Goal: Find specific page/section: Find specific page/section

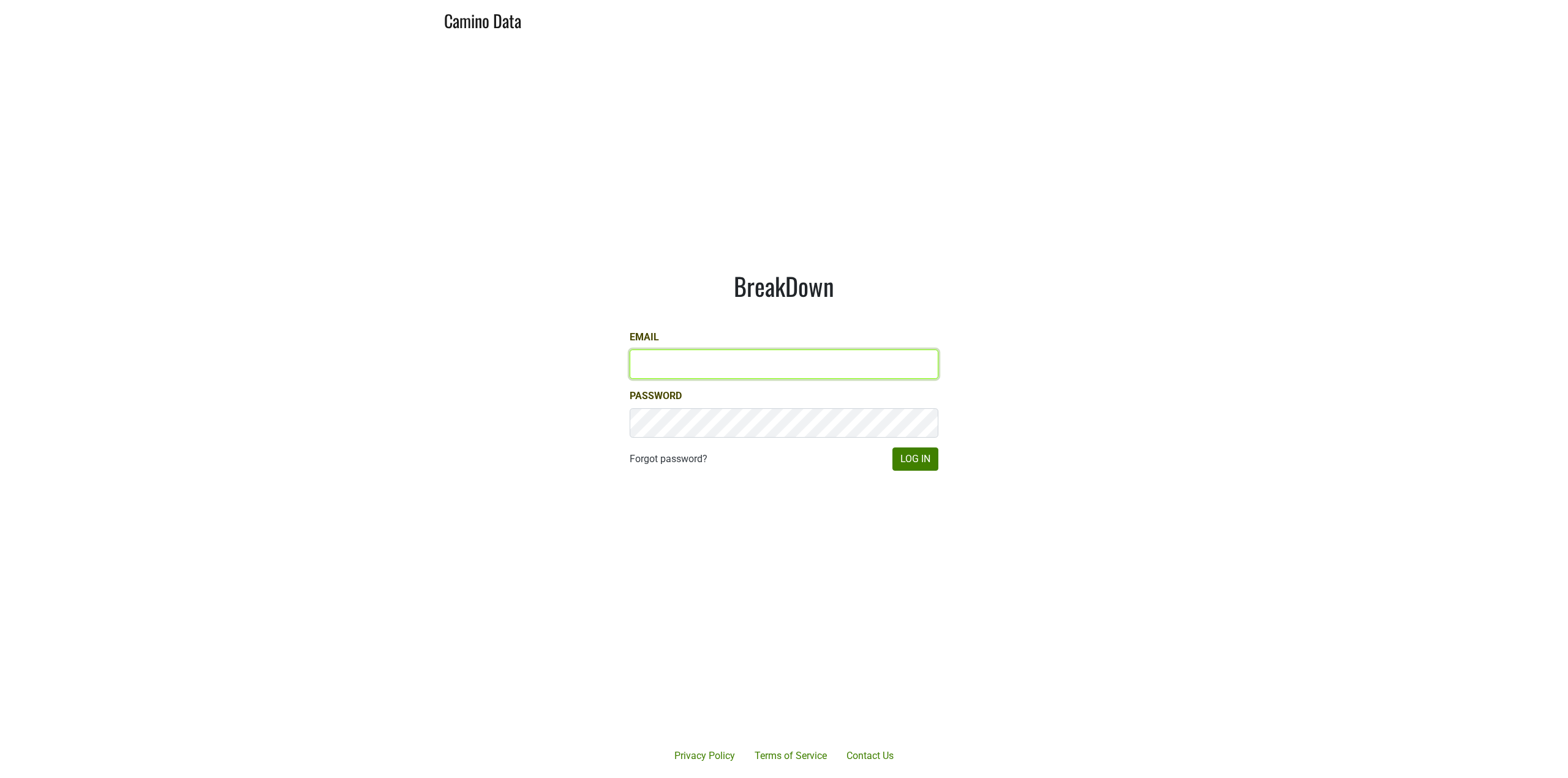
click at [720, 368] on input "Email" at bounding box center [784, 365] width 309 height 29
click at [921, 778] on com-1password-button at bounding box center [784, 778] width 1568 height 0
click at [710, 362] on input "Email" at bounding box center [784, 365] width 309 height 29
type input "jake@colgincellars.com"
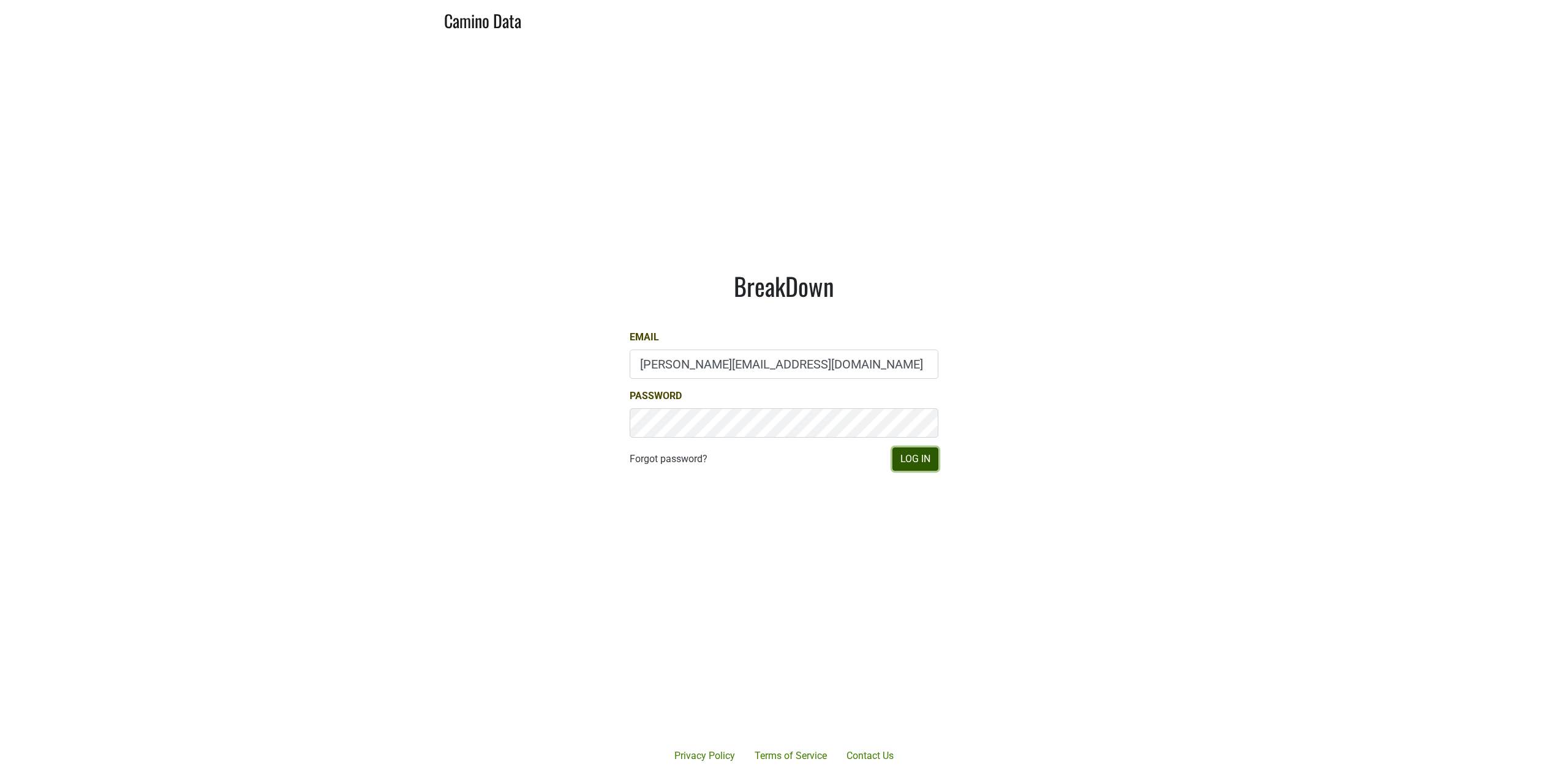
click at [925, 457] on button "Log In" at bounding box center [916, 460] width 46 height 23
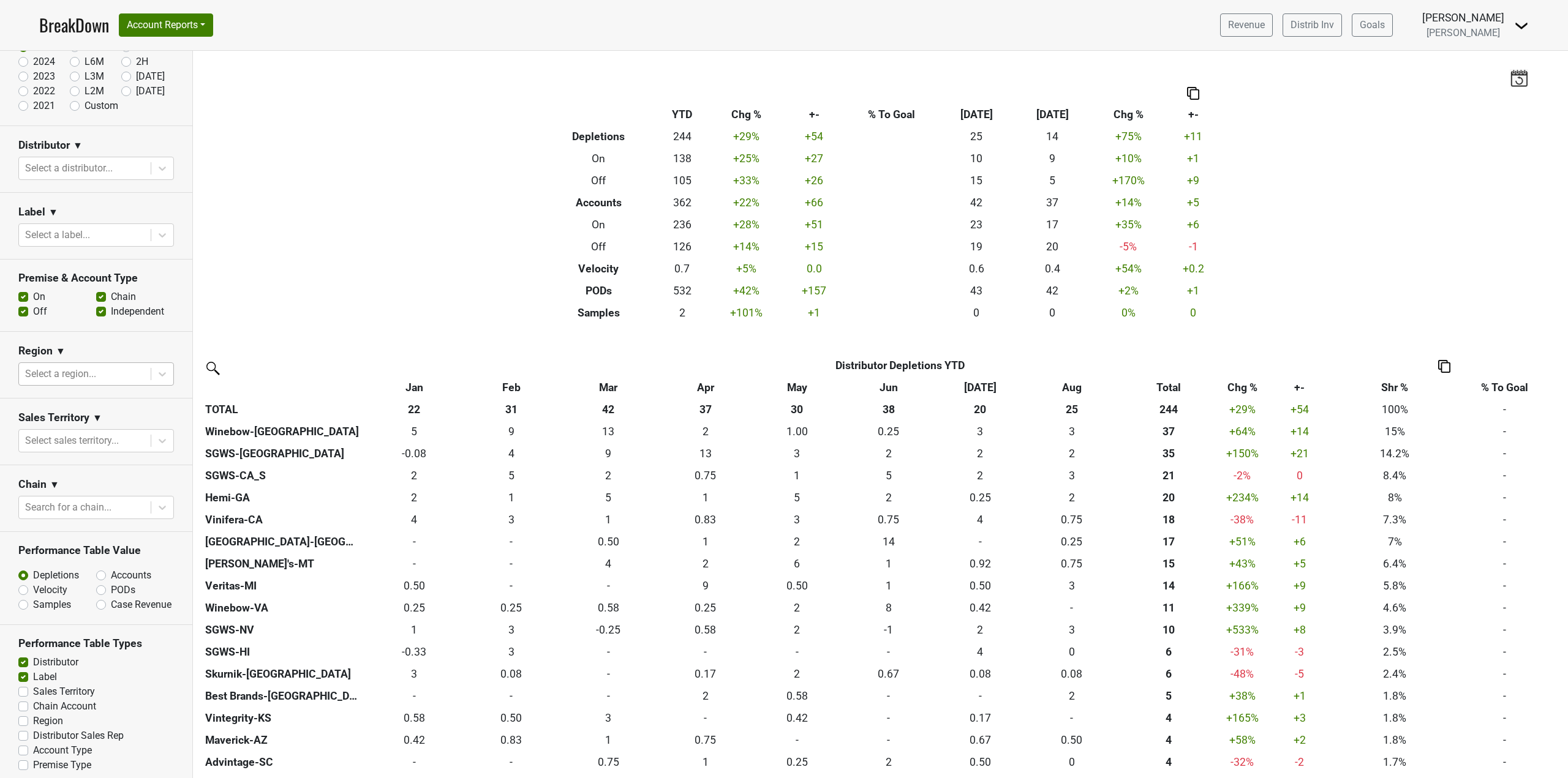
scroll to position [115, 0]
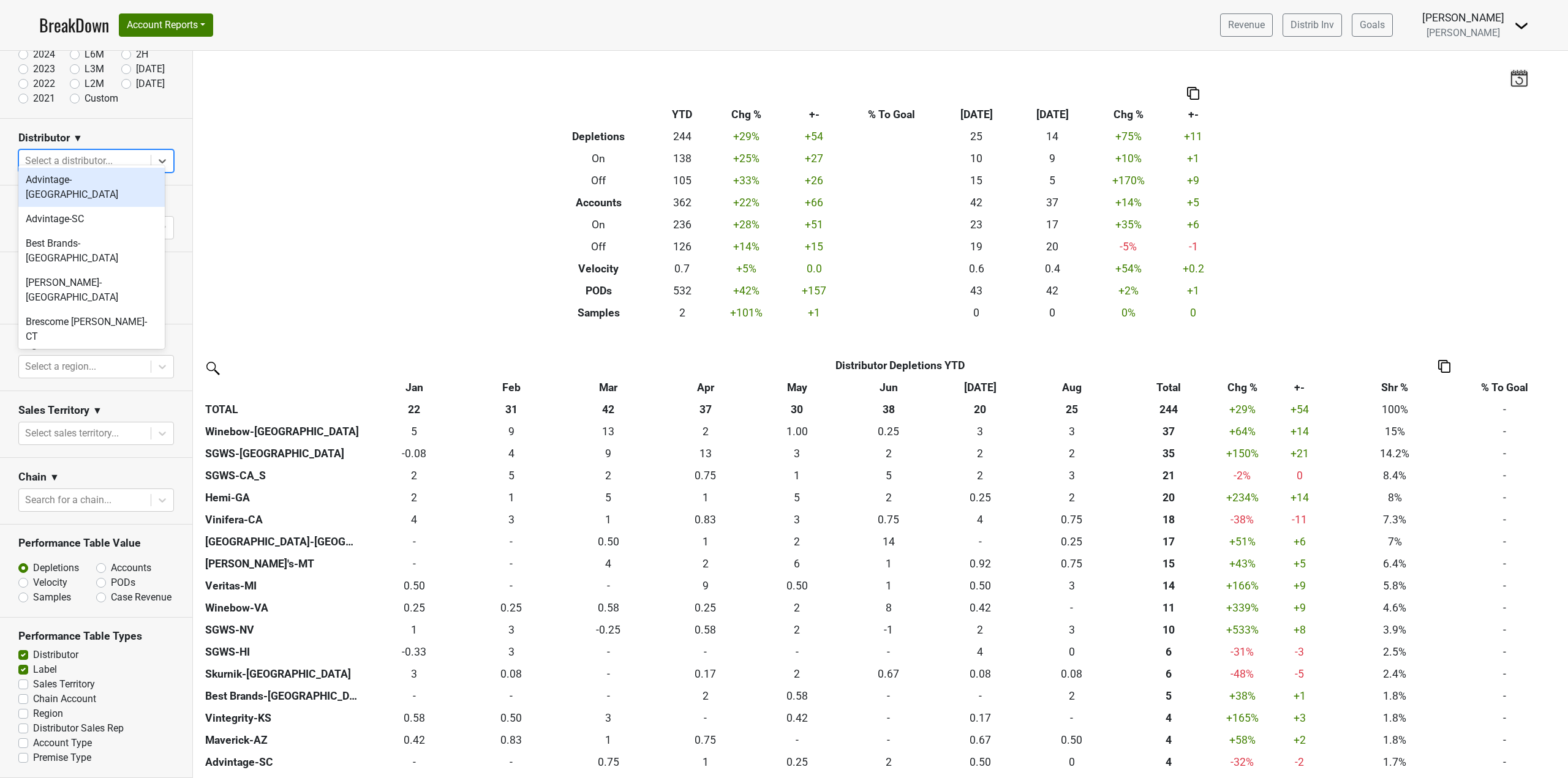
click at [92, 153] on div at bounding box center [85, 161] width 120 height 17
click at [101, 310] on div "Brescome Barton-CT" at bounding box center [92, 329] width 147 height 39
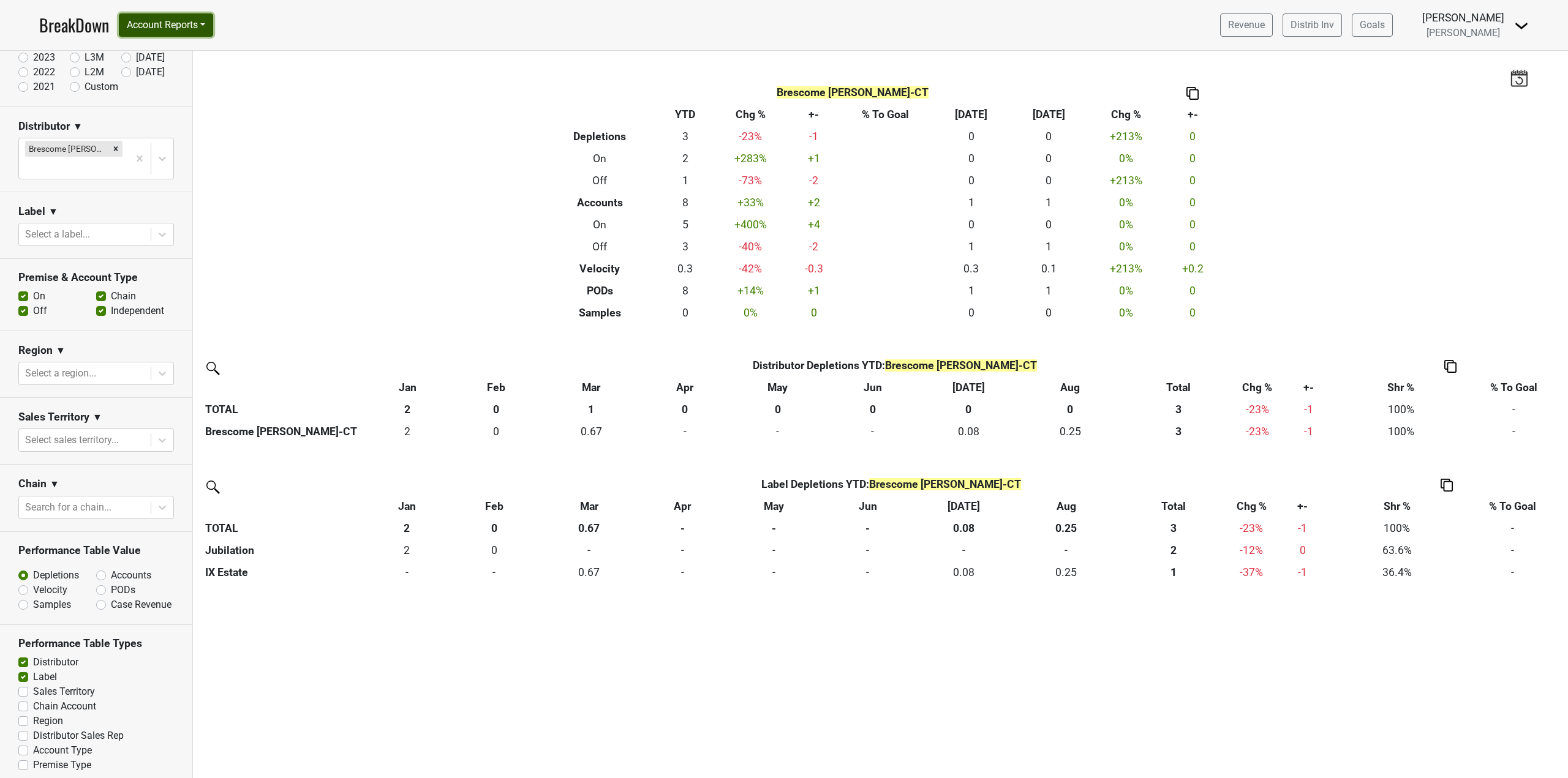
click at [164, 25] on button "Account Reports" at bounding box center [166, 25] width 94 height 23
click at [167, 71] on link "Map" at bounding box center [174, 72] width 109 height 19
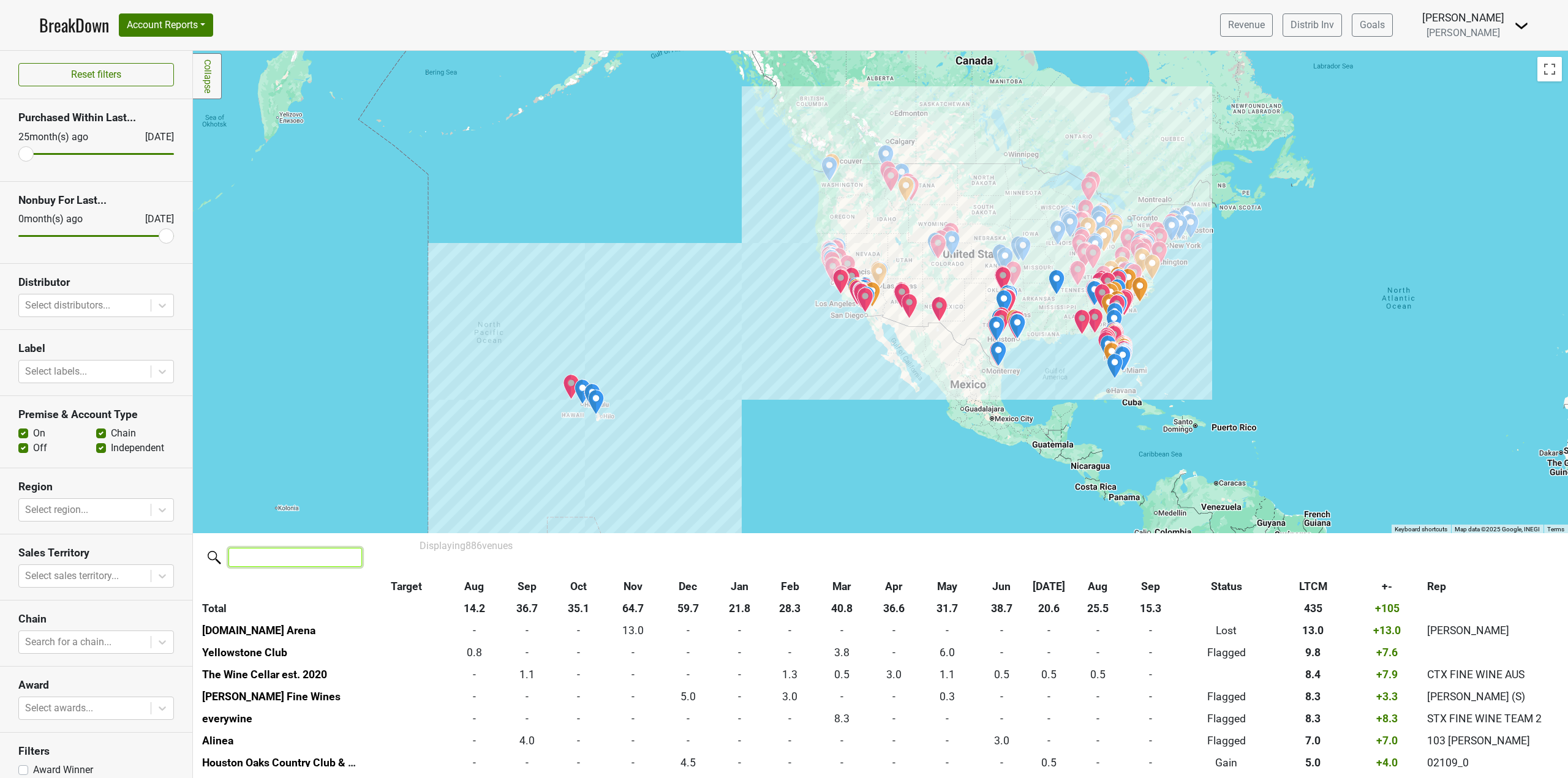
click at [308, 560] on input "search" at bounding box center [295, 557] width 133 height 19
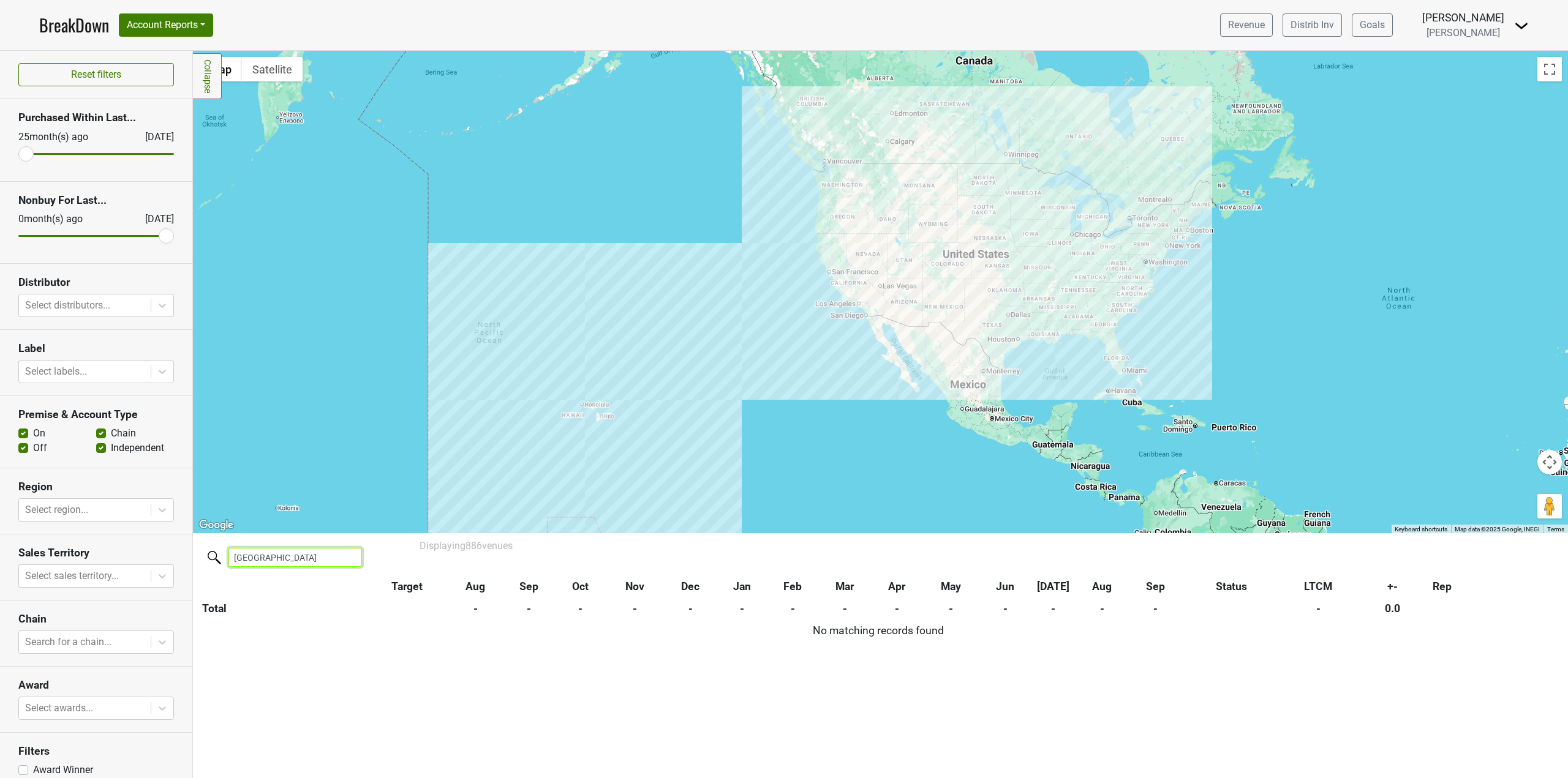
click at [301, 559] on input "north house" at bounding box center [295, 557] width 133 height 19
type input "north house"
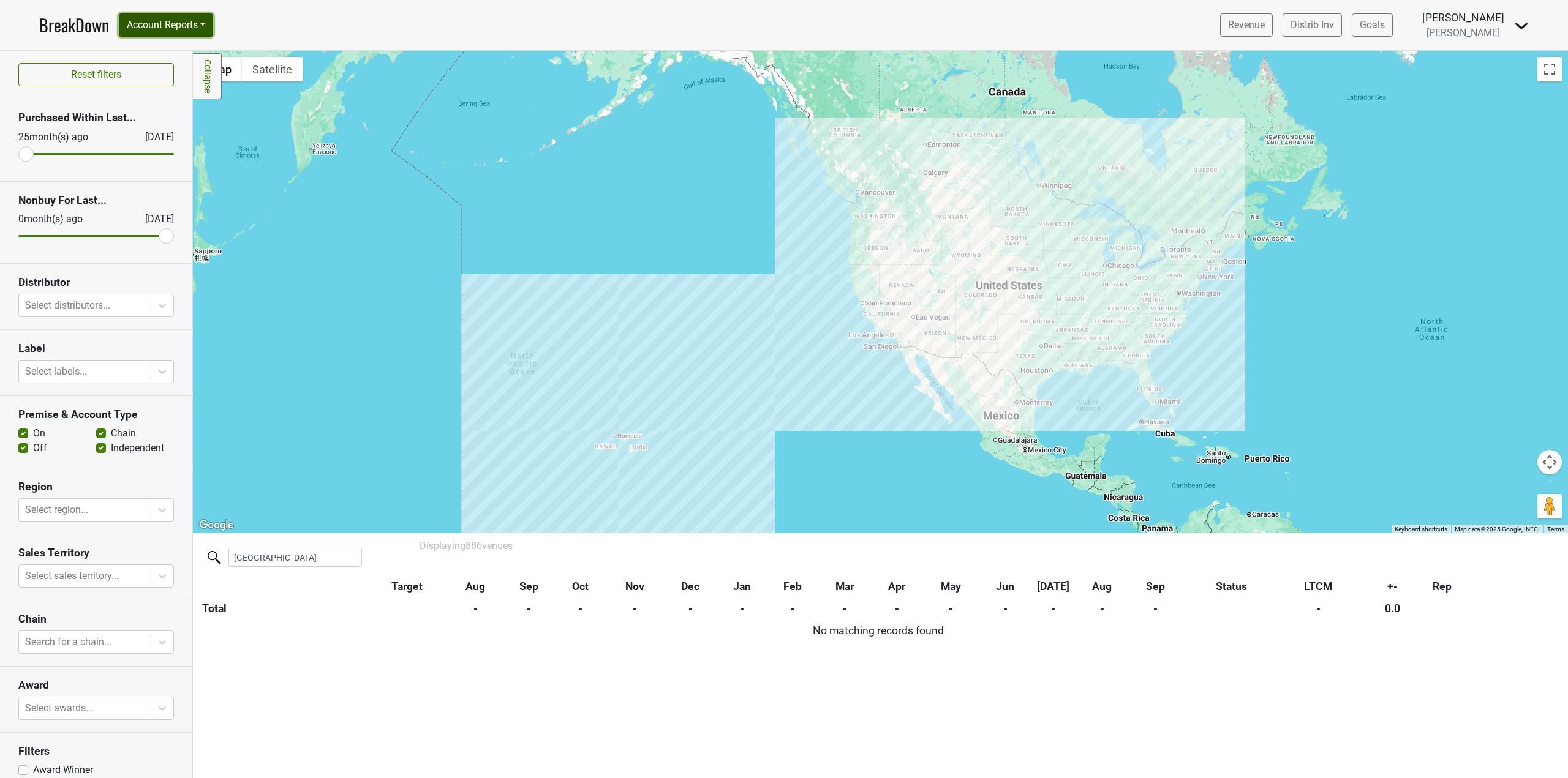
click at [161, 22] on button "Account Reports" at bounding box center [166, 25] width 94 height 23
click at [157, 73] on link "Map" at bounding box center [174, 72] width 109 height 19
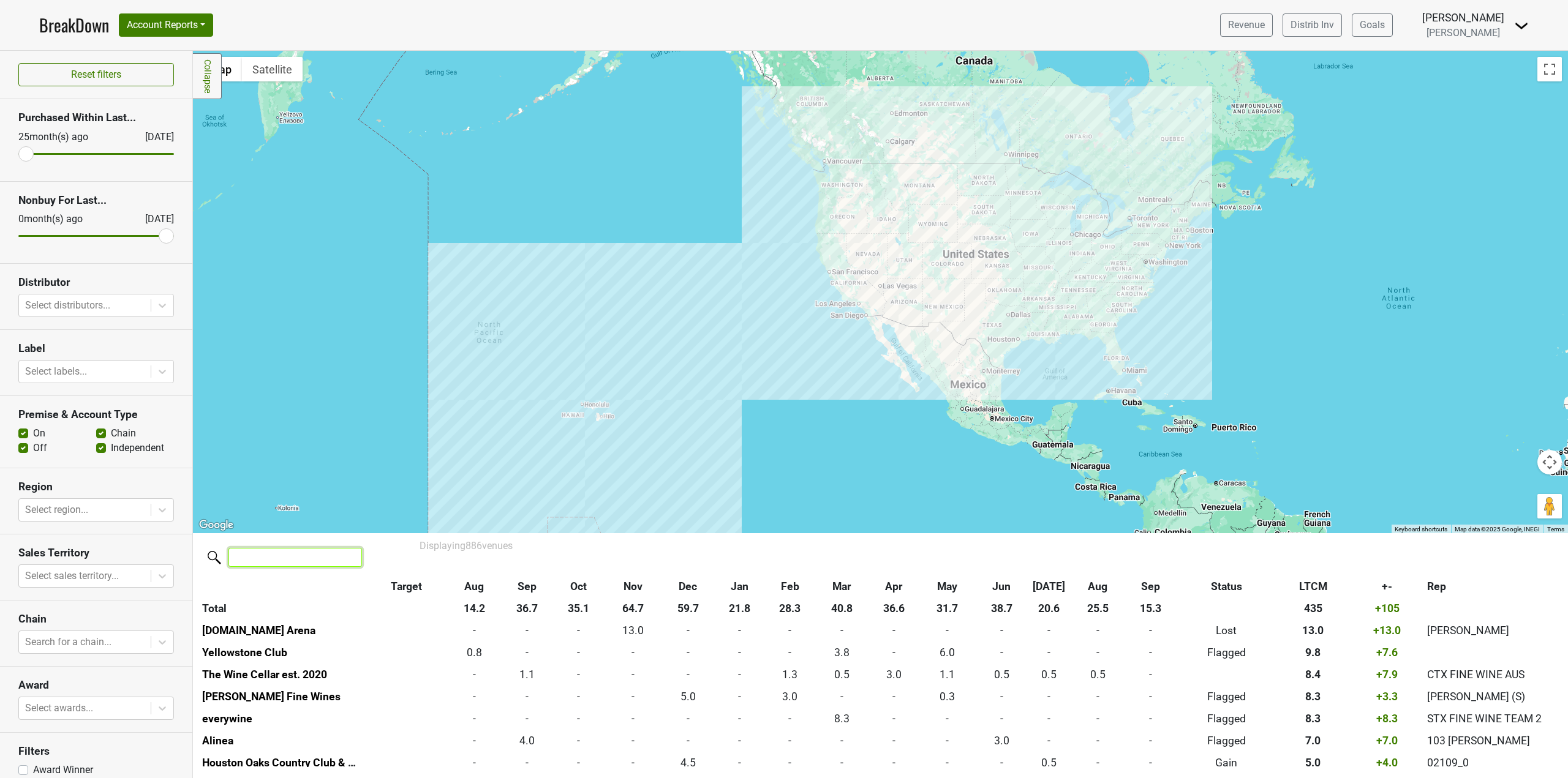
click at [285, 564] on input "search" at bounding box center [295, 557] width 133 height 19
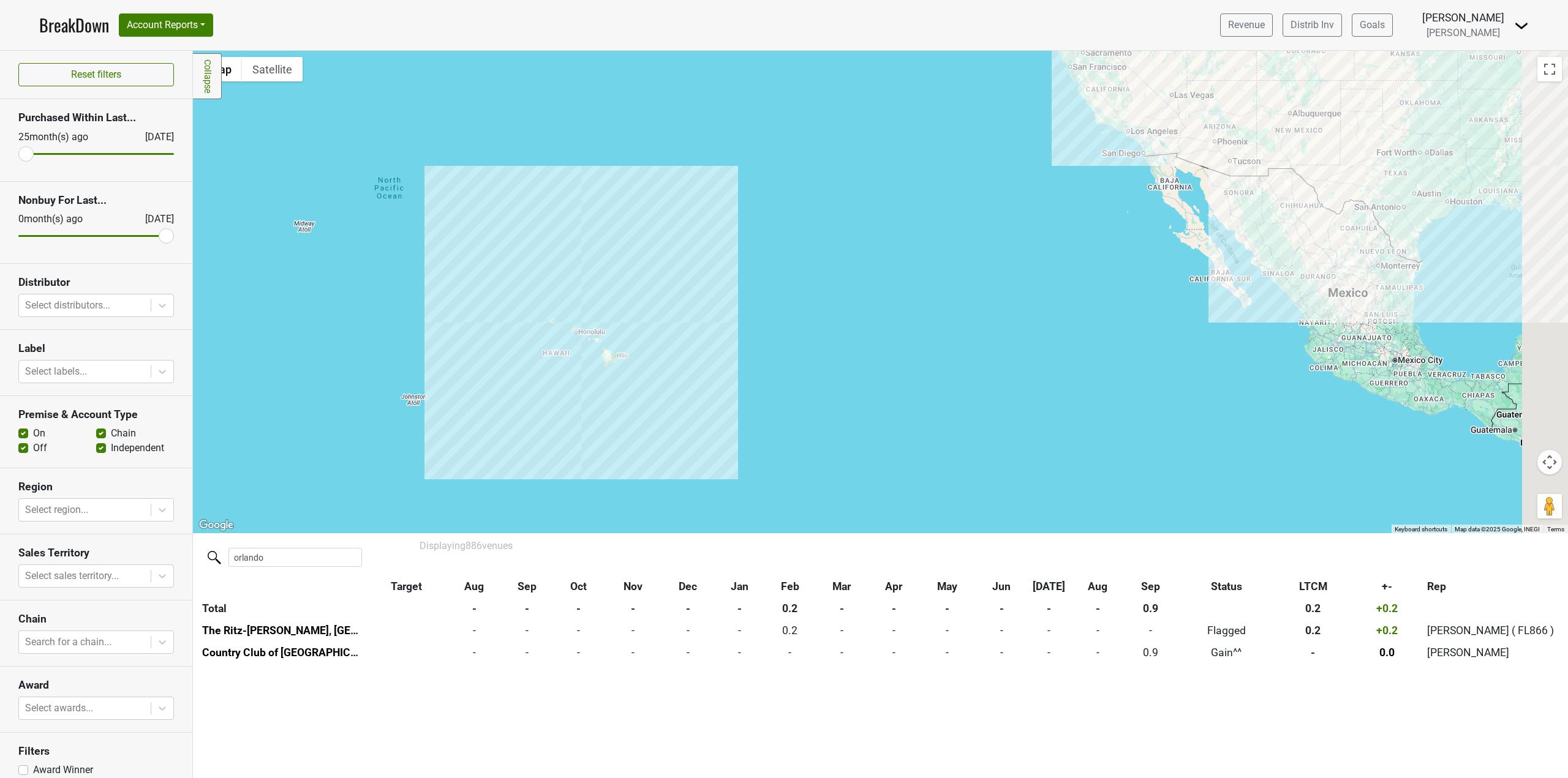
drag, startPoint x: 1377, startPoint y: 349, endPoint x: 865, endPoint y: 437, distance: 519.5
click at [881, 432] on div at bounding box center [880, 292] width 1375 height 483
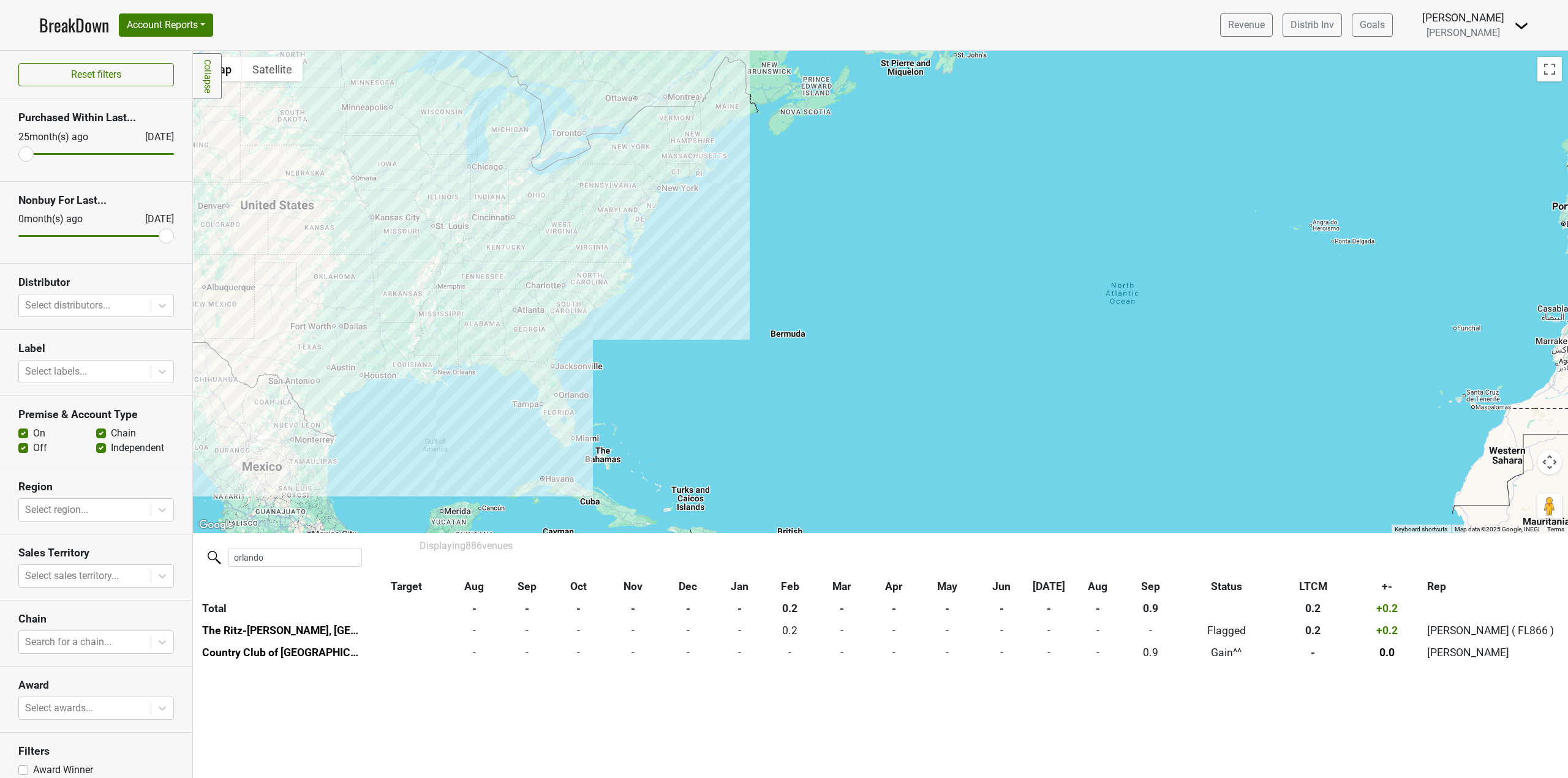
drag, startPoint x: 808, startPoint y: 438, endPoint x: 913, endPoint y: 377, distance: 121.4
click at [913, 377] on div at bounding box center [880, 292] width 1375 height 483
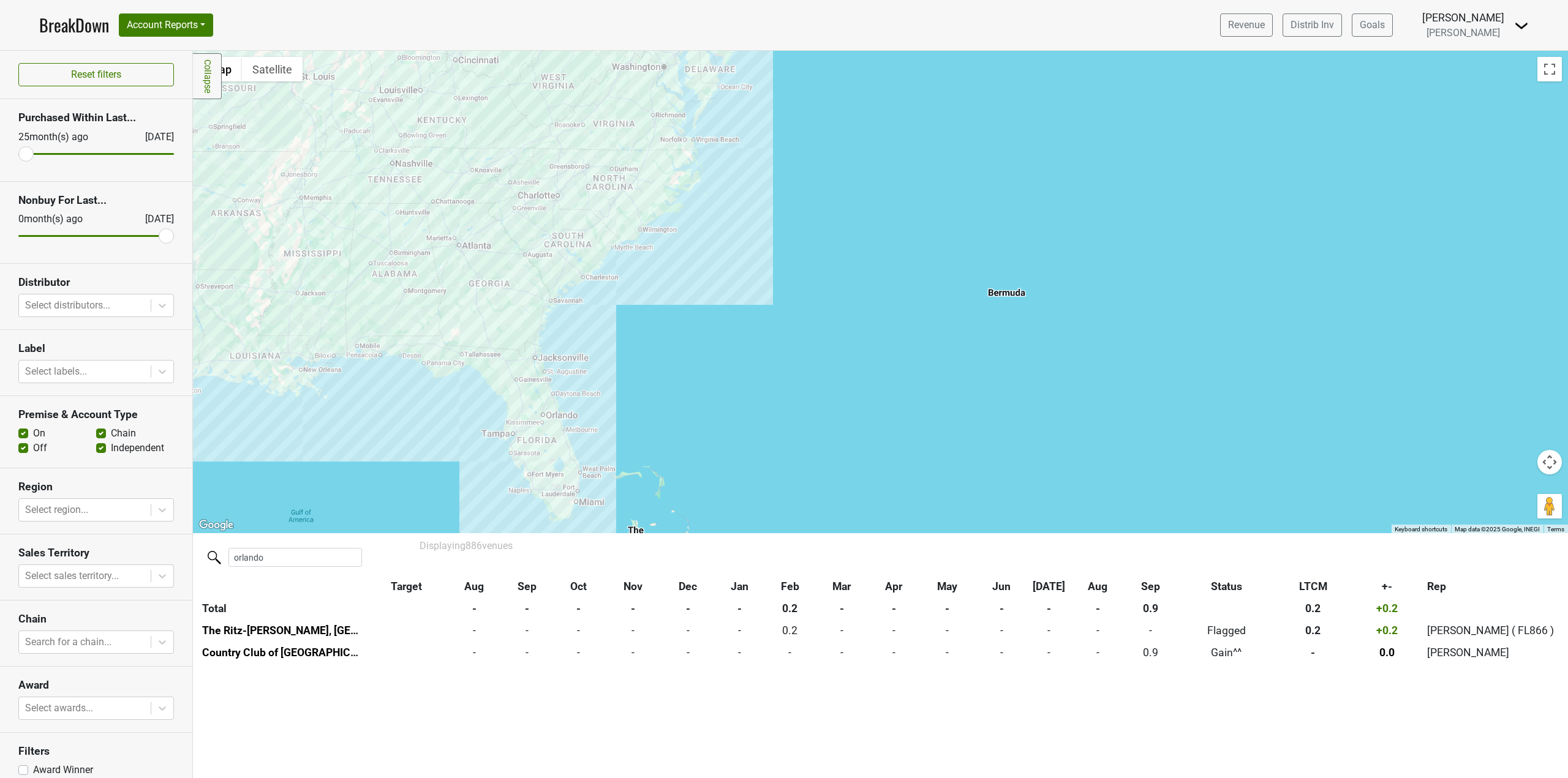
drag, startPoint x: 575, startPoint y: 397, endPoint x: 632, endPoint y: 451, distance: 78.5
click at [632, 451] on div at bounding box center [880, 292] width 1375 height 483
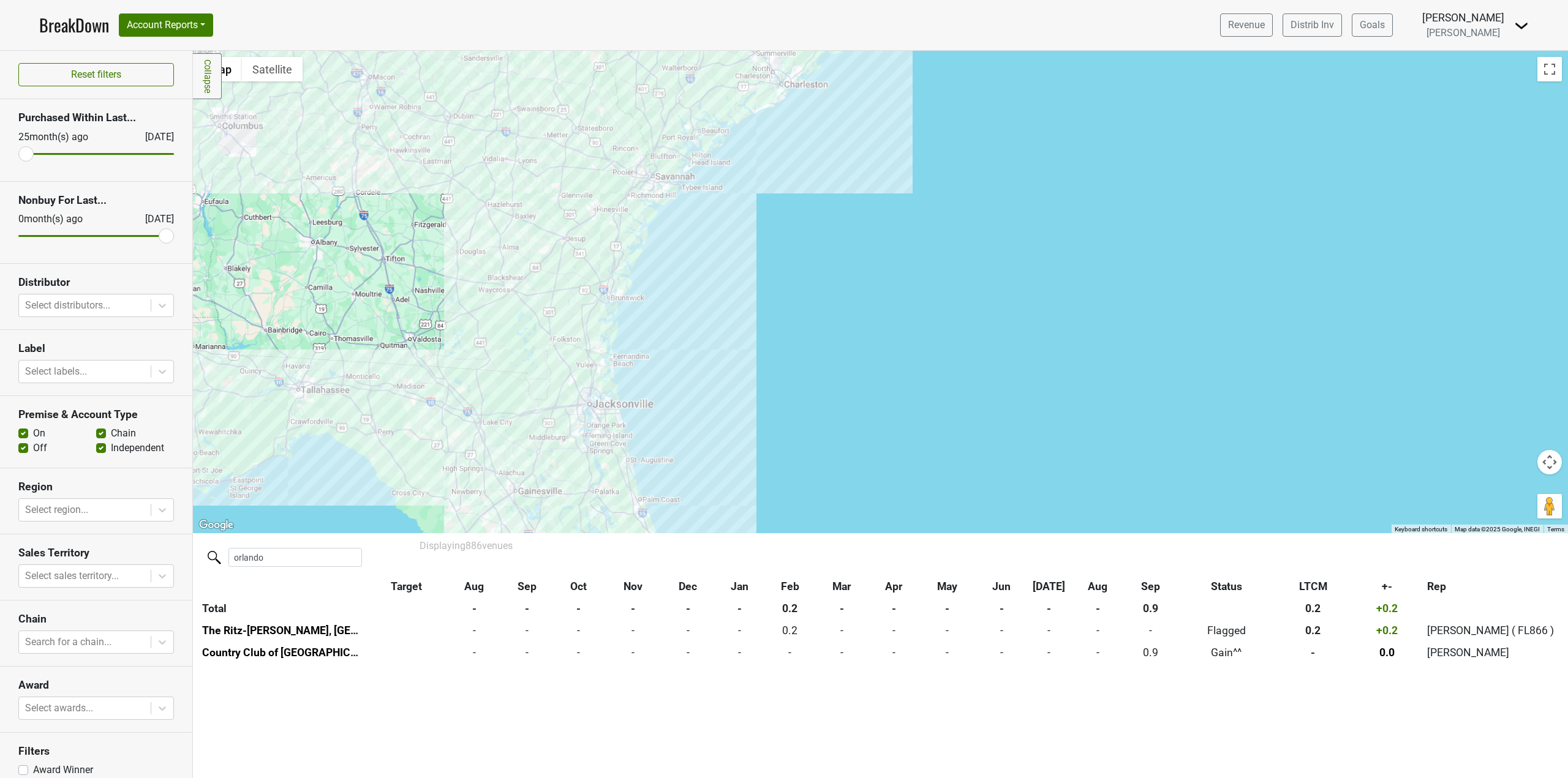
drag, startPoint x: 797, startPoint y: 463, endPoint x: 799, endPoint y: 354, distance: 109.0
click at [799, 354] on div at bounding box center [880, 292] width 1375 height 483
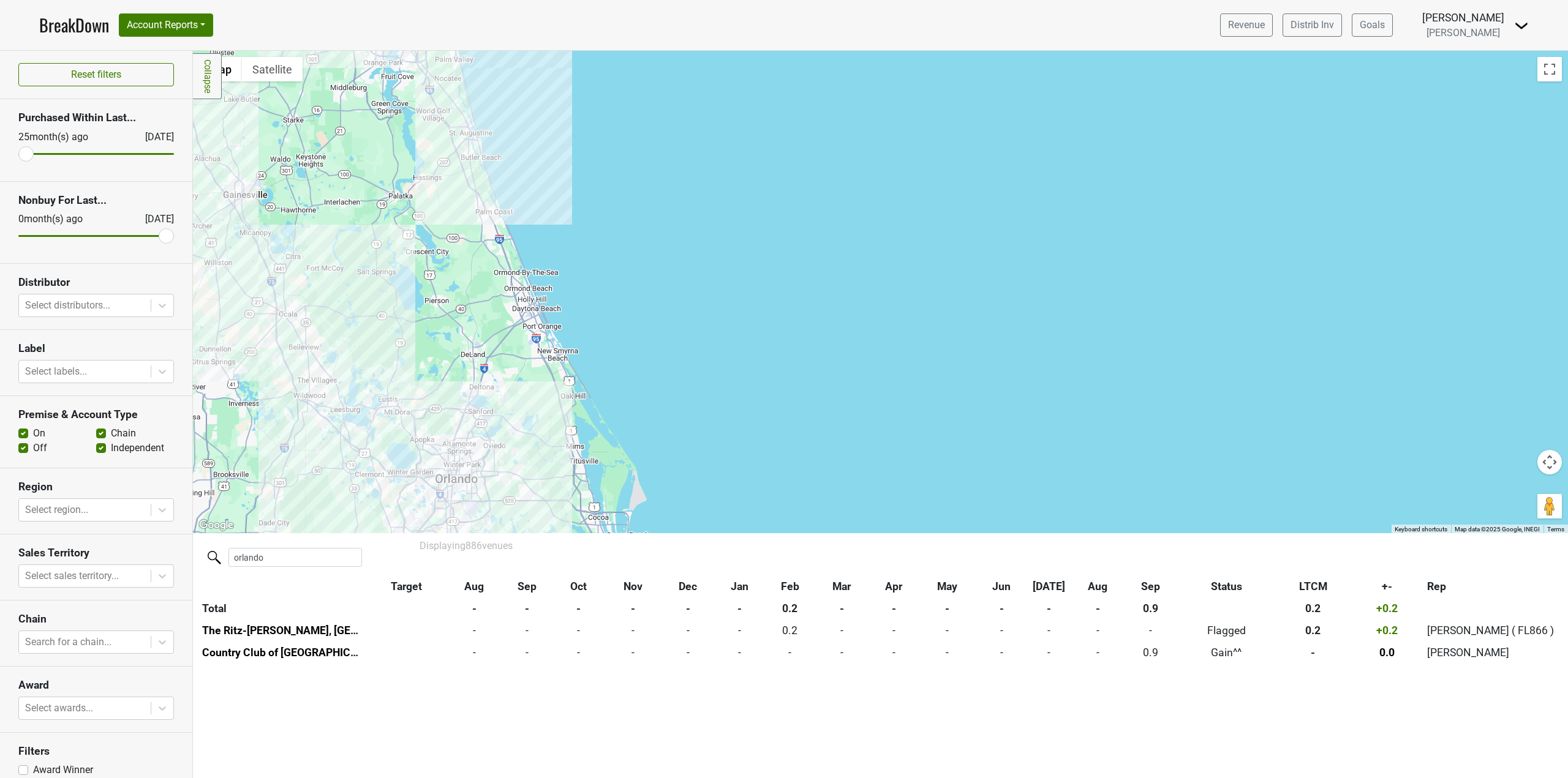
drag, startPoint x: 702, startPoint y: 440, endPoint x: 796, endPoint y: 354, distance: 127.4
click at [794, 357] on div at bounding box center [880, 292] width 1375 height 483
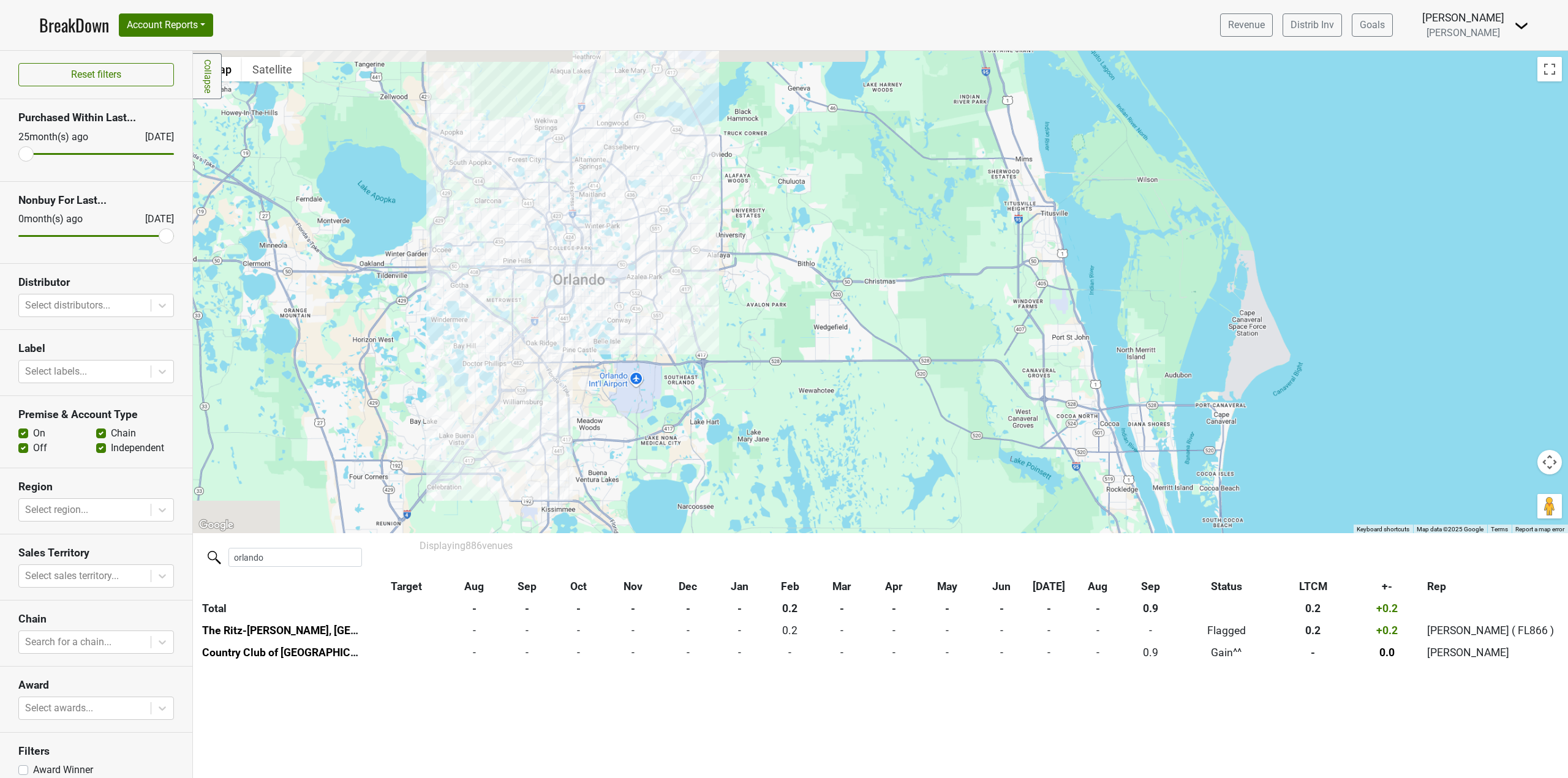
drag, startPoint x: 449, startPoint y: 338, endPoint x: 1100, endPoint y: 369, distance: 651.7
click at [1100, 369] on div at bounding box center [880, 292] width 1375 height 483
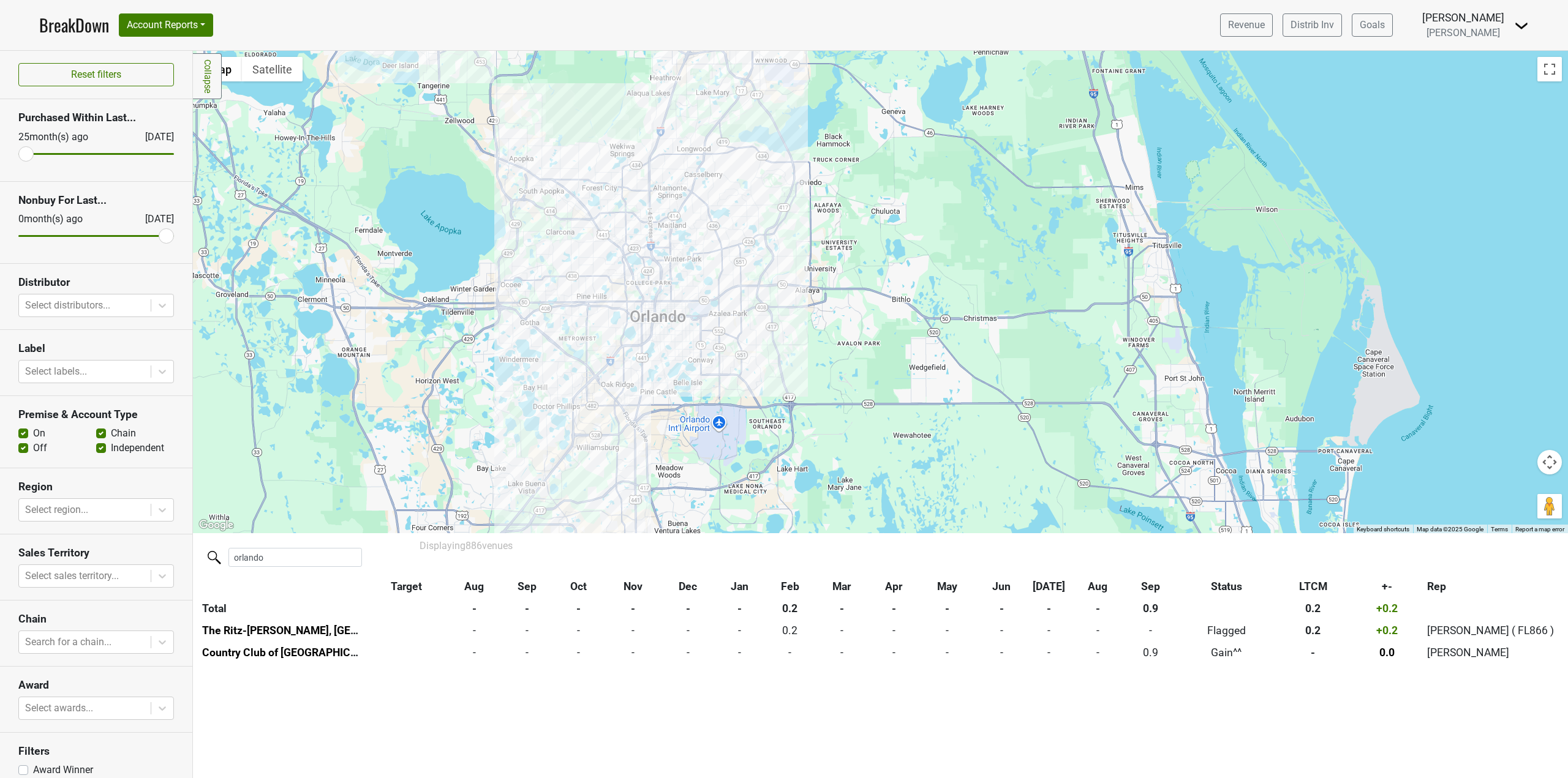
drag, startPoint x: 755, startPoint y: 278, endPoint x: 815, endPoint y: 318, distance: 72.1
click at [815, 318] on div at bounding box center [880, 292] width 1375 height 483
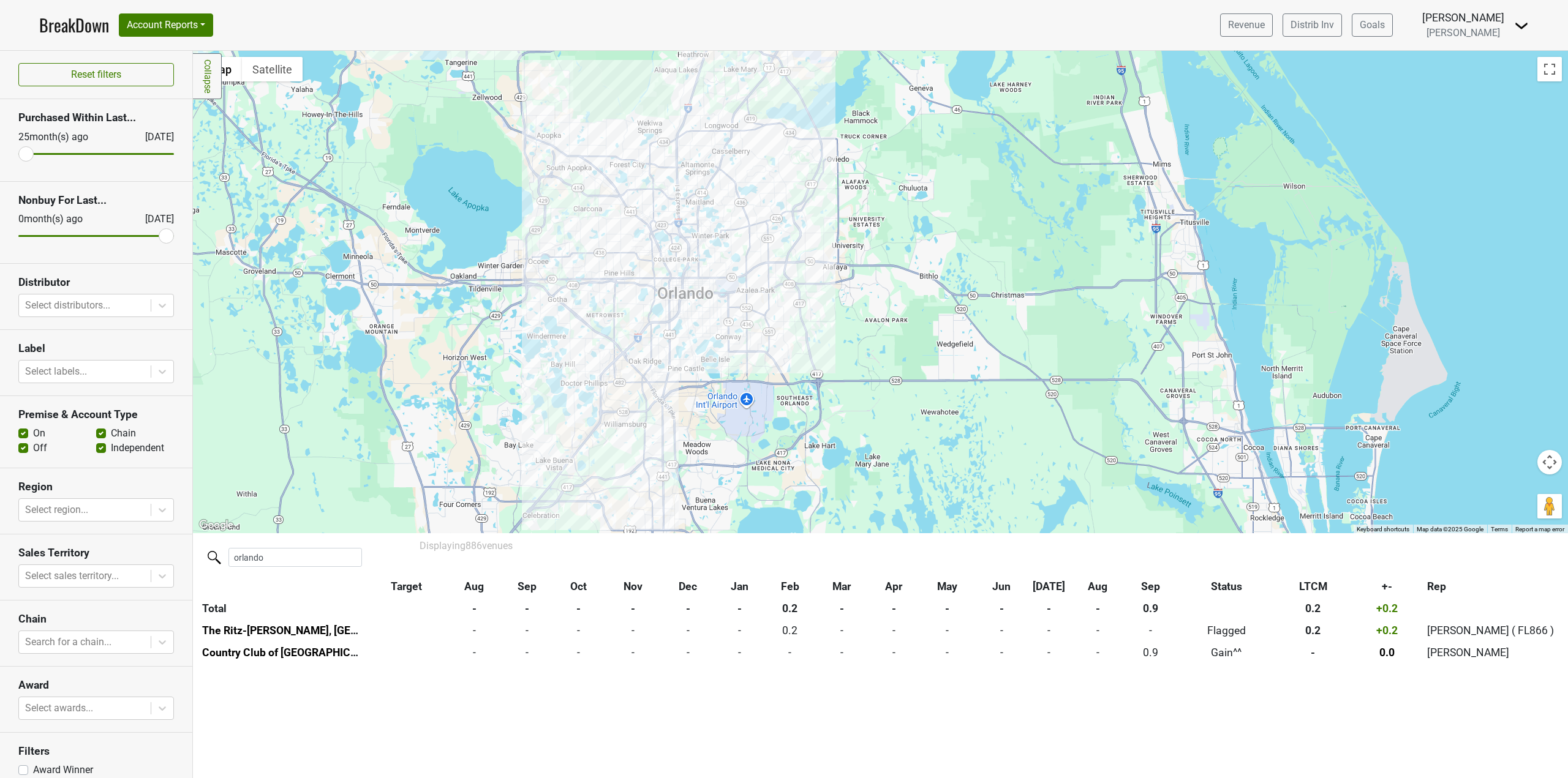
drag, startPoint x: 619, startPoint y: 413, endPoint x: 656, endPoint y: 383, distance: 47.6
click at [656, 383] on div at bounding box center [880, 292] width 1375 height 483
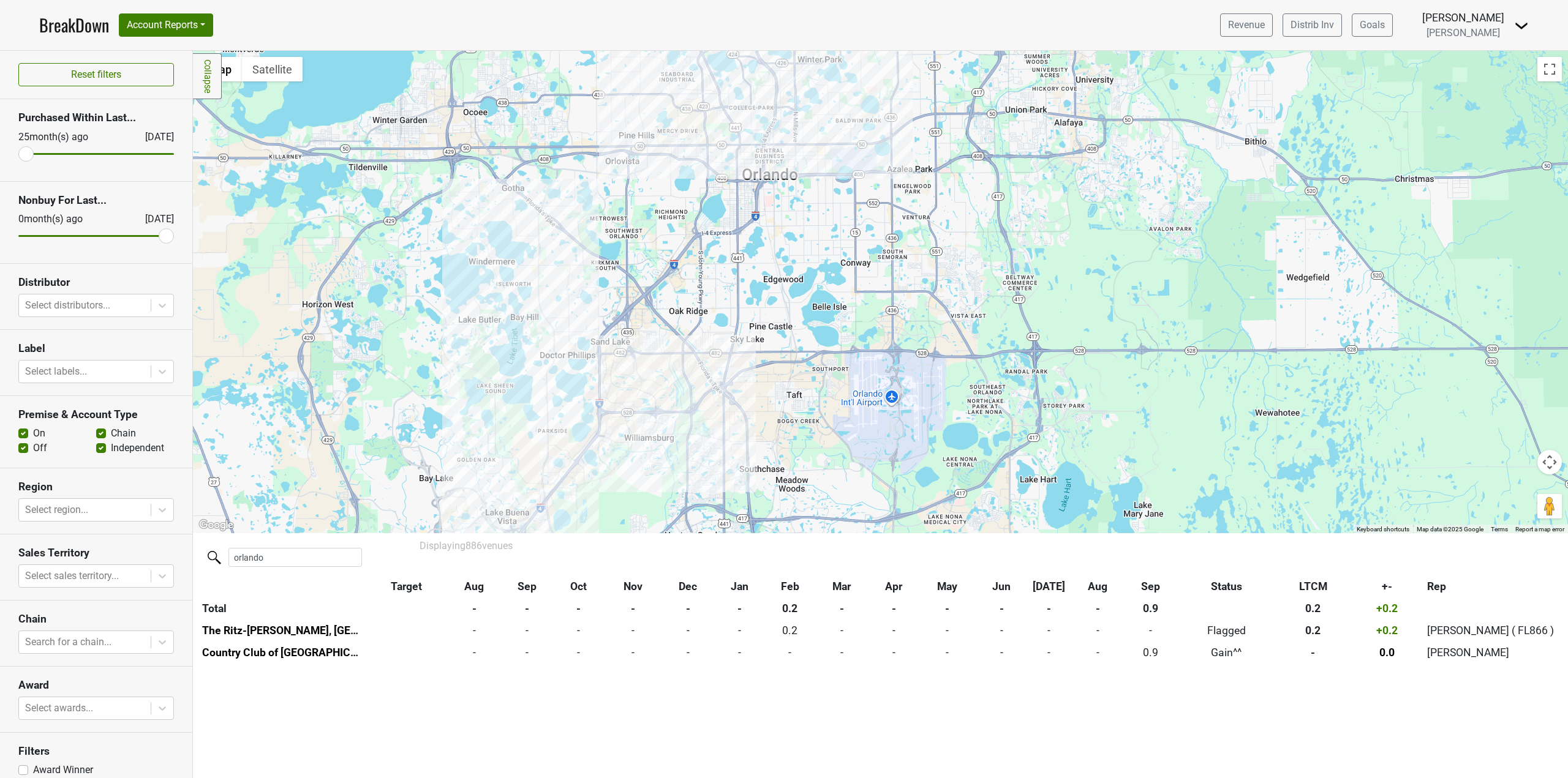
drag, startPoint x: 653, startPoint y: 399, endPoint x: 676, endPoint y: 388, distance: 25.5
click at [679, 391] on div at bounding box center [880, 292] width 1375 height 483
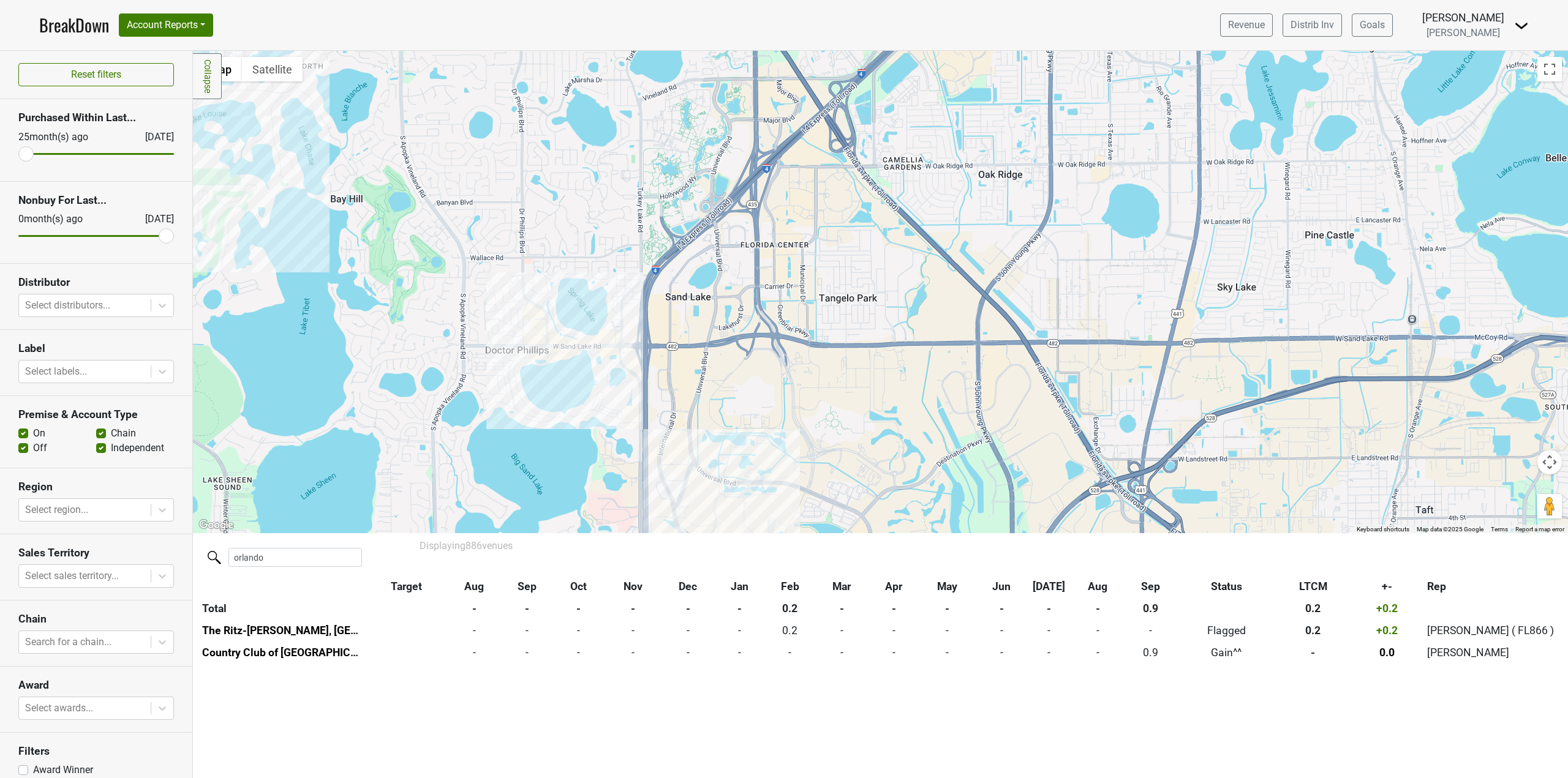
drag, startPoint x: 573, startPoint y: 373, endPoint x: 649, endPoint y: 373, distance: 76.0
click at [649, 373] on div at bounding box center [880, 292] width 1375 height 483
click at [582, 334] on div at bounding box center [880, 292] width 1375 height 483
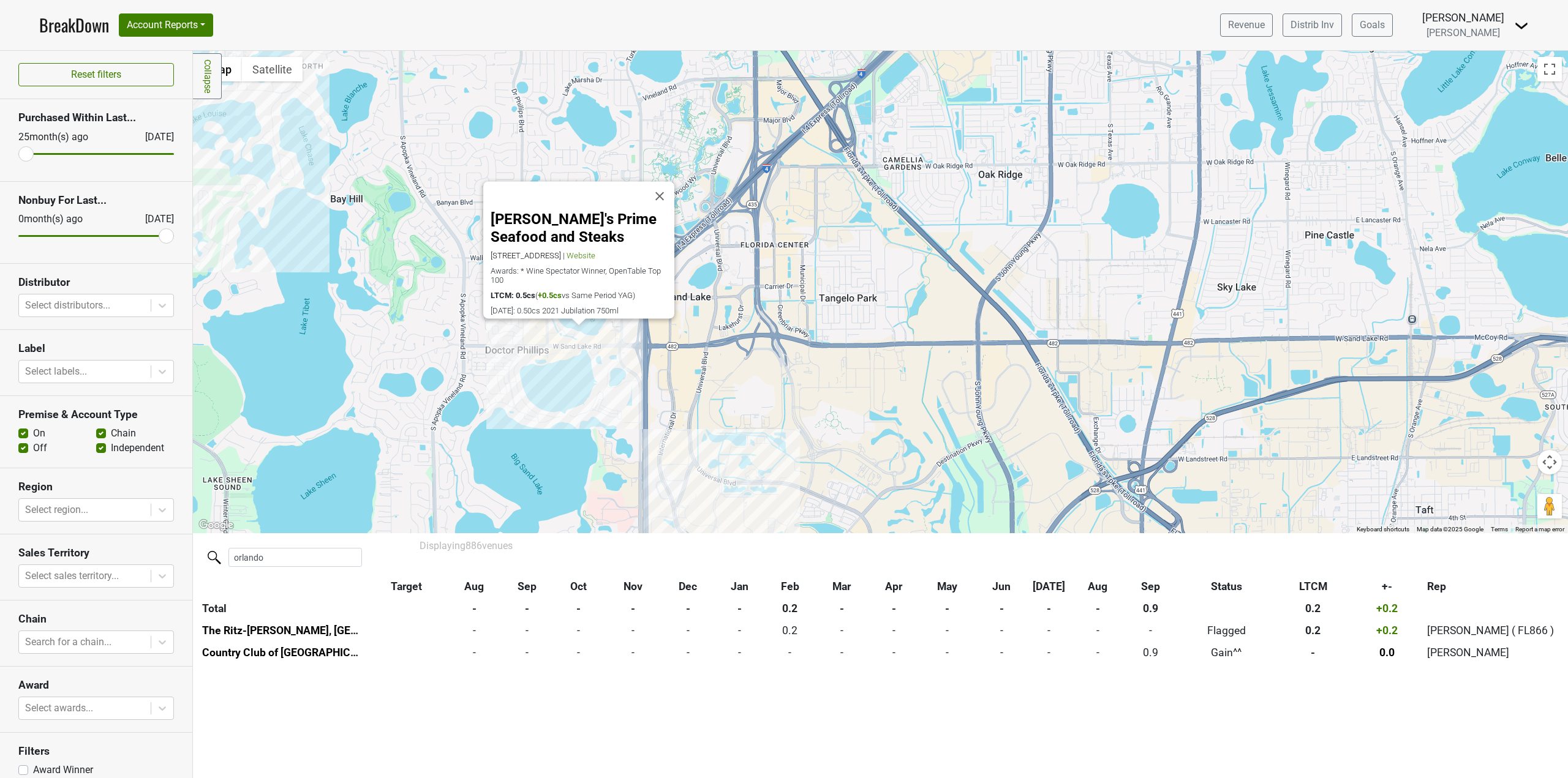
click at [538, 354] on div "Eddie V's Prime Seafood and Steaks 7488 West Sand Lake Rd, Orlando, FL 32819 | …" at bounding box center [880, 292] width 1375 height 483
click at [536, 328] on div "Eddie V's Prime Seafood and Steaks 7488 West Sand Lake Rd, Orlando, FL 32819 | …" at bounding box center [880, 292] width 1375 height 483
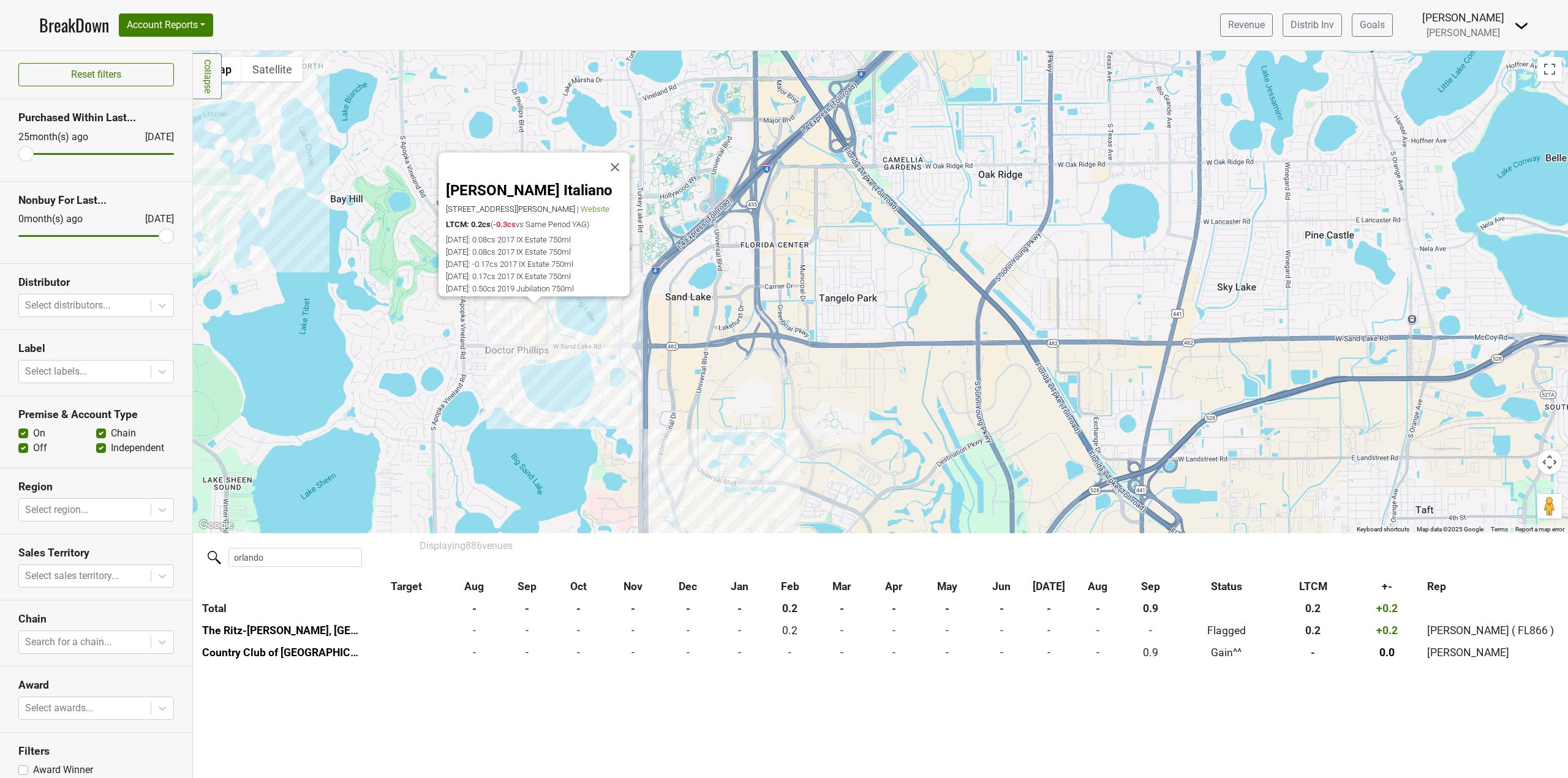
click at [503, 329] on div "Christinis Ristorante Italiano 7600 Dr Phillips Blvd, Orlando, FL 32819 | Websi…" at bounding box center [880, 292] width 1375 height 483
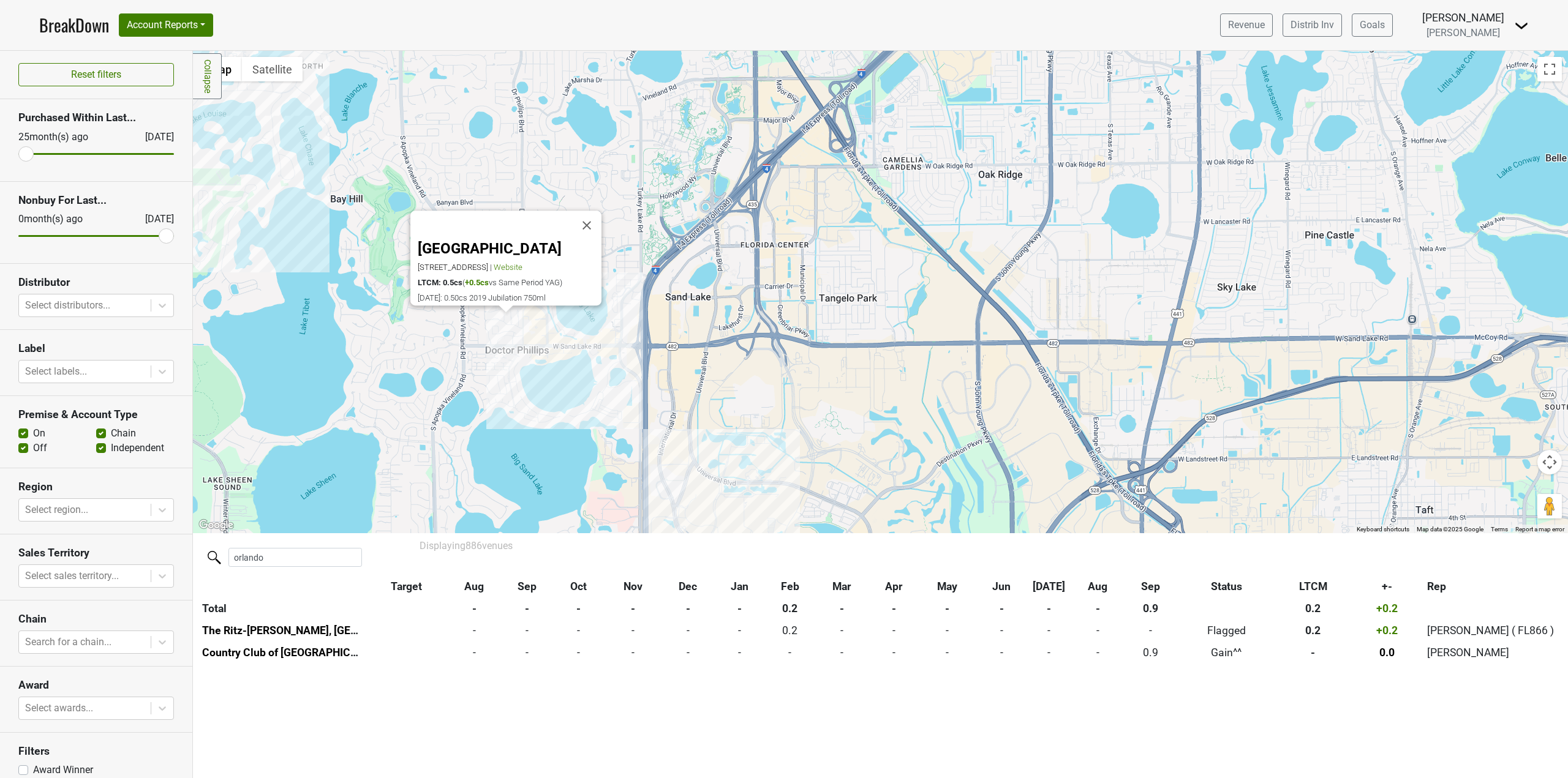
click at [538, 320] on div "London House 8000 Via Dellagio Way, Orlando, FL 32819 | Website LTCM: 0.5cs ( +…" at bounding box center [880, 292] width 1375 height 483
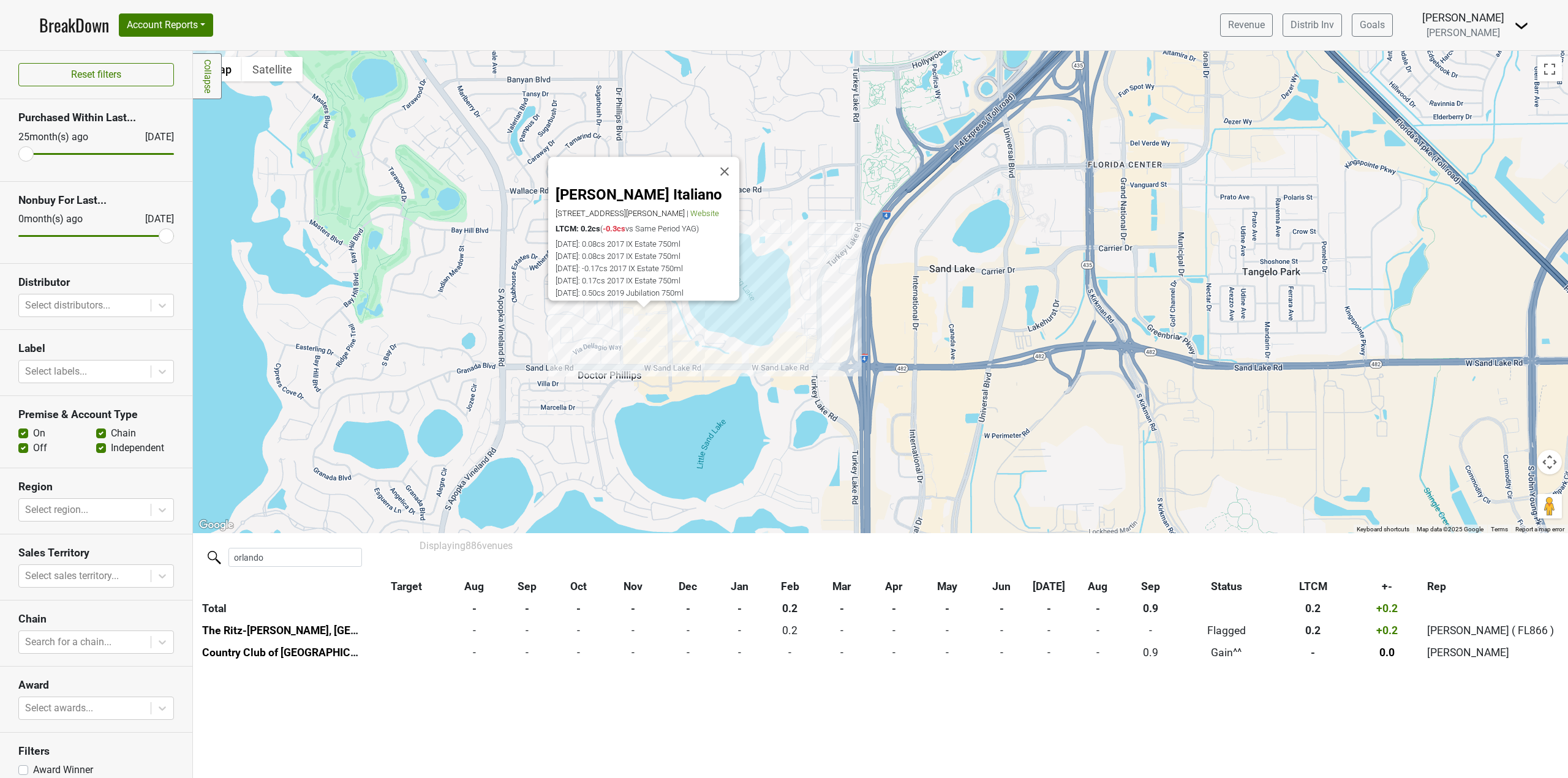
drag, startPoint x: 755, startPoint y: 366, endPoint x: 784, endPoint y: 418, distance: 59.5
click at [784, 418] on div "Christinis Ristorante Italiano 7600 Dr Phillips Blvd, Orlando, FL 32819 | Websi…" at bounding box center [880, 292] width 1375 height 483
click at [592, 345] on div "Christinis Ristorante Italiano 7600 Dr Phillips Blvd, Orlando, FL 32819 | Websi…" at bounding box center [880, 292] width 1375 height 483
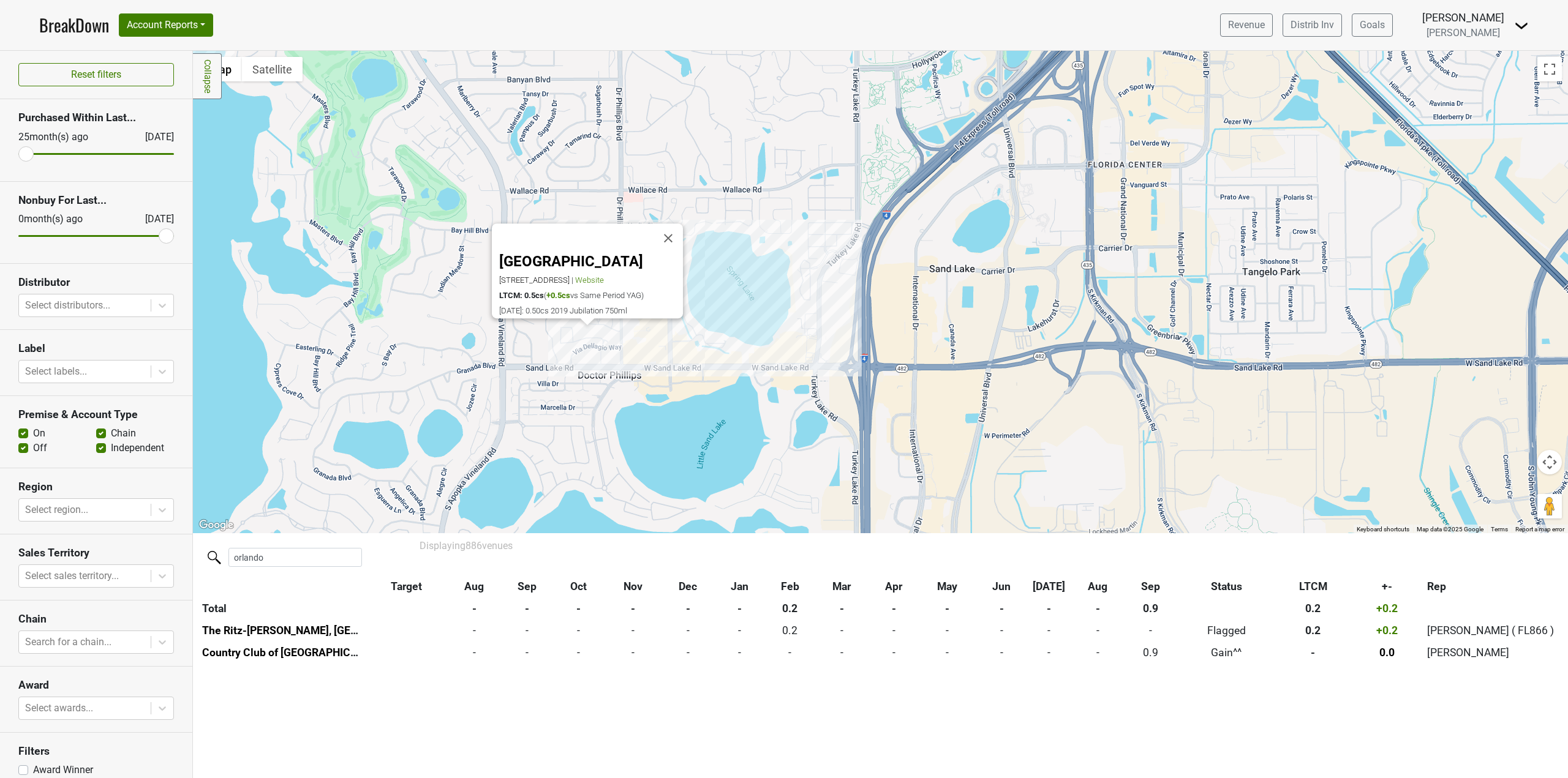
click at [734, 368] on div "London House 8000 Via Dellagio Way, Orlando, FL 32819 | Website LTCM: 0.5cs ( +…" at bounding box center [880, 292] width 1375 height 483
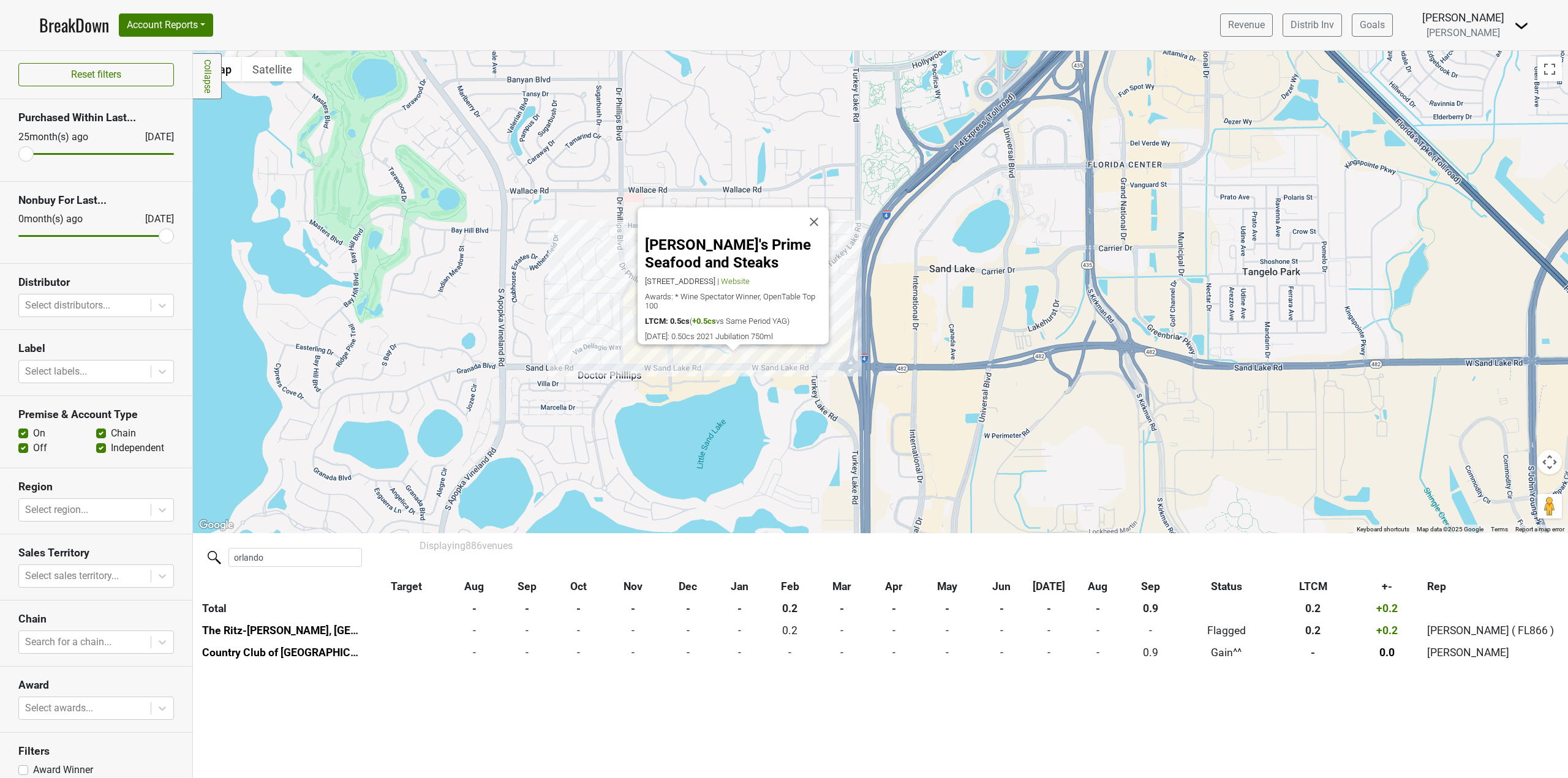
click at [645, 396] on div "Eddie V's Prime Seafood and Steaks 7488 West Sand Lake Rd, Orlando, FL 32819 | …" at bounding box center [880, 292] width 1375 height 483
click at [554, 249] on div "Eddie V's Prime Seafood and Steaks 7488 West Sand Lake Rd, Orlando, FL 32819 | …" at bounding box center [880, 292] width 1375 height 483
click at [824, 207] on button "Close" at bounding box center [814, 222] width 29 height 29
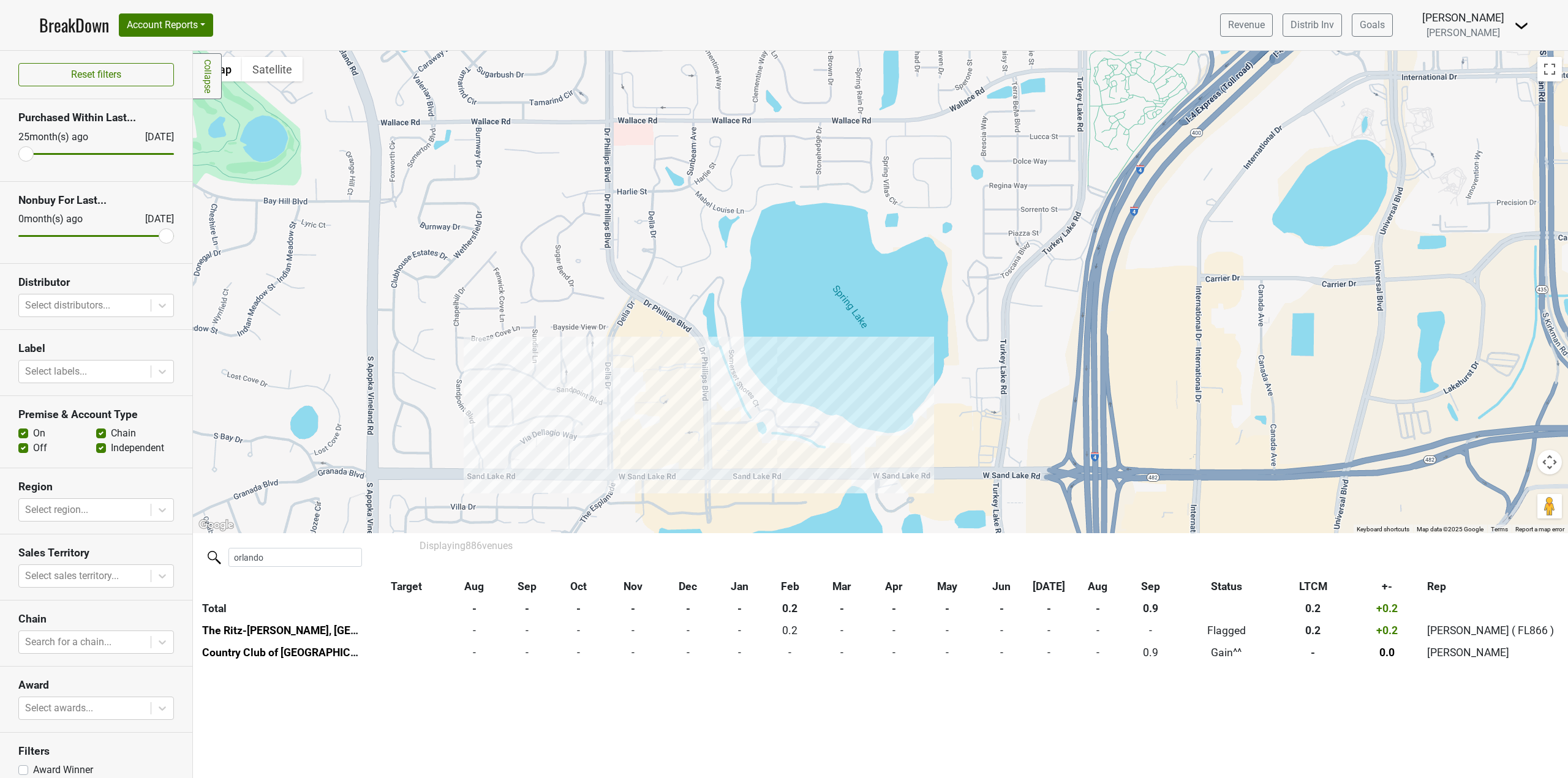
drag, startPoint x: 622, startPoint y: 298, endPoint x: 754, endPoint y: 395, distance: 163.8
click at [754, 395] on div at bounding box center [880, 292] width 1375 height 483
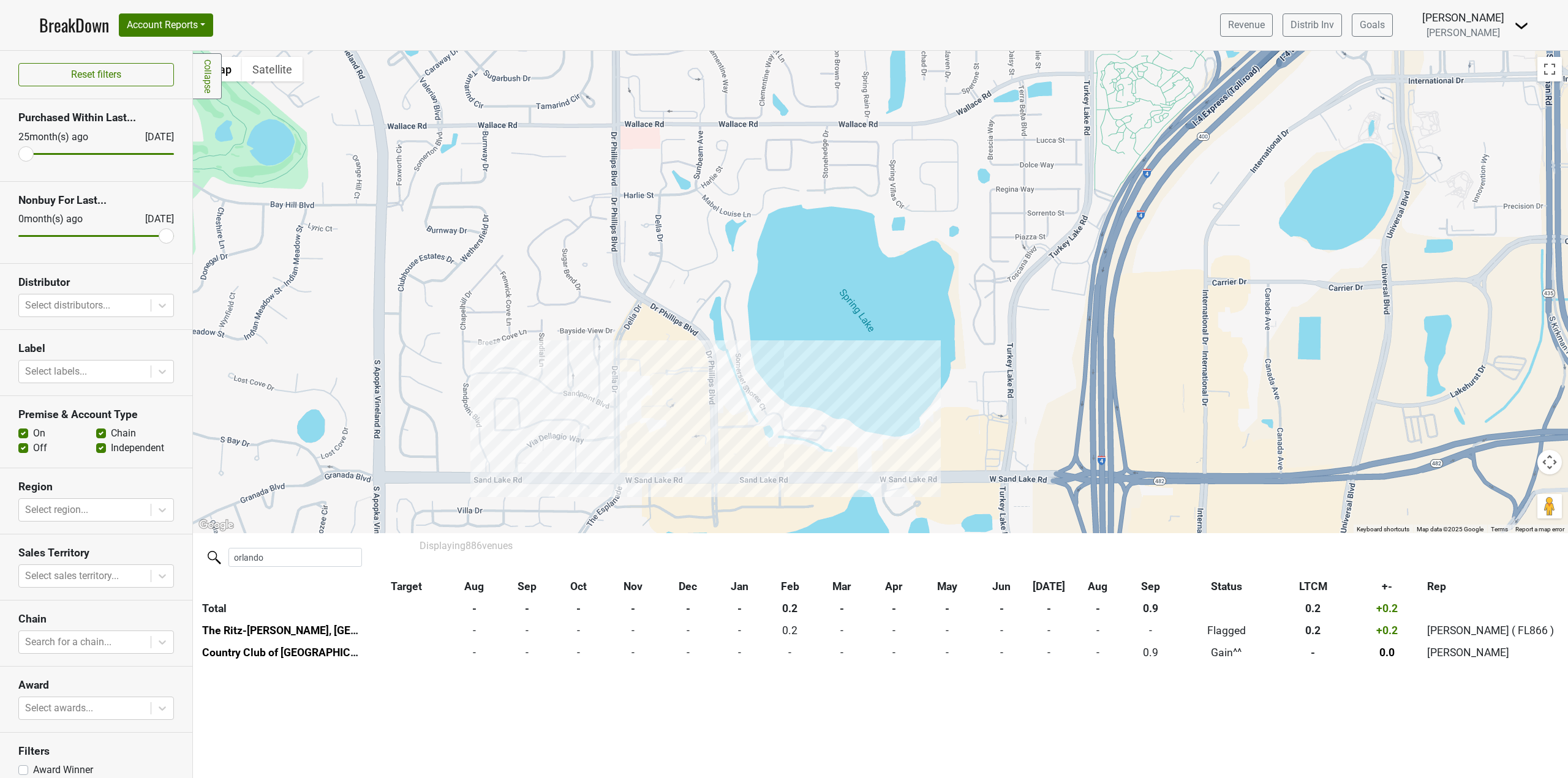
click at [666, 400] on div at bounding box center [880, 292] width 1375 height 483
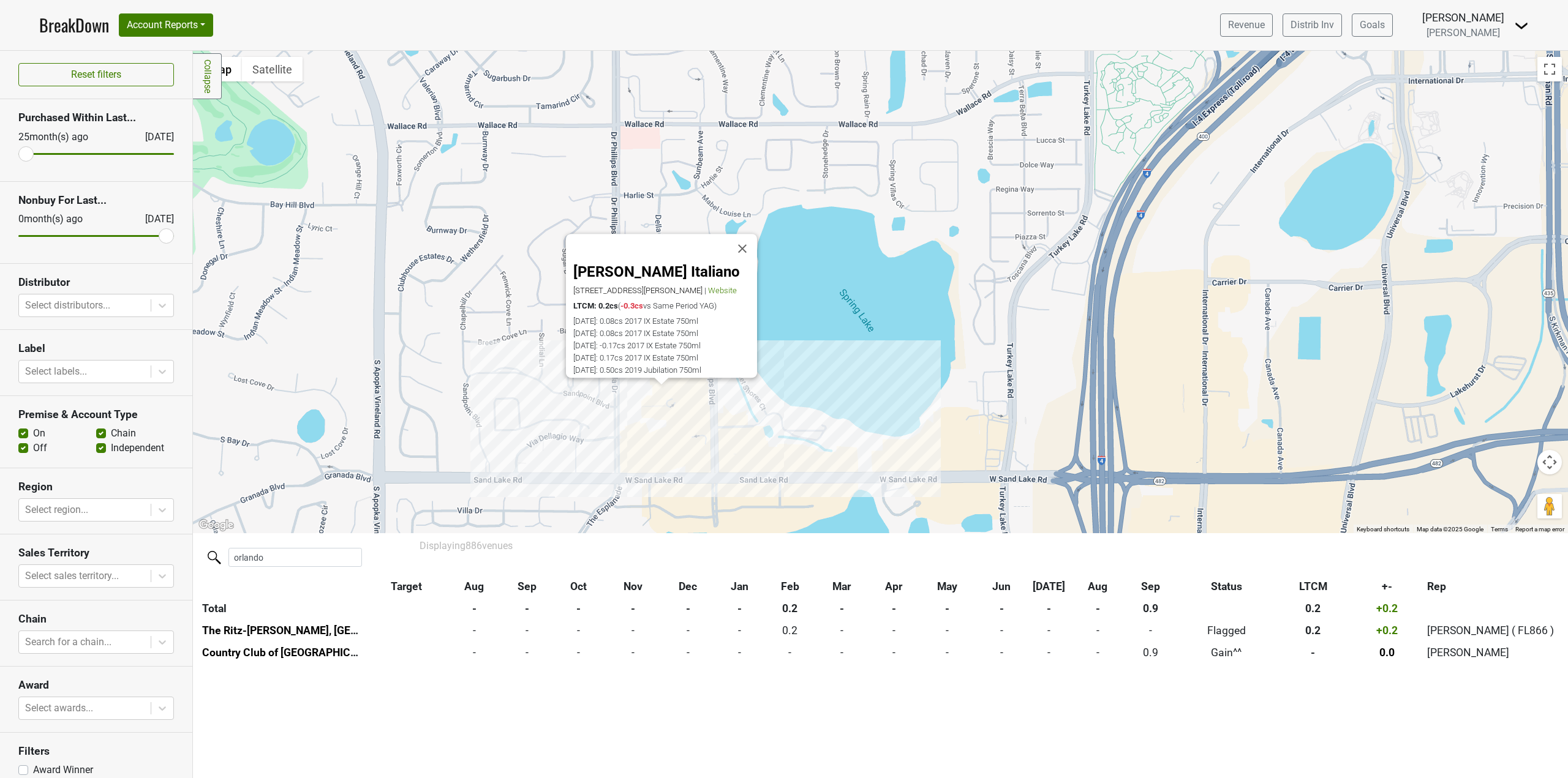
click at [531, 354] on div "Christinis Ristorante Italiano 7600 Dr Phillips Blvd, Orlando, FL 32819 | Websi…" at bounding box center [880, 292] width 1375 height 483
drag, startPoint x: 487, startPoint y: 387, endPoint x: 498, endPoint y: 382, distance: 12.1
click at [488, 387] on div "Christinis Ristorante Italiano 7600 Dr Phillips Blvd, Orlando, FL 32819 | Websi…" at bounding box center [880, 292] width 1375 height 483
click at [748, 234] on button "Close" at bounding box center [743, 249] width 29 height 29
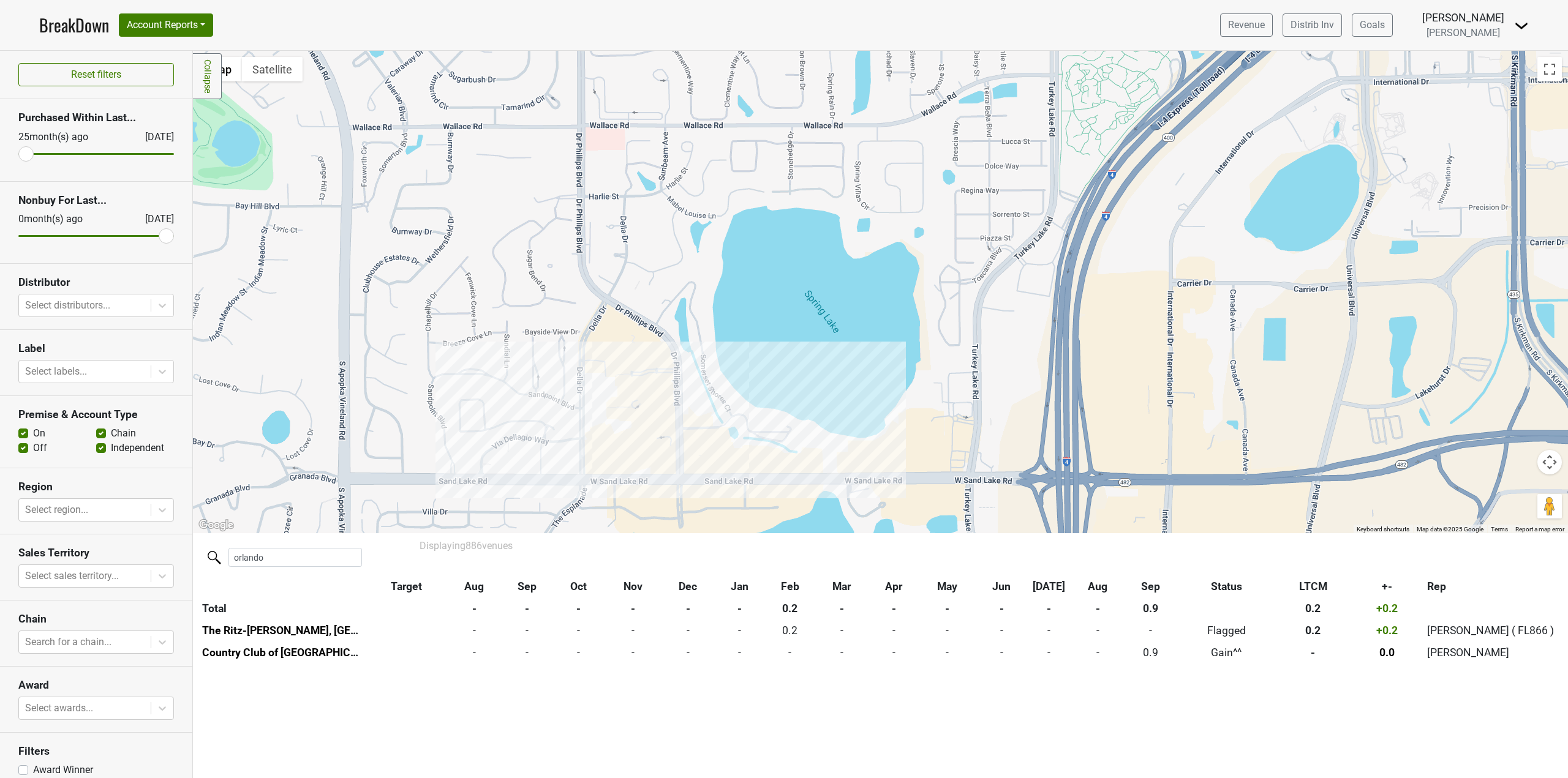
drag, startPoint x: 1118, startPoint y: 314, endPoint x: 1081, endPoint y: 315, distance: 37.0
click at [1081, 315] on div at bounding box center [880, 292] width 1375 height 483
click at [514, 439] on div at bounding box center [880, 292] width 1375 height 483
click at [629, 399] on div "London House 8000 Via Dellagio Way, Orlando, FL 32819 | Website LTCM: 0.5cs ( +…" at bounding box center [880, 292] width 1375 height 483
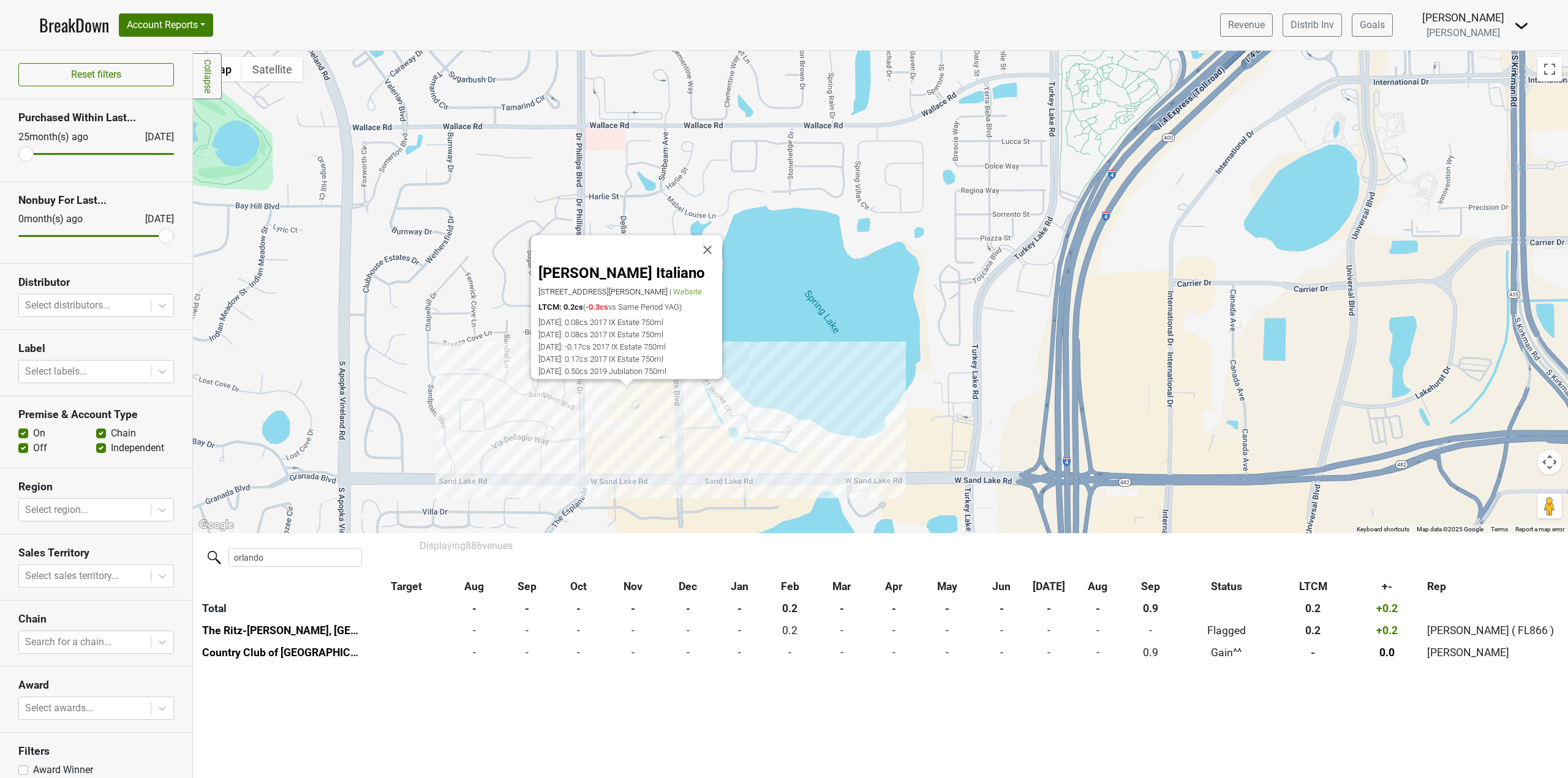
click at [618, 342] on div "2024-12-04: -0.17cs 2017 IX Estate 750ml" at bounding box center [630, 347] width 184 height 9
click at [1300, 588] on th "LTCM" at bounding box center [1313, 587] width 74 height 22
click at [1283, 552] on div "orlando" at bounding box center [880, 556] width 1412 height 45
click at [722, 236] on button "Close" at bounding box center [707, 251] width 29 height 29
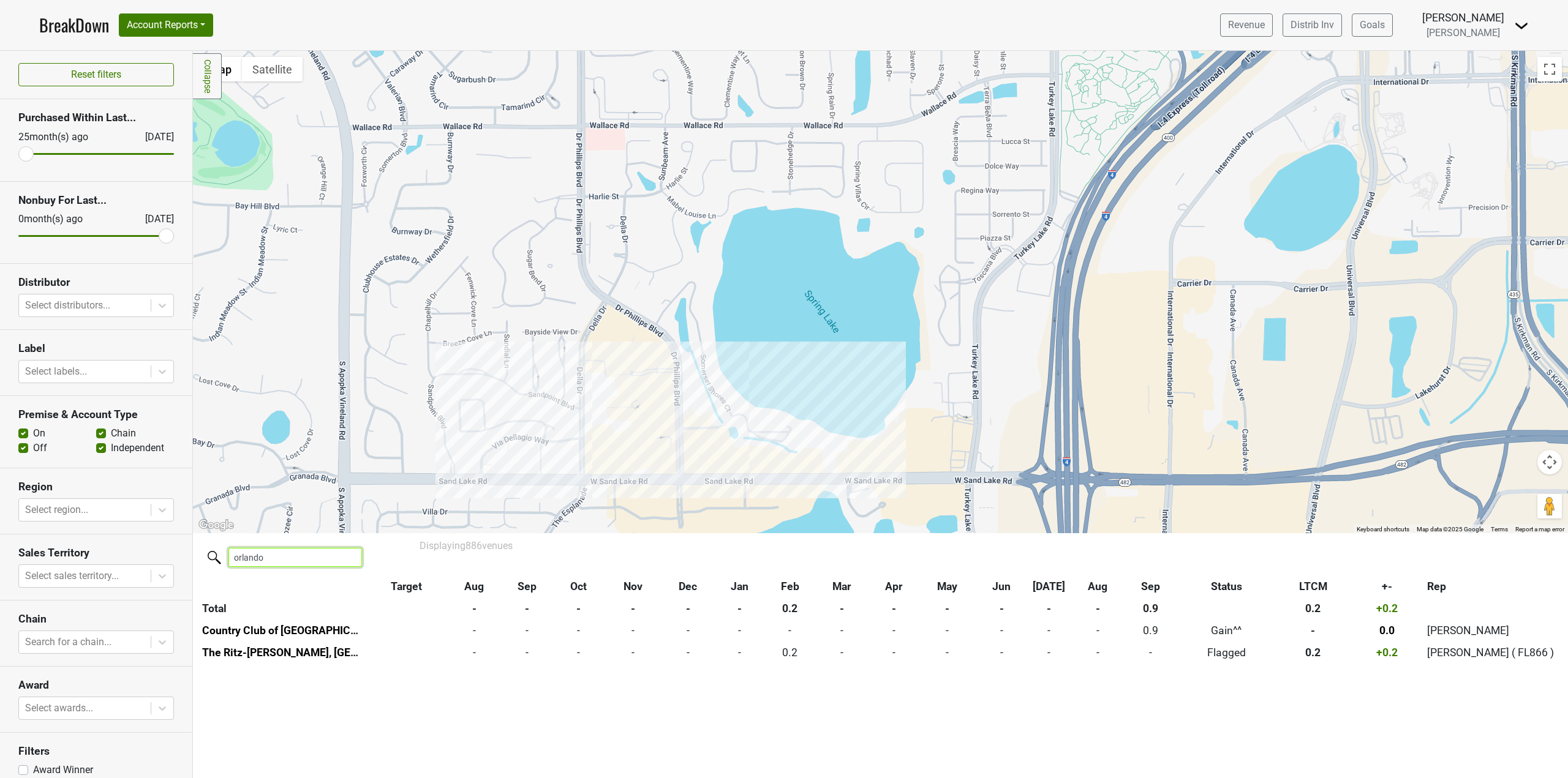
click at [271, 553] on input "orlando" at bounding box center [295, 557] width 133 height 19
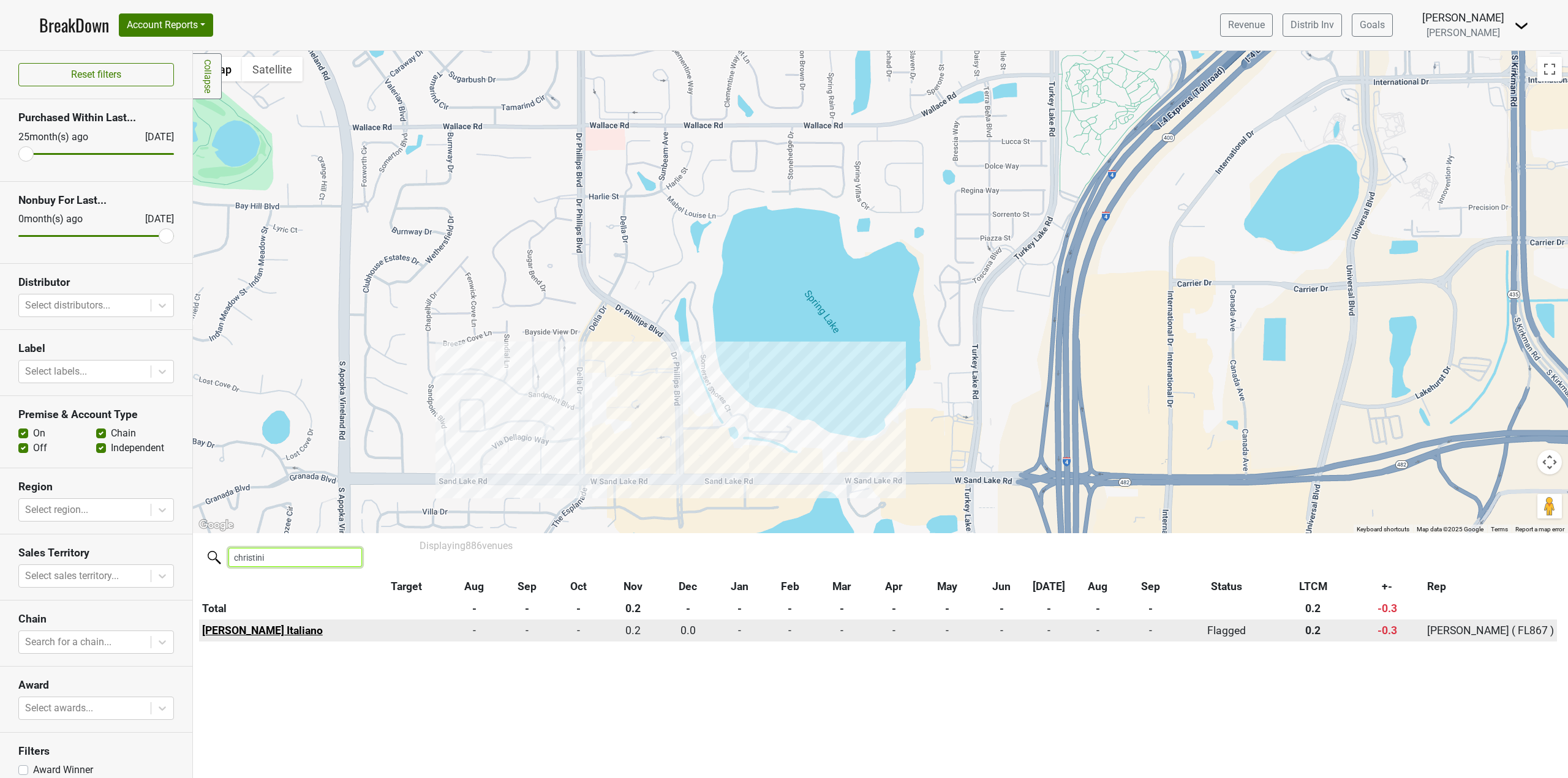
type input "christini"
click at [321, 635] on link "[PERSON_NAME] Italiano" at bounding box center [262, 631] width 120 height 12
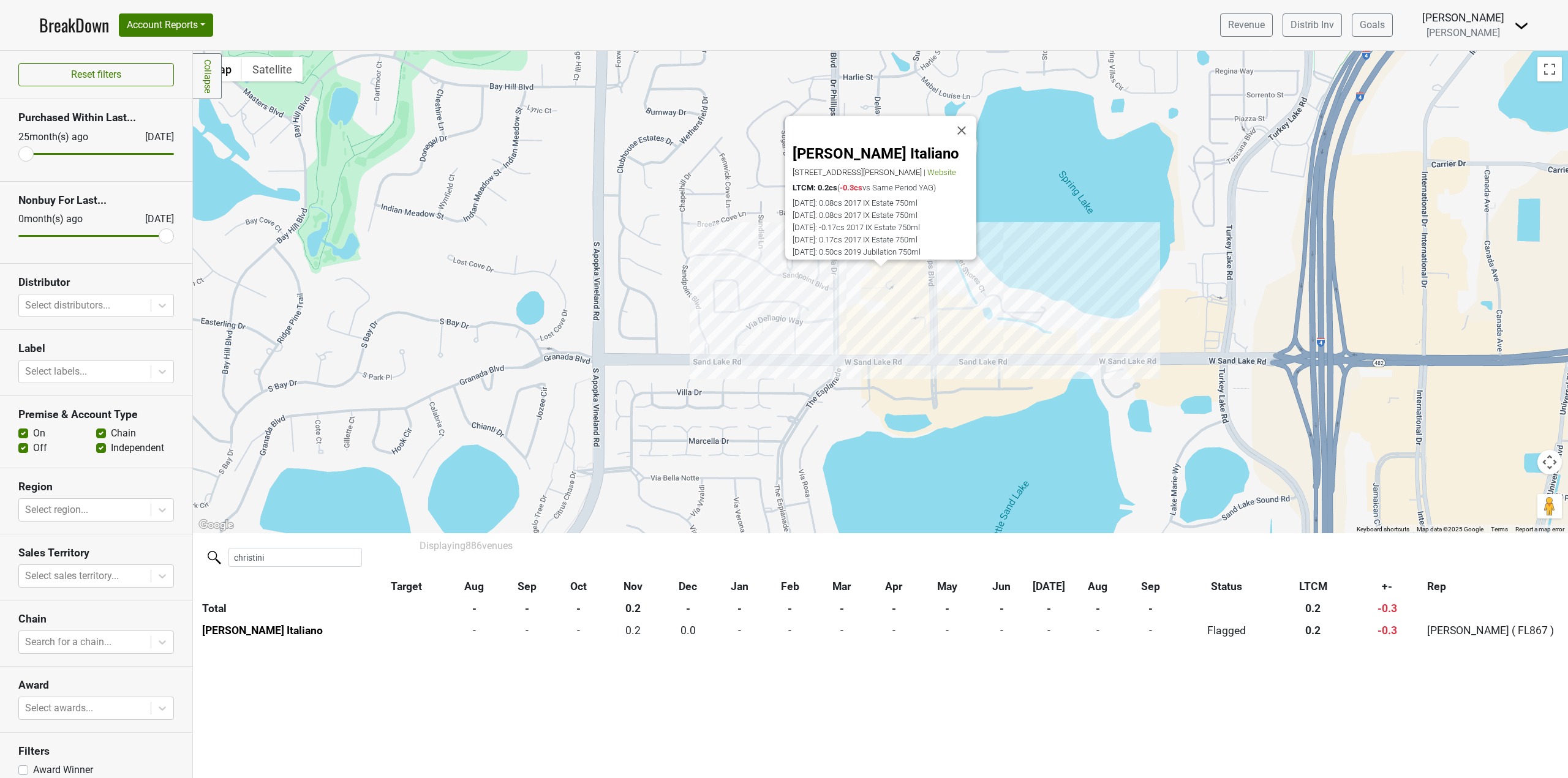
click at [1388, 707] on div "Displaying 886 venues christini Target Aug Sep Oct Nov Dec Jan Feb Mar Apr May …" at bounding box center [880, 650] width 1375 height 234
click at [85, 28] on link "BreakDown" at bounding box center [74, 25] width 70 height 25
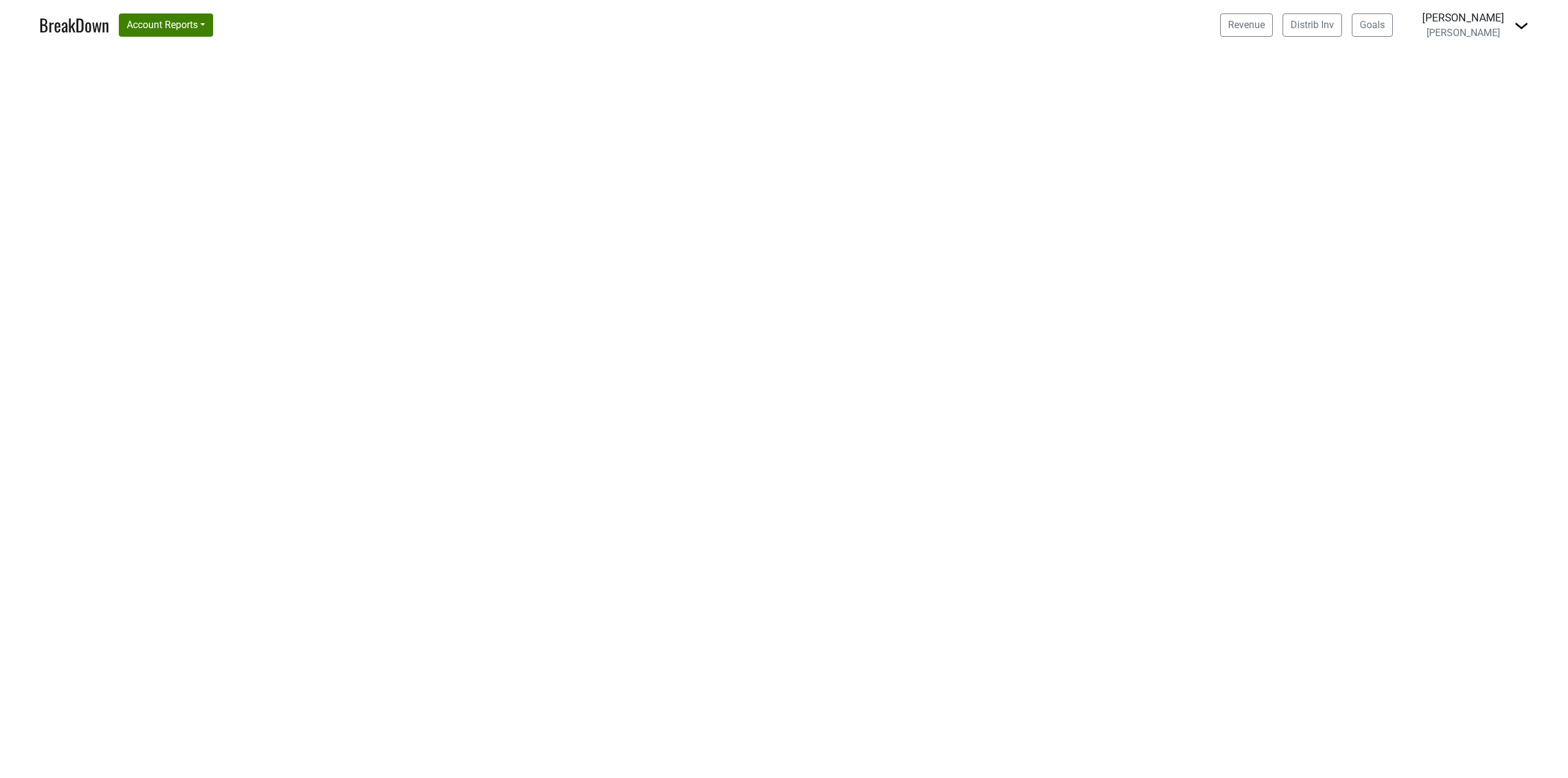
select select "CA"
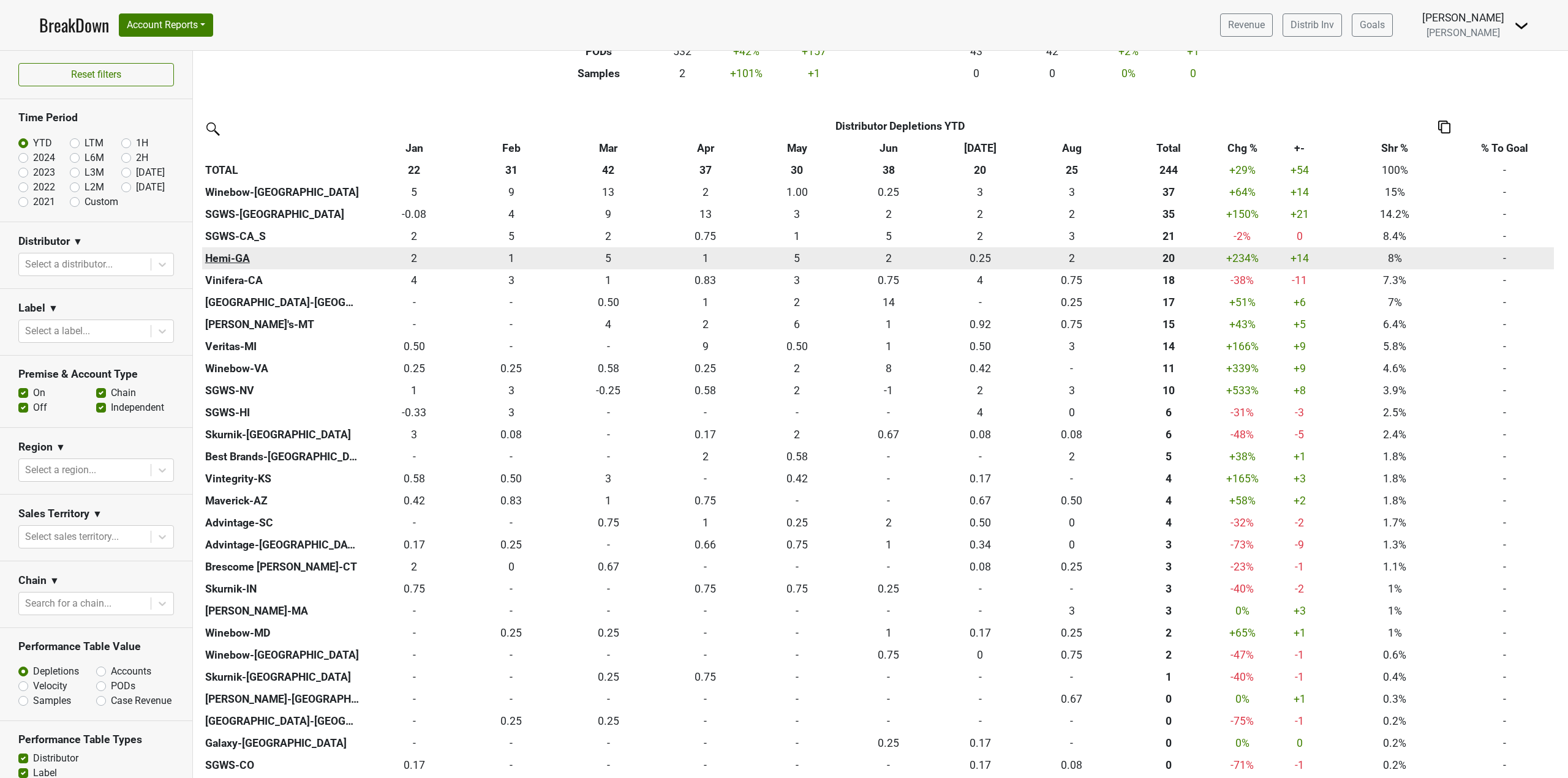
scroll to position [245, 0]
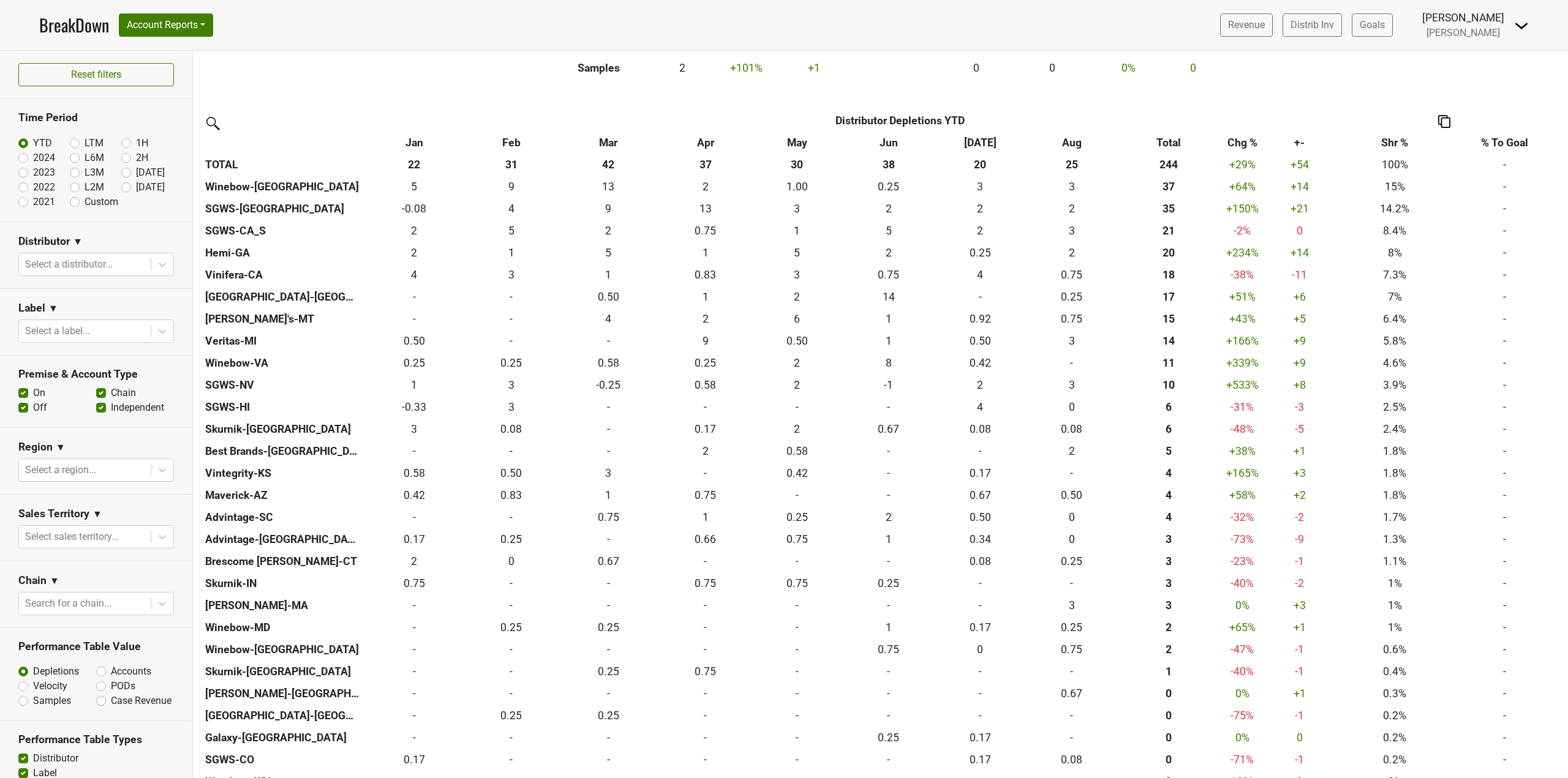
click at [1394, 146] on th "Shr %" at bounding box center [1395, 143] width 120 height 22
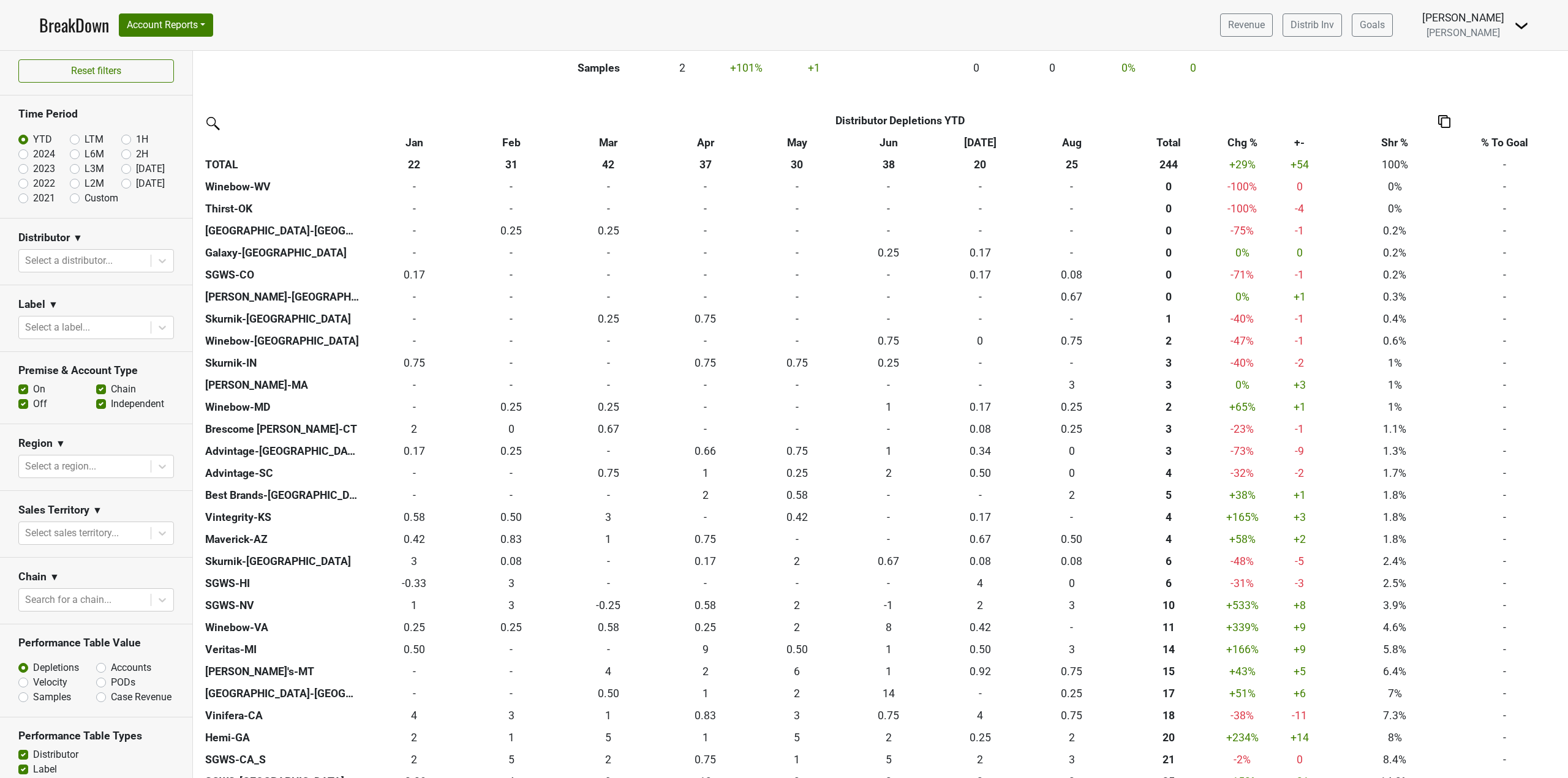
scroll to position [0, 0]
click at [93, 251] on div "Distributor ▼" at bounding box center [96, 244] width 156 height 19
click at [161, 16] on button "Account Reports" at bounding box center [166, 25] width 94 height 23
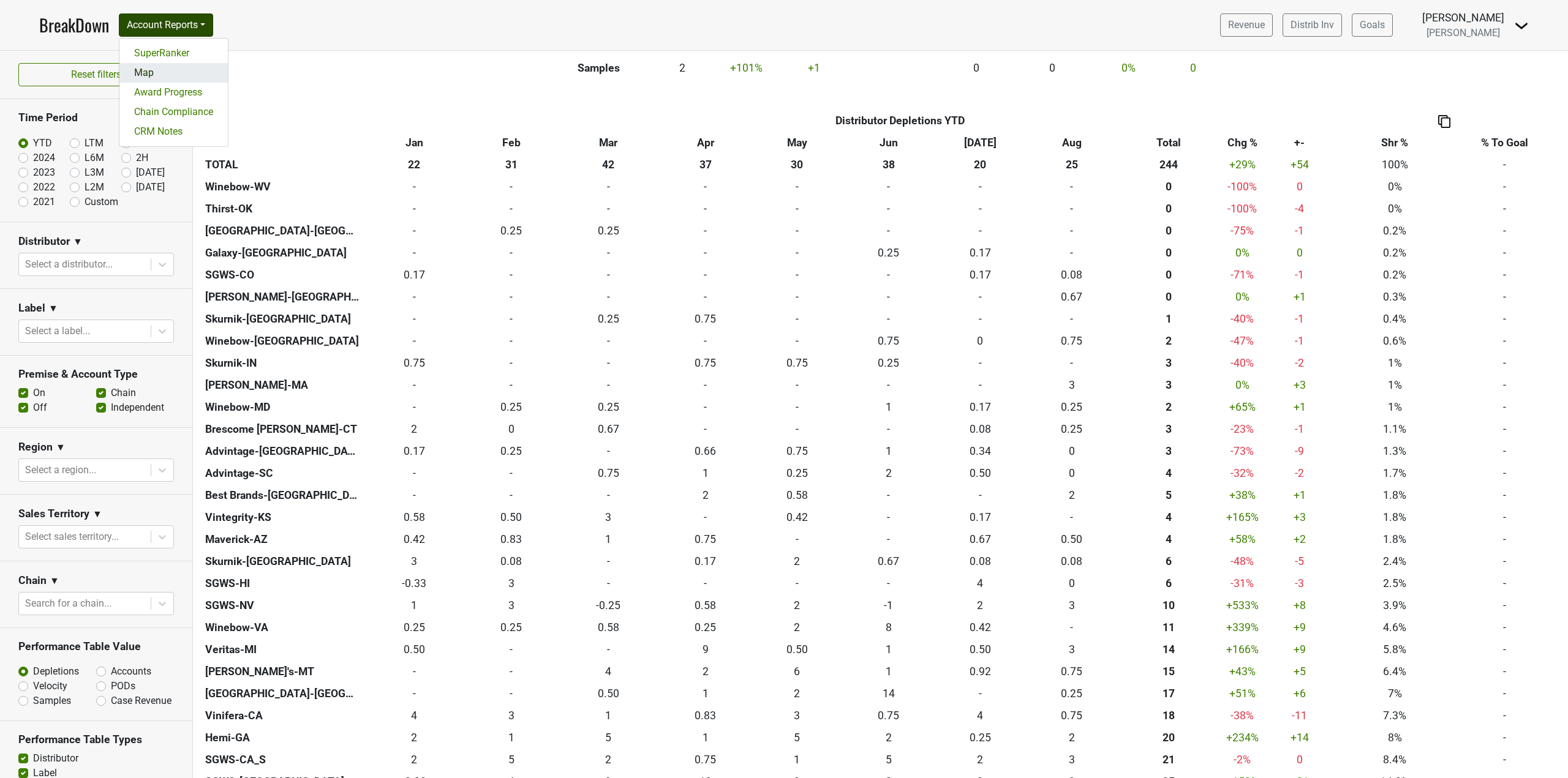
click at [167, 76] on link "Map" at bounding box center [174, 72] width 109 height 19
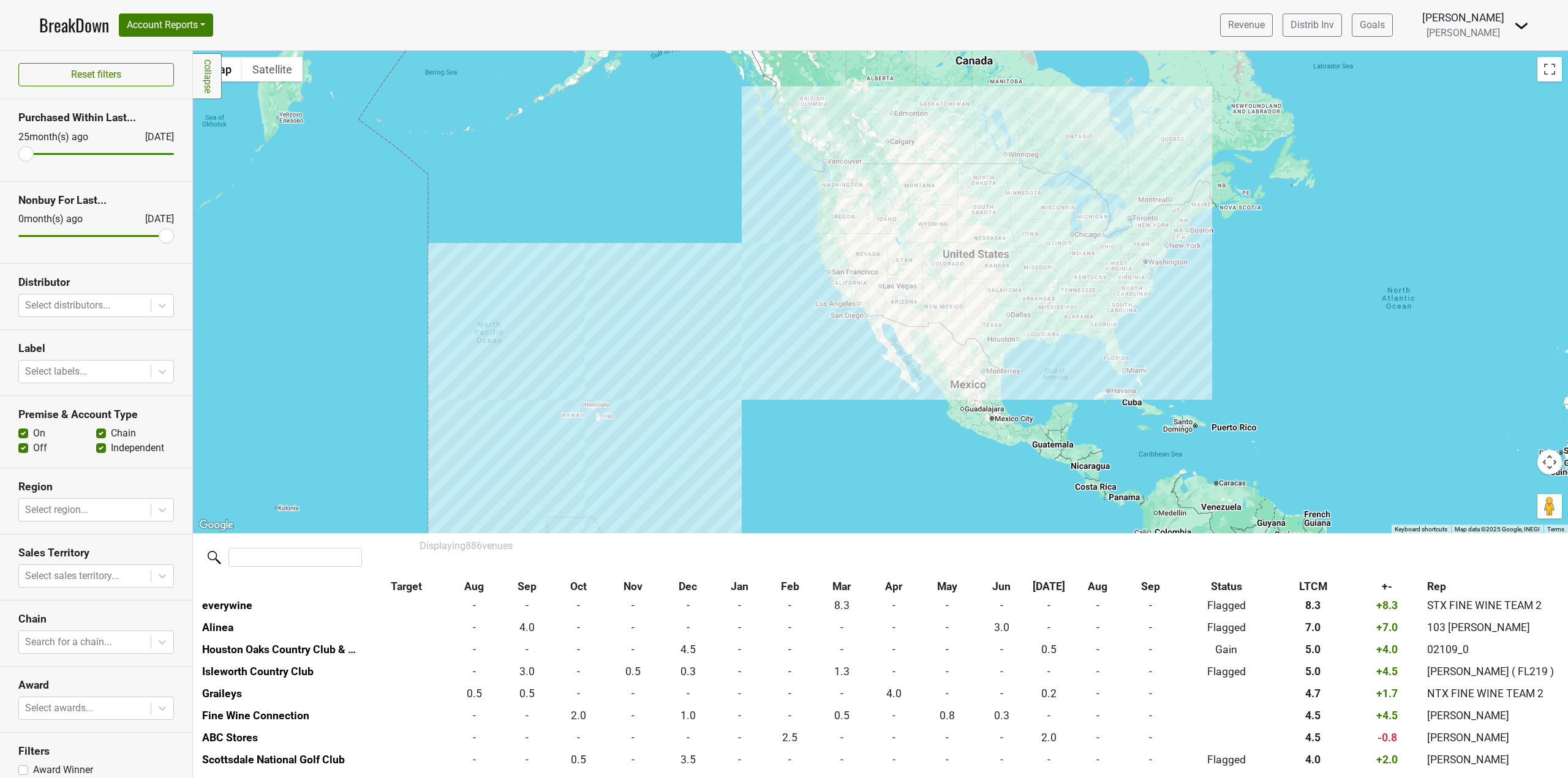
scroll to position [123, 0]
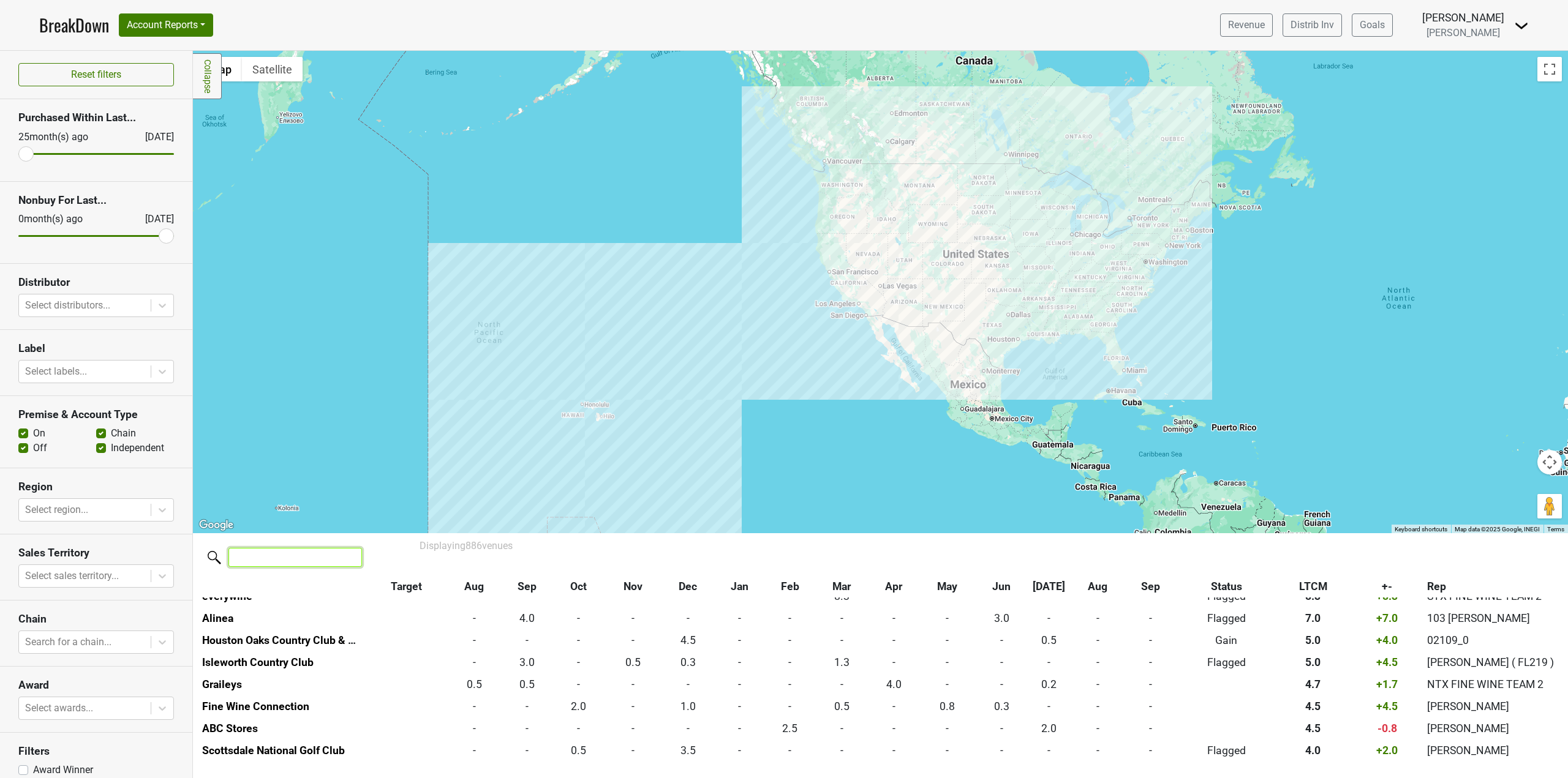
click at [304, 562] on input "search" at bounding box center [295, 557] width 133 height 19
click at [147, 20] on button "Account Reports" at bounding box center [166, 25] width 94 height 23
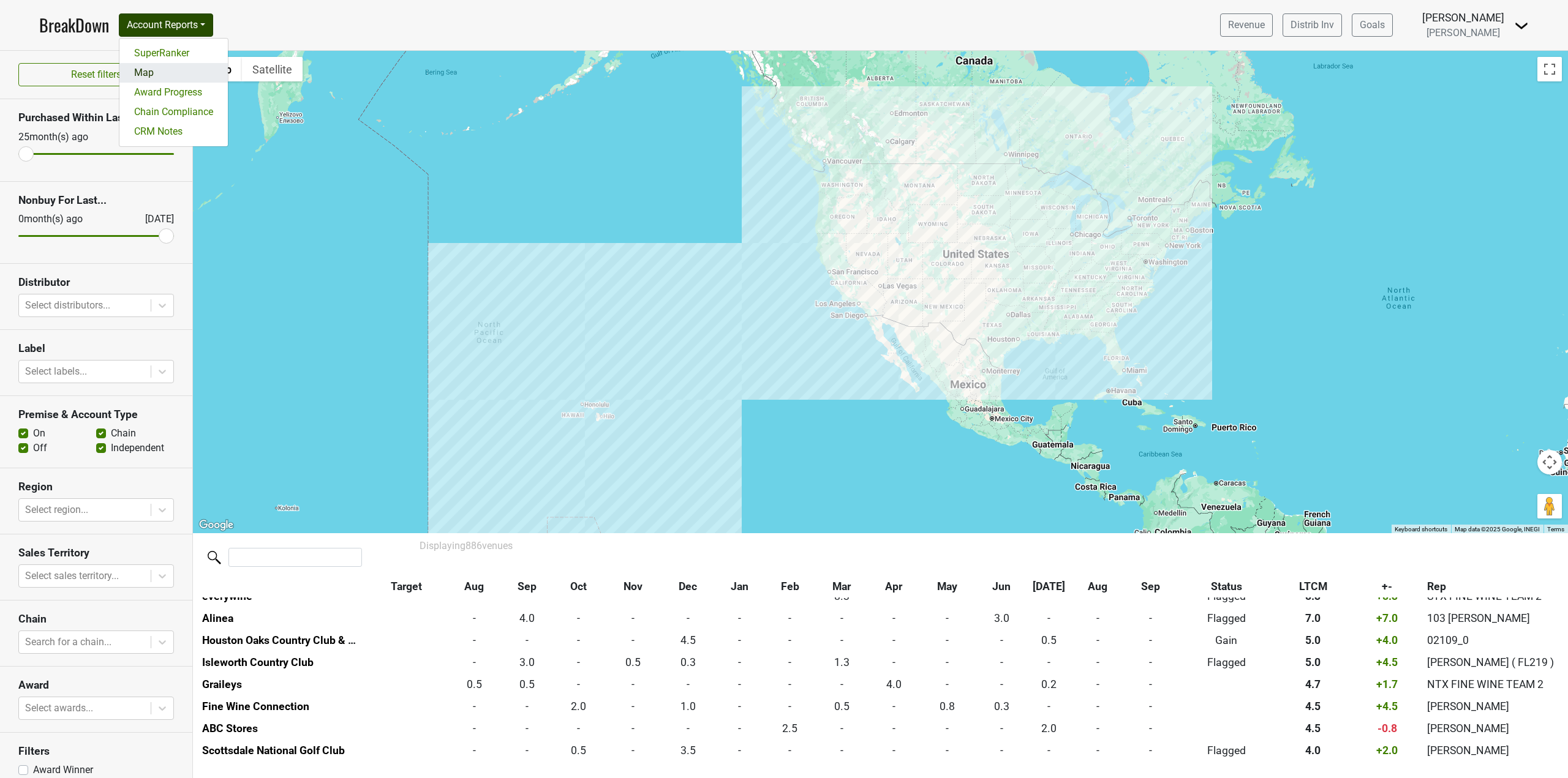
click at [169, 76] on link "Map" at bounding box center [174, 72] width 109 height 19
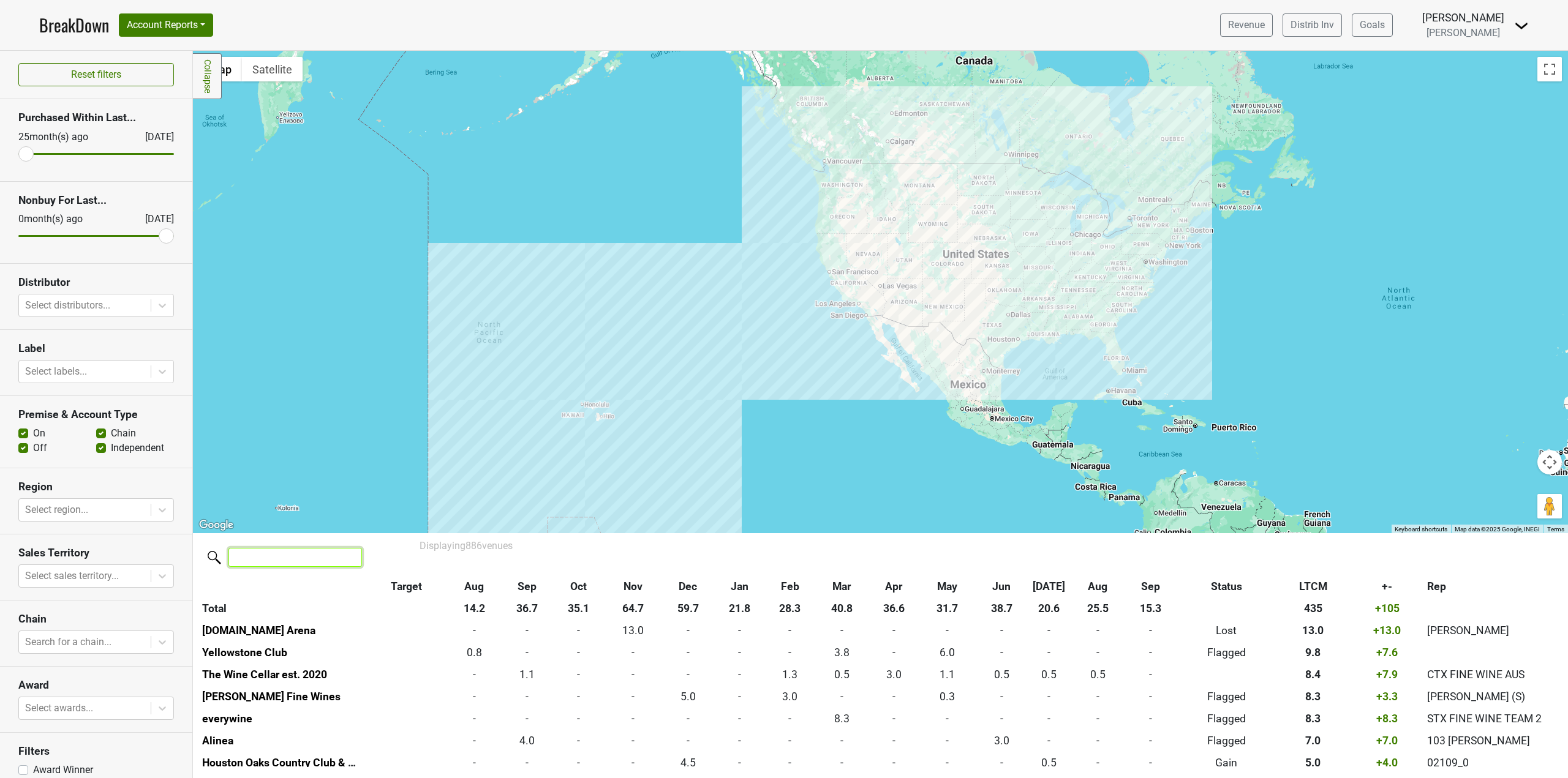
click at [282, 557] on input "search" at bounding box center [295, 557] width 133 height 19
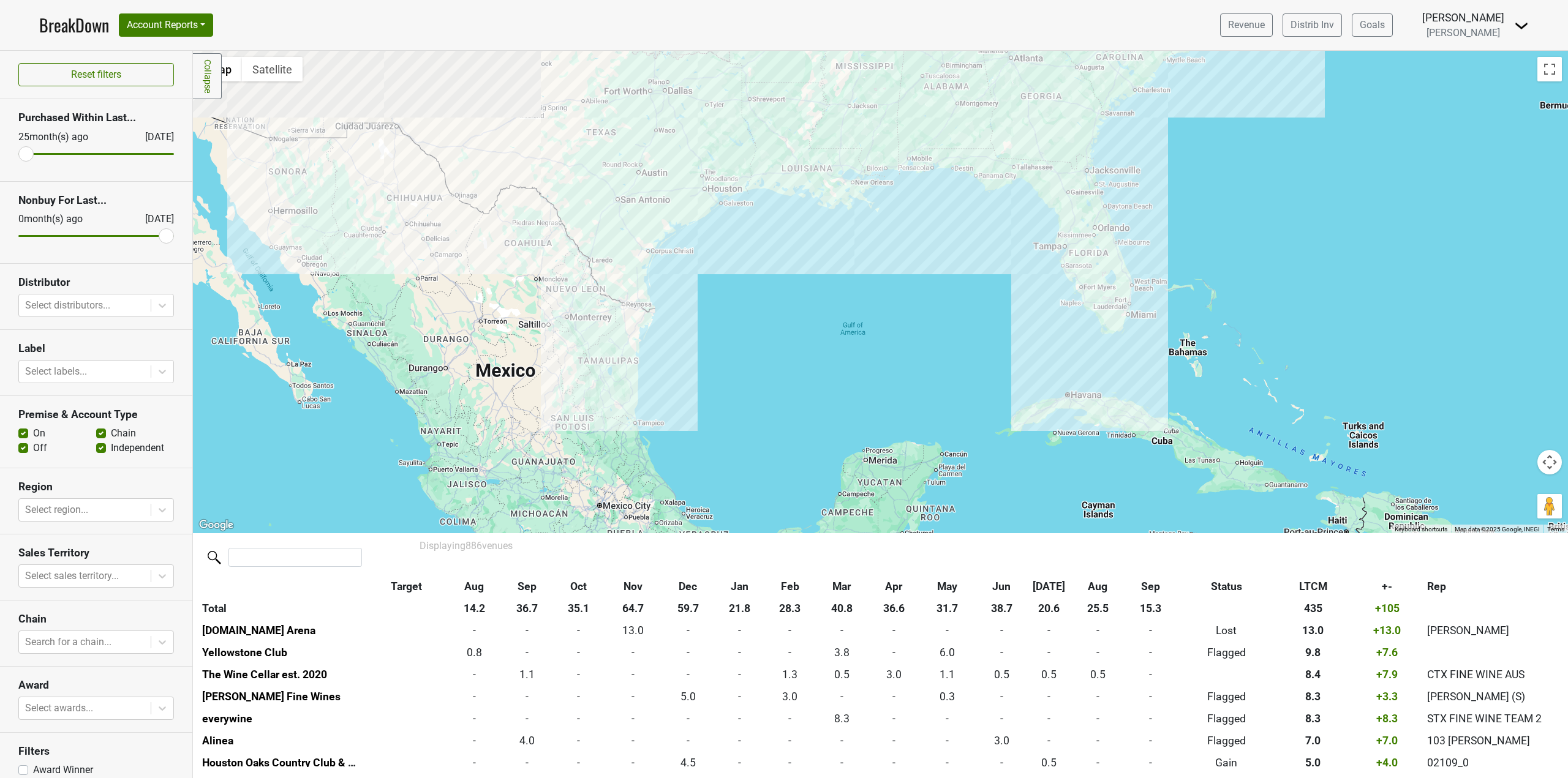
drag, startPoint x: 1371, startPoint y: 219, endPoint x: 1311, endPoint y: 394, distance: 185.0
click at [1311, 394] on div at bounding box center [880, 292] width 1375 height 483
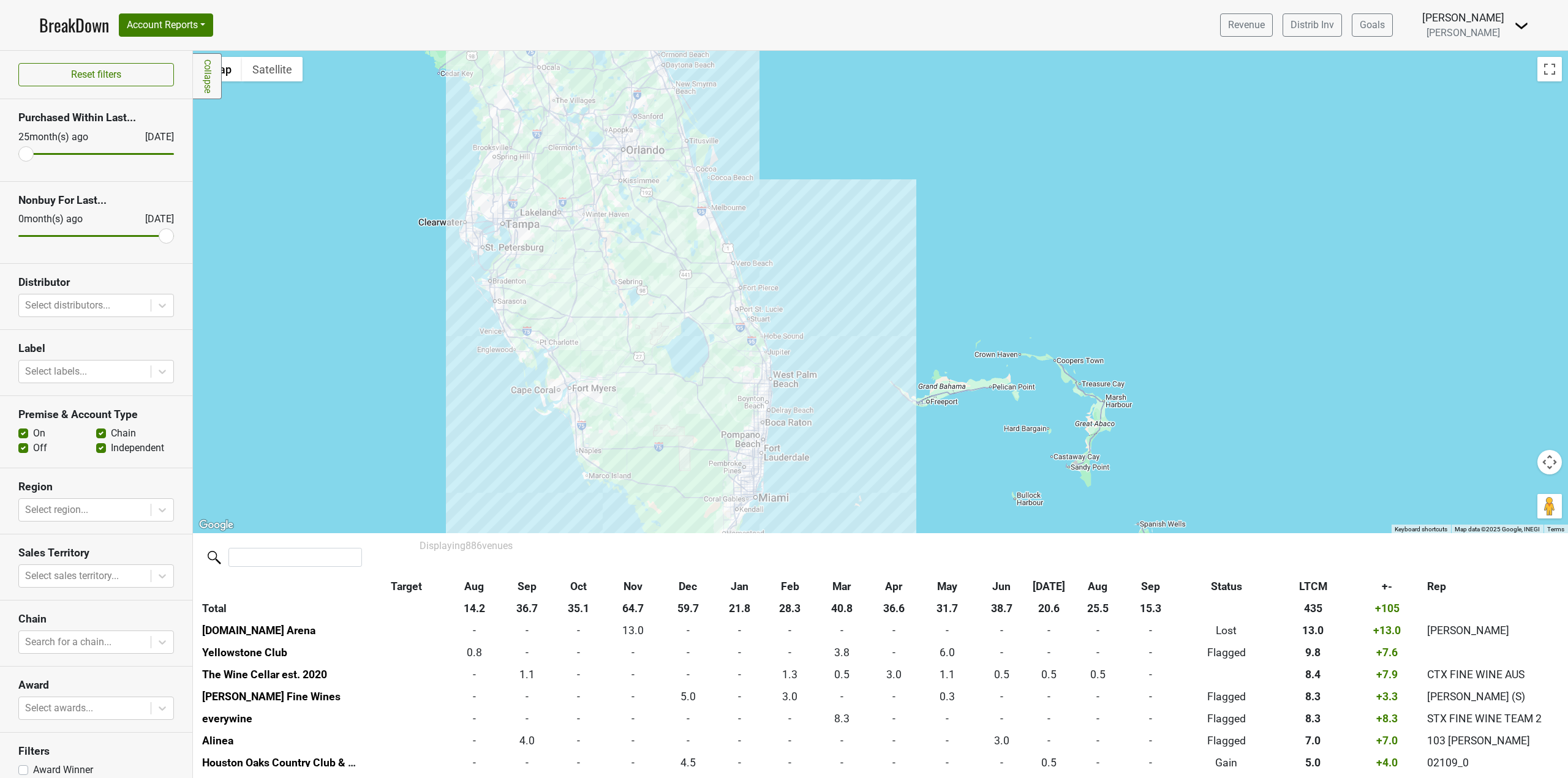
drag, startPoint x: 982, startPoint y: 288, endPoint x: 1054, endPoint y: 406, distance: 138.2
click at [1054, 406] on div at bounding box center [880, 292] width 1375 height 483
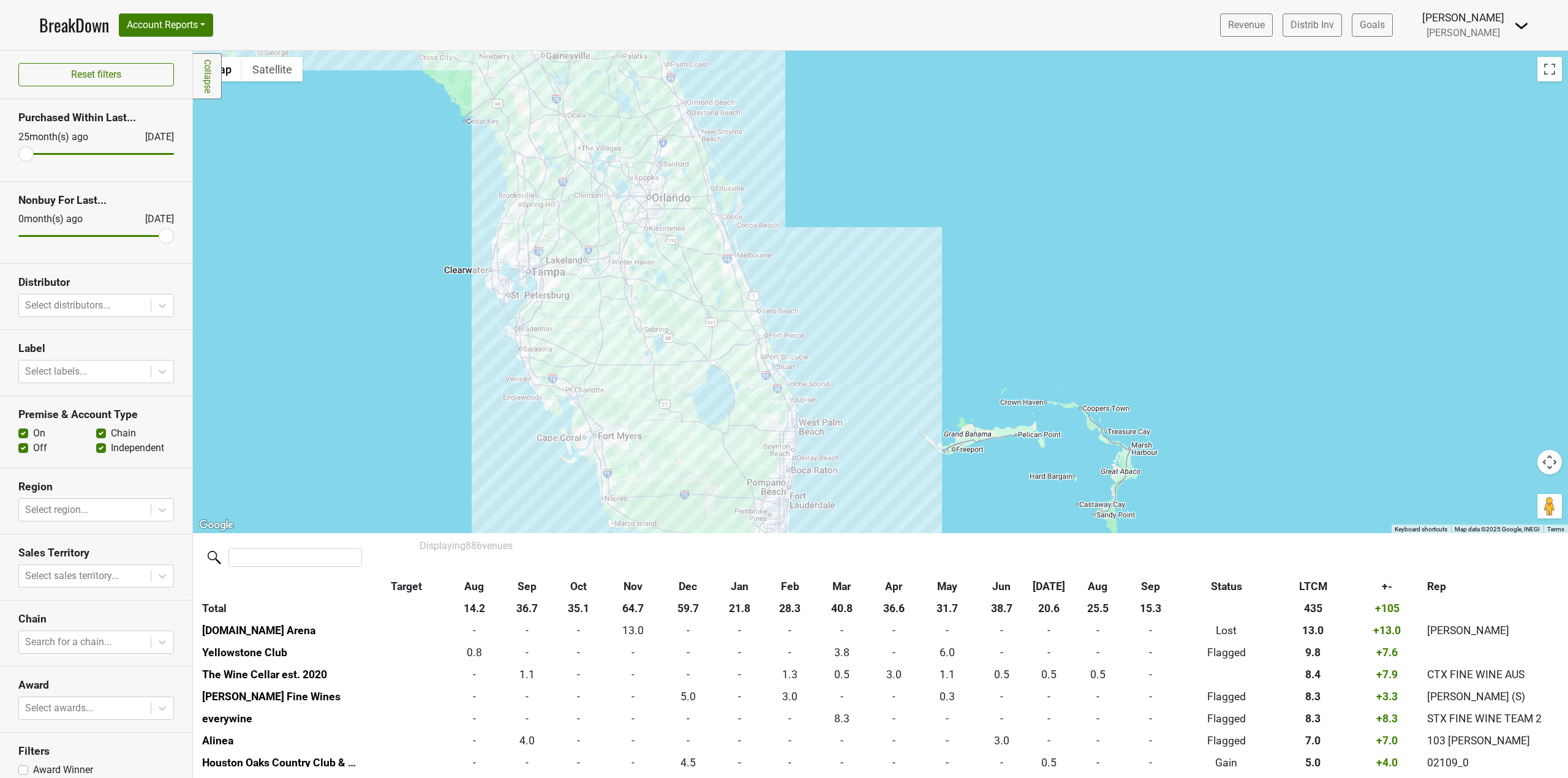
drag, startPoint x: 874, startPoint y: 295, endPoint x: 919, endPoint y: 402, distance: 116.1
click at [919, 402] on div at bounding box center [880, 292] width 1375 height 483
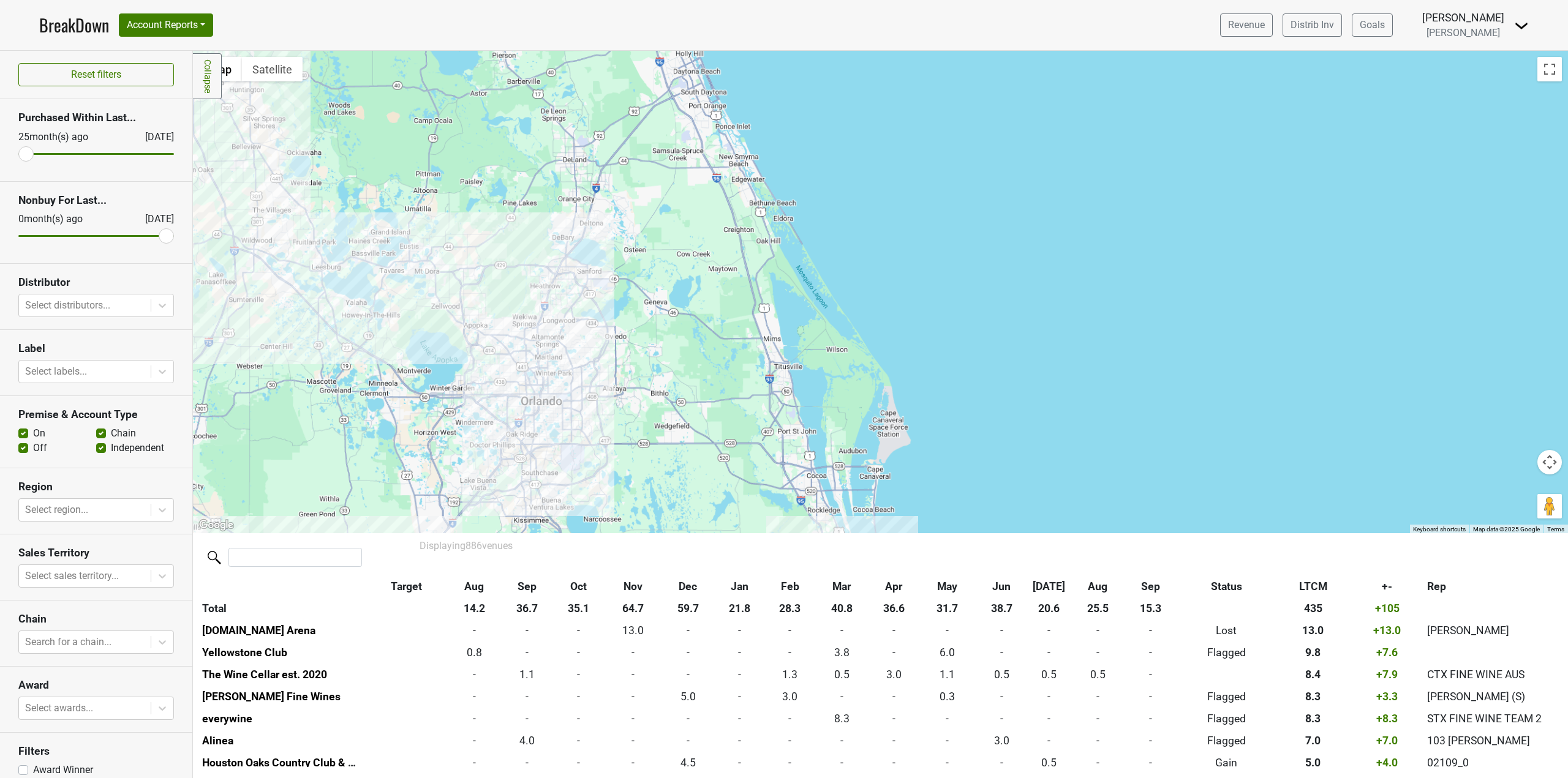
drag, startPoint x: 755, startPoint y: 214, endPoint x: 1266, endPoint y: 525, distance: 598.2
click at [1266, 525] on div at bounding box center [880, 292] width 1375 height 483
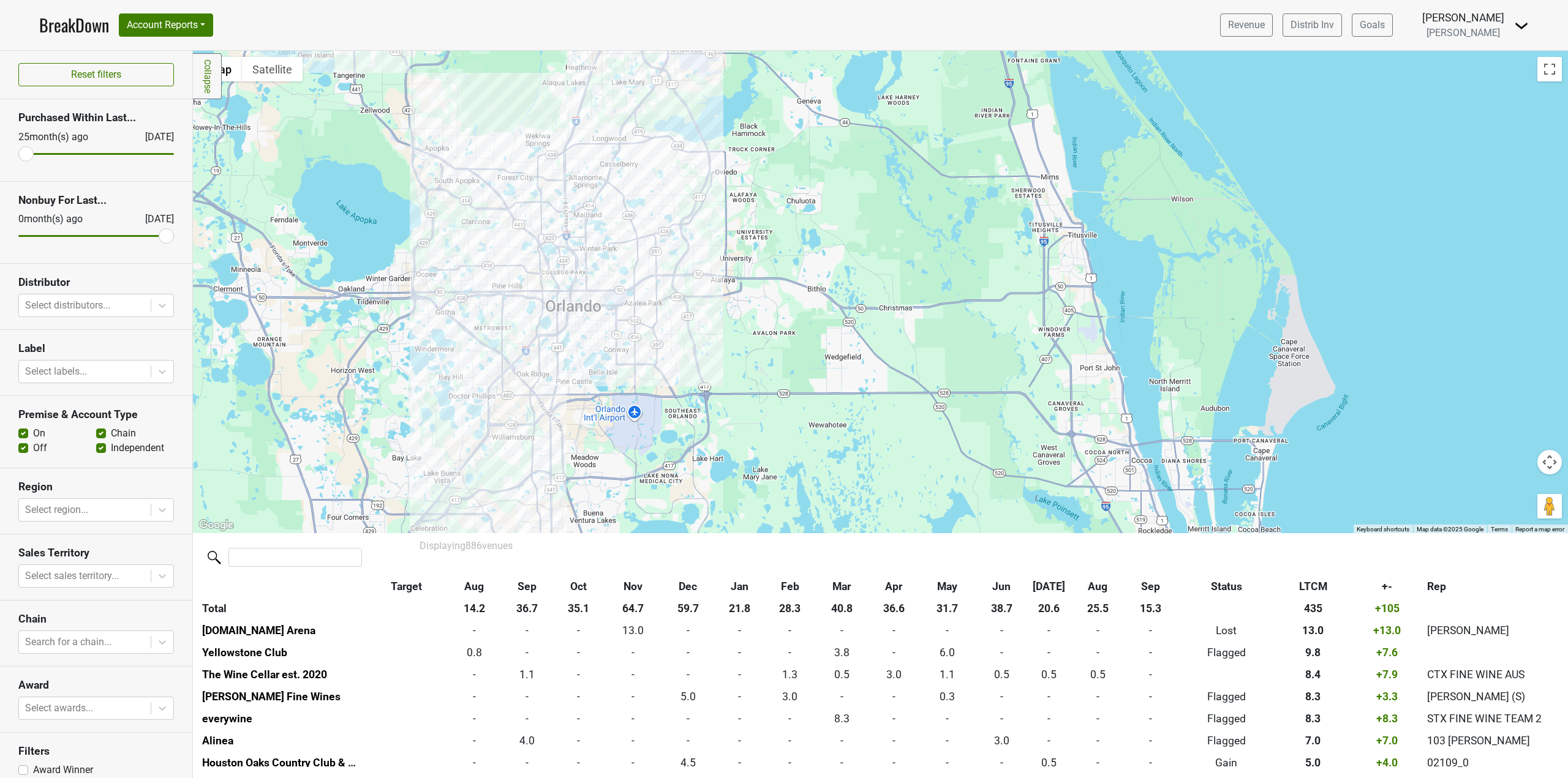
drag, startPoint x: 677, startPoint y: 452, endPoint x: 765, endPoint y: 401, distance: 101.7
click at [765, 401] on div at bounding box center [880, 292] width 1375 height 483
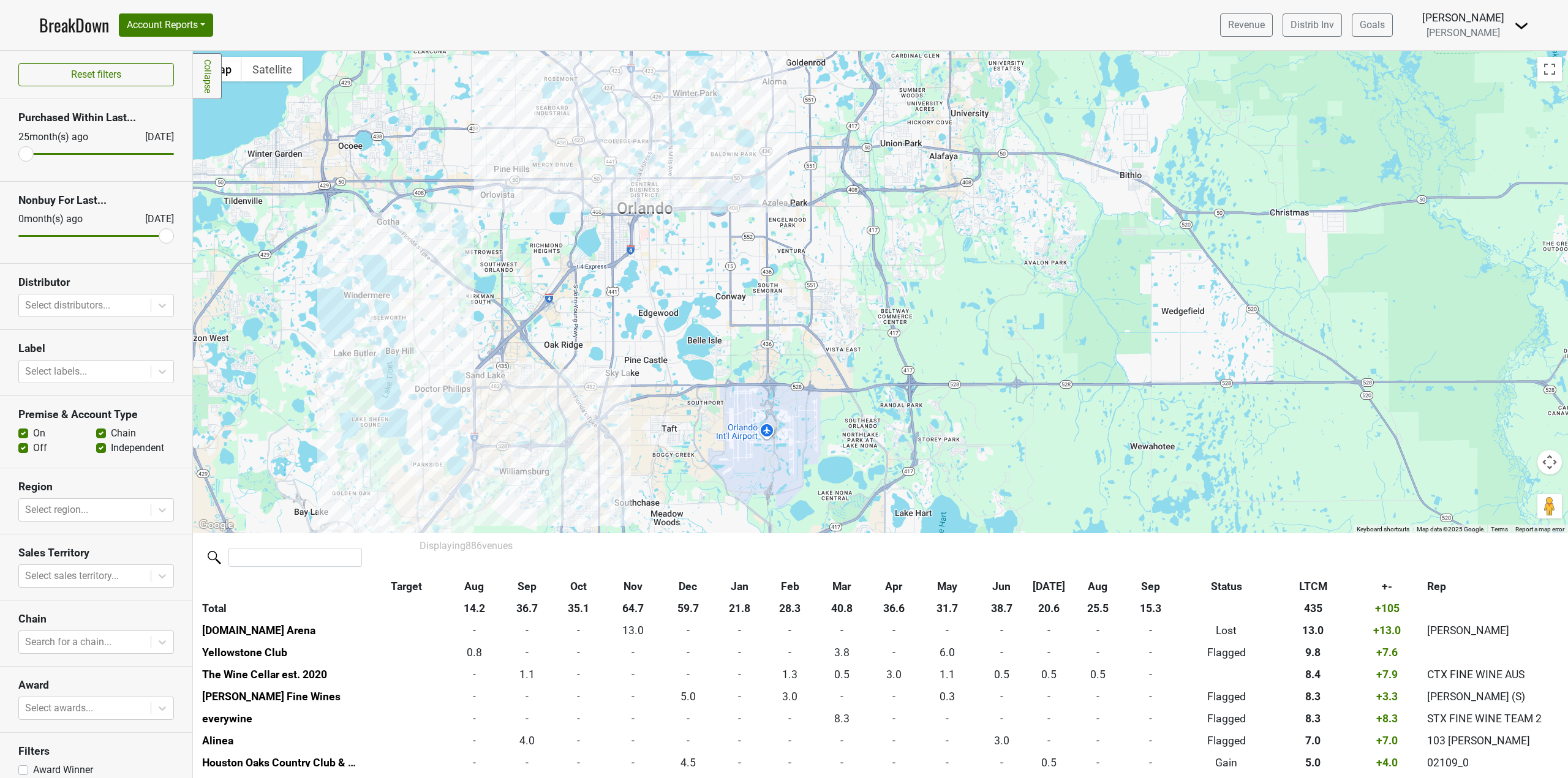
drag, startPoint x: 621, startPoint y: 391, endPoint x: 847, endPoint y: 400, distance: 226.2
click at [847, 400] on div at bounding box center [880, 292] width 1375 height 483
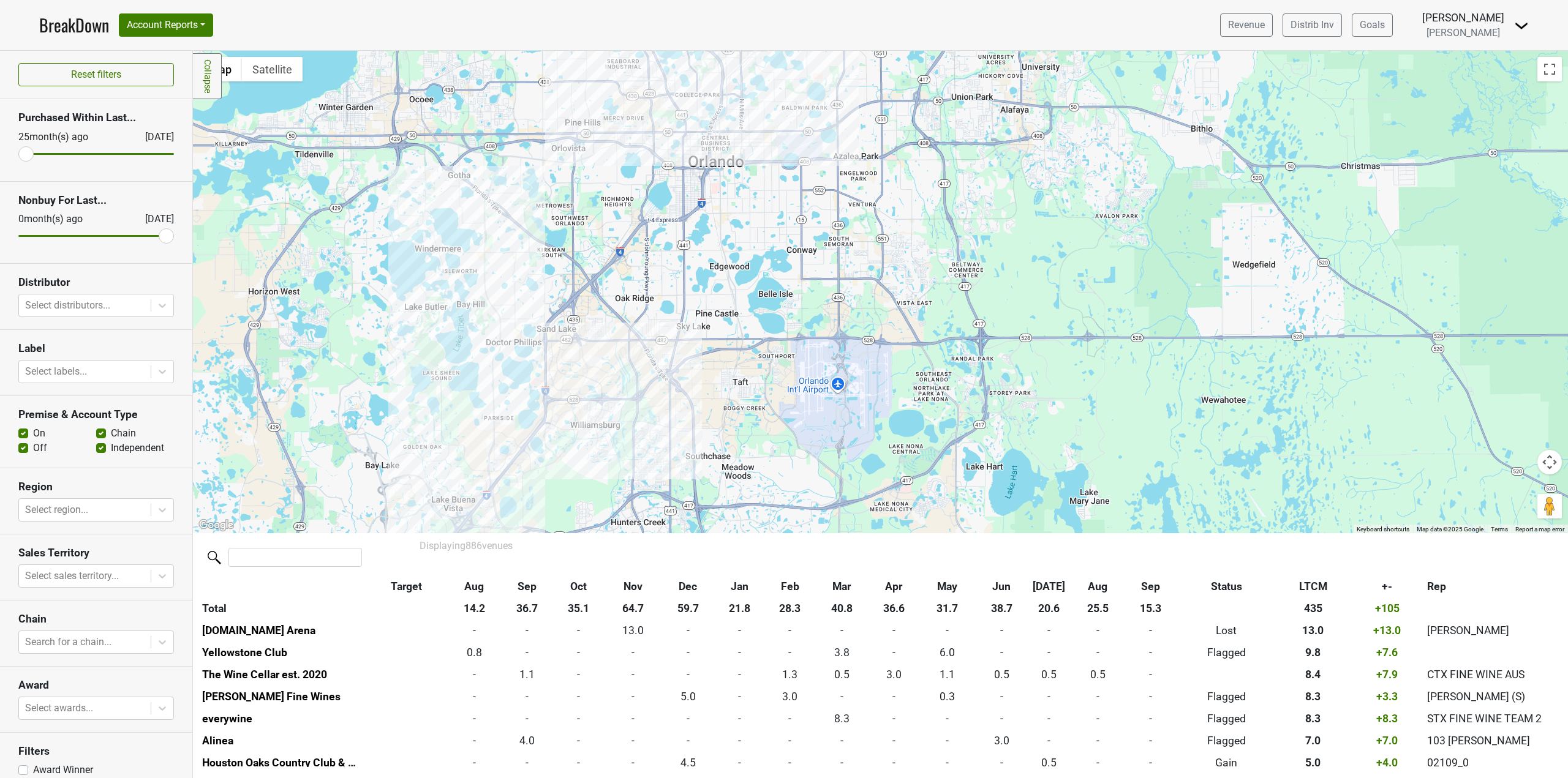
drag, startPoint x: 448, startPoint y: 386, endPoint x: 544, endPoint y: 313, distance: 120.6
click at [540, 321] on div at bounding box center [880, 292] width 1375 height 483
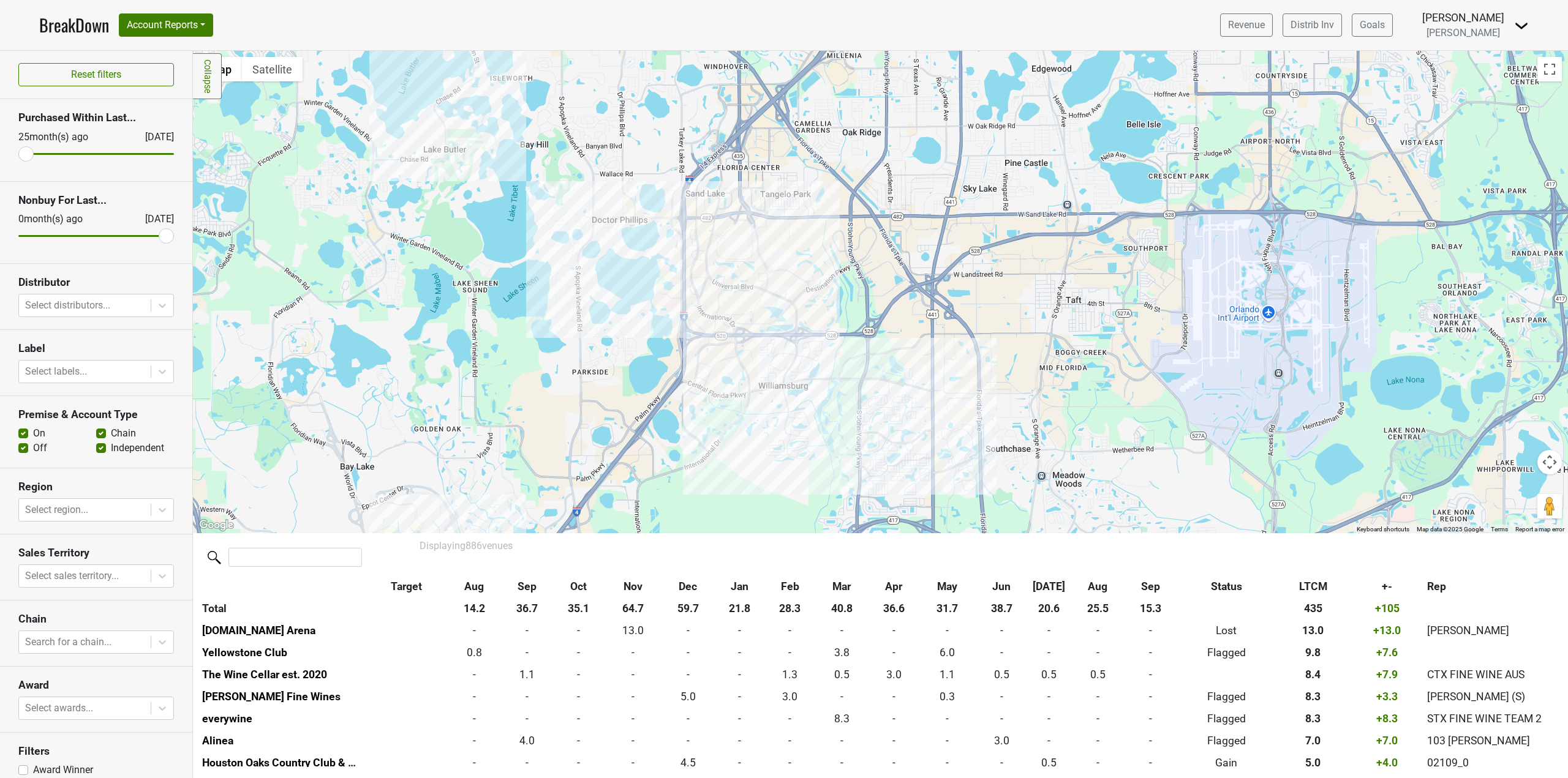
click at [630, 197] on div at bounding box center [880, 292] width 1375 height 483
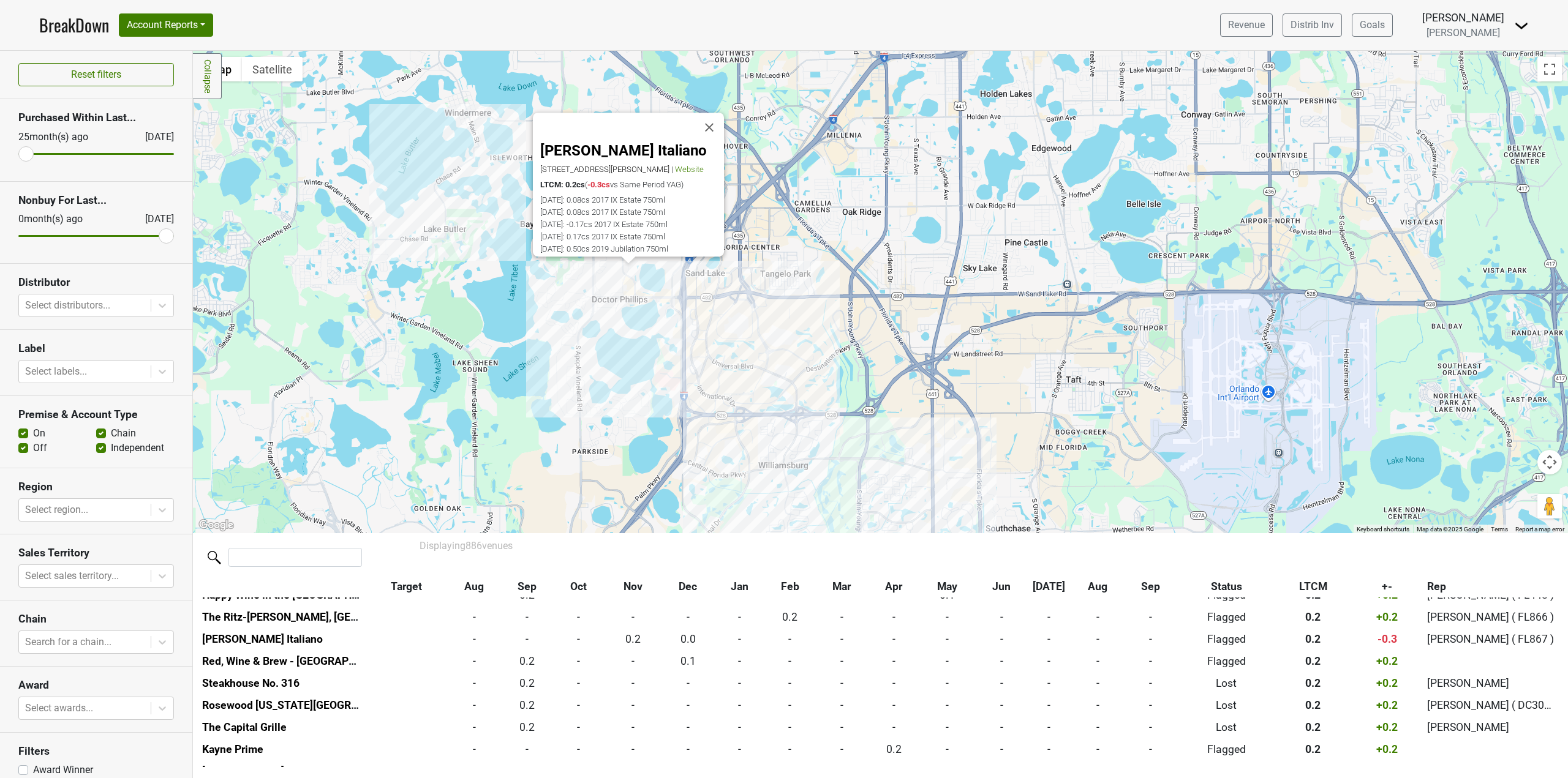
click at [609, 278] on div "Christinis Ristorante Italiano 7600 Dr Phillips Blvd, Orlando, FL 32819 | Websi…" at bounding box center [880, 292] width 1375 height 483
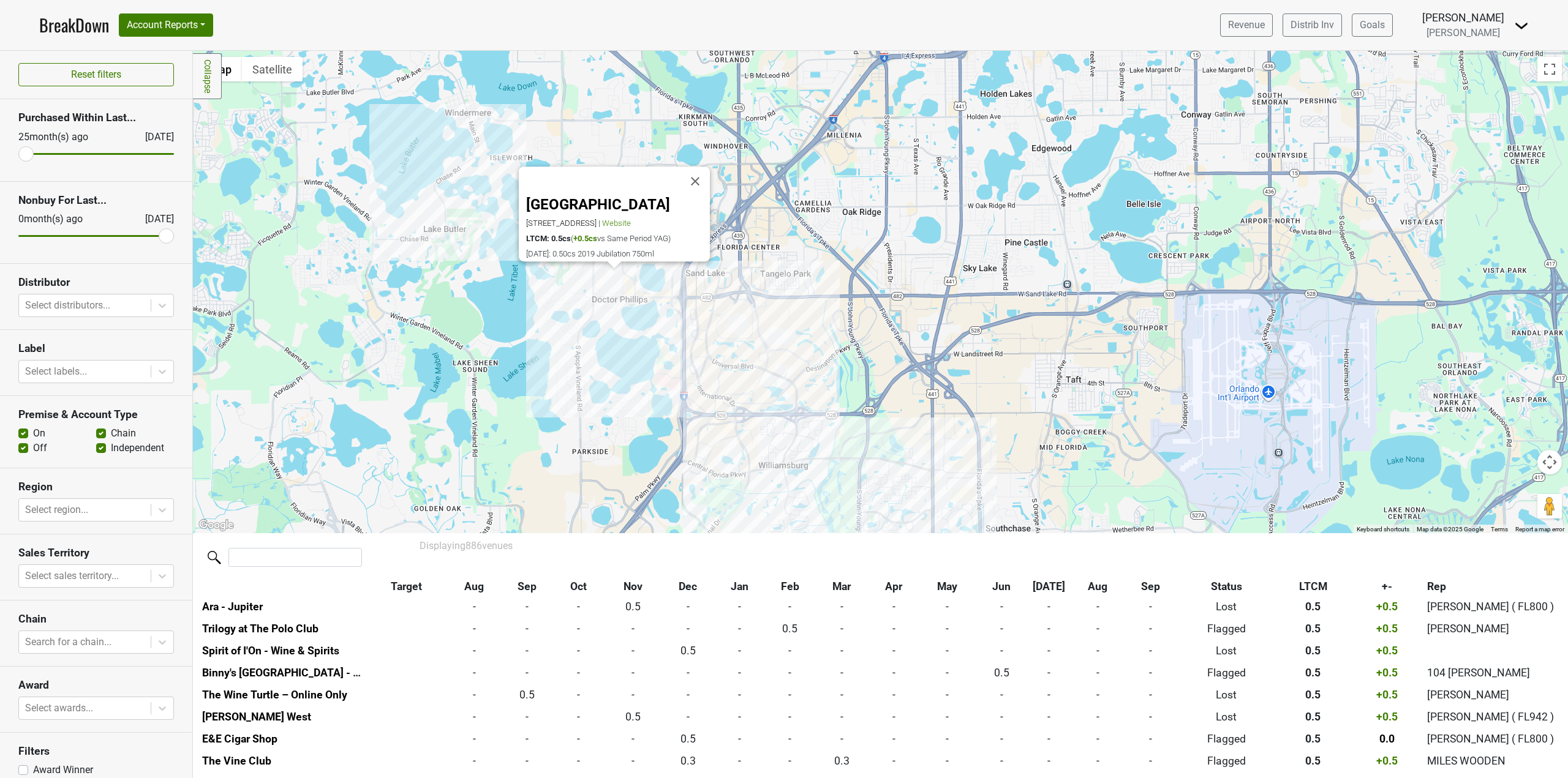
click at [650, 291] on div "London House 8000 Via Dellagio Way, Orlando, FL 32819 | Website LTCM: 0.5cs ( +…" at bounding box center [880, 292] width 1375 height 483
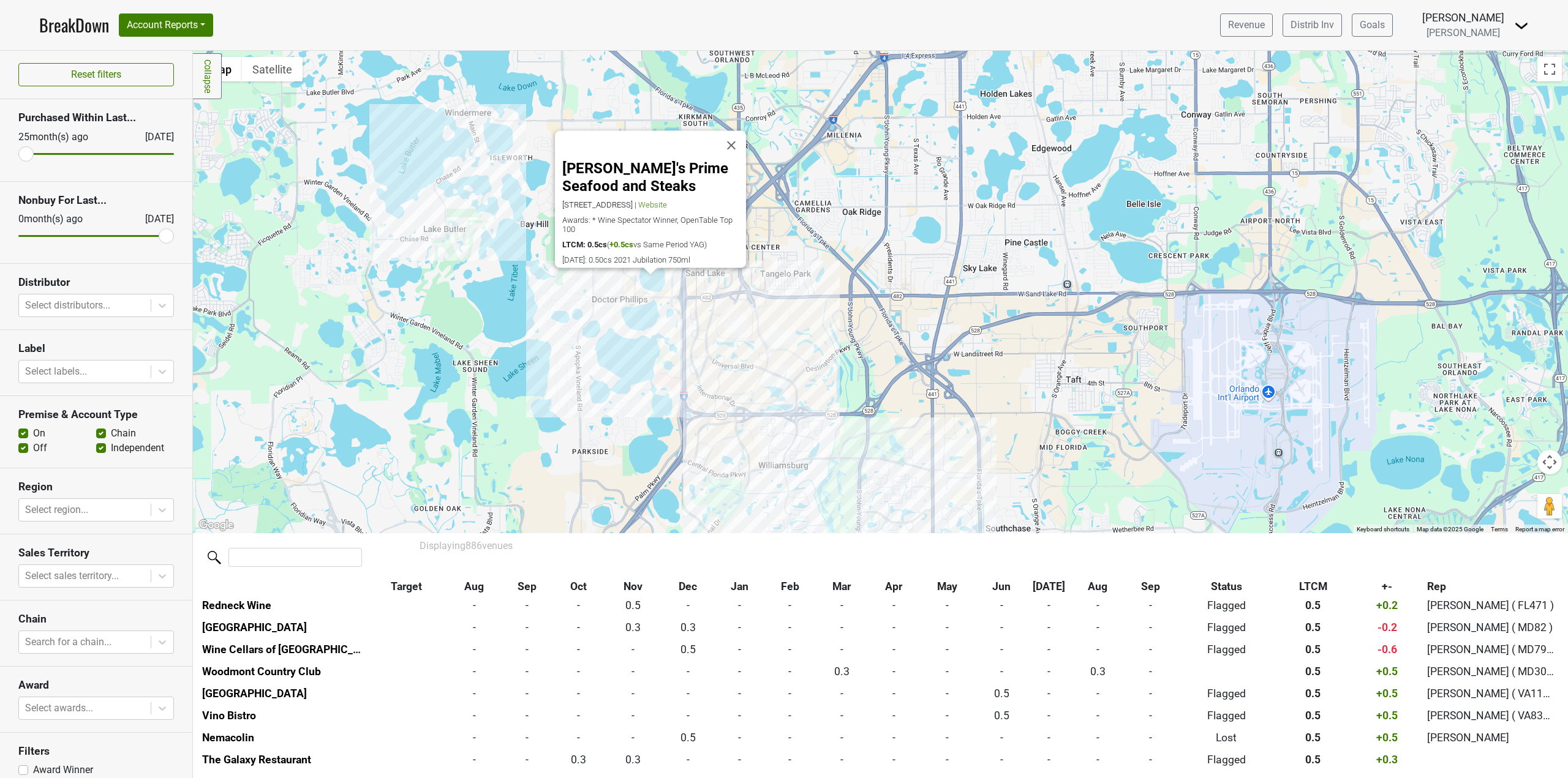
scroll to position [4542, 0]
click at [626, 278] on div "Eddie V's Prime Seafood and Steaks 7488 West Sand Lake Rd, Orlando, FL 32819 | …" at bounding box center [880, 292] width 1375 height 483
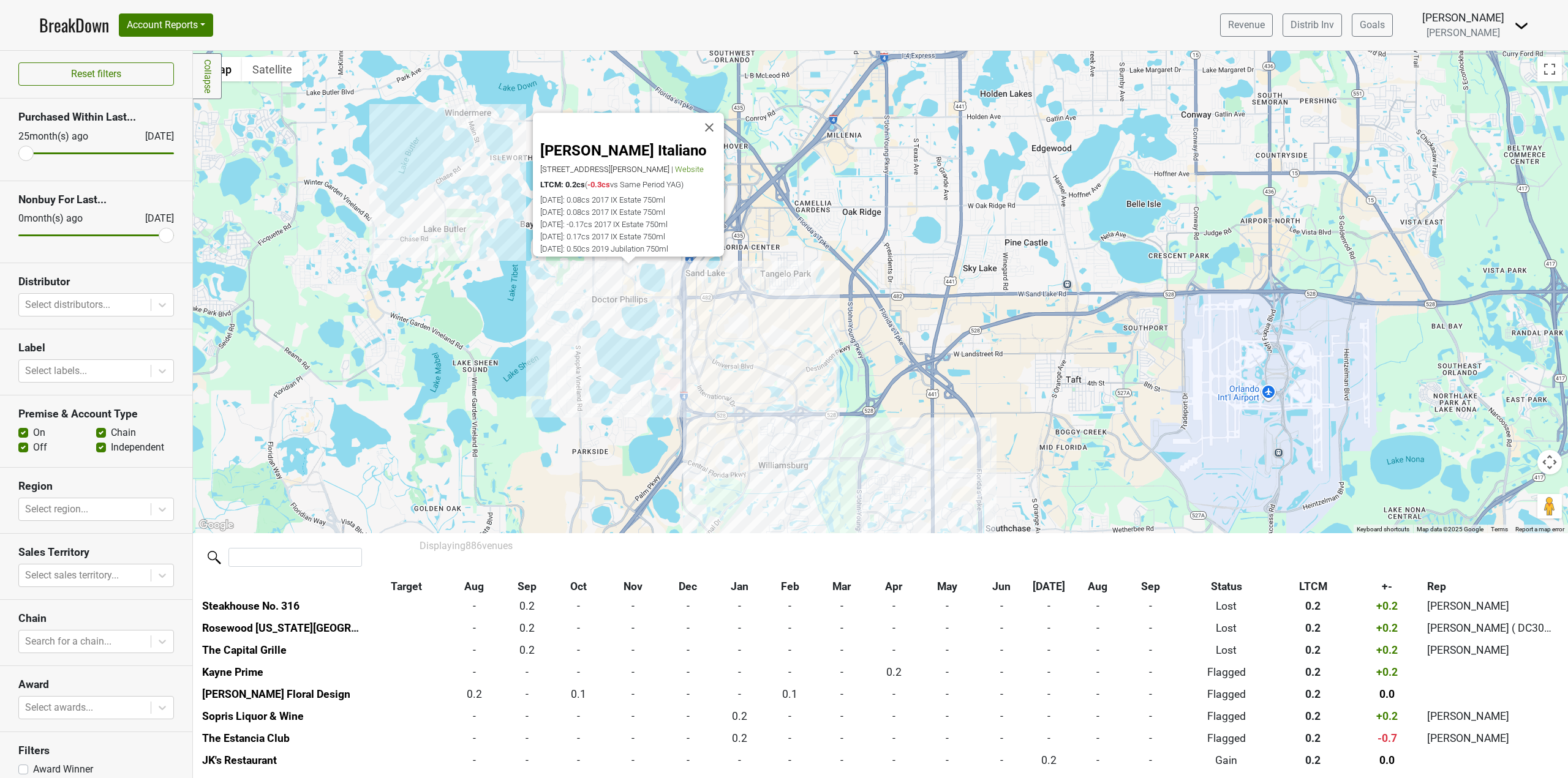
scroll to position [0, 0]
click at [266, 560] on input "search" at bounding box center [295, 557] width 133 height 19
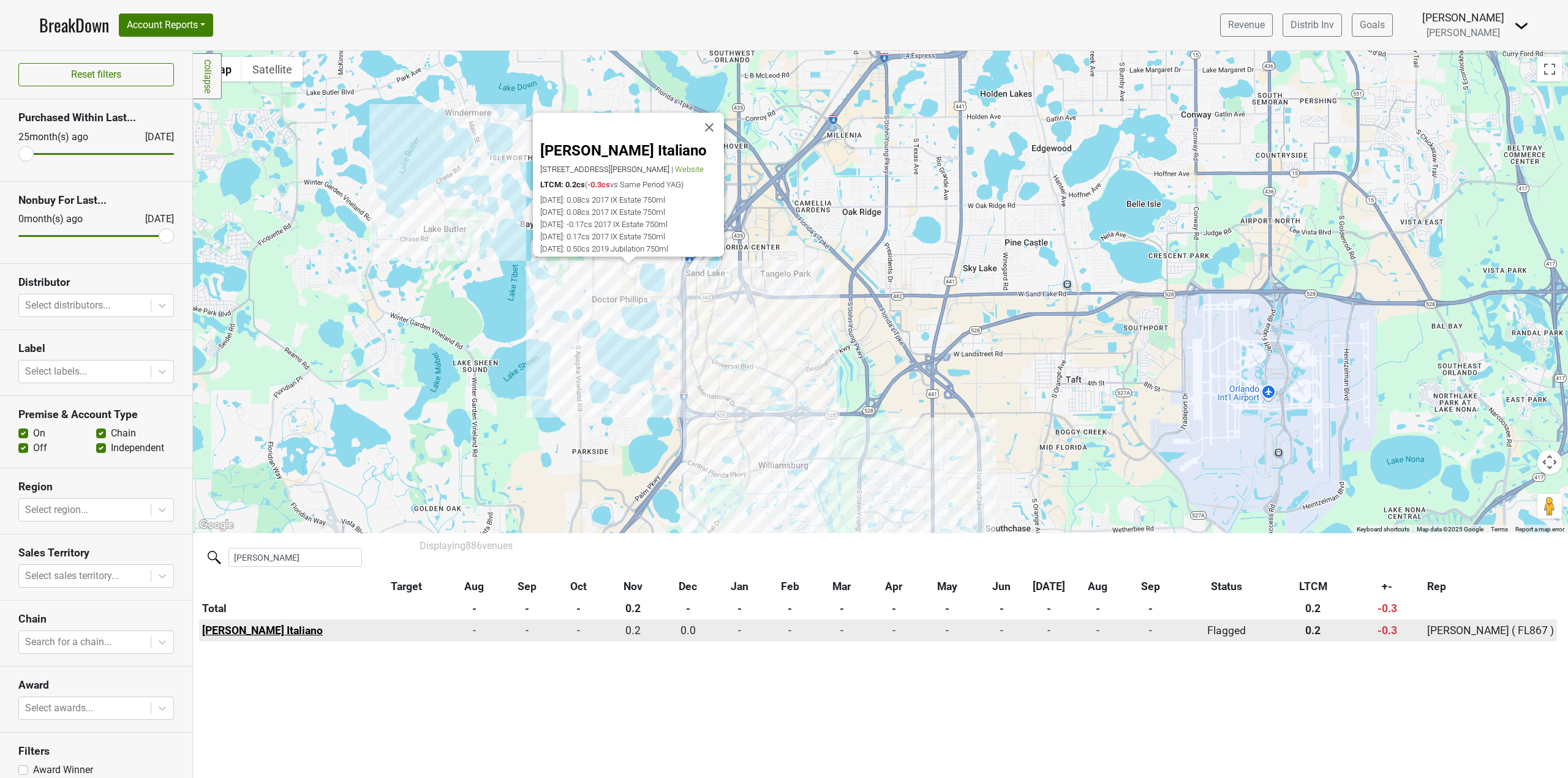
click at [302, 635] on link "[PERSON_NAME] Italiano" at bounding box center [262, 631] width 120 height 12
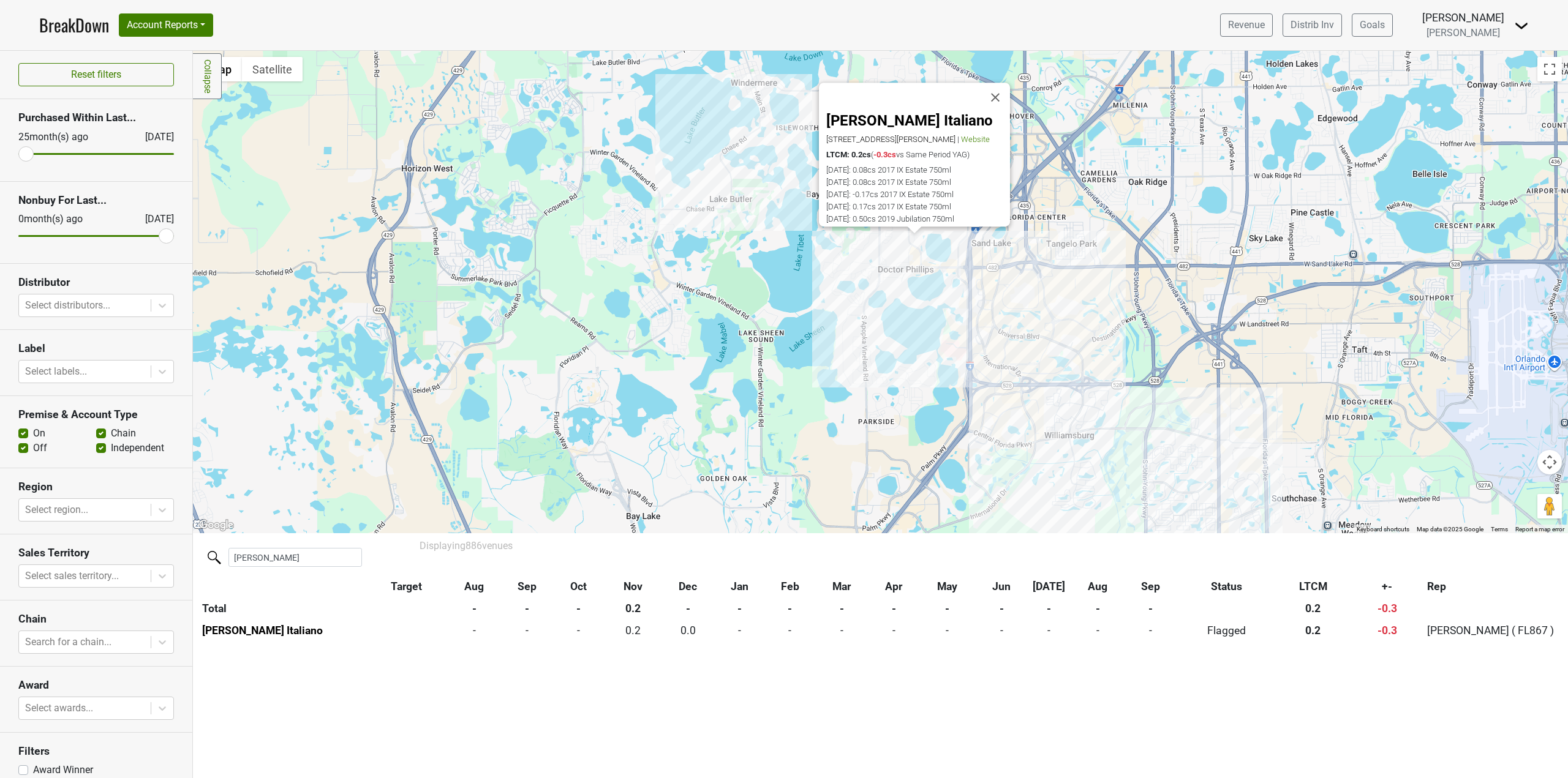
scroll to position [42, 0]
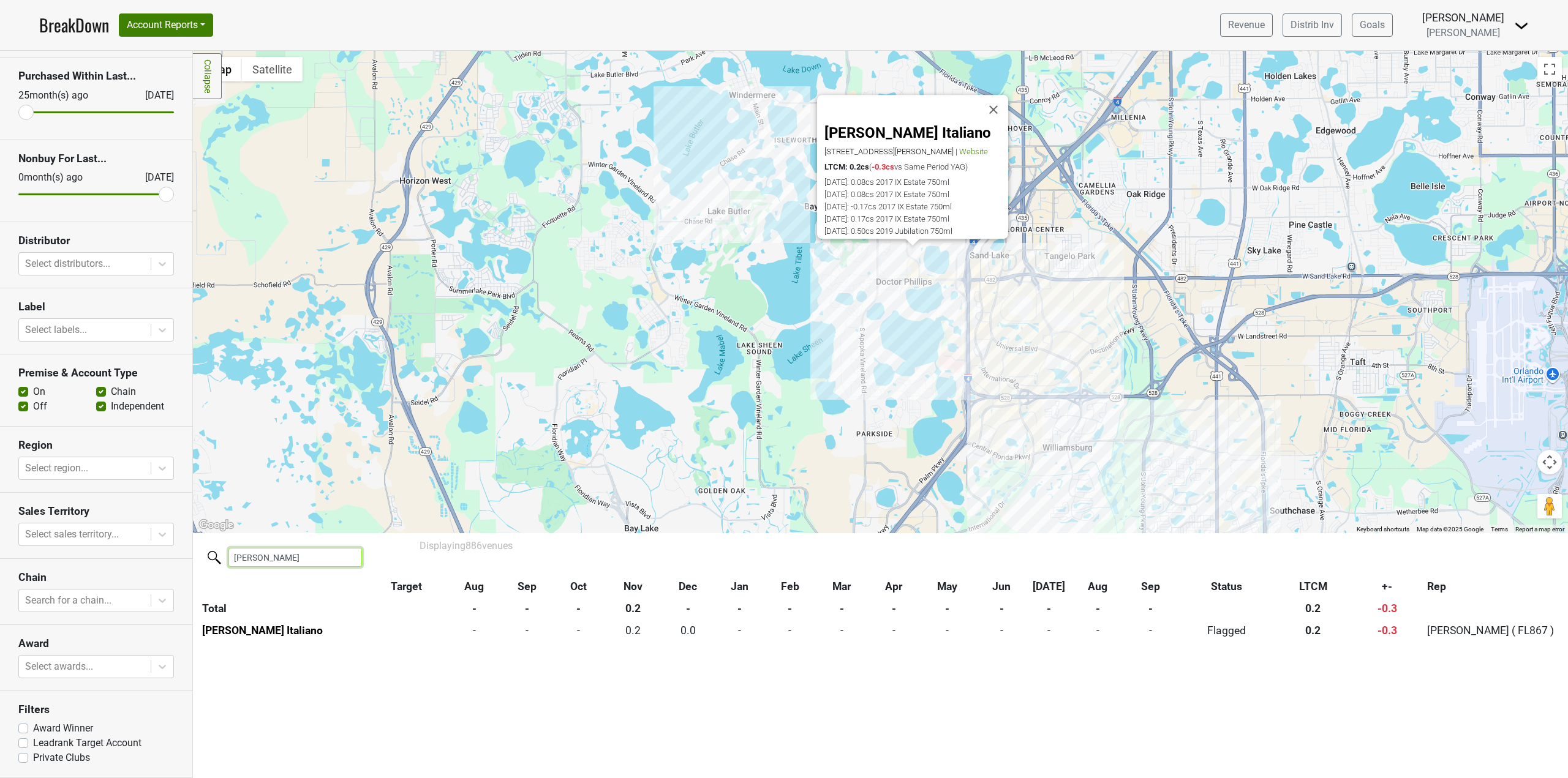
click at [305, 566] on input "christin" at bounding box center [295, 557] width 133 height 19
click at [271, 558] on input "christin" at bounding box center [295, 557] width 133 height 19
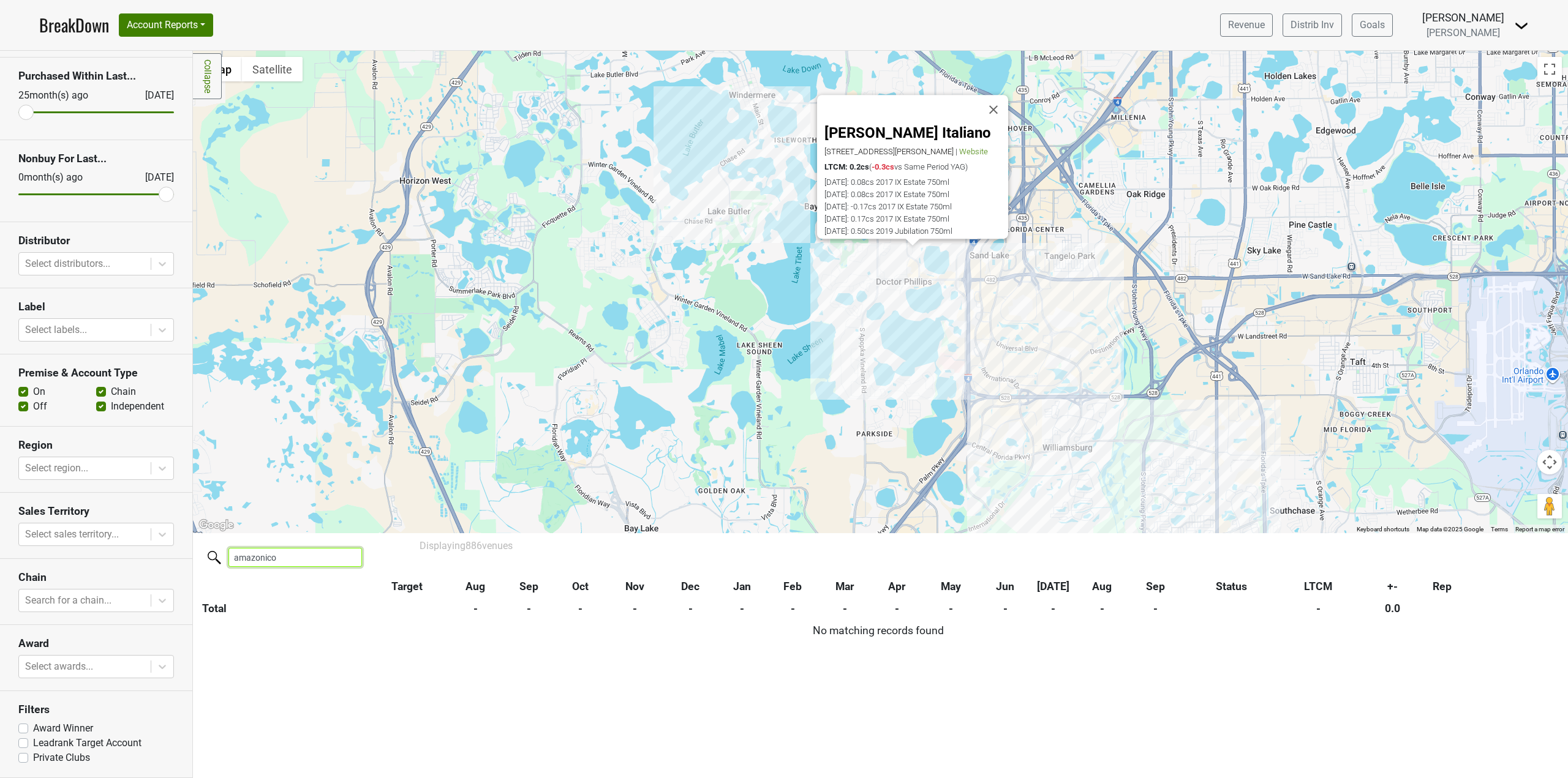
type input "amazonico"
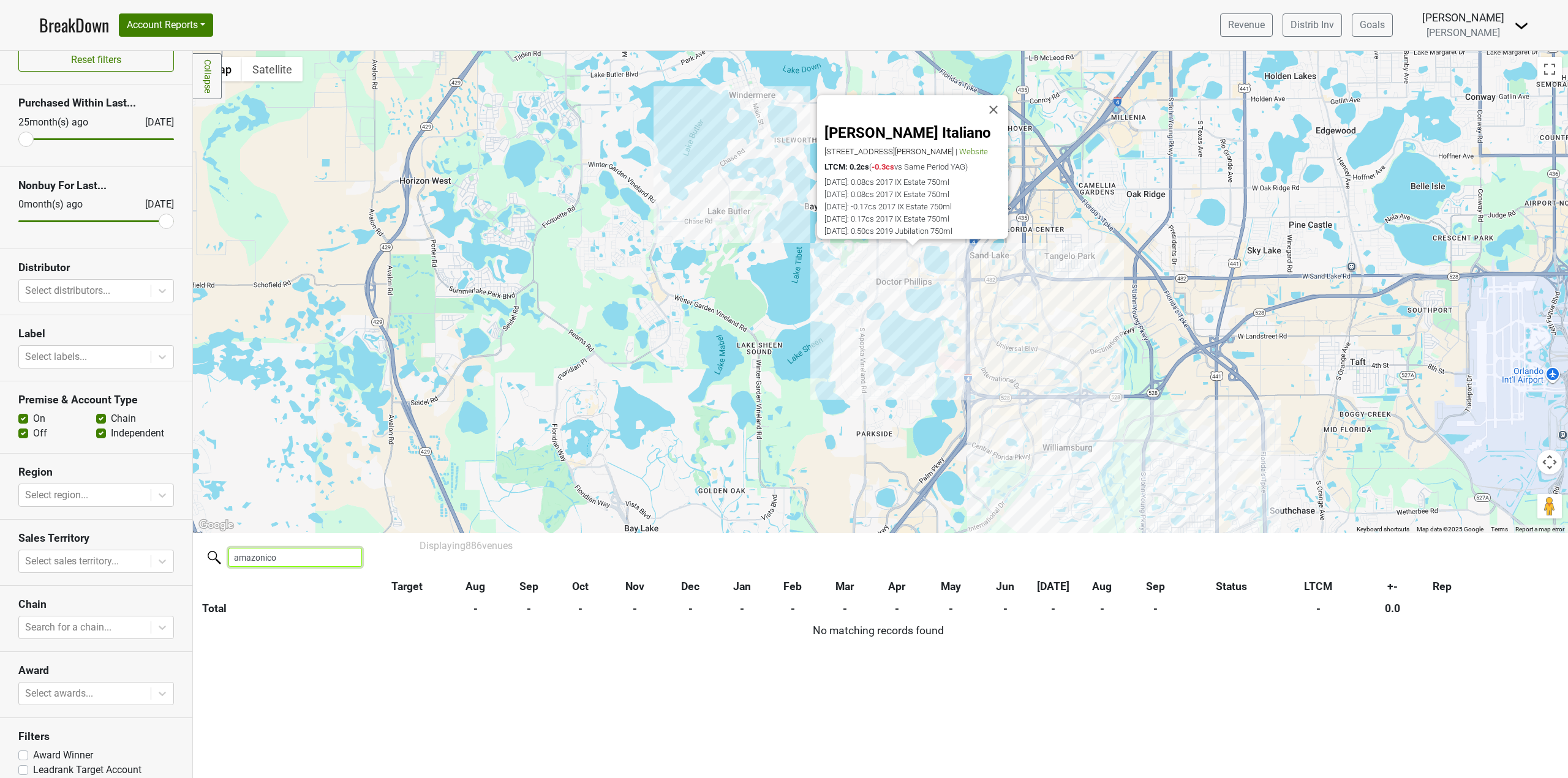
scroll to position [0, 0]
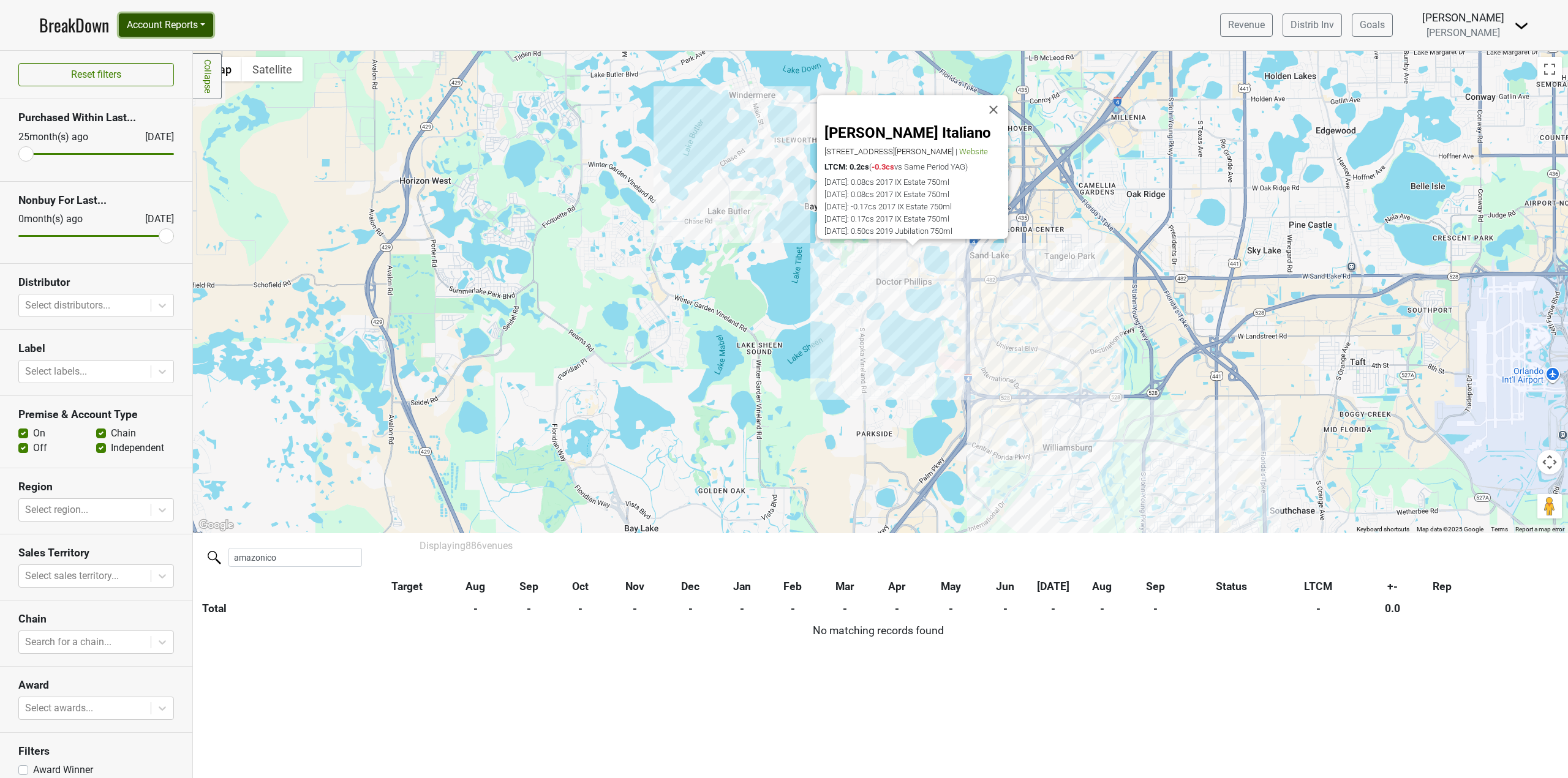
click at [177, 29] on button "Account Reports" at bounding box center [166, 25] width 94 height 23
click at [143, 72] on link "Map" at bounding box center [174, 72] width 109 height 19
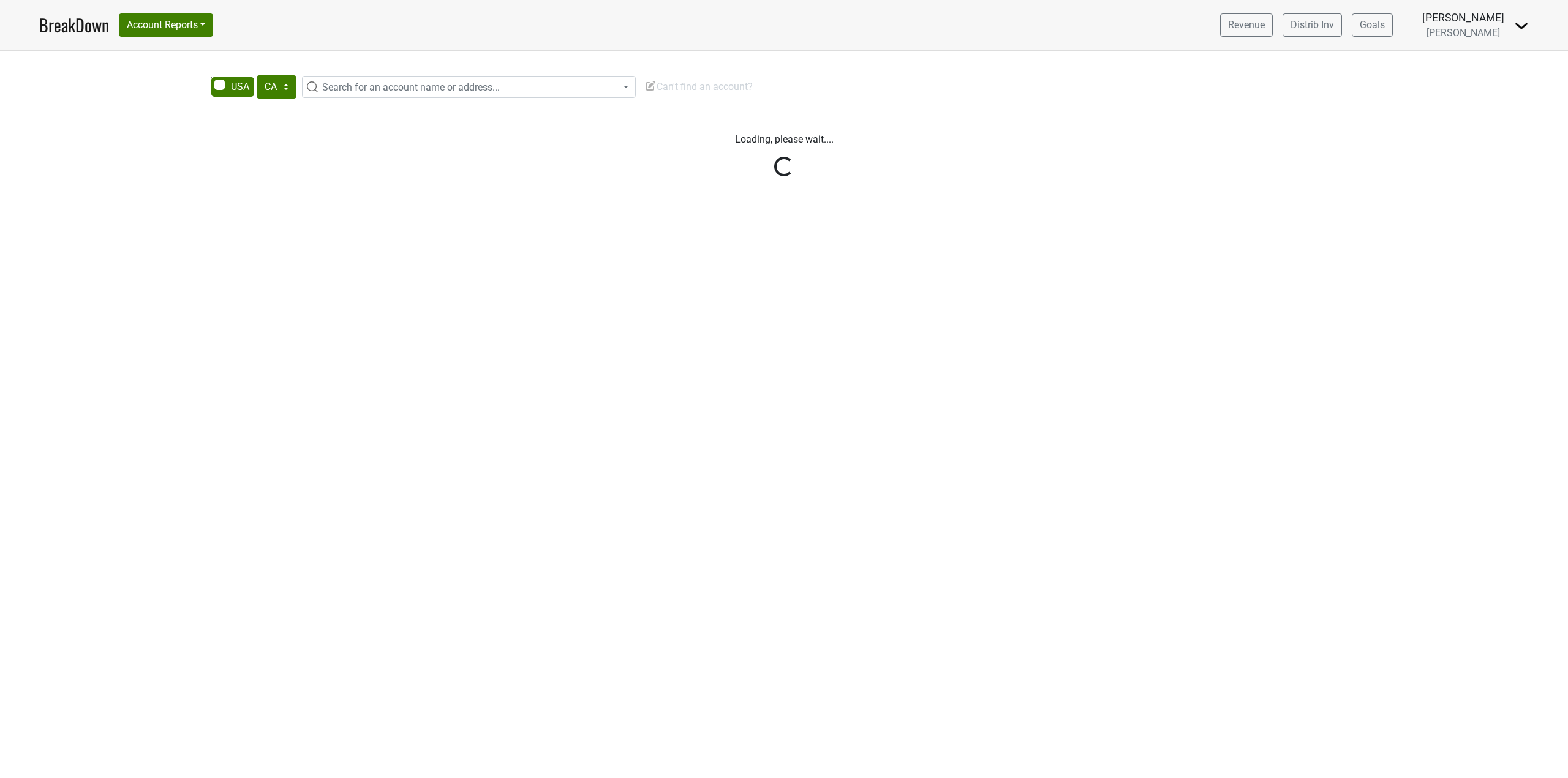
select select "CA"
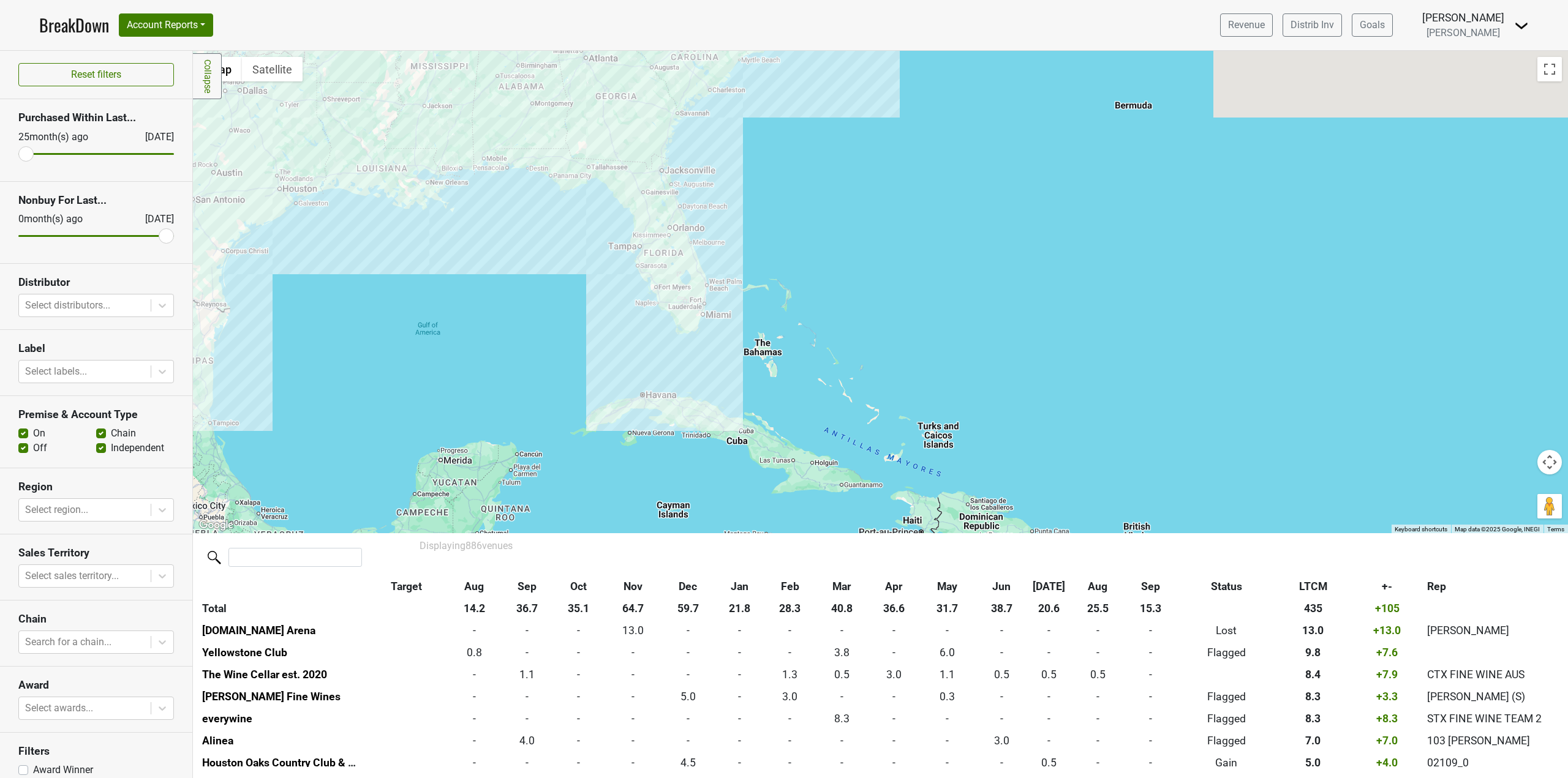
drag, startPoint x: 831, startPoint y: 232, endPoint x: 904, endPoint y: 362, distance: 149.1
click at [904, 362] on div at bounding box center [880, 292] width 1375 height 483
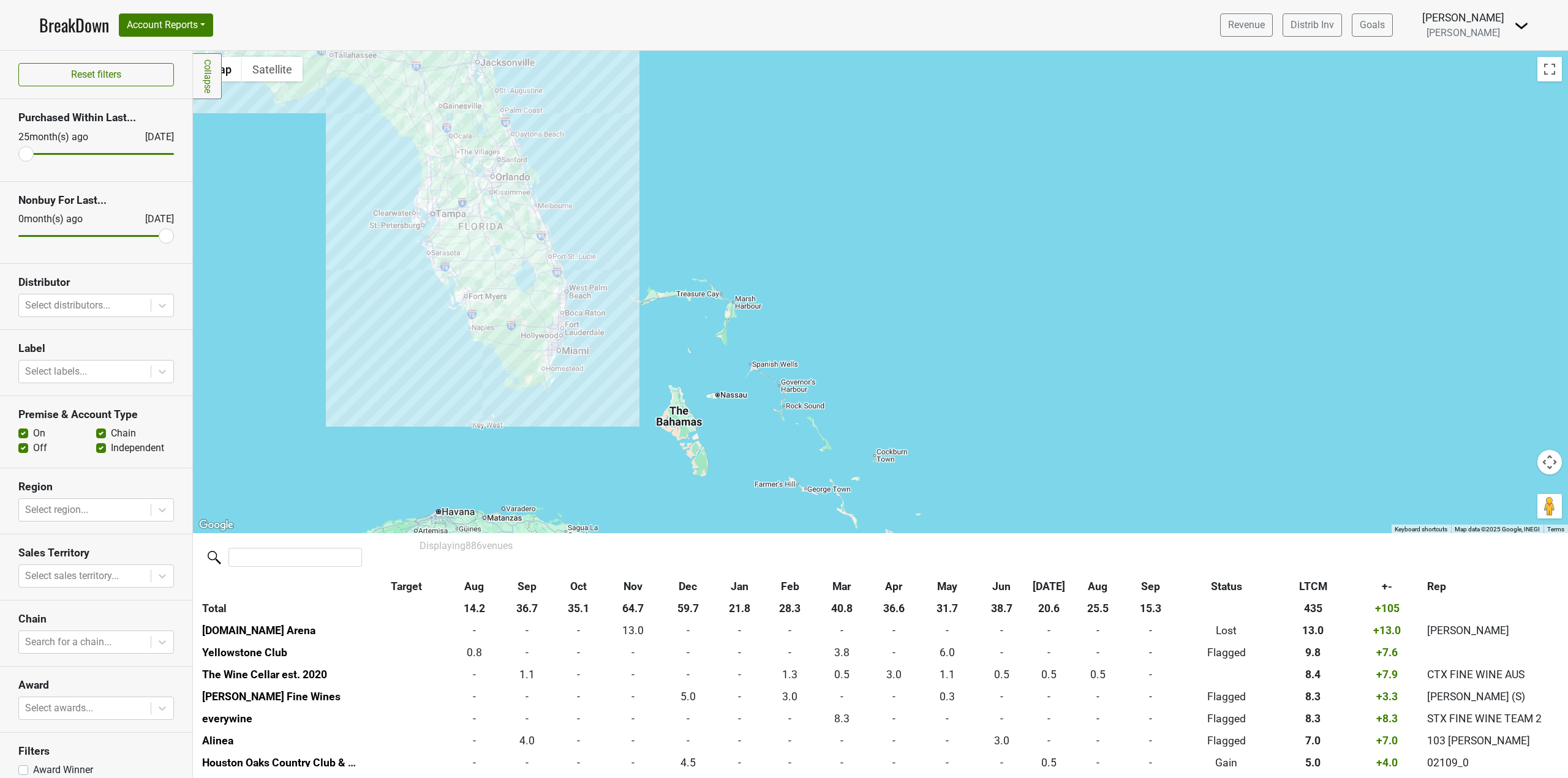
drag, startPoint x: 704, startPoint y: 210, endPoint x: 804, endPoint y: 302, distance: 135.9
click at [804, 302] on div at bounding box center [880, 292] width 1375 height 483
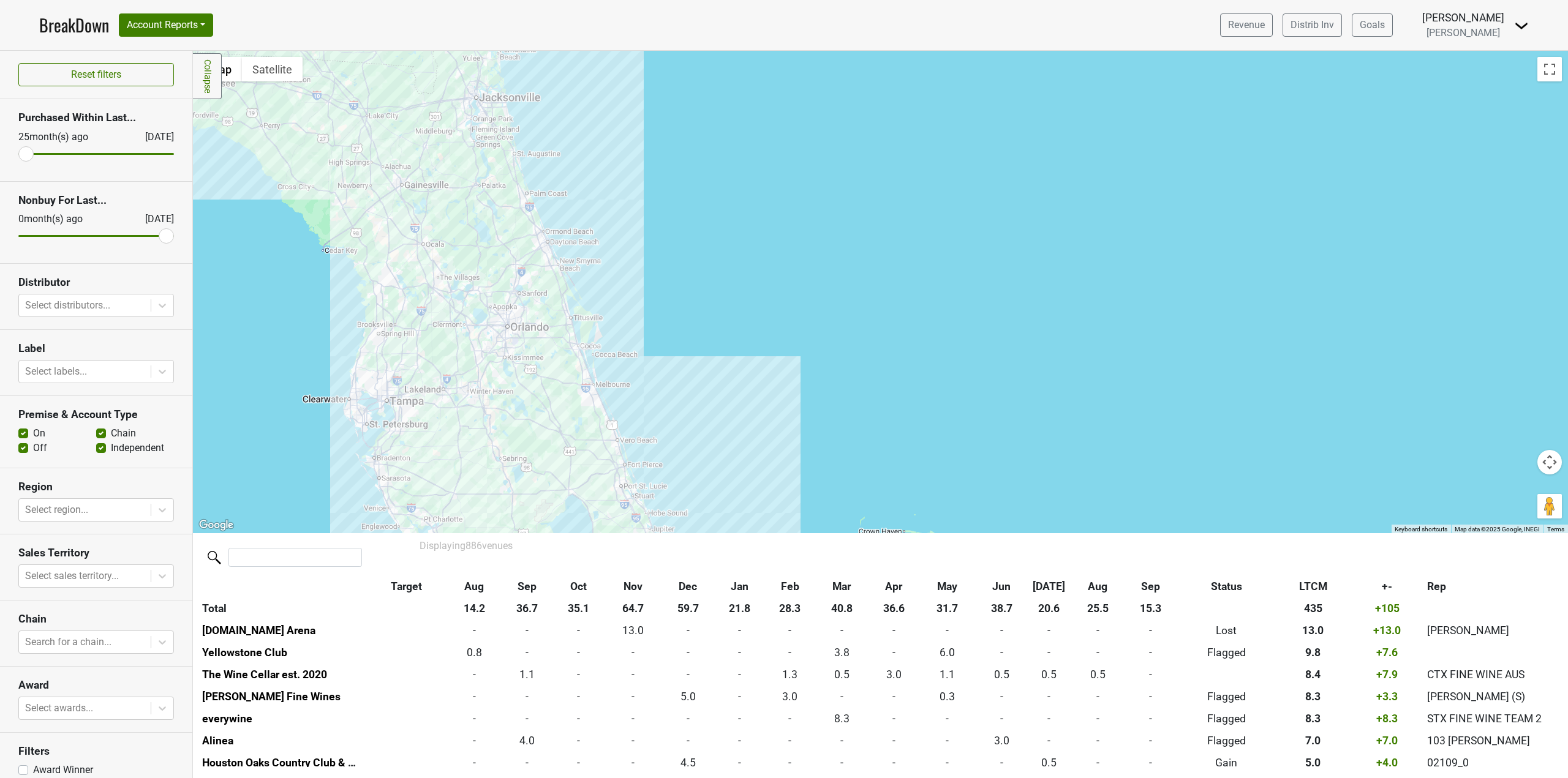
drag, startPoint x: 774, startPoint y: 395, endPoint x: 787, endPoint y: 173, distance: 222.4
click at [784, 174] on div at bounding box center [880, 292] width 1375 height 483
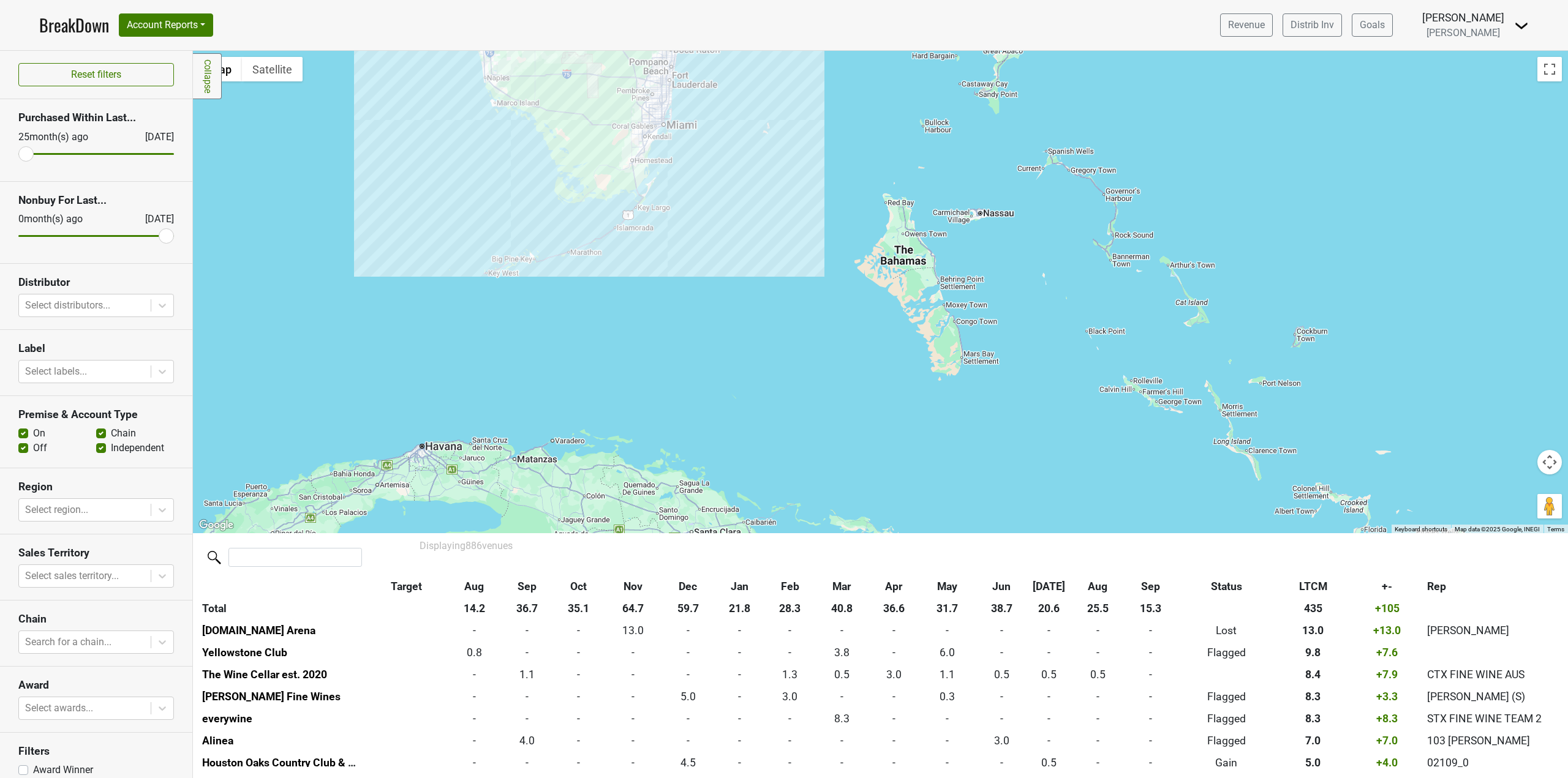
drag, startPoint x: 794, startPoint y: 269, endPoint x: 790, endPoint y: 415, distance: 146.1
click at [789, 415] on div at bounding box center [880, 292] width 1375 height 483
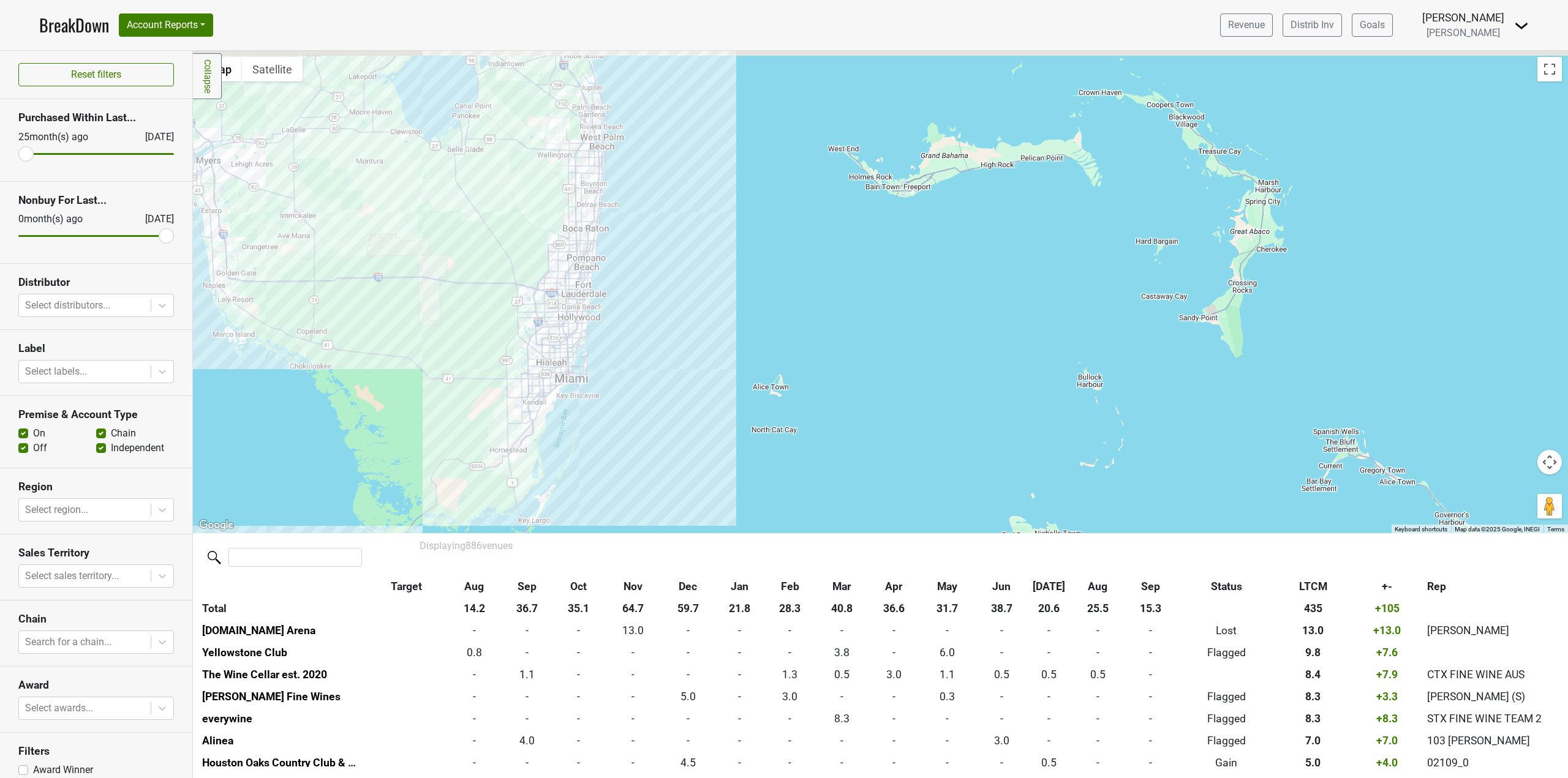
drag, startPoint x: 735, startPoint y: 257, endPoint x: 768, endPoint y: 303, distance: 56.6
click at [768, 303] on div at bounding box center [880, 292] width 1375 height 483
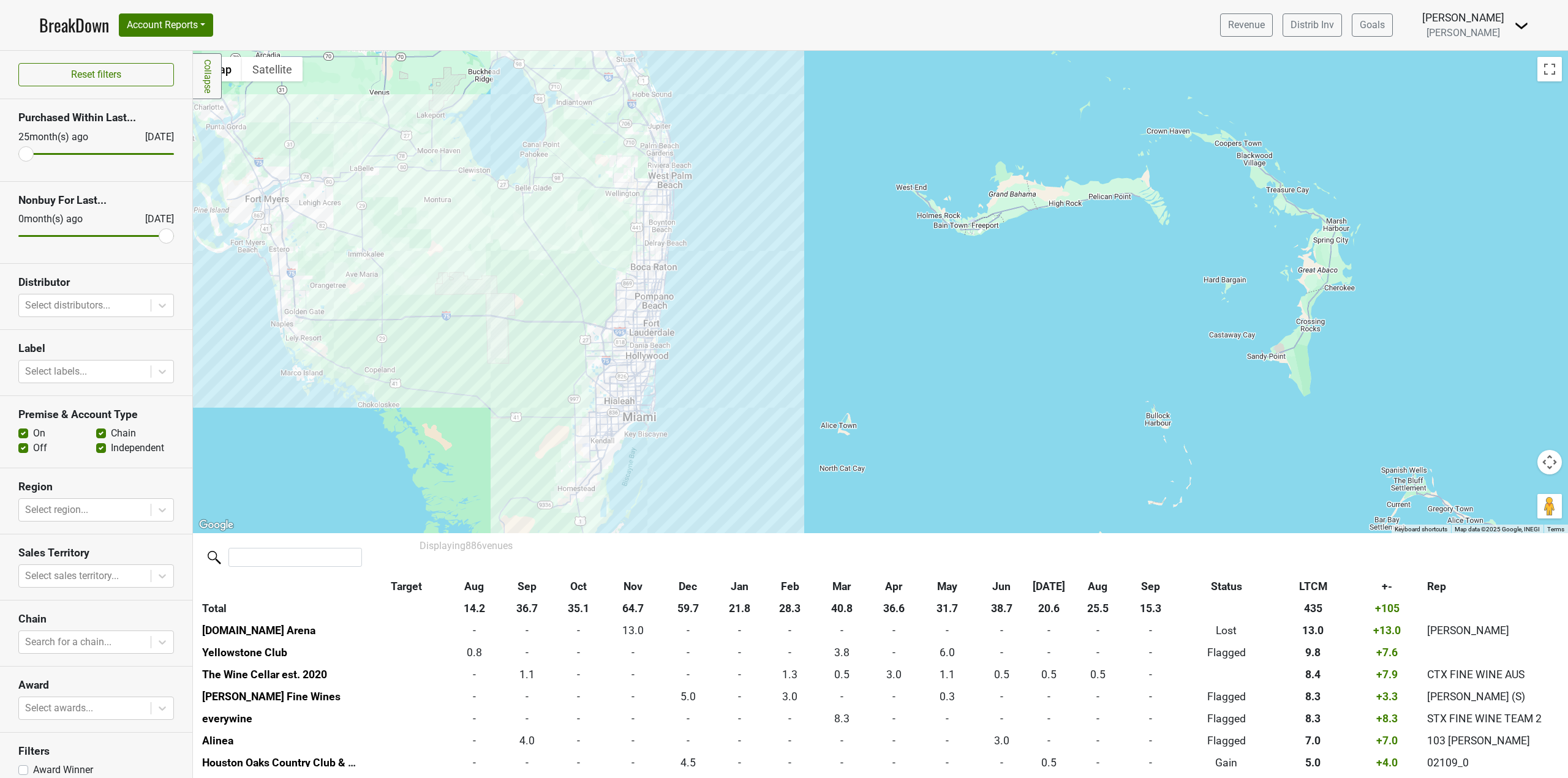
drag, startPoint x: 784, startPoint y: 318, endPoint x: 796, endPoint y: 294, distance: 26.8
click at [794, 296] on div at bounding box center [880, 292] width 1375 height 483
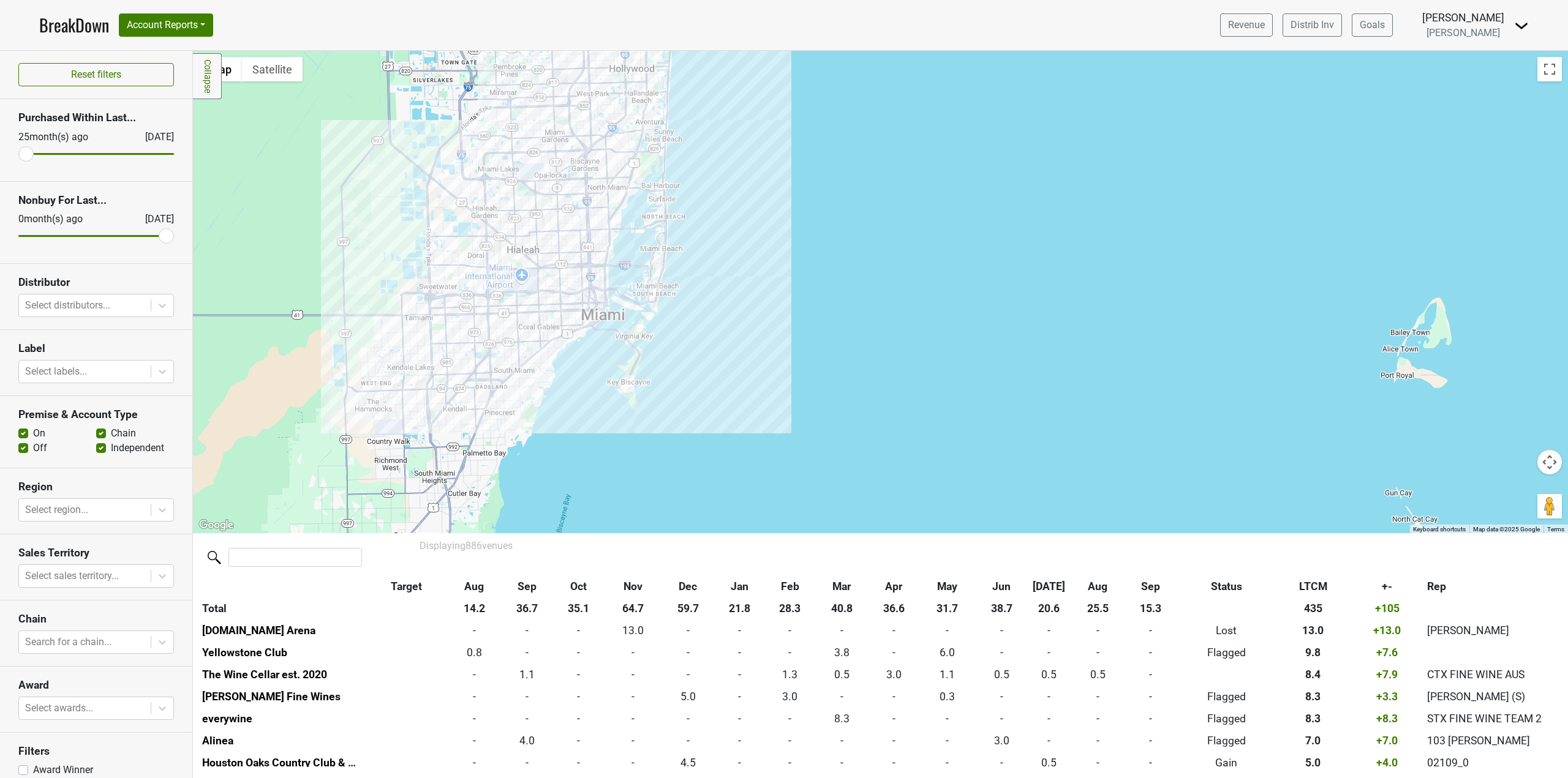
drag, startPoint x: 603, startPoint y: 234, endPoint x: 829, endPoint y: 389, distance: 274.0
click at [829, 389] on div at bounding box center [880, 292] width 1375 height 483
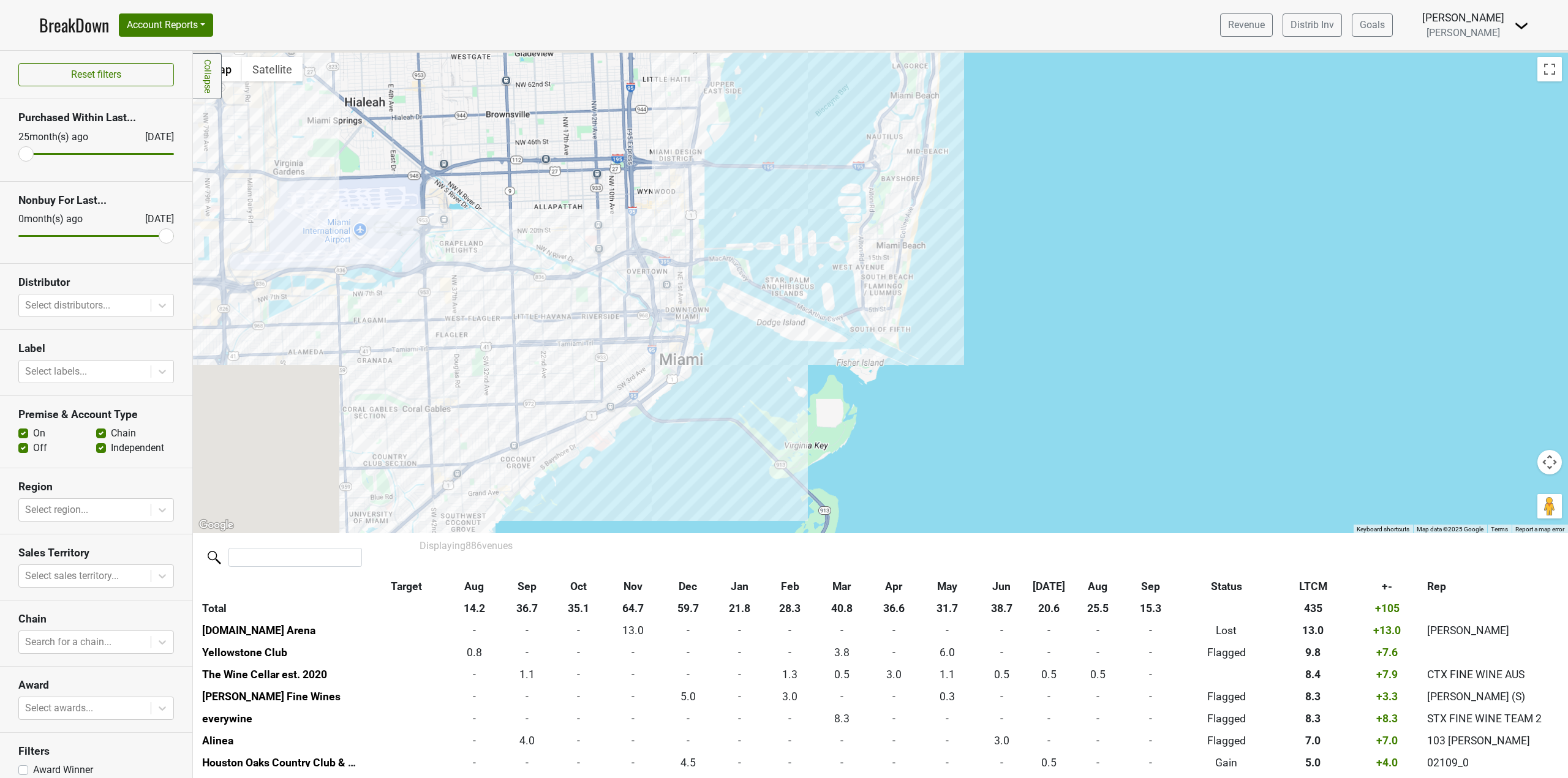
drag, startPoint x: 687, startPoint y: 277, endPoint x: 1289, endPoint y: 470, distance: 632.2
click at [1289, 470] on div at bounding box center [880, 292] width 1375 height 483
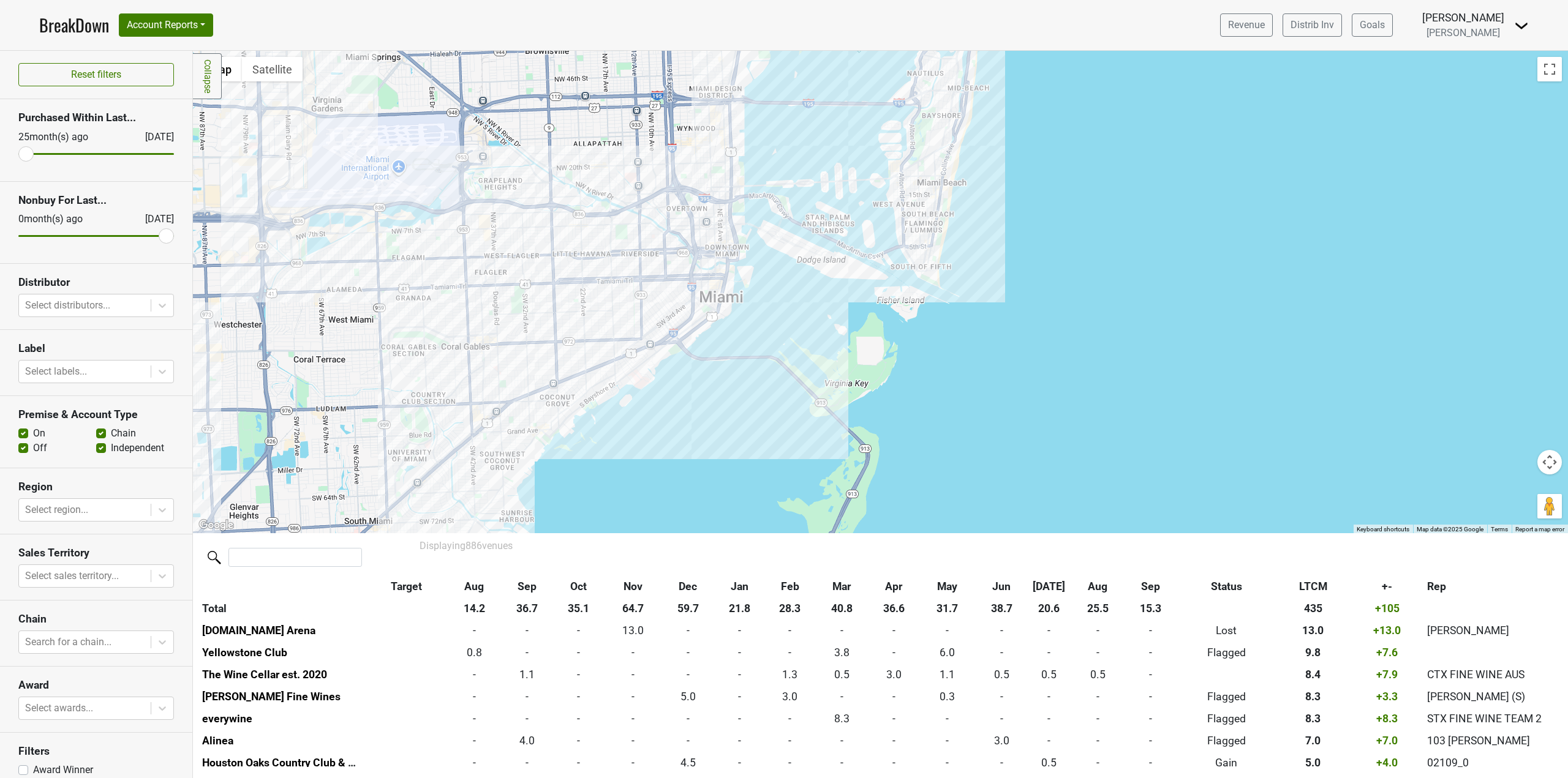
drag, startPoint x: 1127, startPoint y: 342, endPoint x: 1155, endPoint y: 278, distance: 69.9
click at [1155, 278] on div at bounding box center [880, 292] width 1375 height 483
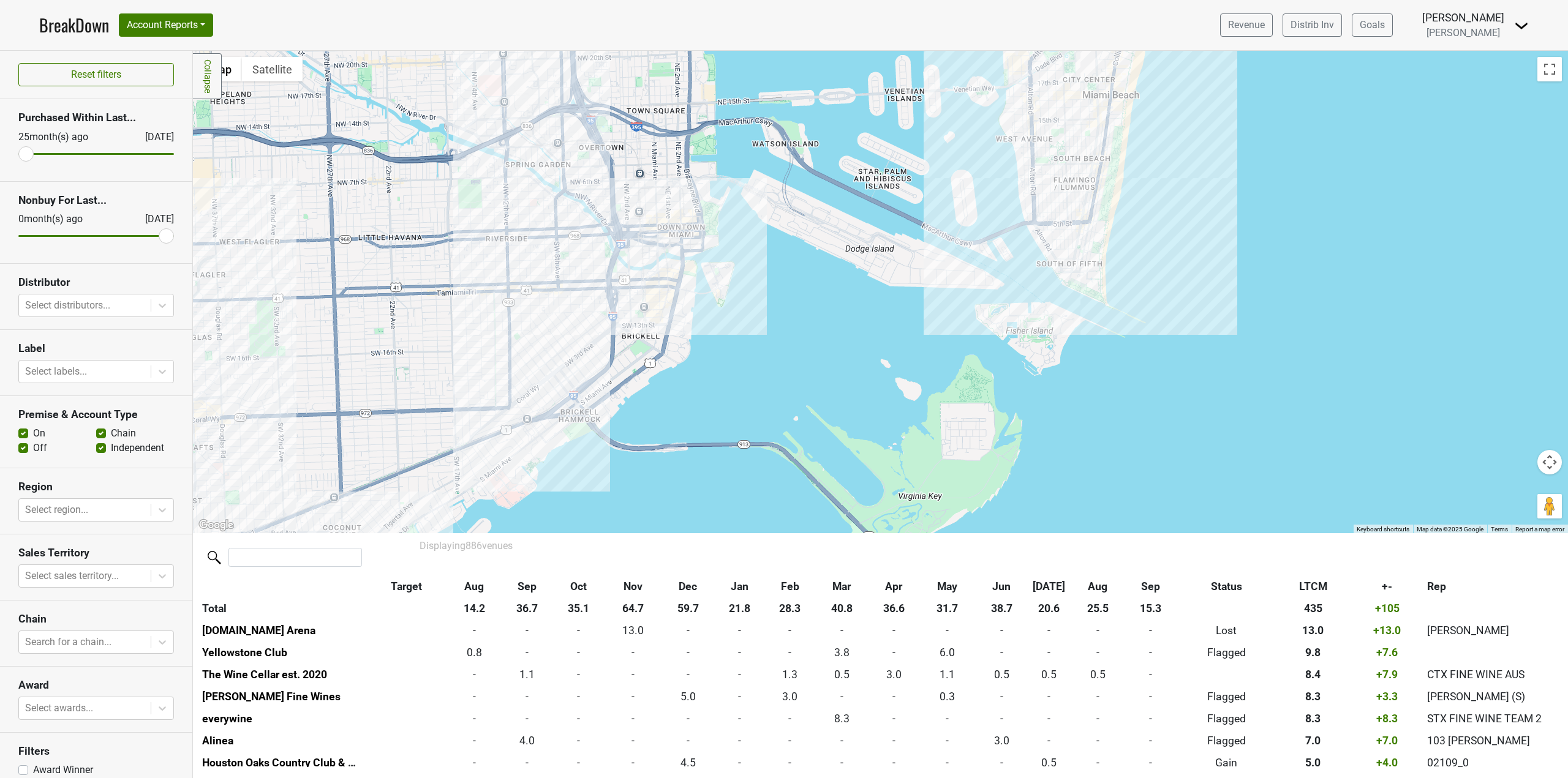
drag, startPoint x: 749, startPoint y: 320, endPoint x: 799, endPoint y: 320, distance: 50.0
click at [799, 320] on div at bounding box center [880, 292] width 1375 height 483
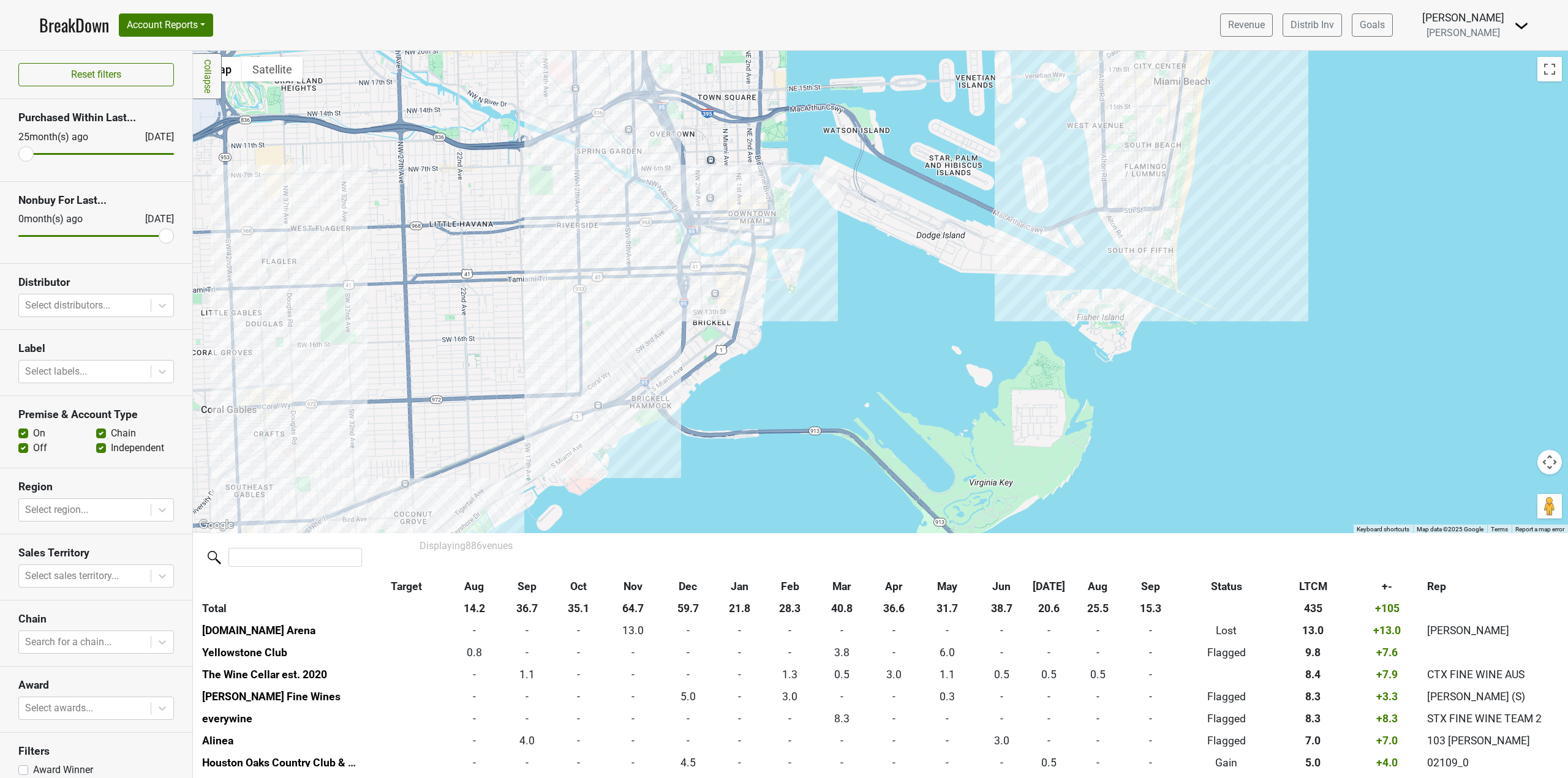
click at [752, 311] on div at bounding box center [880, 292] width 1375 height 483
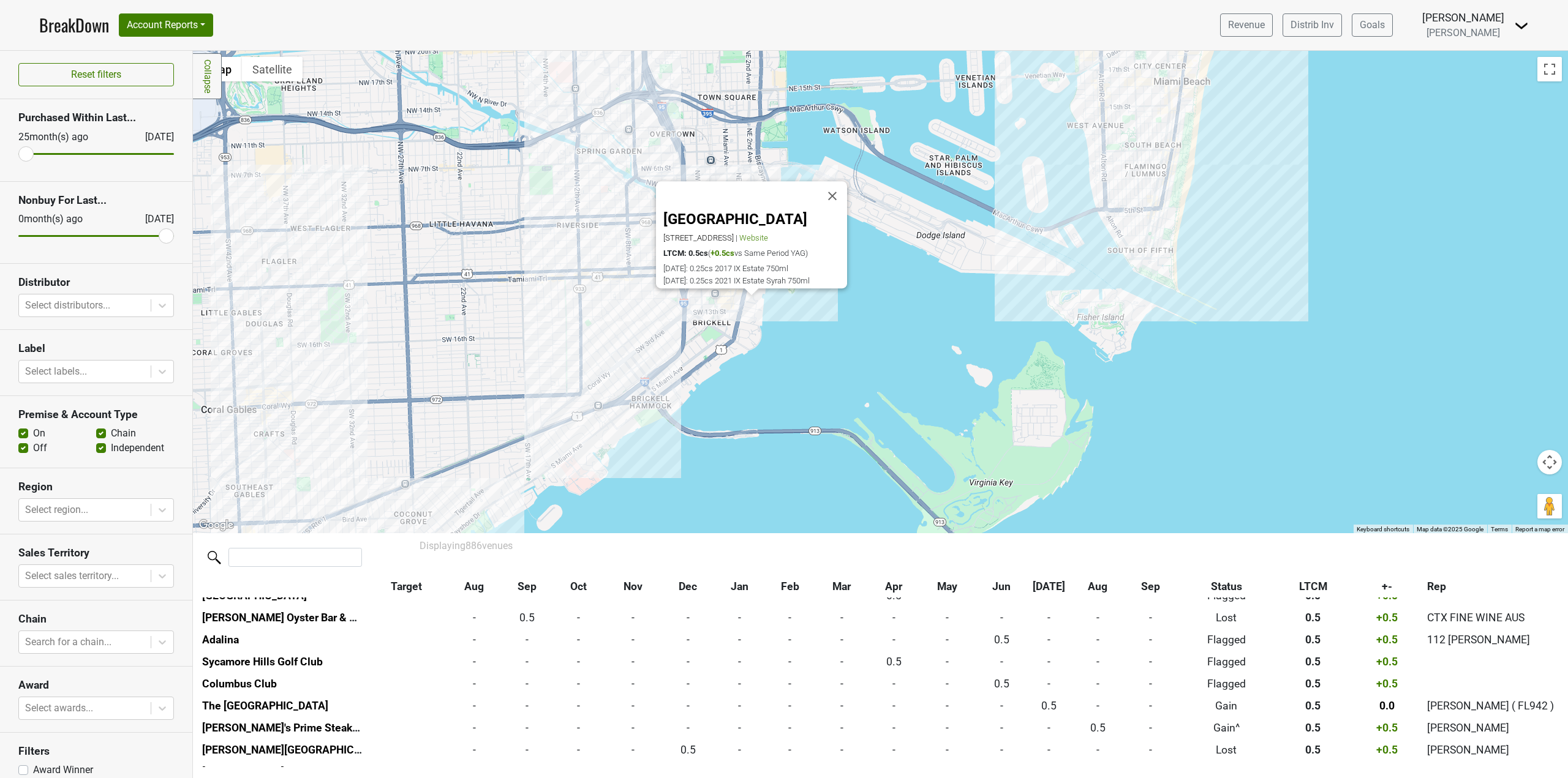
click at [709, 334] on div "Osaka 1300 Brickell Bay Dr, Miami, FL 33131 | Website LTCM: 0.5cs ( +0.5cs vs S…" at bounding box center [880, 292] width 1375 height 483
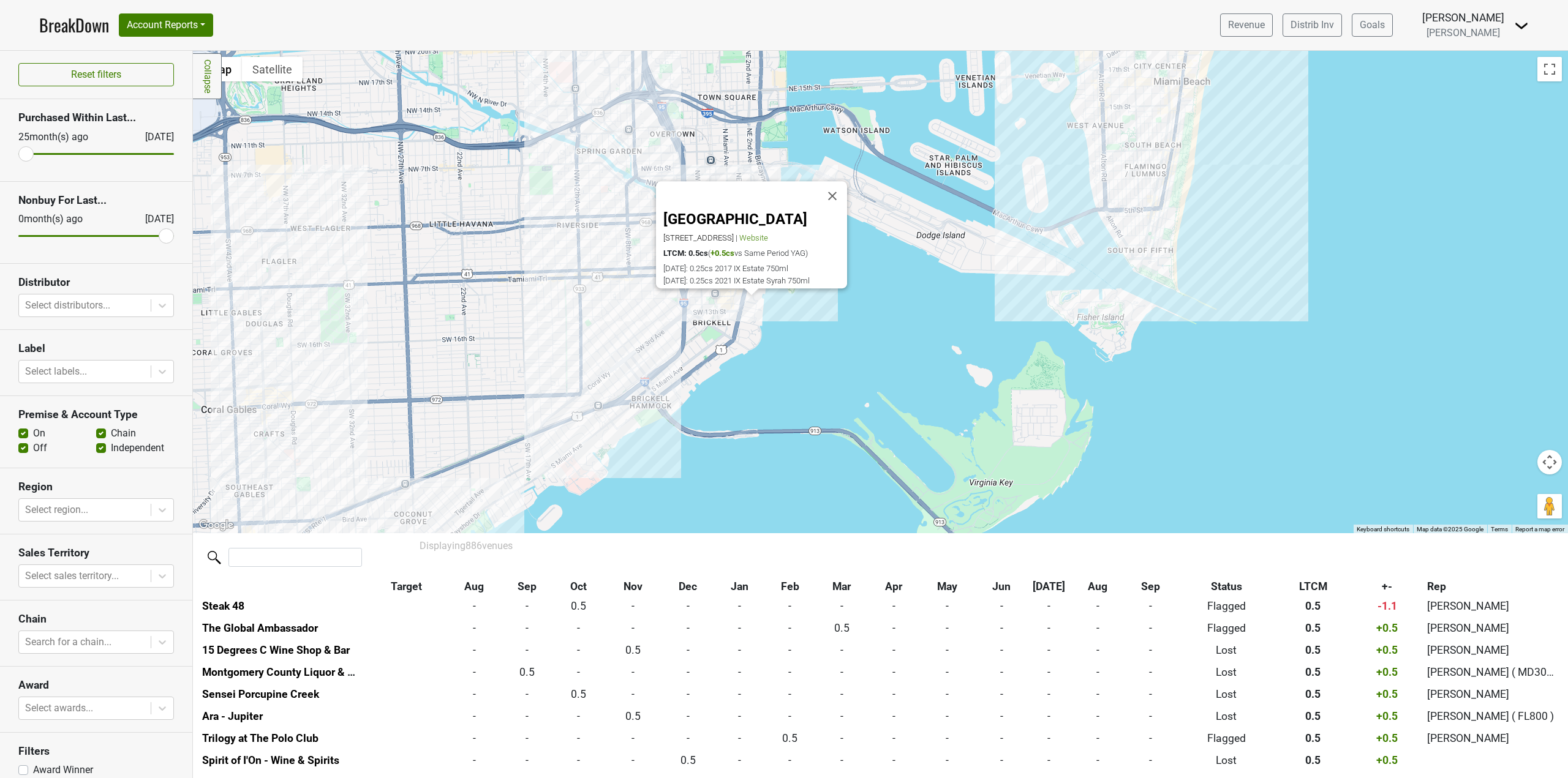
click at [671, 306] on div "Osaka 1300 Brickell Bay Dr, Miami, FL 33131 | Website LTCM: 0.5cs ( +0.5cs vs S…" at bounding box center [880, 292] width 1375 height 483
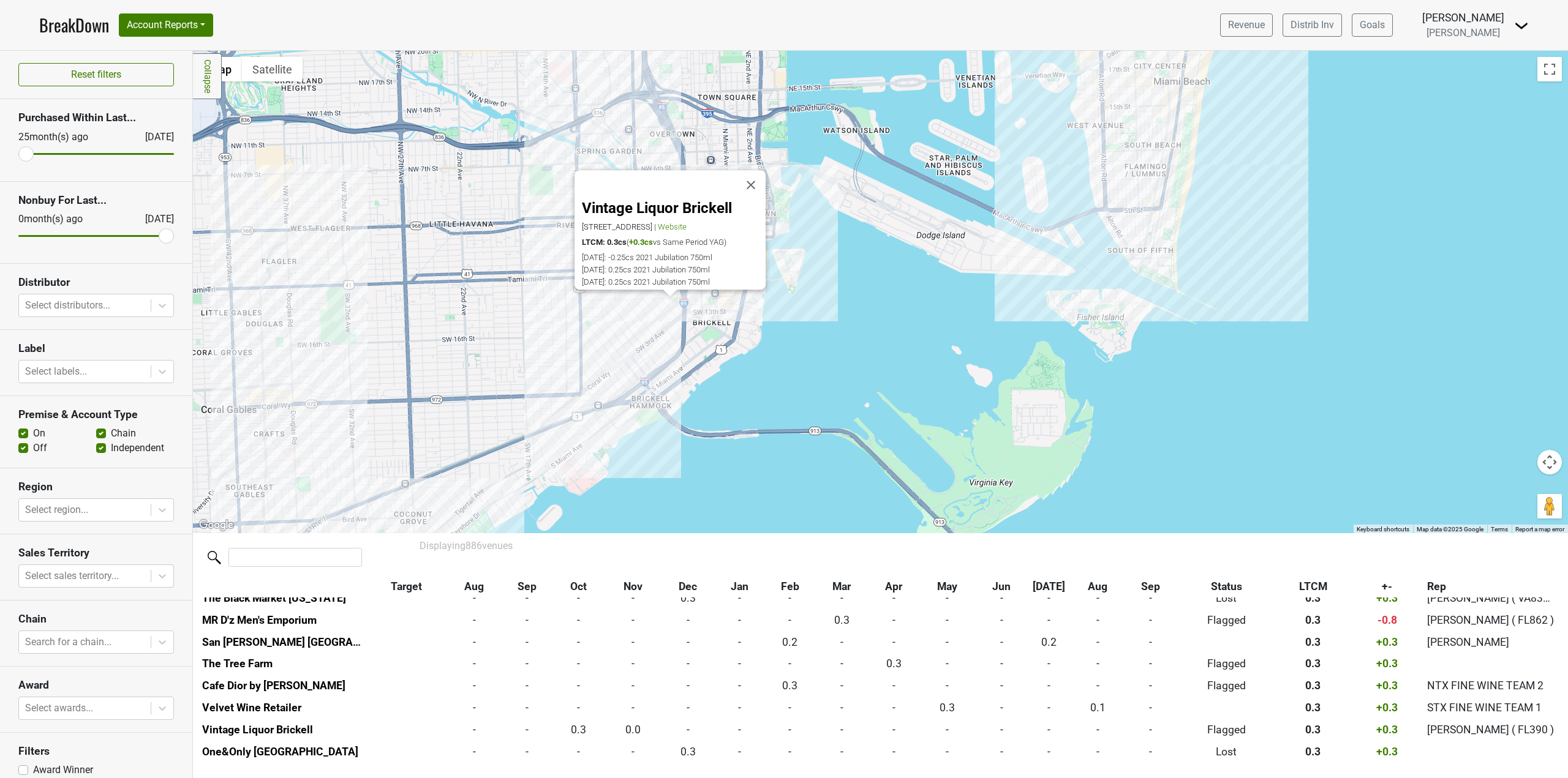
click at [743, 338] on div "Vintage Liquor Brickell 300 SW 18th Terrace, Miami, FL 33129 | Website LTCM: 0.…" at bounding box center [880, 292] width 1375 height 483
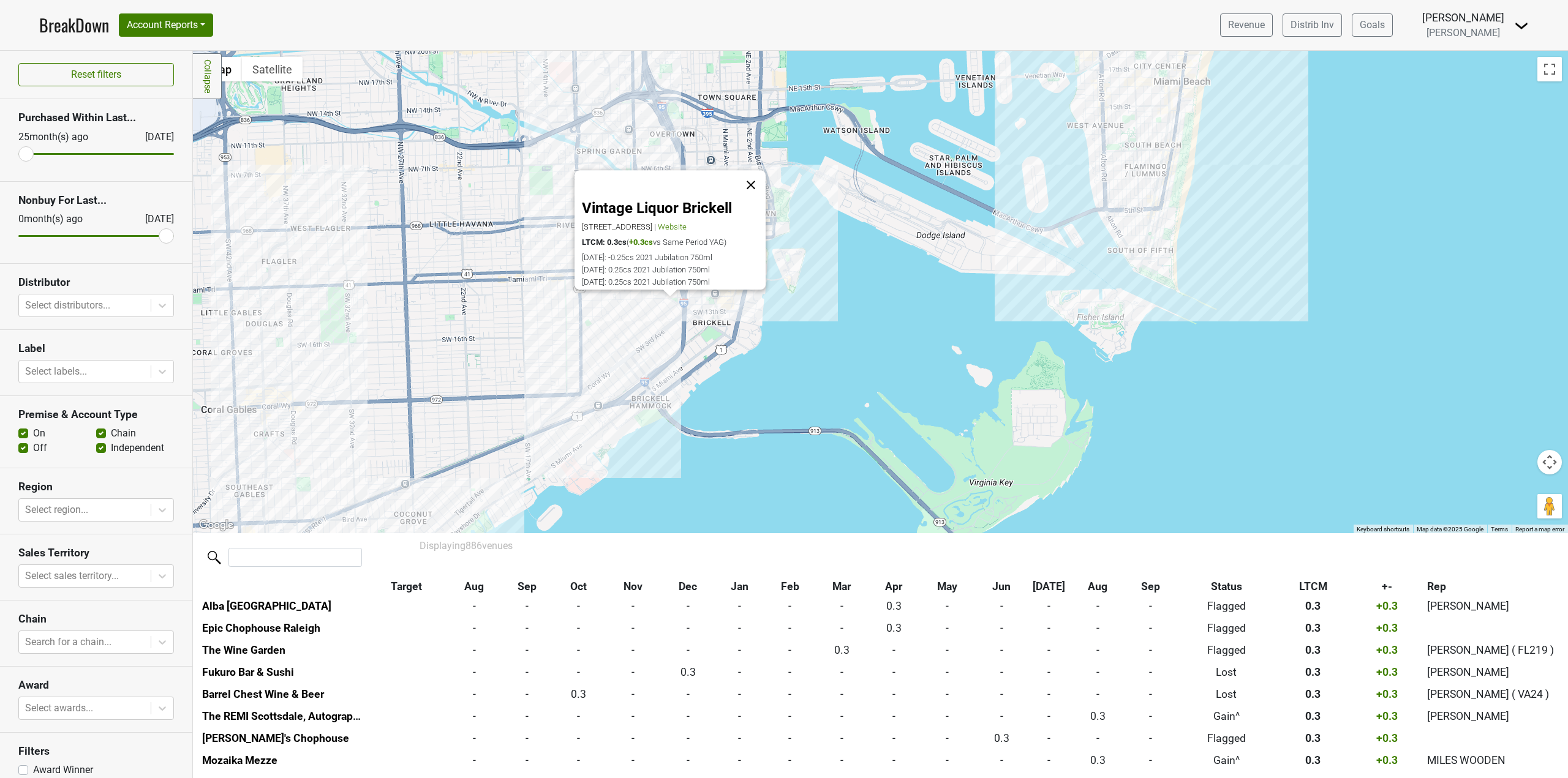
scroll to position [9567, 0]
click at [758, 180] on button "Close" at bounding box center [751, 186] width 29 height 29
click at [747, 285] on div at bounding box center [880, 292] width 1375 height 483
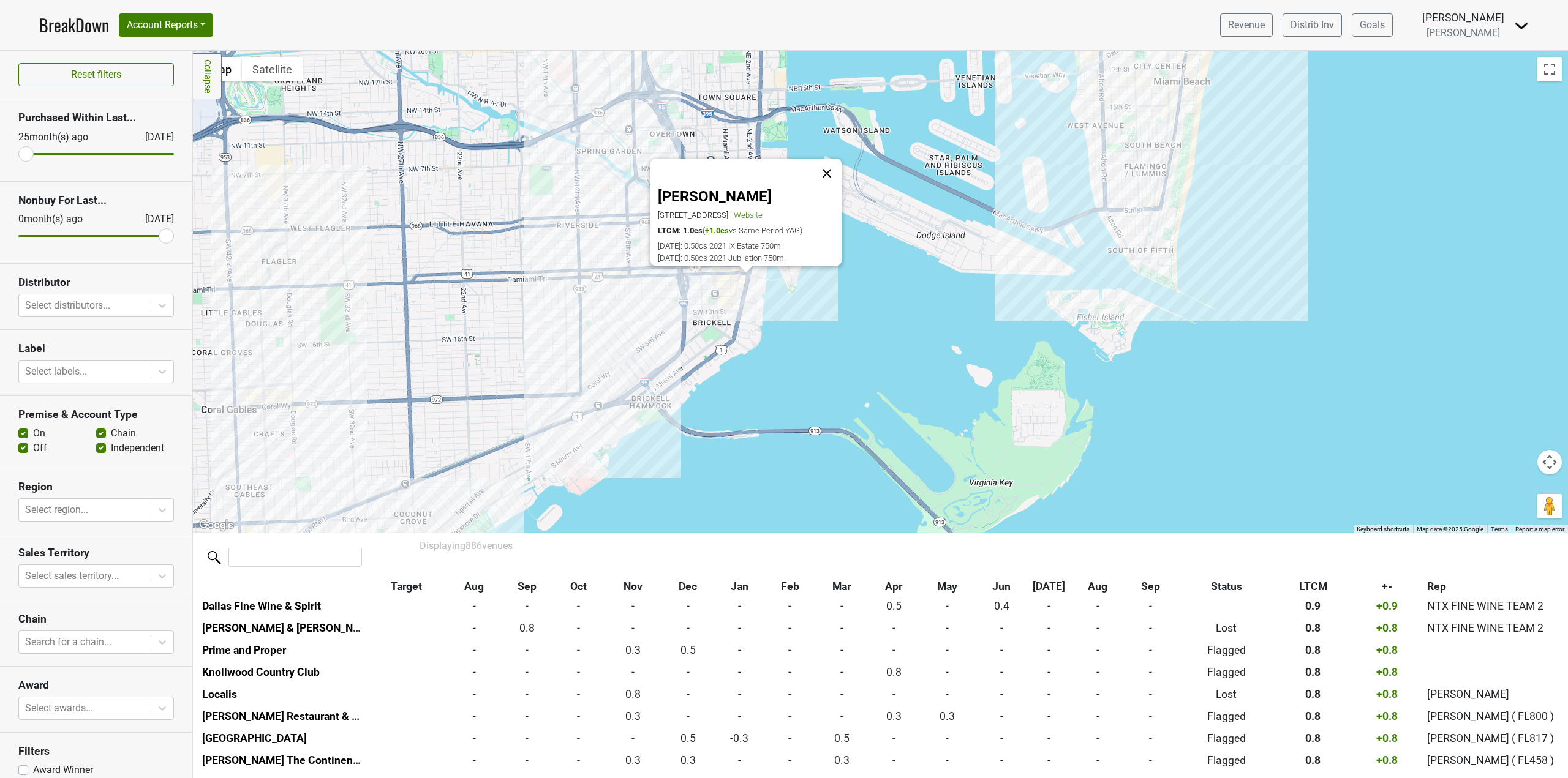
click at [836, 160] on button "Close" at bounding box center [827, 174] width 29 height 29
click at [733, 275] on div at bounding box center [880, 292] width 1375 height 483
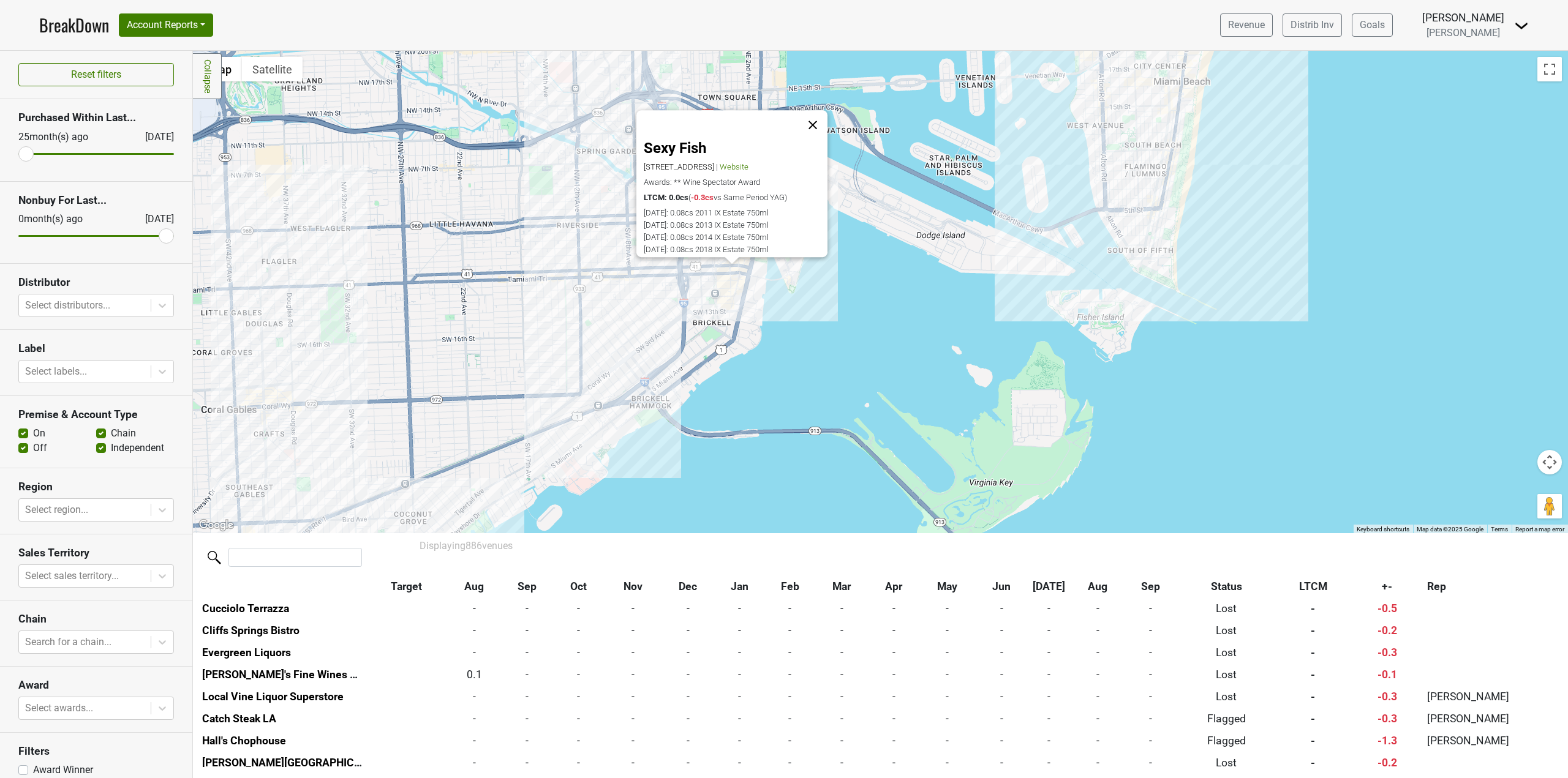
scroll to position [17699, 0]
click at [824, 120] on button "Close" at bounding box center [813, 126] width 29 height 29
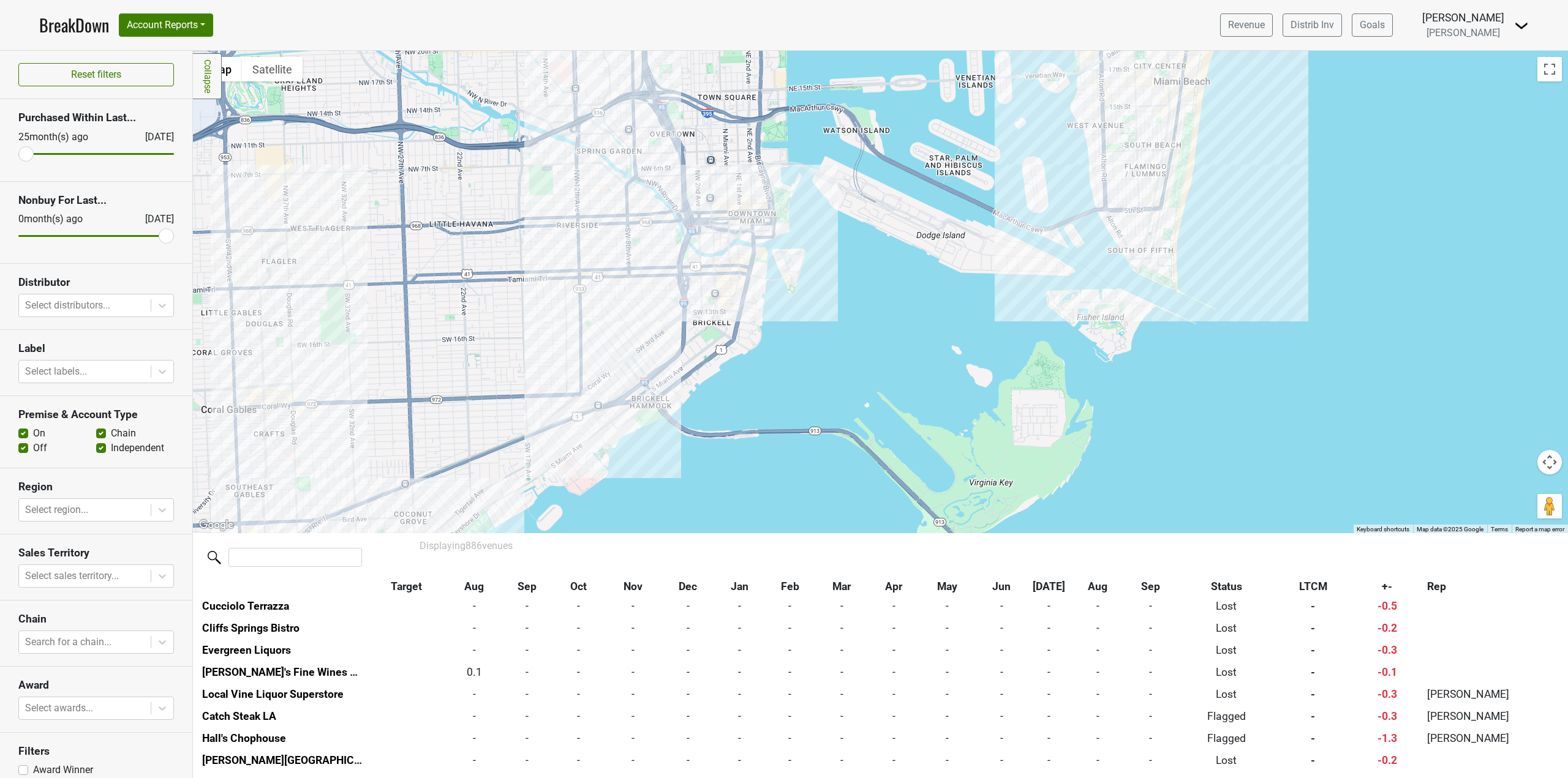
click at [764, 267] on div at bounding box center [880, 292] width 1375 height 483
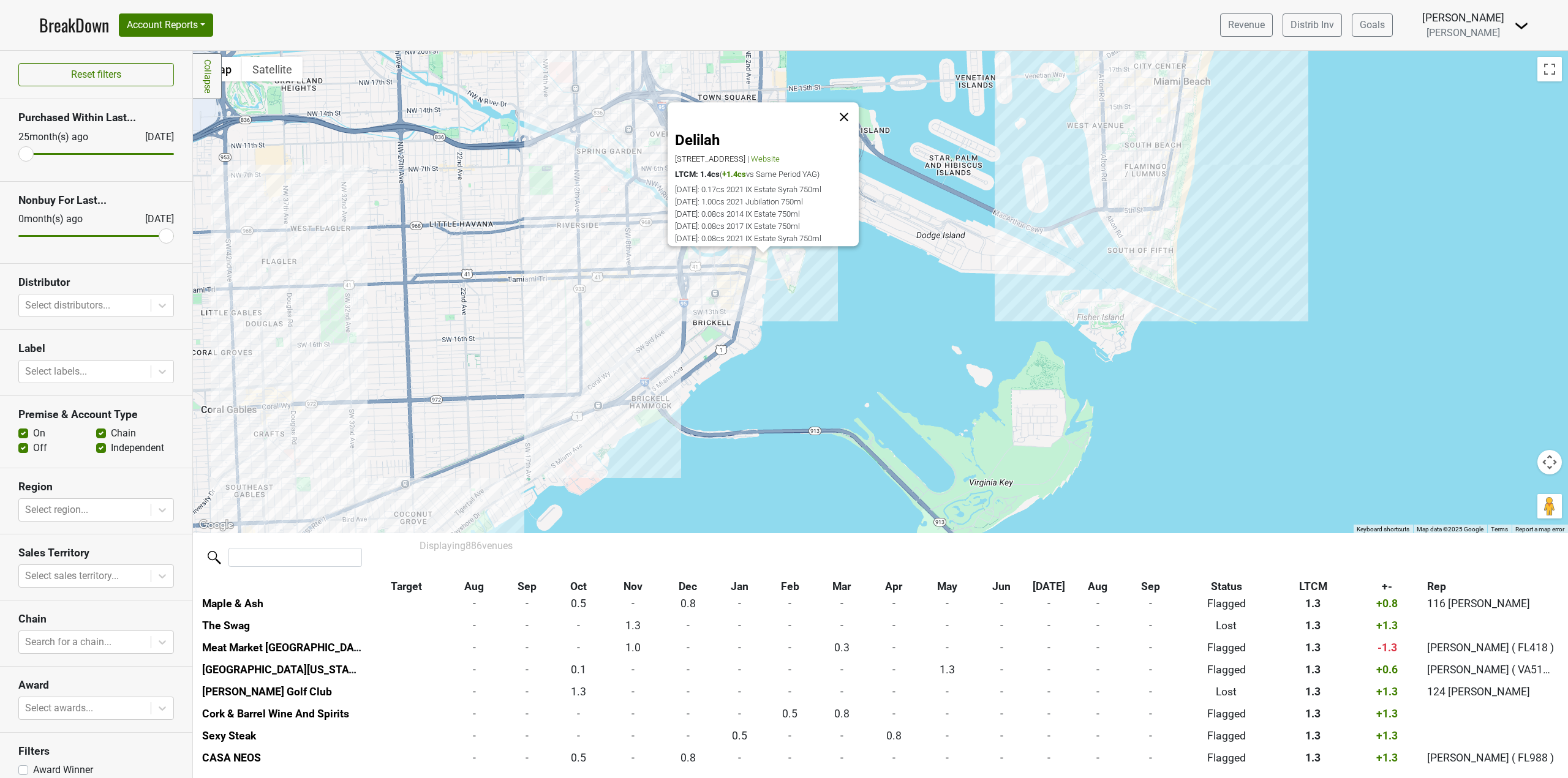
scroll to position [1612, 0]
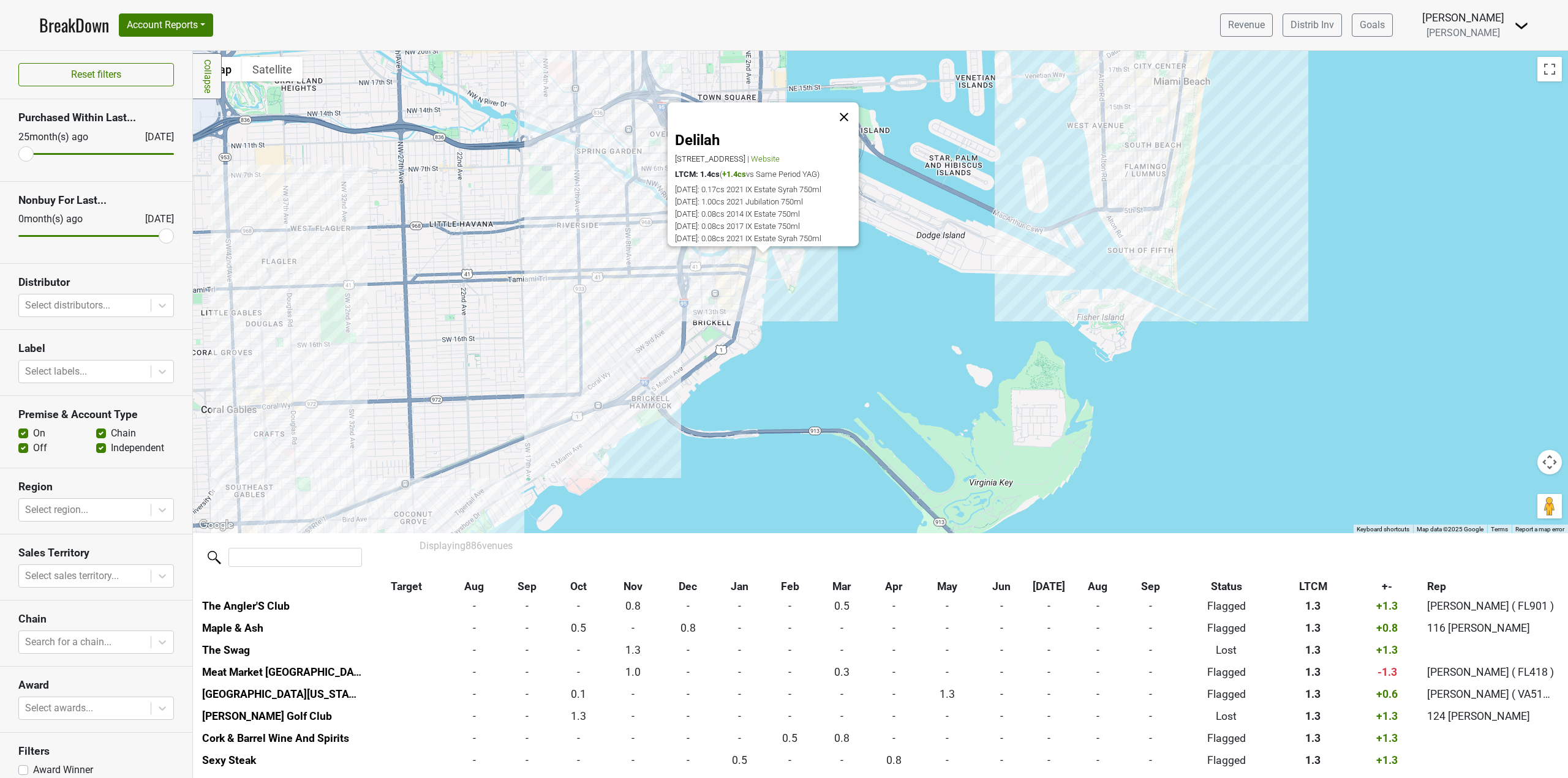
click at [851, 110] on button "Close" at bounding box center [844, 117] width 29 height 29
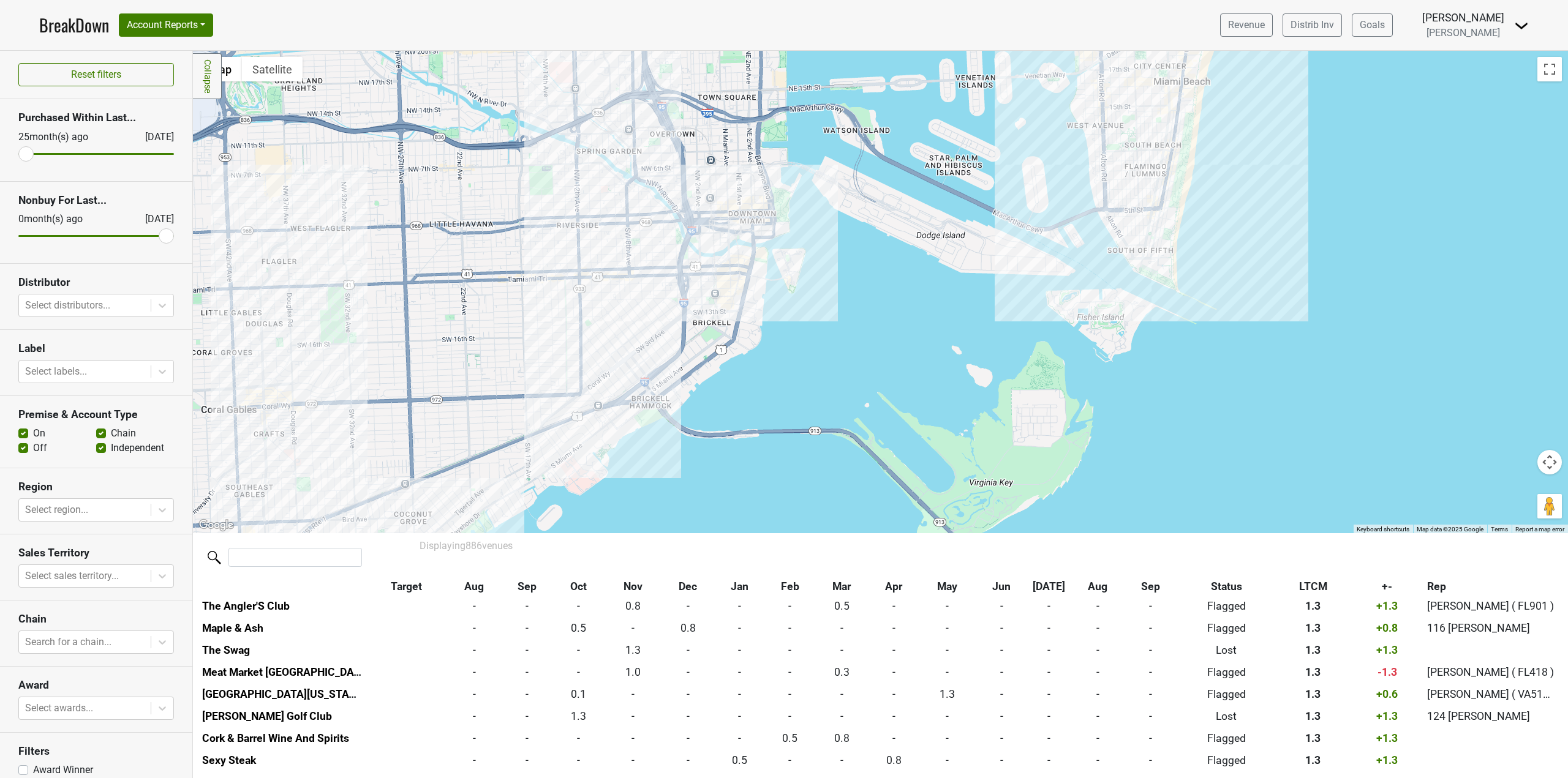
click at [746, 266] on div at bounding box center [880, 292] width 1375 height 483
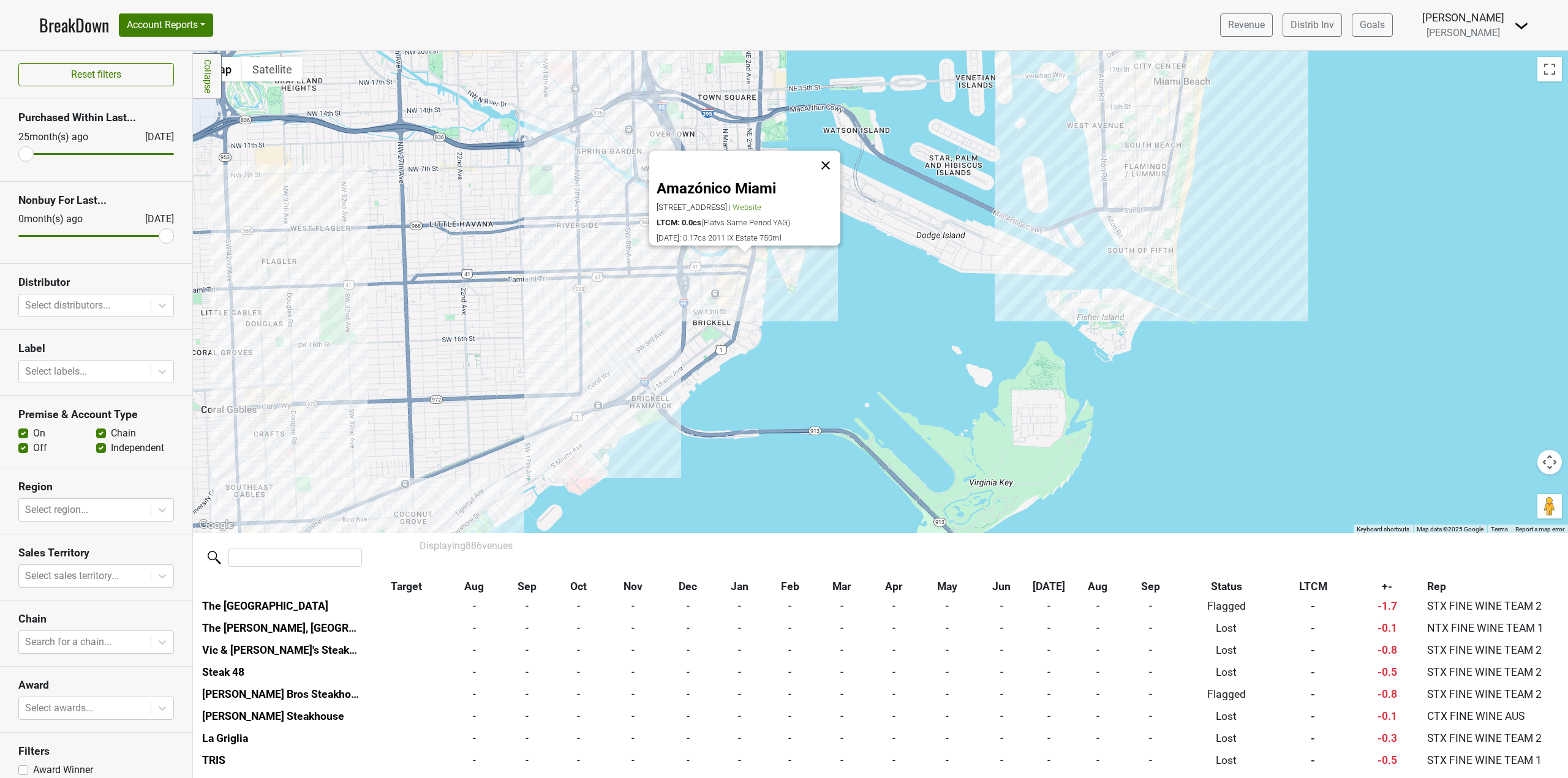
scroll to position [12432, 0]
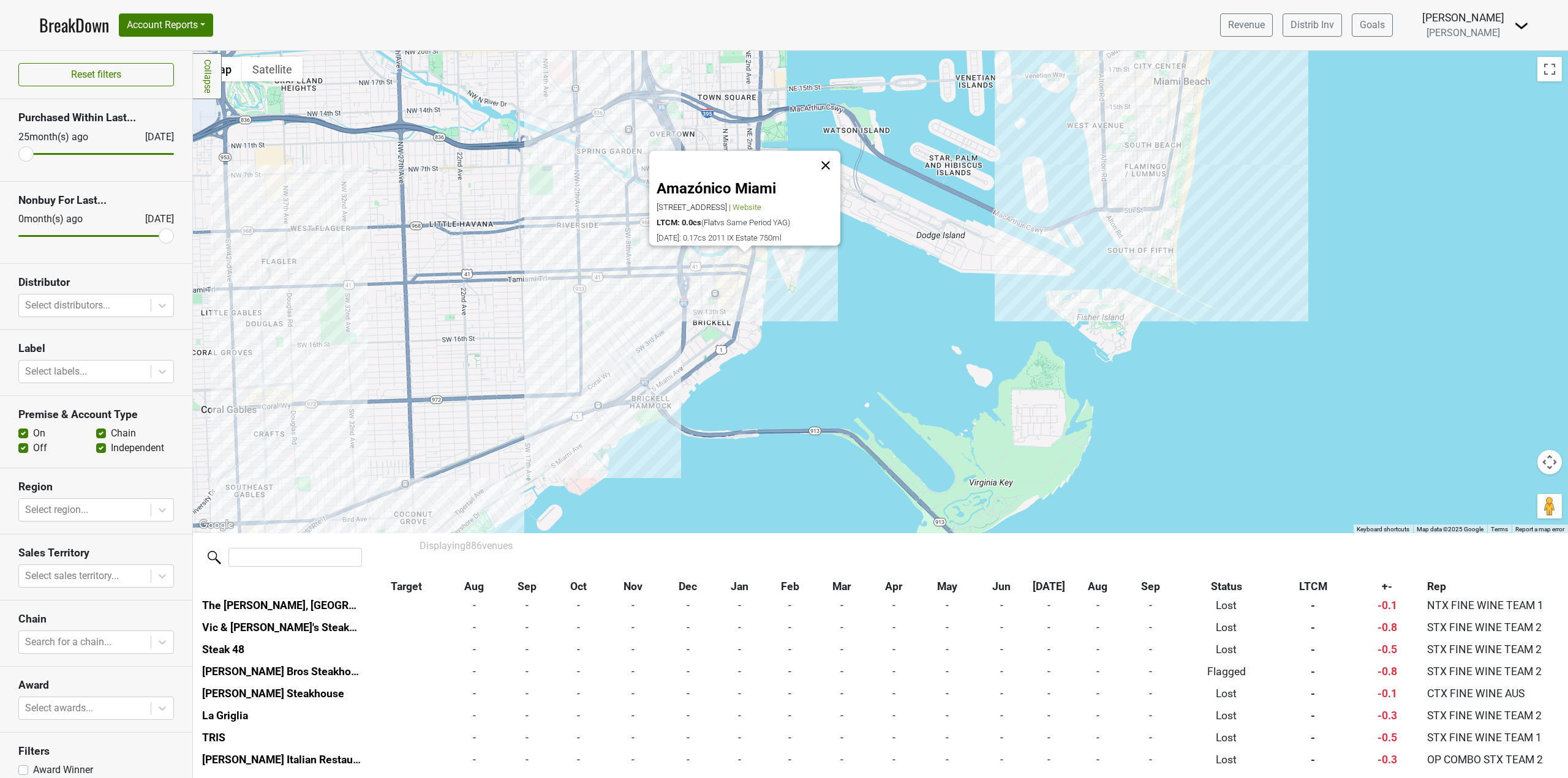
click at [838, 151] on button "Close" at bounding box center [826, 166] width 29 height 29
click at [738, 262] on div at bounding box center [880, 292] width 1375 height 483
click at [834, 157] on button "Close" at bounding box center [826, 166] width 29 height 29
click at [760, 224] on div at bounding box center [880, 292] width 1375 height 483
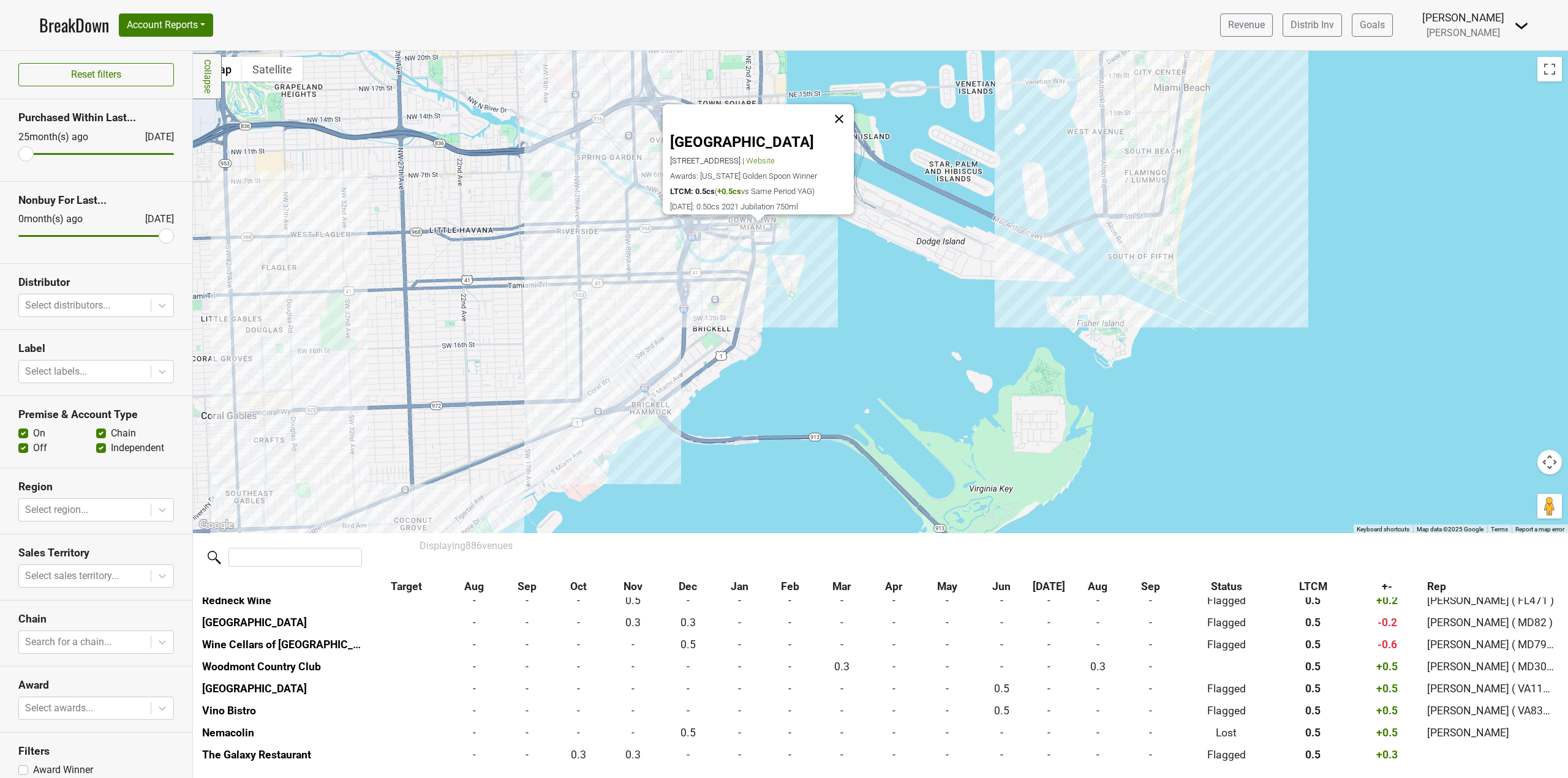
scroll to position [4476, 0]
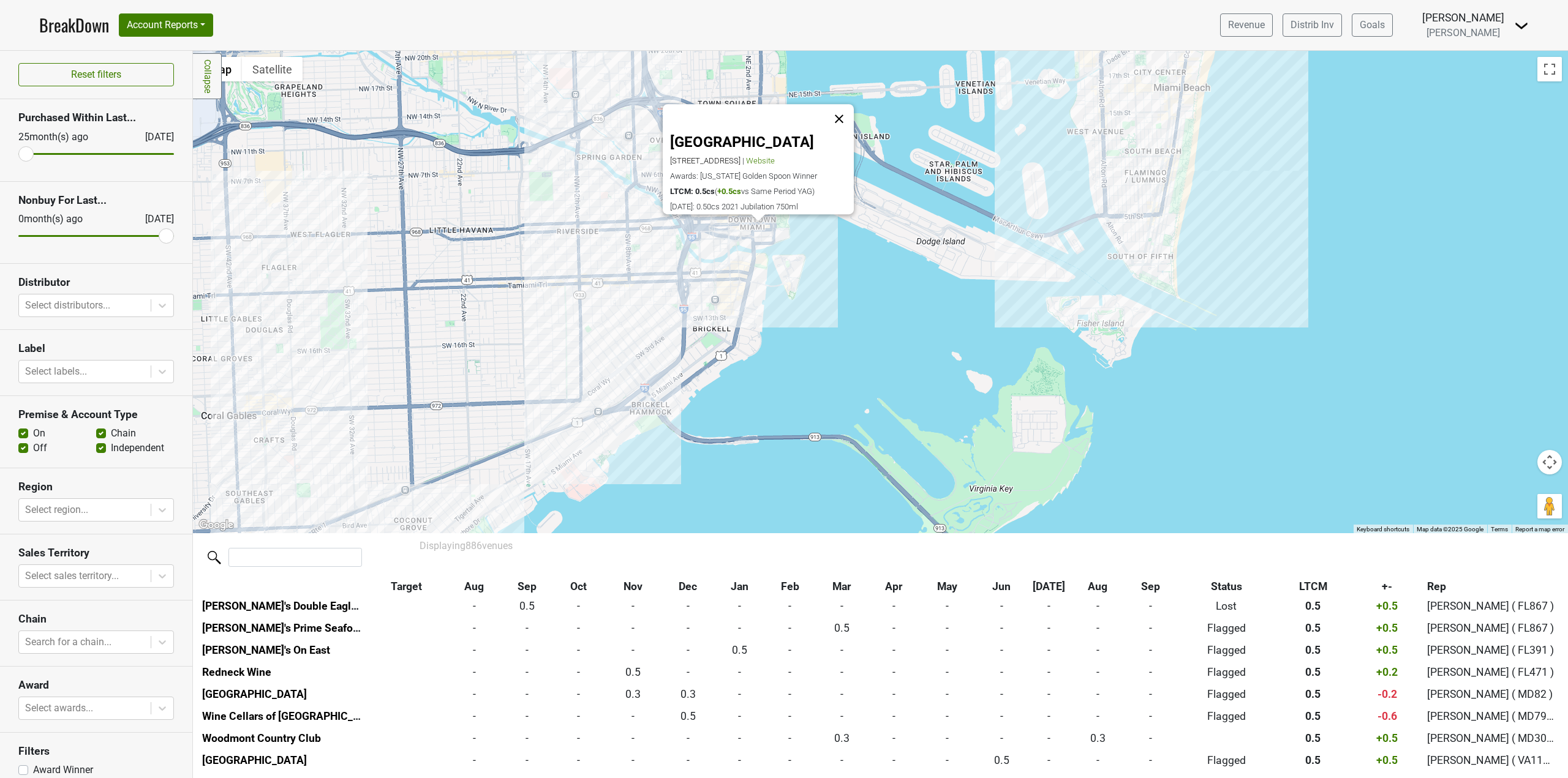
click at [853, 105] on button "Close" at bounding box center [839, 120] width 29 height 29
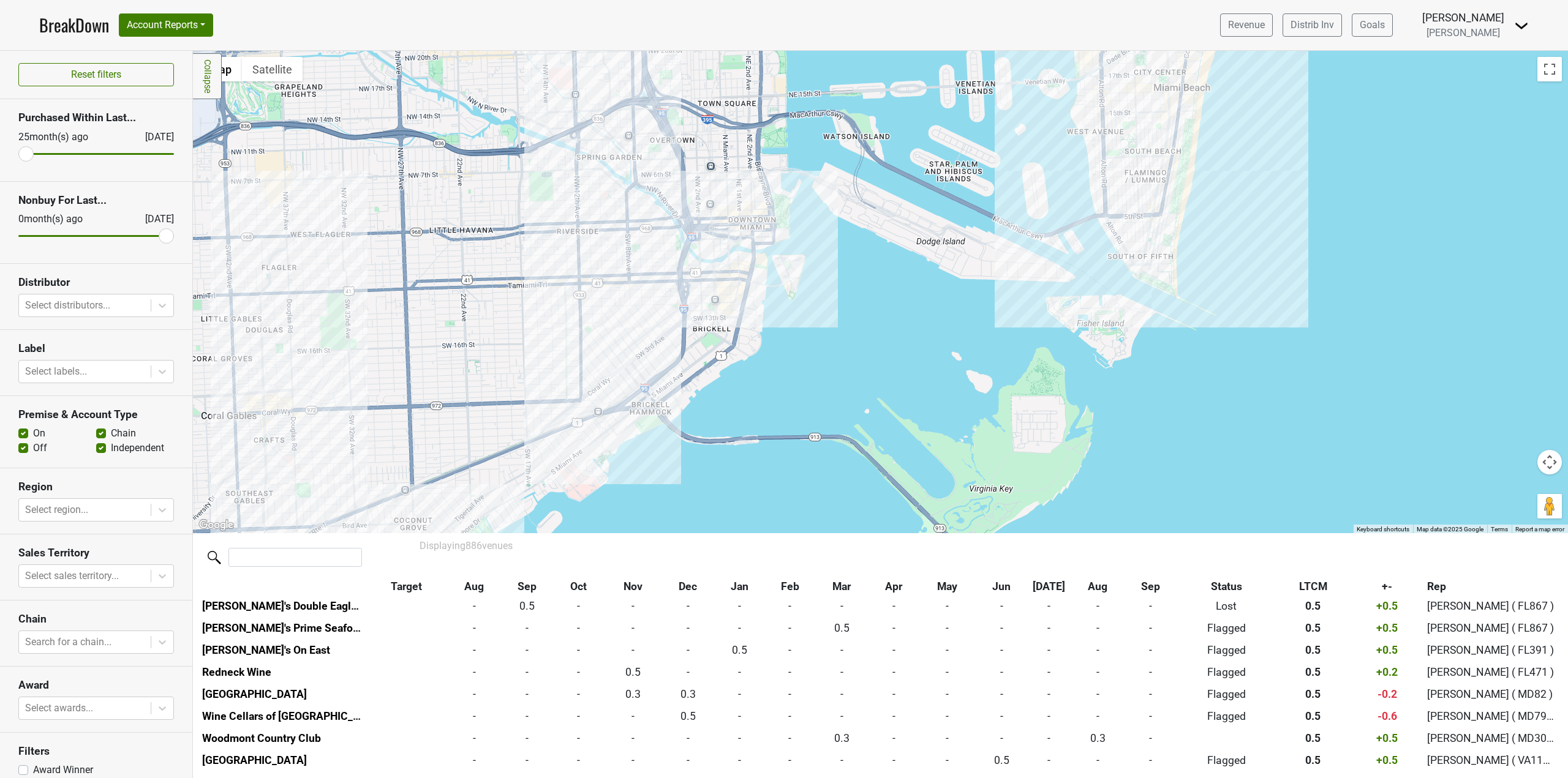
click at [679, 211] on div at bounding box center [880, 292] width 1375 height 483
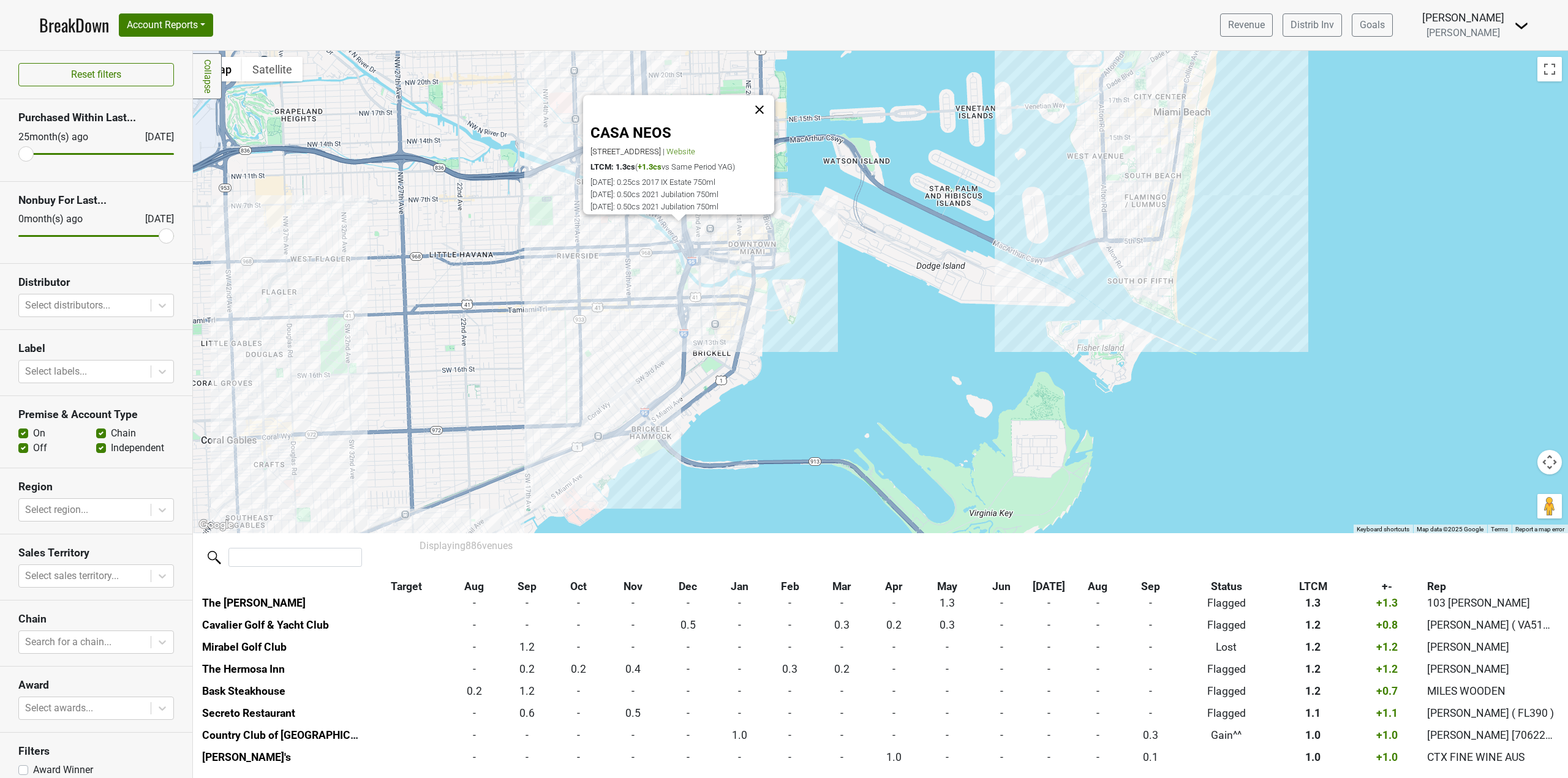
scroll to position [1832, 0]
click at [763, 101] on button "Close" at bounding box center [760, 110] width 29 height 29
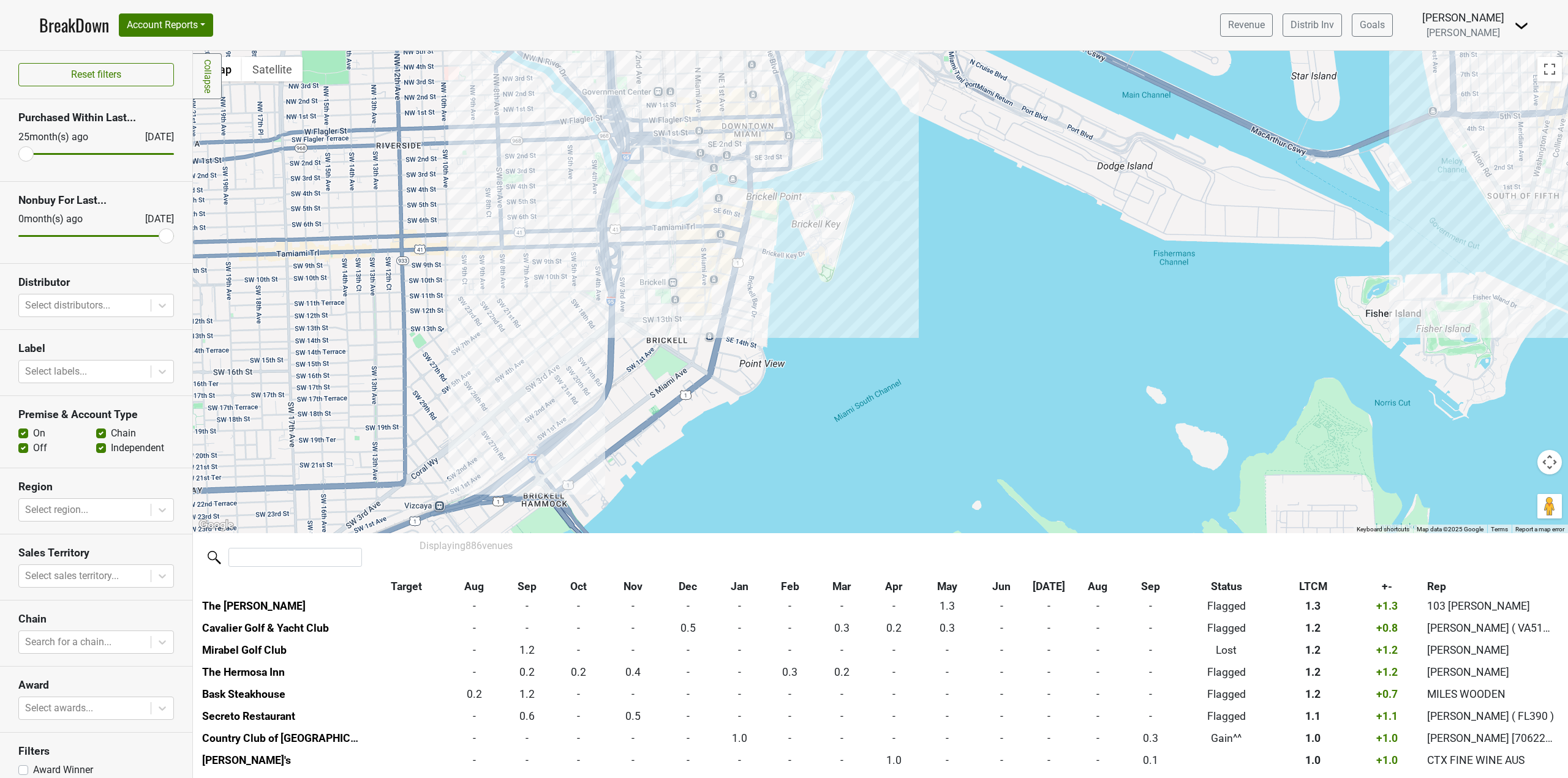
drag, startPoint x: 723, startPoint y: 323, endPoint x: 760, endPoint y: 357, distance: 50.2
click at [760, 357] on div at bounding box center [880, 292] width 1375 height 483
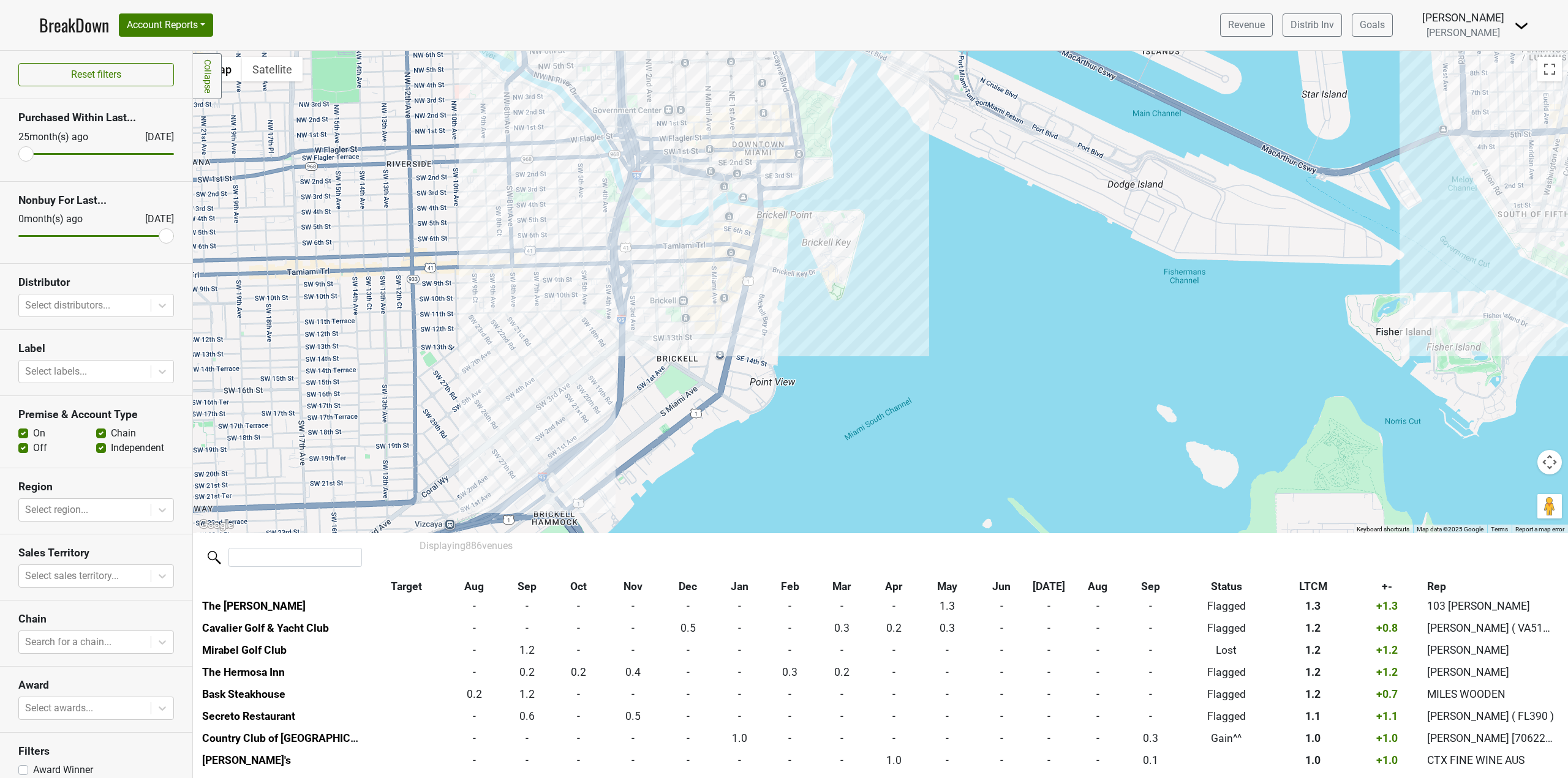
drag, startPoint x: 673, startPoint y: 382, endPoint x: 677, endPoint y: 397, distance: 15.5
click at [677, 397] on div at bounding box center [880, 292] width 1375 height 483
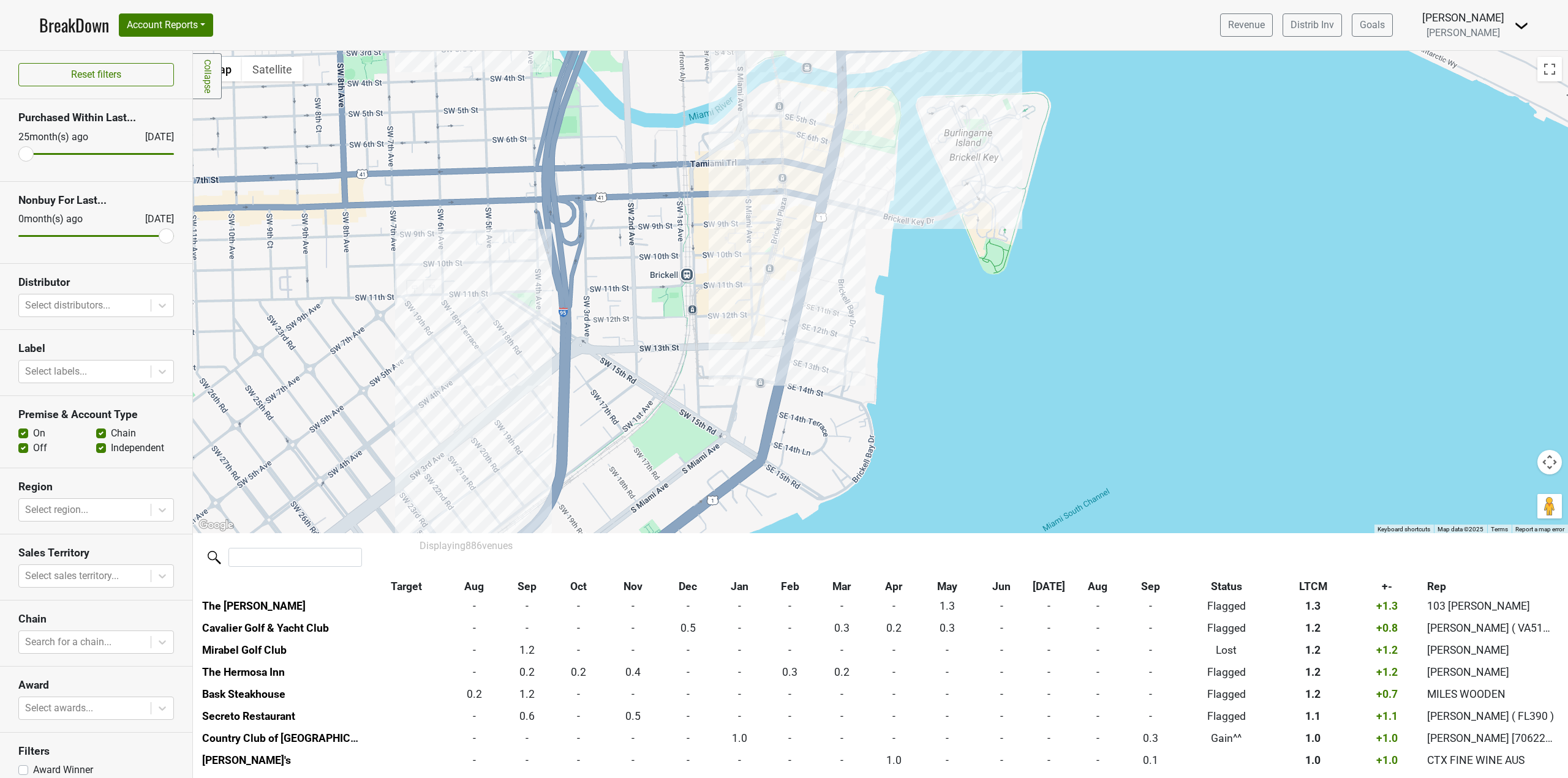
drag, startPoint x: 646, startPoint y: 365, endPoint x: 618, endPoint y: 416, distance: 58.2
click at [618, 416] on div at bounding box center [880, 292] width 1375 height 483
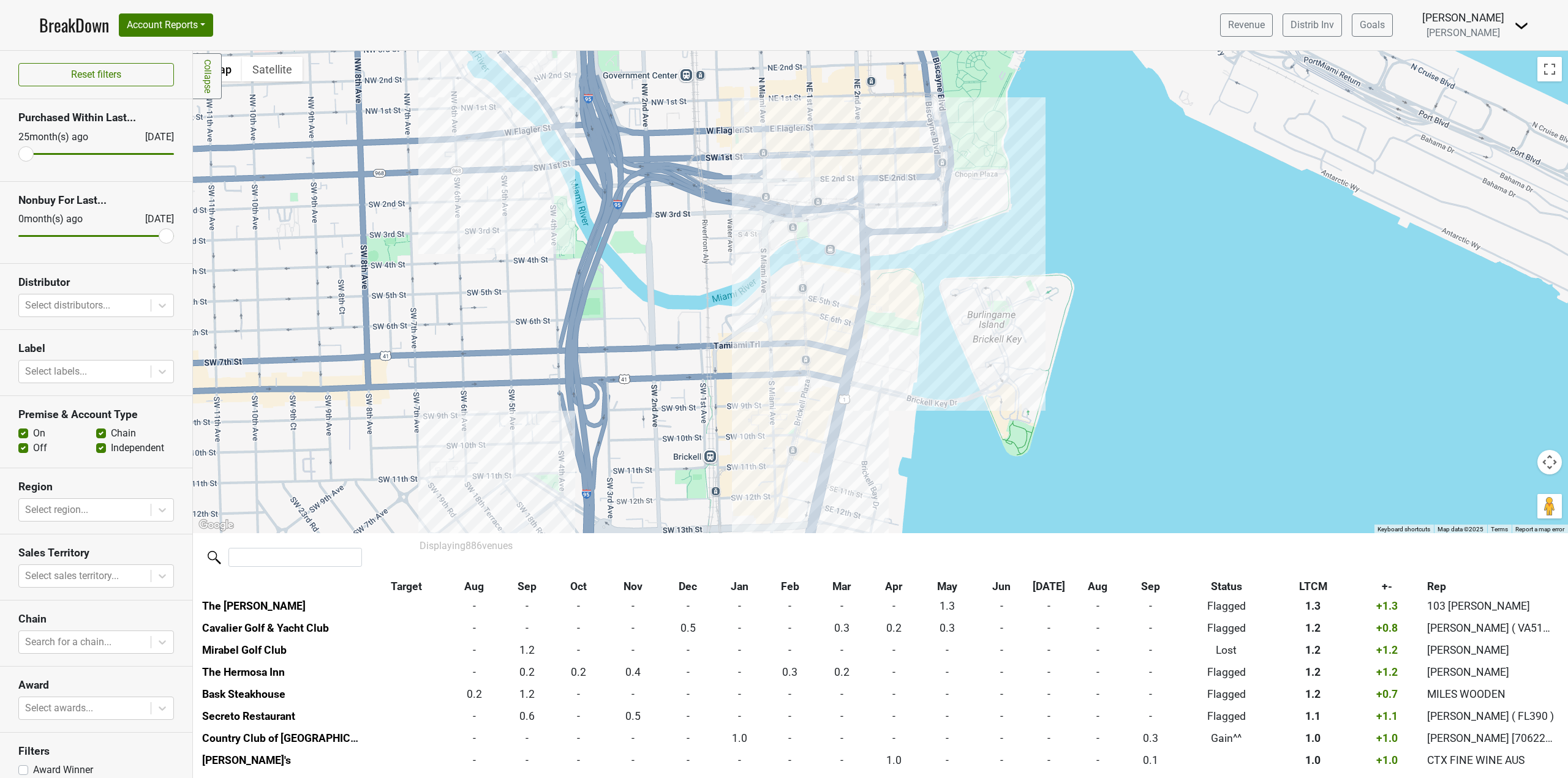
drag, startPoint x: 660, startPoint y: 372, endPoint x: 700, endPoint y: 524, distance: 157.2
click at [700, 524] on div at bounding box center [880, 292] width 1375 height 483
click at [567, 136] on div at bounding box center [880, 292] width 1375 height 483
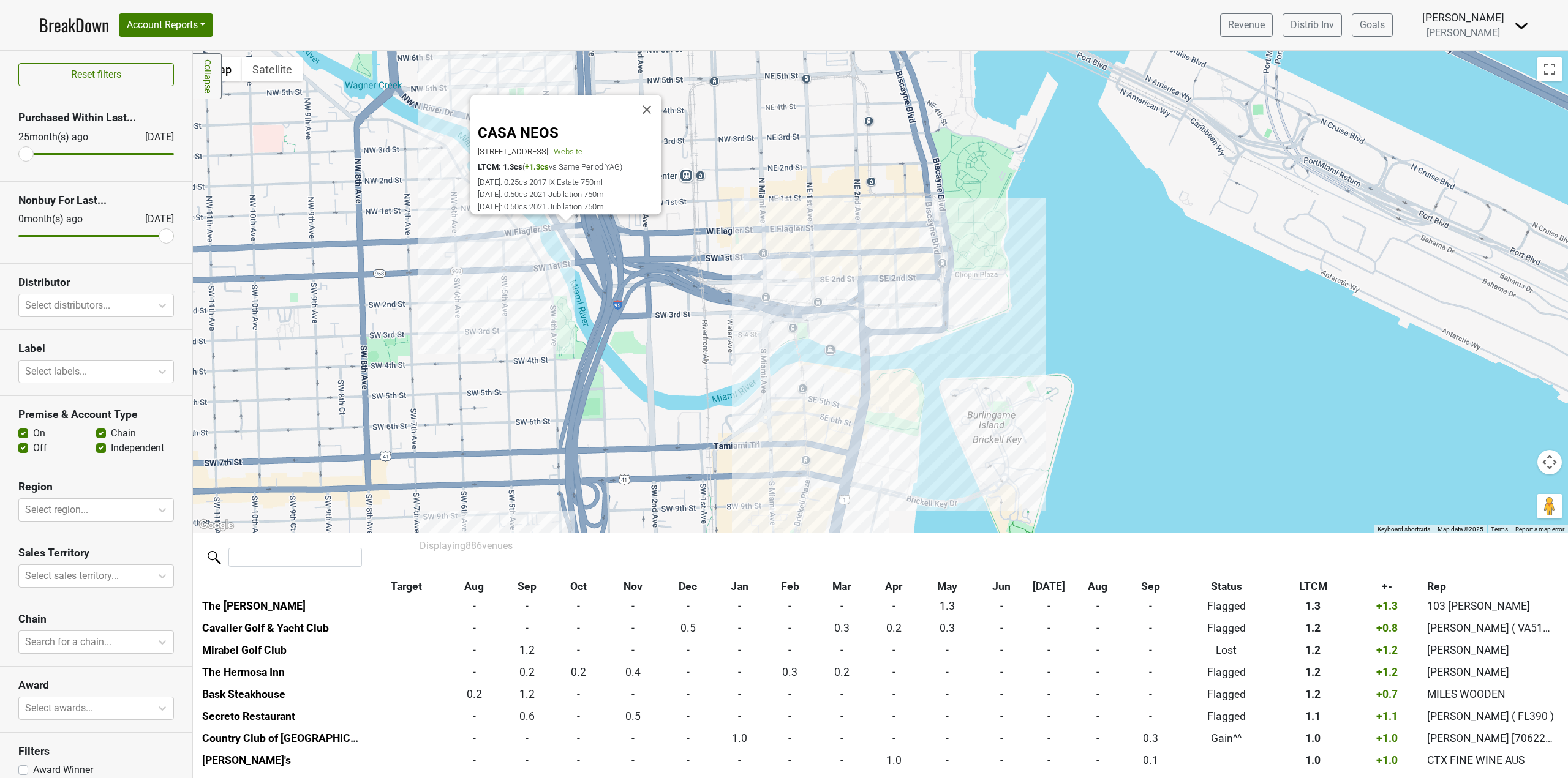
drag, startPoint x: 663, startPoint y: 284, endPoint x: 664, endPoint y: 308, distance: 24.0
click at [662, 284] on div "CASA NEOS [STREET_ADDRESS] | Website LTCM: 1.3cs ( +1.3cs vs Same Period YAG) […" at bounding box center [880, 292] width 1375 height 483
drag, startPoint x: 724, startPoint y: 409, endPoint x: 722, endPoint y: 428, distance: 19.1
click at [722, 428] on div "CASA NEOS [STREET_ADDRESS] | Website LTCM: 1.3cs ( +1.3cs vs Same Period YAG) […" at bounding box center [880, 292] width 1375 height 483
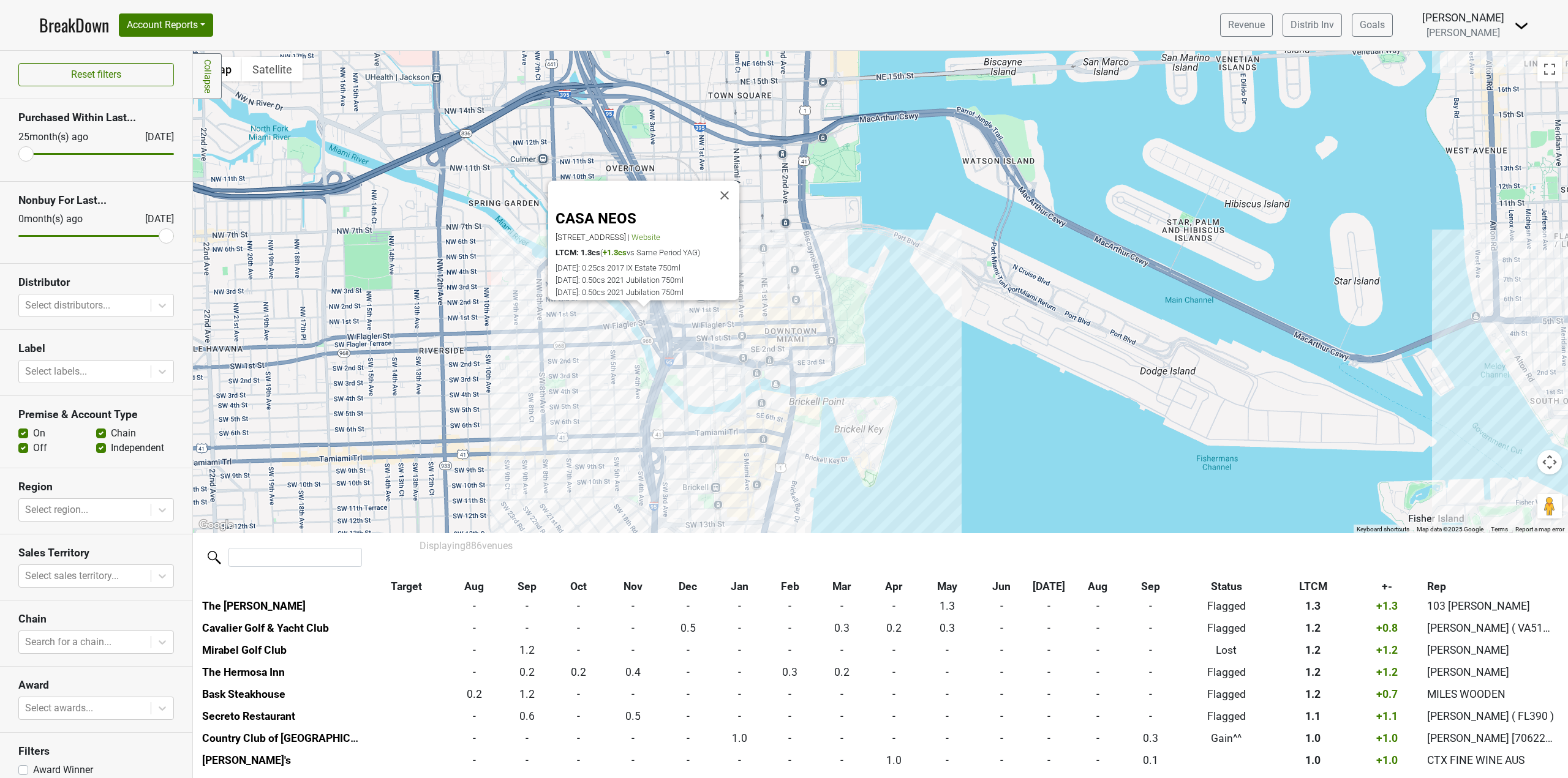
drag, startPoint x: 870, startPoint y: 449, endPoint x: 865, endPoint y: 353, distance: 96.1
click at [861, 355] on div "CASA NEOS [STREET_ADDRESS] | Website LTCM: 1.3cs ( +1.3cs vs Same Period YAG) […" at bounding box center [880, 292] width 1375 height 483
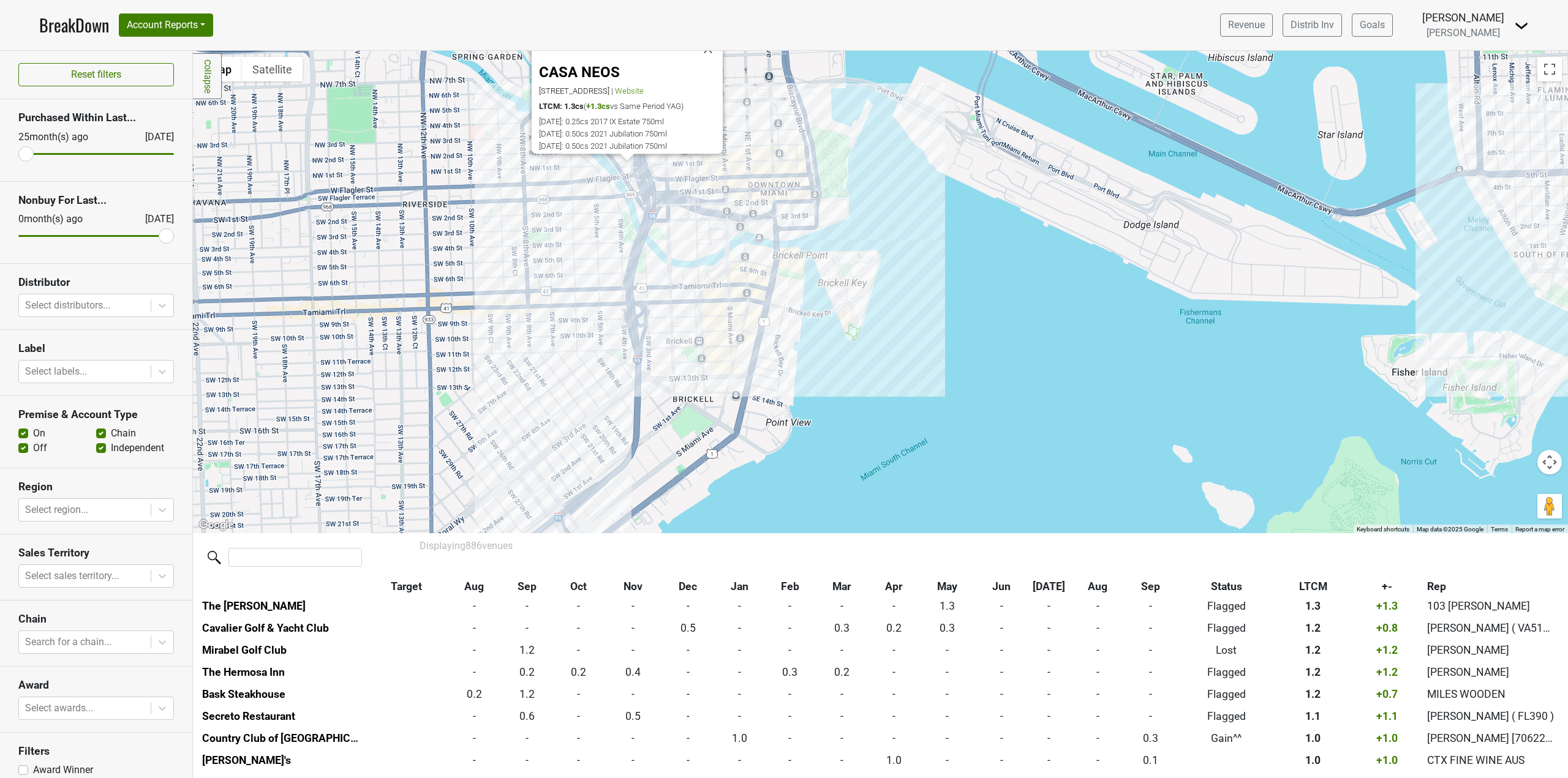
click at [612, 382] on div "CASA NEOS [STREET_ADDRESS] | Website LTCM: 1.3cs ( +1.3cs vs Same Period YAG) […" at bounding box center [880, 292] width 1375 height 483
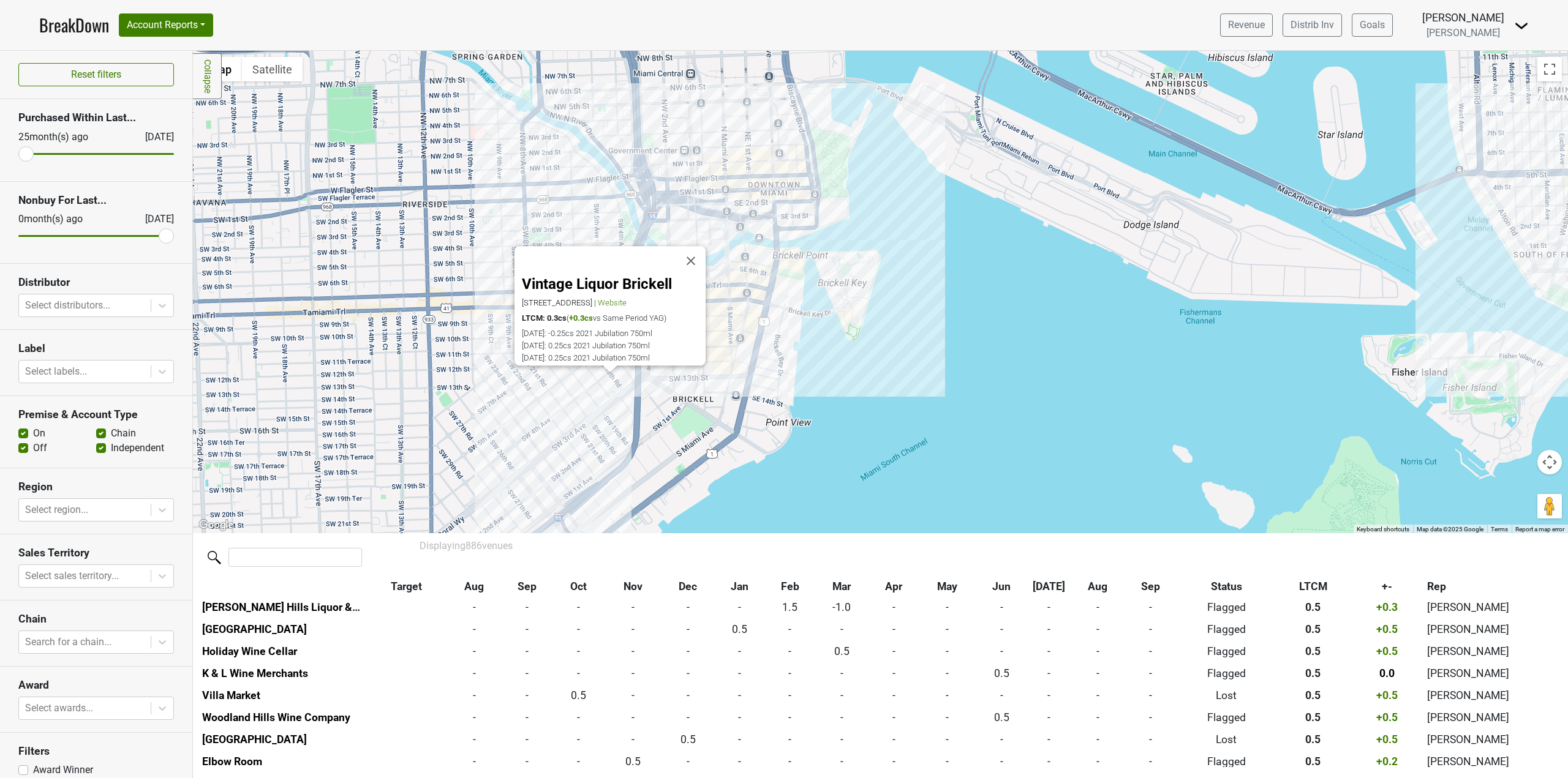
click at [719, 427] on div "Vintage Liquor Brickell 300 SW 18th Terrace, Miami, FL 33129 | Website LTCM: 0.…" at bounding box center [880, 292] width 1375 height 483
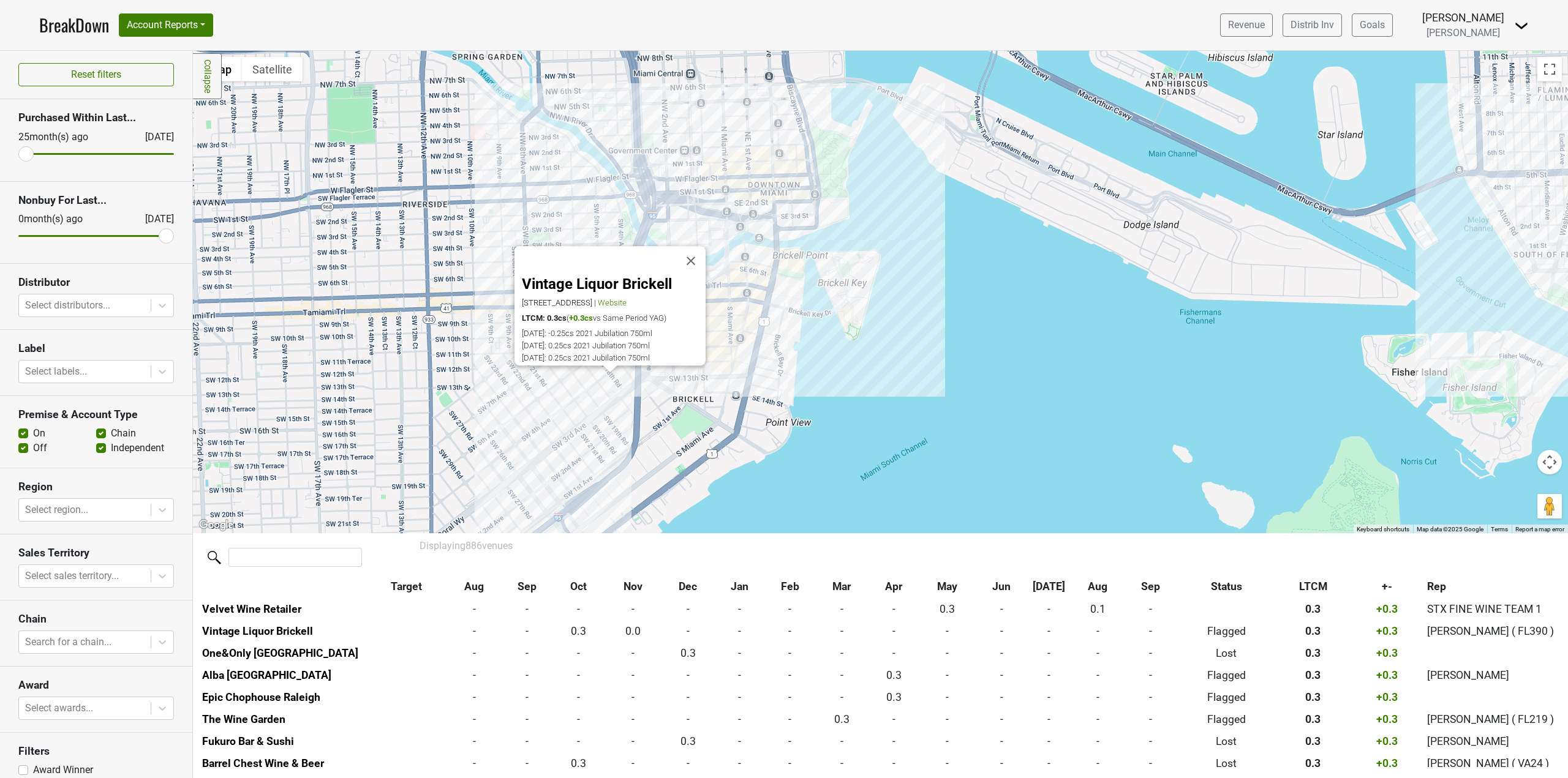
click at [469, 419] on div "Vintage Liquor Brickell 300 SW 18th Terrace, Miami, FL 33129 | Website LTCM: 0.…" at bounding box center [880, 292] width 1375 height 483
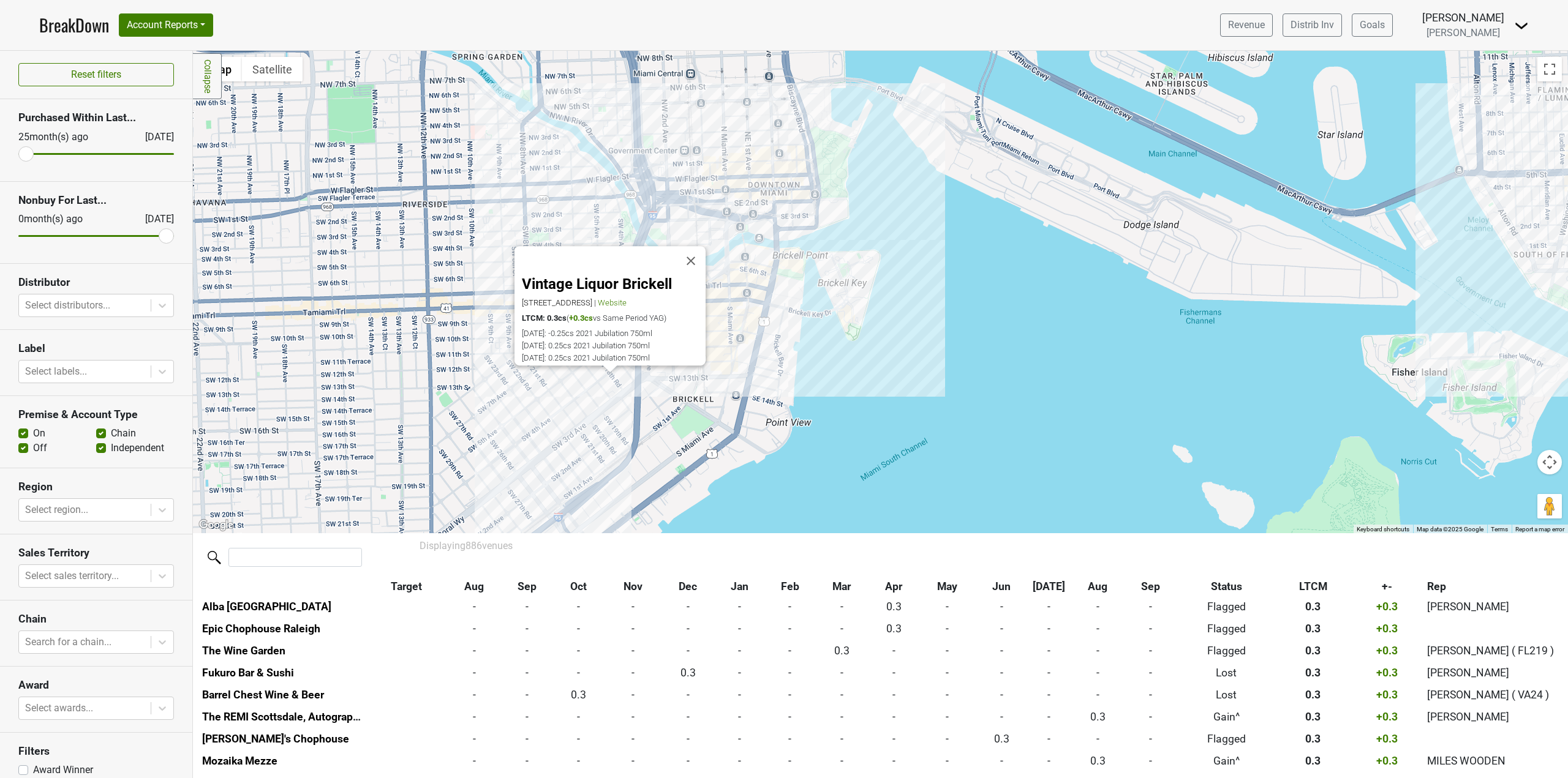
scroll to position [9567, 0]
click at [909, 258] on div "Vintage Liquor Brickell 300 SW 18th Terrace, Miami, FL 33129 | Website LTCM: 0.…" at bounding box center [880, 292] width 1375 height 483
click at [692, 258] on button "Close" at bounding box center [691, 261] width 29 height 29
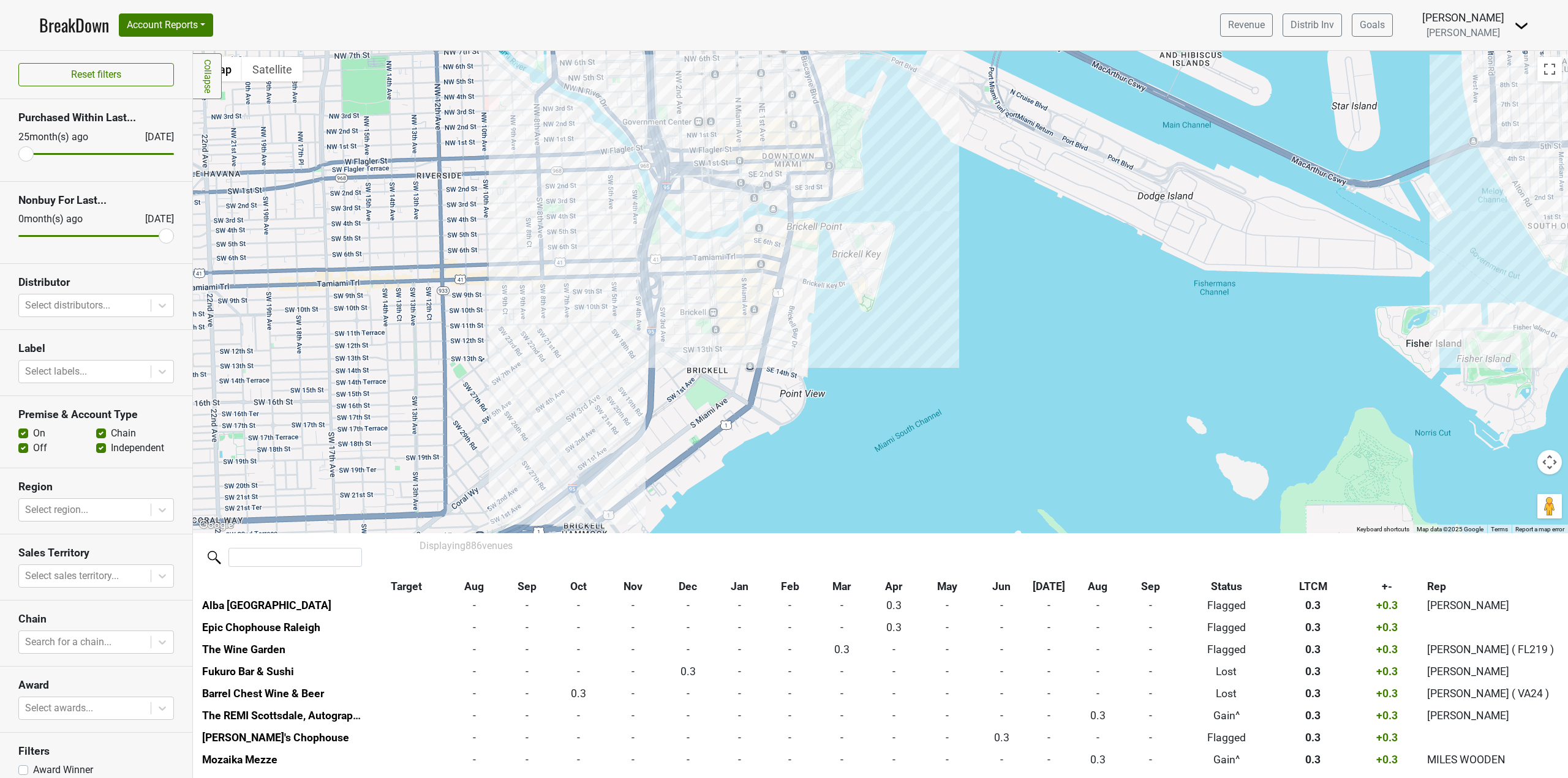
drag, startPoint x: 836, startPoint y: 409, endPoint x: 852, endPoint y: 379, distance: 34.0
click at [852, 379] on div at bounding box center [880, 292] width 1375 height 483
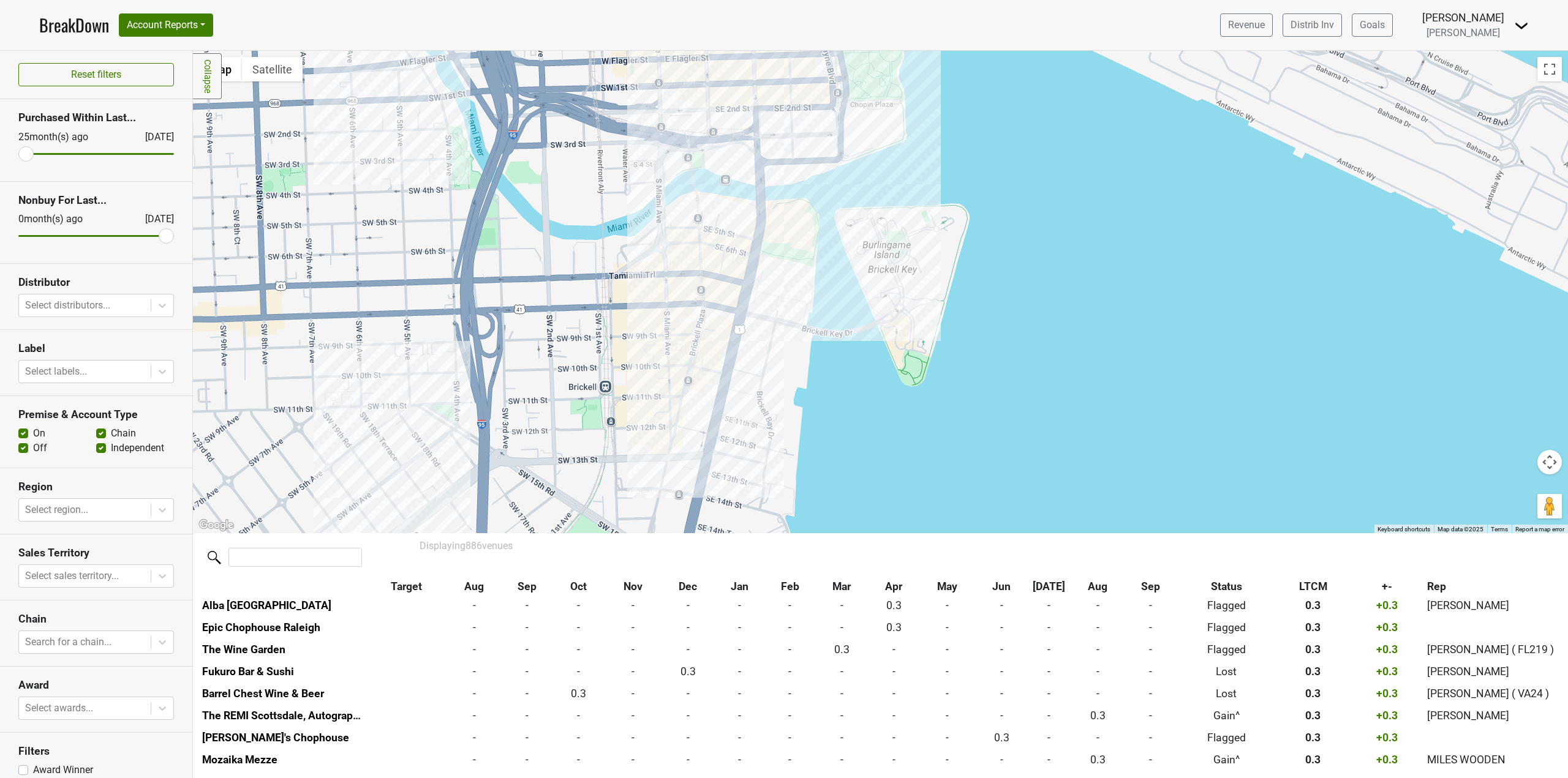
drag, startPoint x: 833, startPoint y: 339, endPoint x: 871, endPoint y: 500, distance: 165.4
click at [871, 500] on div at bounding box center [880, 292] width 1375 height 483
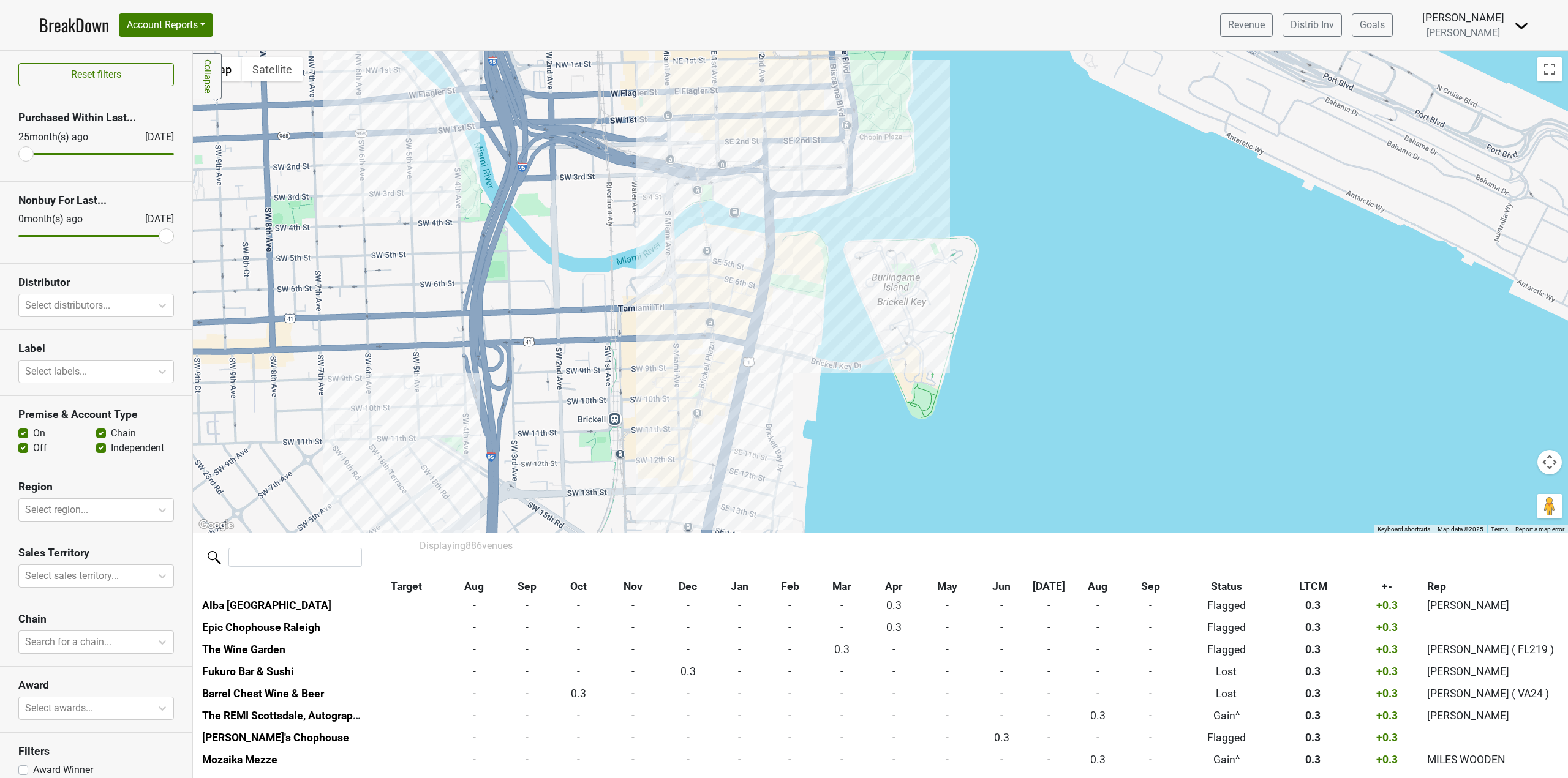
click at [787, 192] on div at bounding box center [880, 292] width 1375 height 483
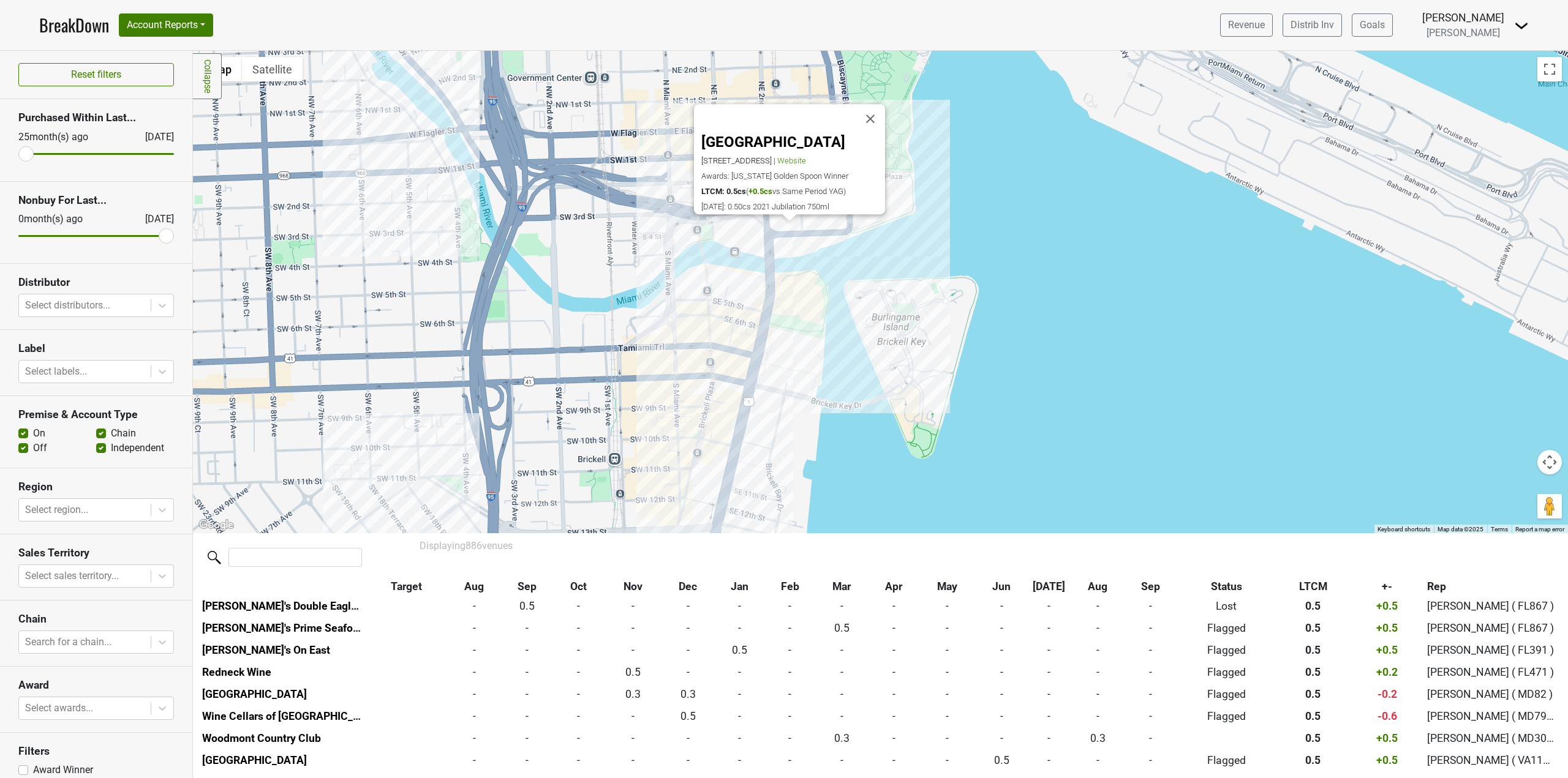
click at [472, 136] on div "Kimpton EPIC Hotel 270 Biscayne Boulevard Way, Miami, FL 33131 | Website Awards…" at bounding box center [880, 292] width 1375 height 483
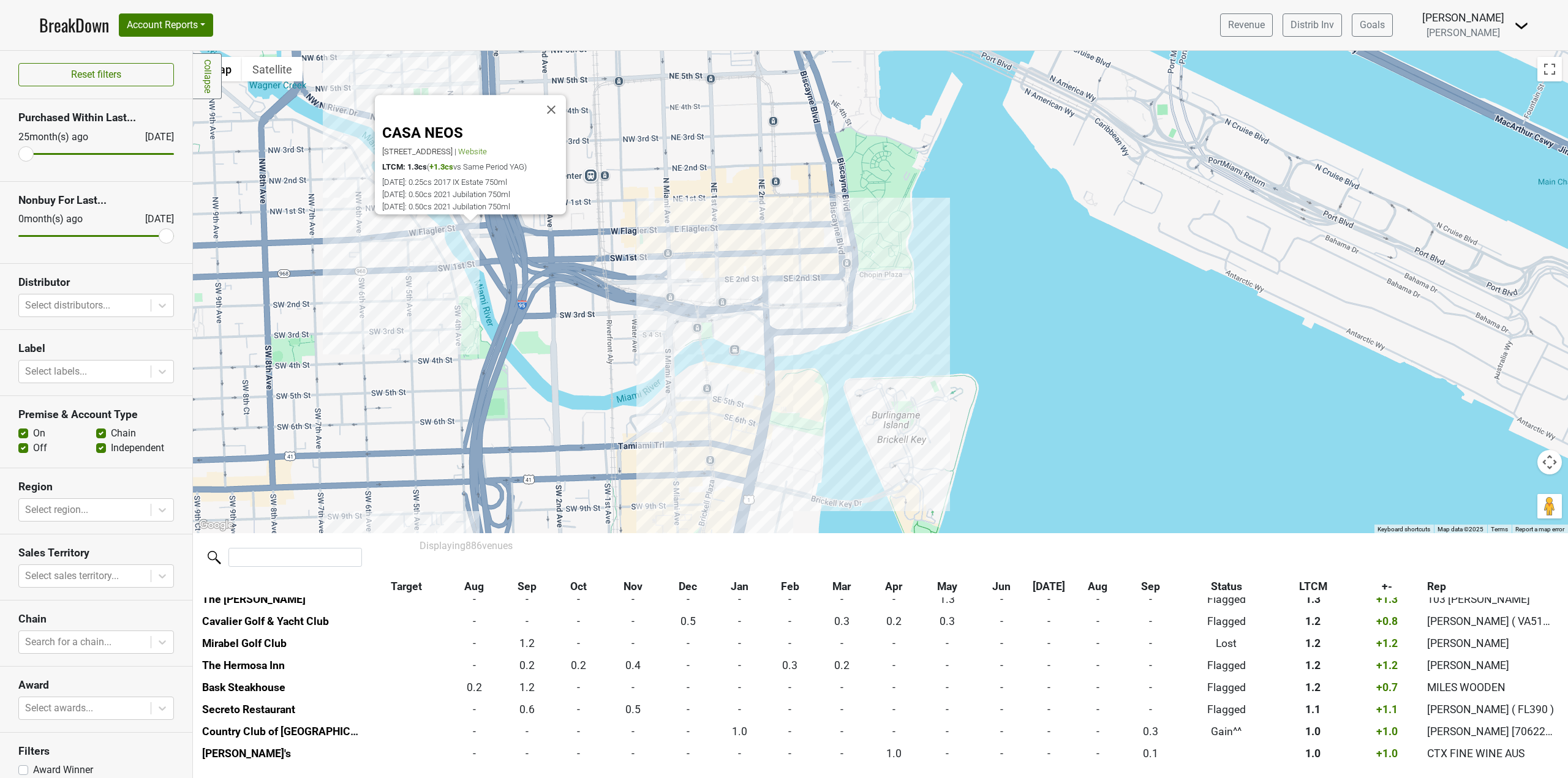
click at [615, 274] on div "CASA NEOS [STREET_ADDRESS] | Website LTCM: 1.3cs ( +1.3cs vs Same Period YAG) […" at bounding box center [880, 292] width 1375 height 483
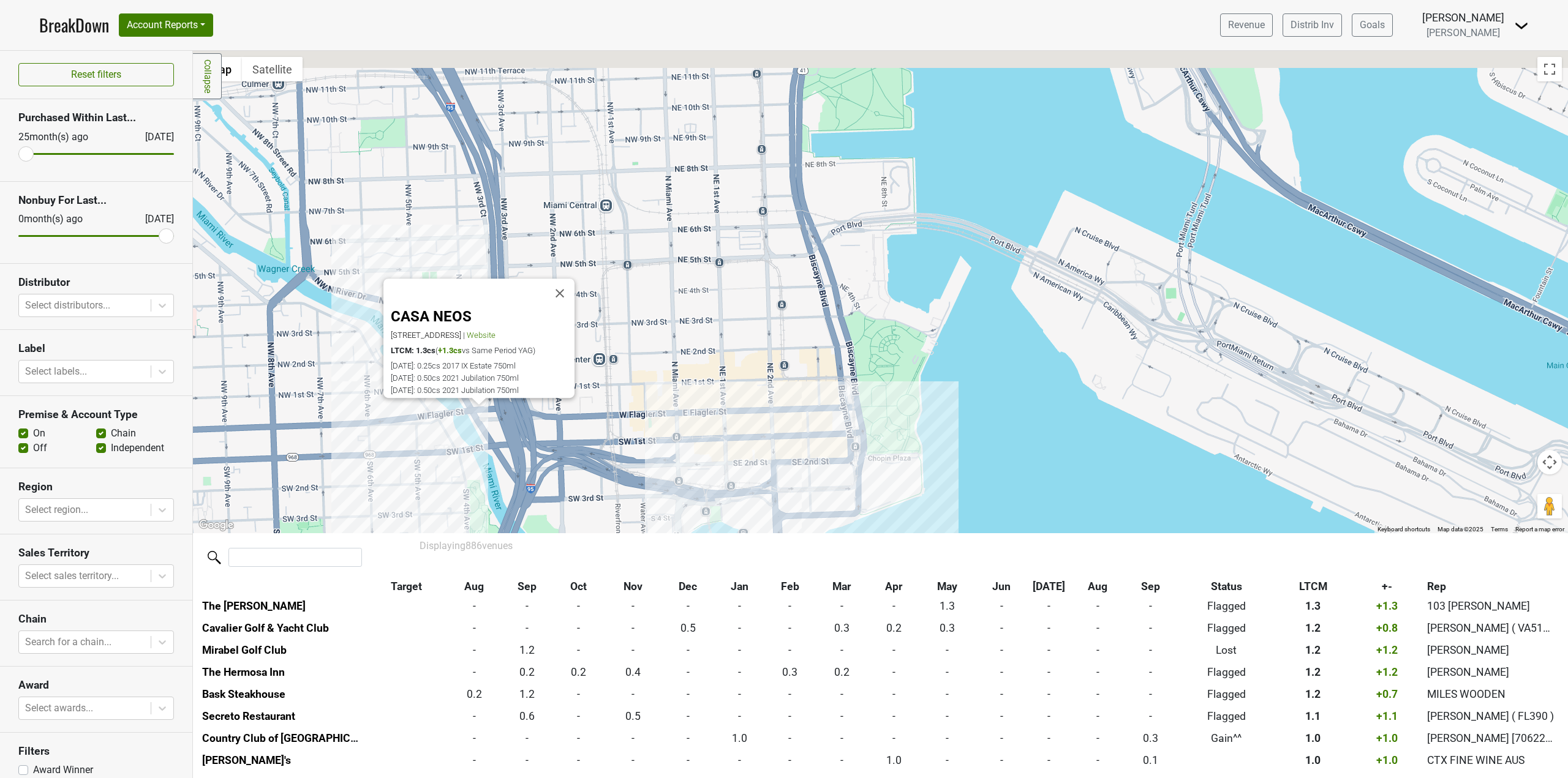
drag, startPoint x: 743, startPoint y: 273, endPoint x: 749, endPoint y: 413, distance: 140.1
click at [749, 413] on div "CASA NEOS [STREET_ADDRESS] | Website LTCM: 1.3cs ( +1.3cs vs Same Period YAG) […" at bounding box center [880, 292] width 1375 height 483
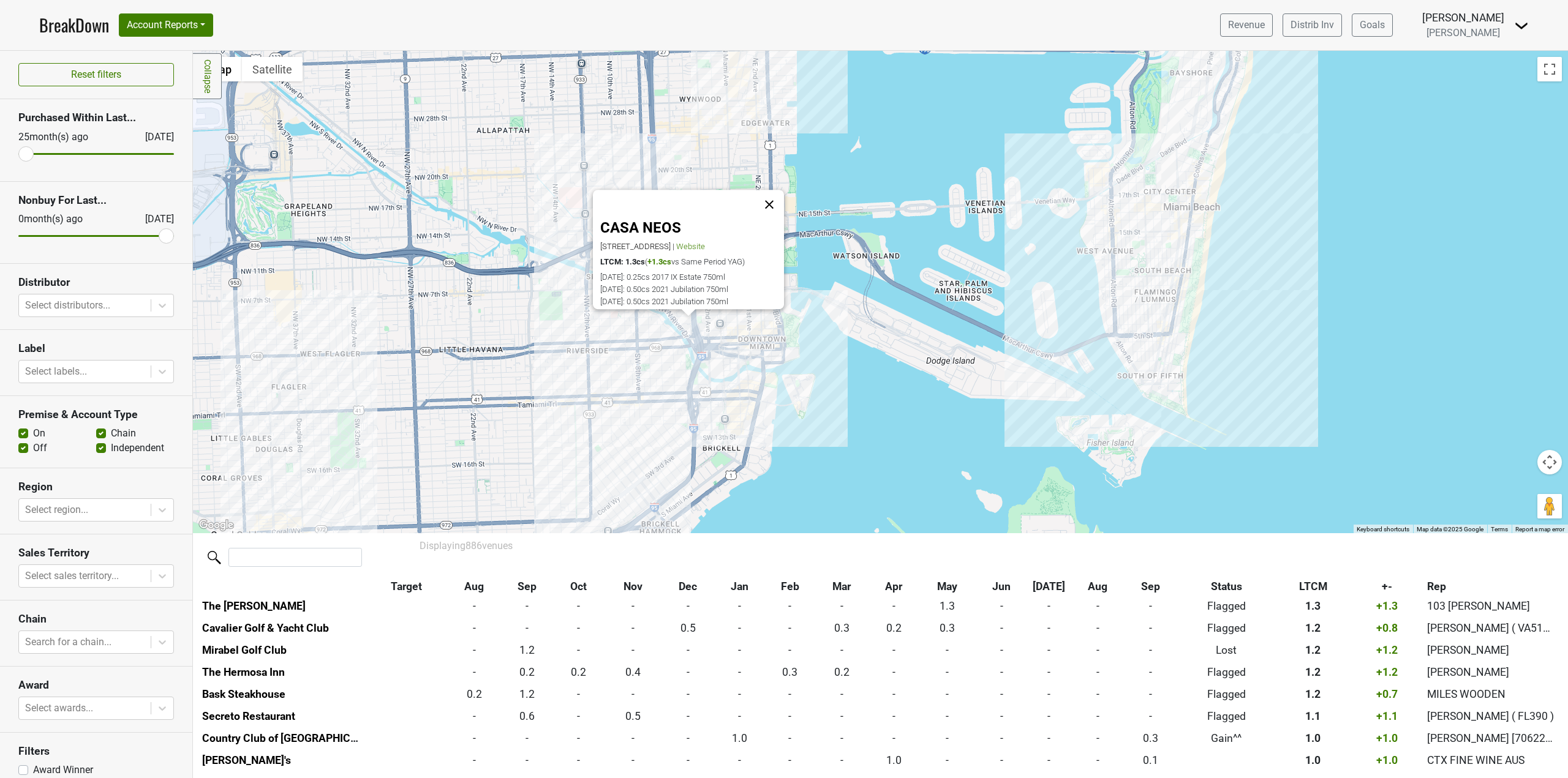
click at [774, 195] on button "Close" at bounding box center [770, 205] width 29 height 29
click at [726, 96] on div at bounding box center [880, 292] width 1375 height 483
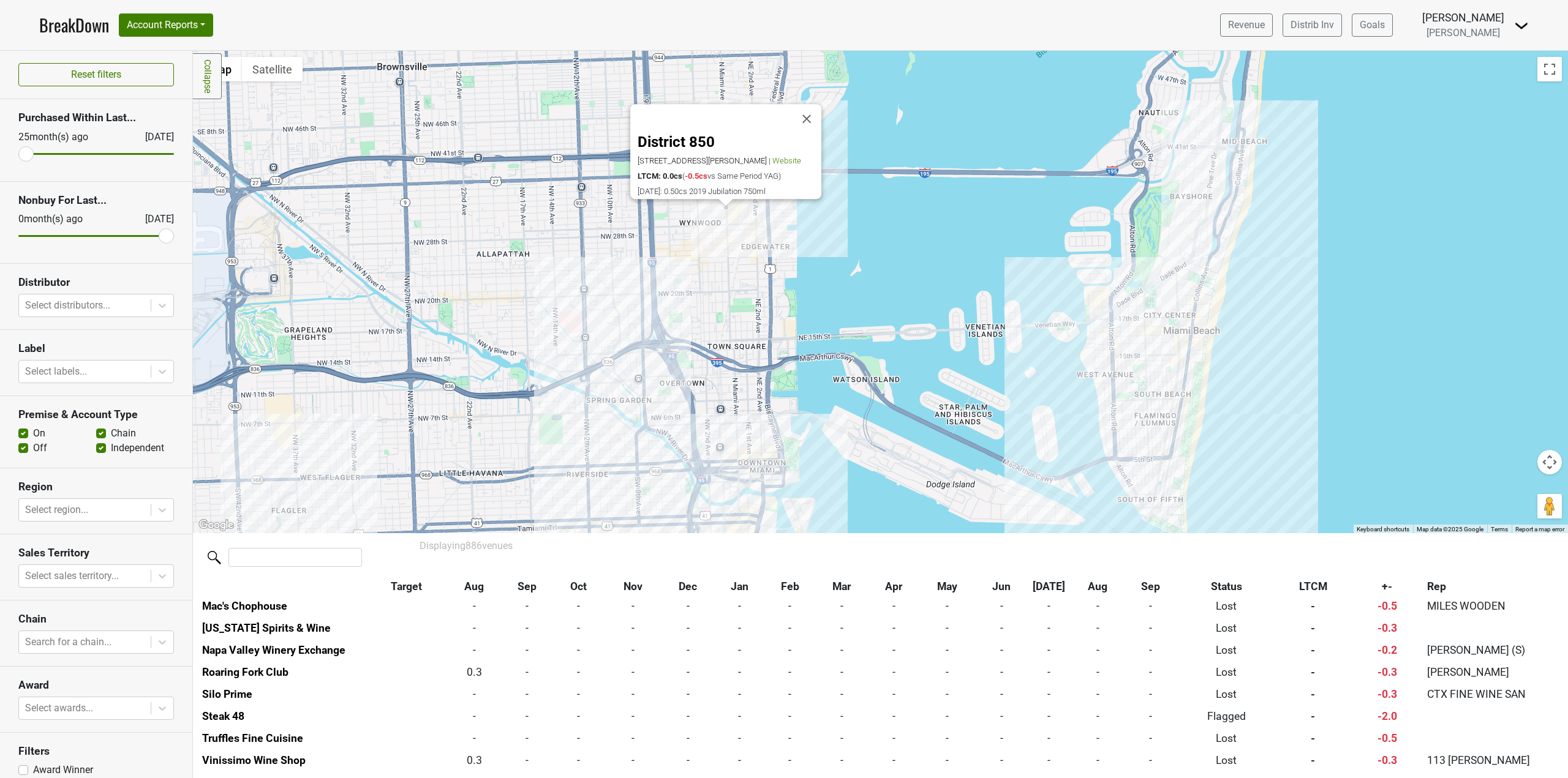
drag, startPoint x: 810, startPoint y: 270, endPoint x: 812, endPoint y: 123, distance: 147.0
click at [810, 269] on div "District 850 2662 Fleischmann Rd, Tallahassee, FL 32308 | Website LTCM: 0.0cs (…" at bounding box center [880, 292] width 1375 height 483
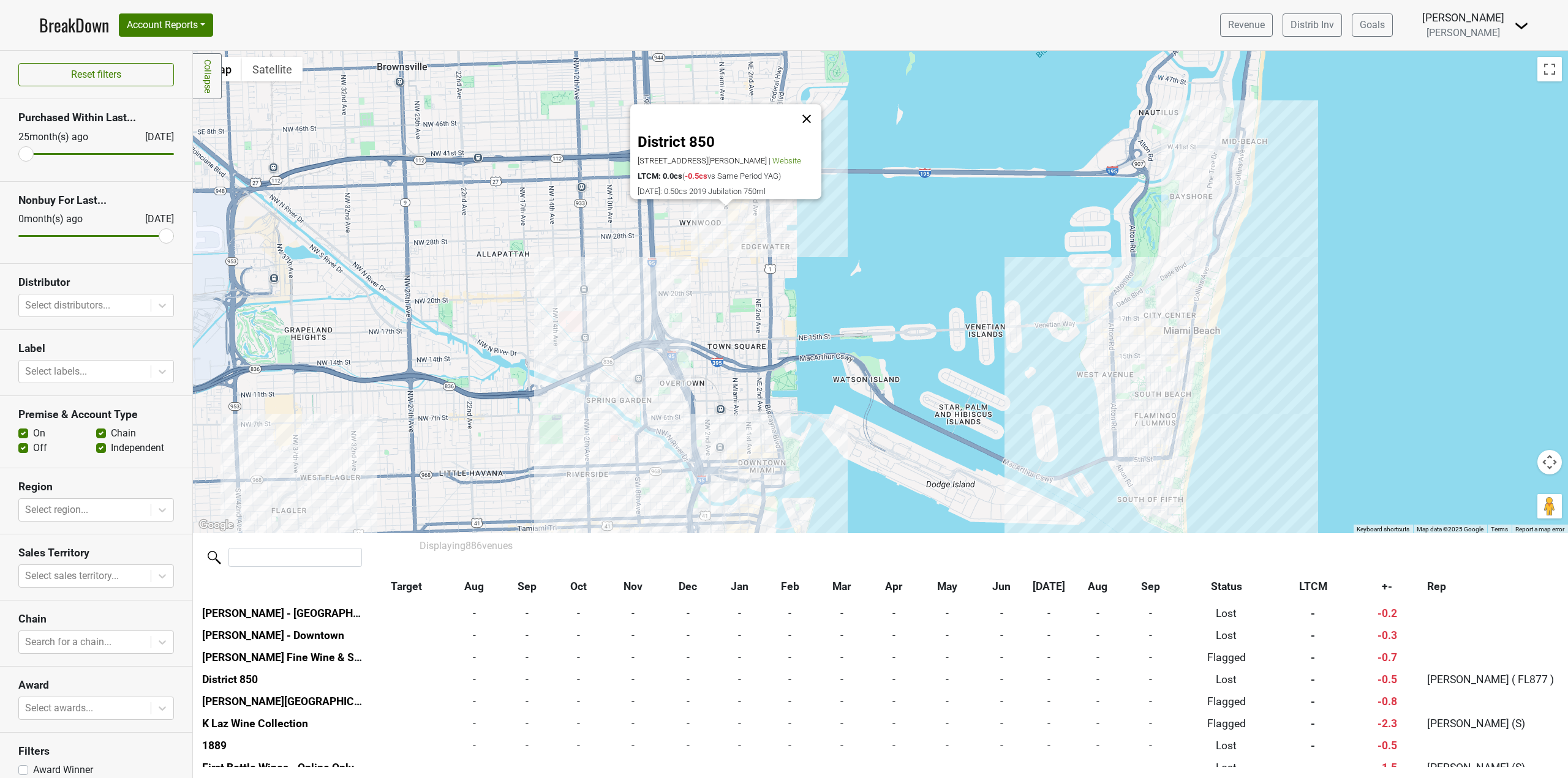
scroll to position [17125, 0]
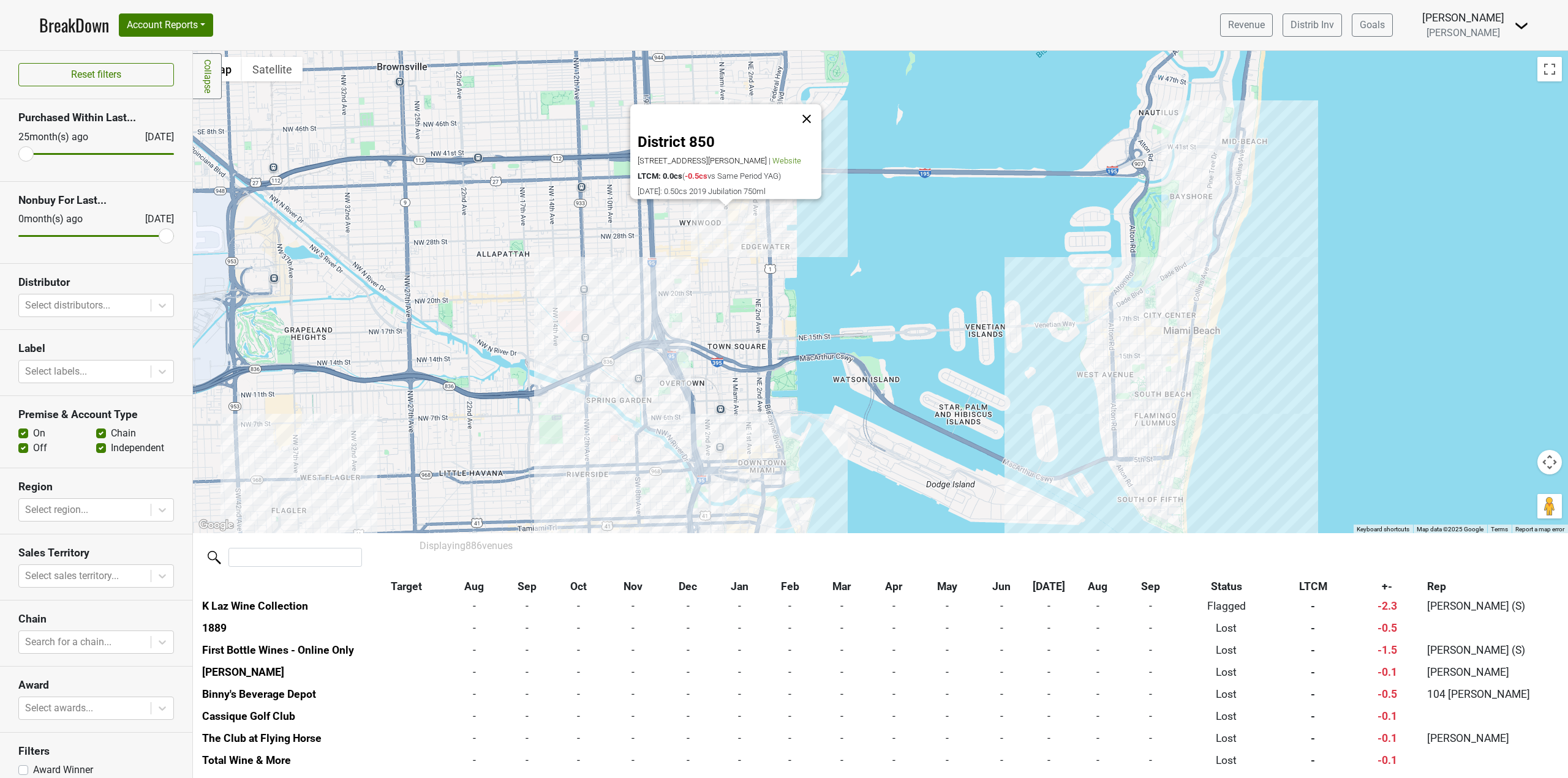
click at [818, 105] on button "Close" at bounding box center [807, 120] width 29 height 29
drag, startPoint x: 859, startPoint y: 299, endPoint x: 864, endPoint y: 174, distance: 125.1
click at [857, 200] on div at bounding box center [880, 292] width 1375 height 483
drag, startPoint x: 853, startPoint y: 309, endPoint x: 853, endPoint y: 207, distance: 102.0
click at [853, 210] on div at bounding box center [880, 292] width 1375 height 483
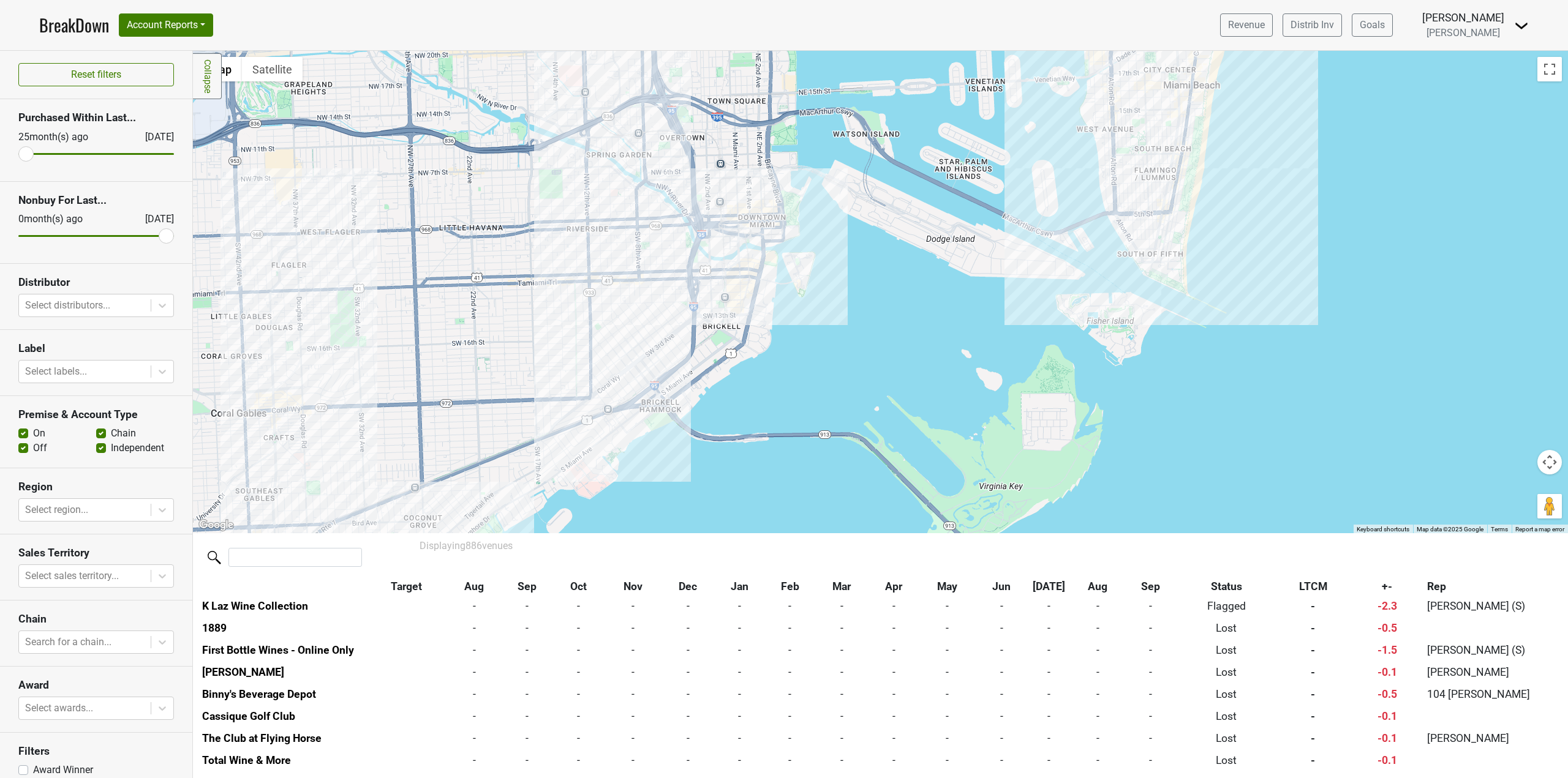
drag, startPoint x: 871, startPoint y: 272, endPoint x: 857, endPoint y: 332, distance: 61.6
click at [857, 332] on div at bounding box center [880, 292] width 1375 height 483
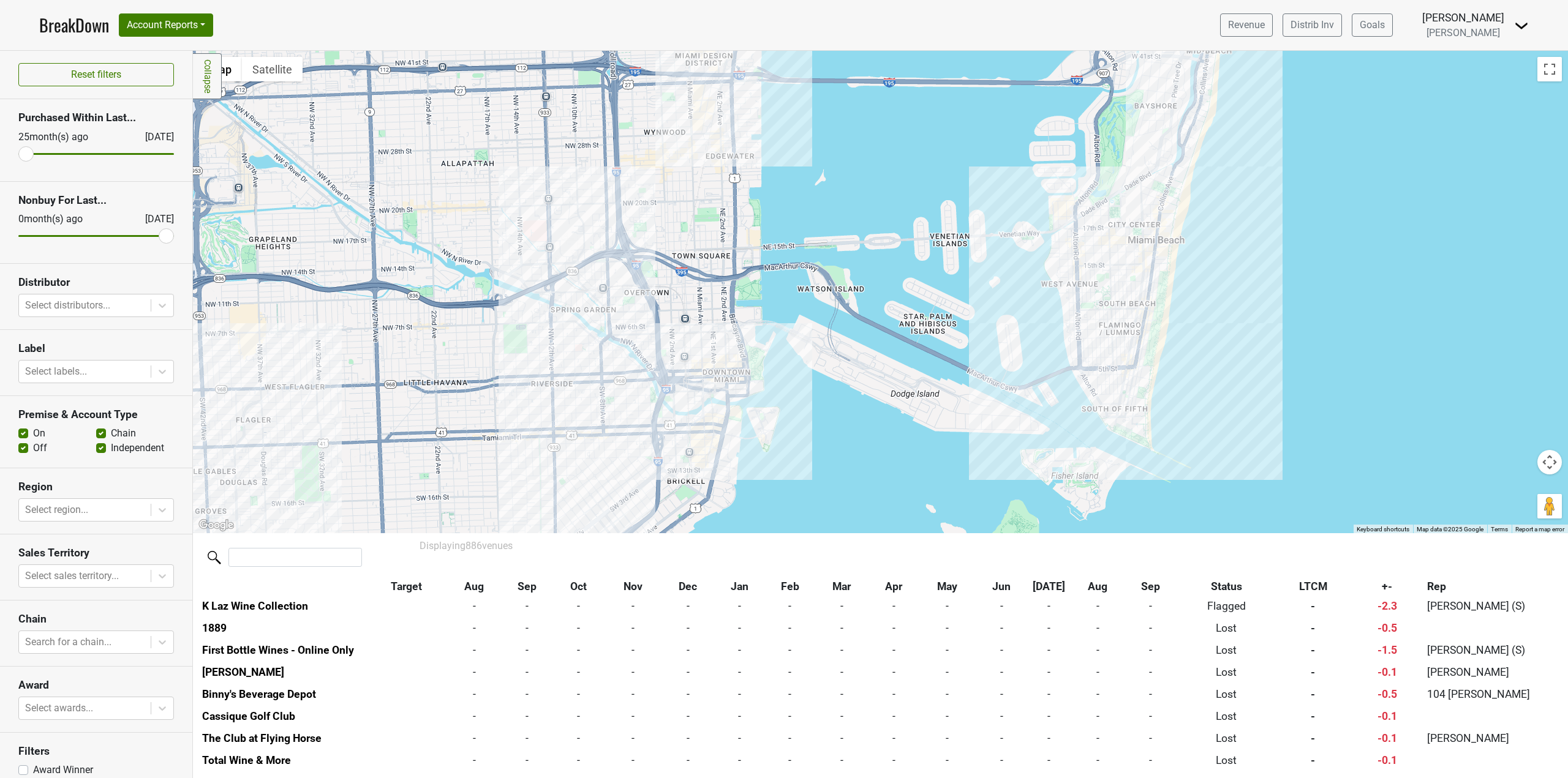
drag, startPoint x: 922, startPoint y: 160, endPoint x: 901, endPoint y: 255, distance: 97.3
click at [901, 255] on div at bounding box center [880, 292] width 1375 height 483
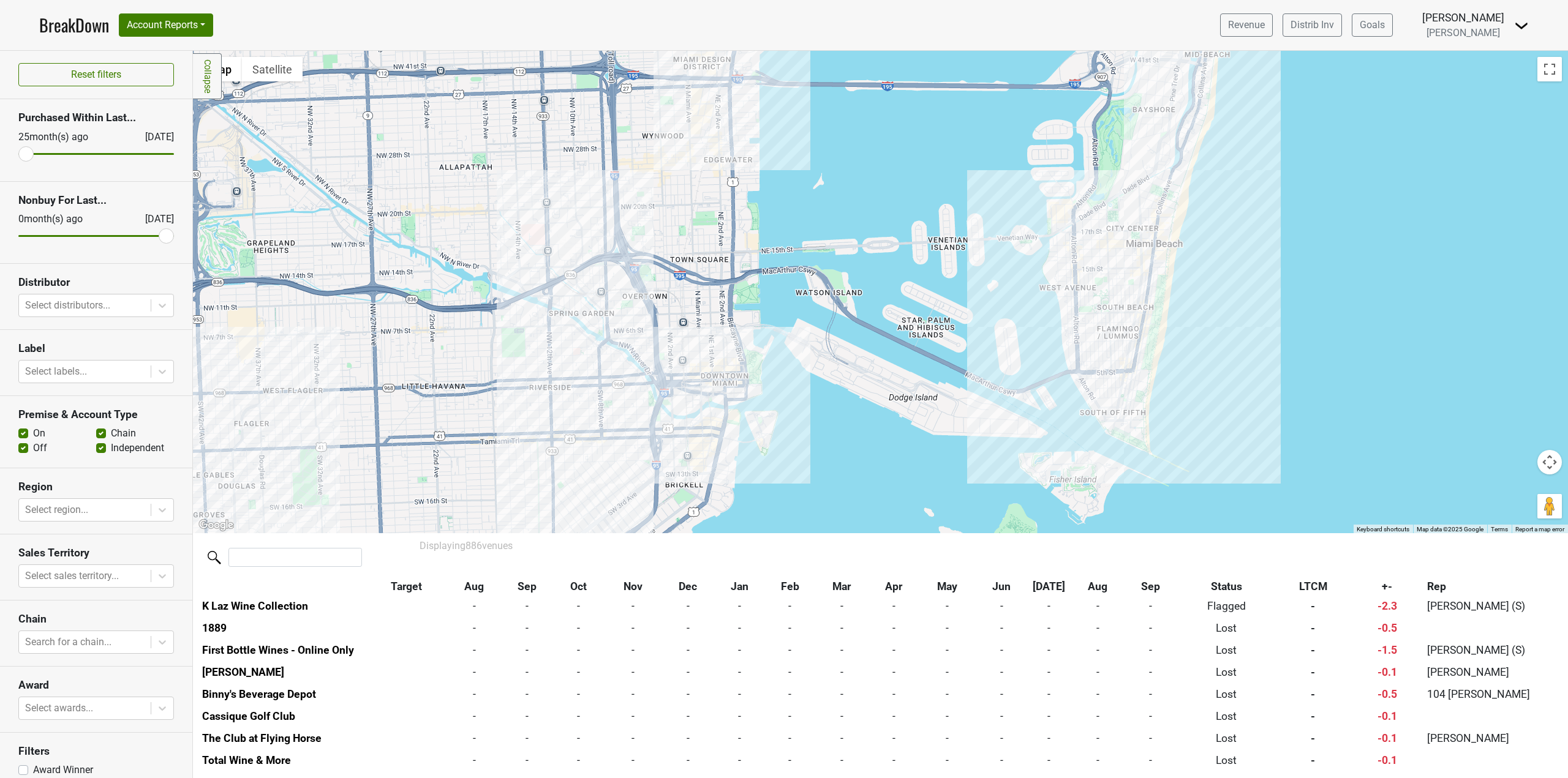
click at [1119, 349] on div at bounding box center [880, 292] width 1375 height 483
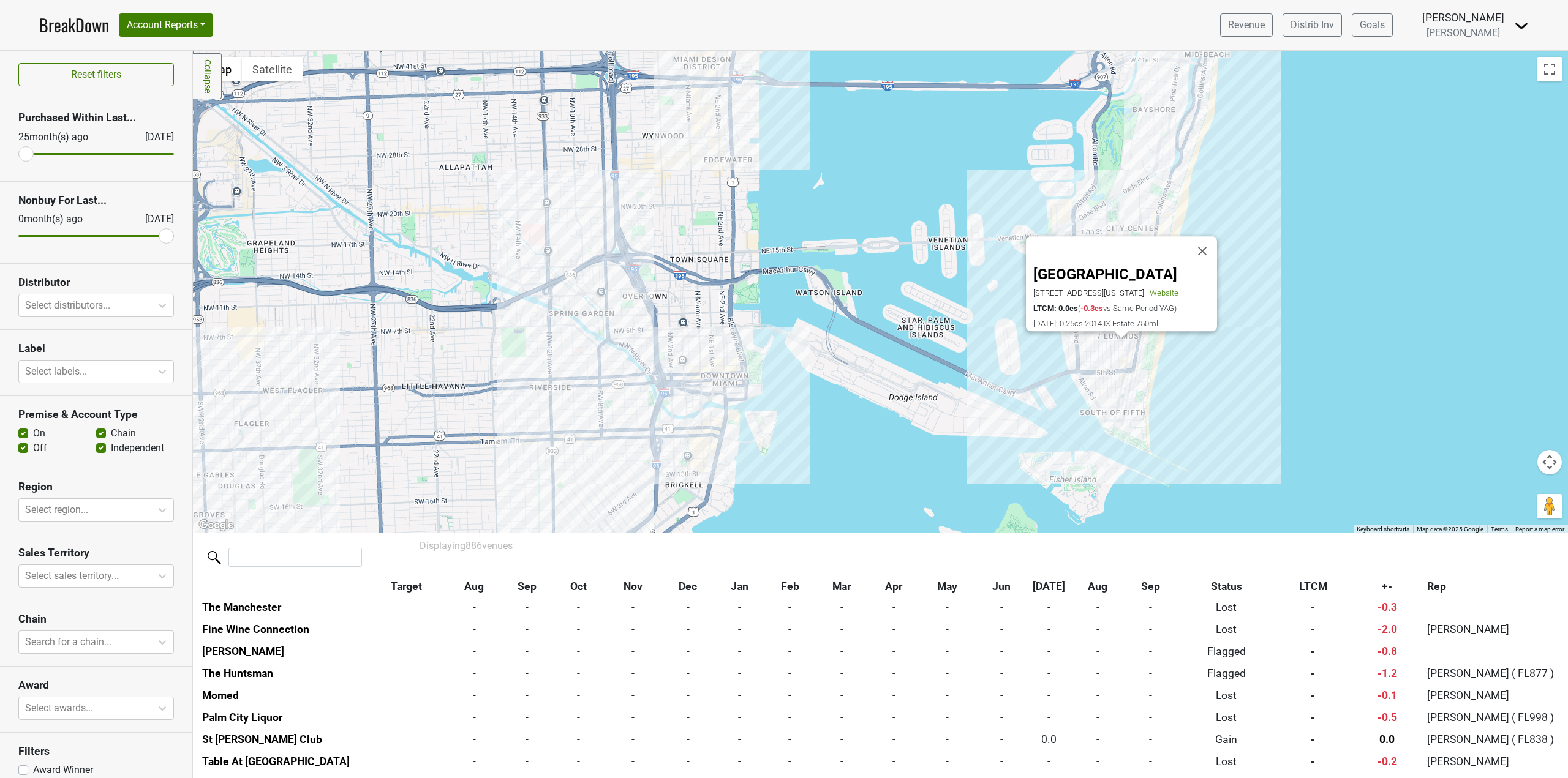
scroll to position [18381, 0]
click at [1228, 407] on div "Queen Miami Beach 550 Washington Ave, Miami Beach, FL 33139 | Website LTCM: 0.0…" at bounding box center [880, 292] width 1375 height 483
click at [1127, 399] on div "Queen Miami Beach 550 Washington Ave, Miami Beach, FL 33139 | Website LTCM: 0.0…" at bounding box center [880, 292] width 1375 height 483
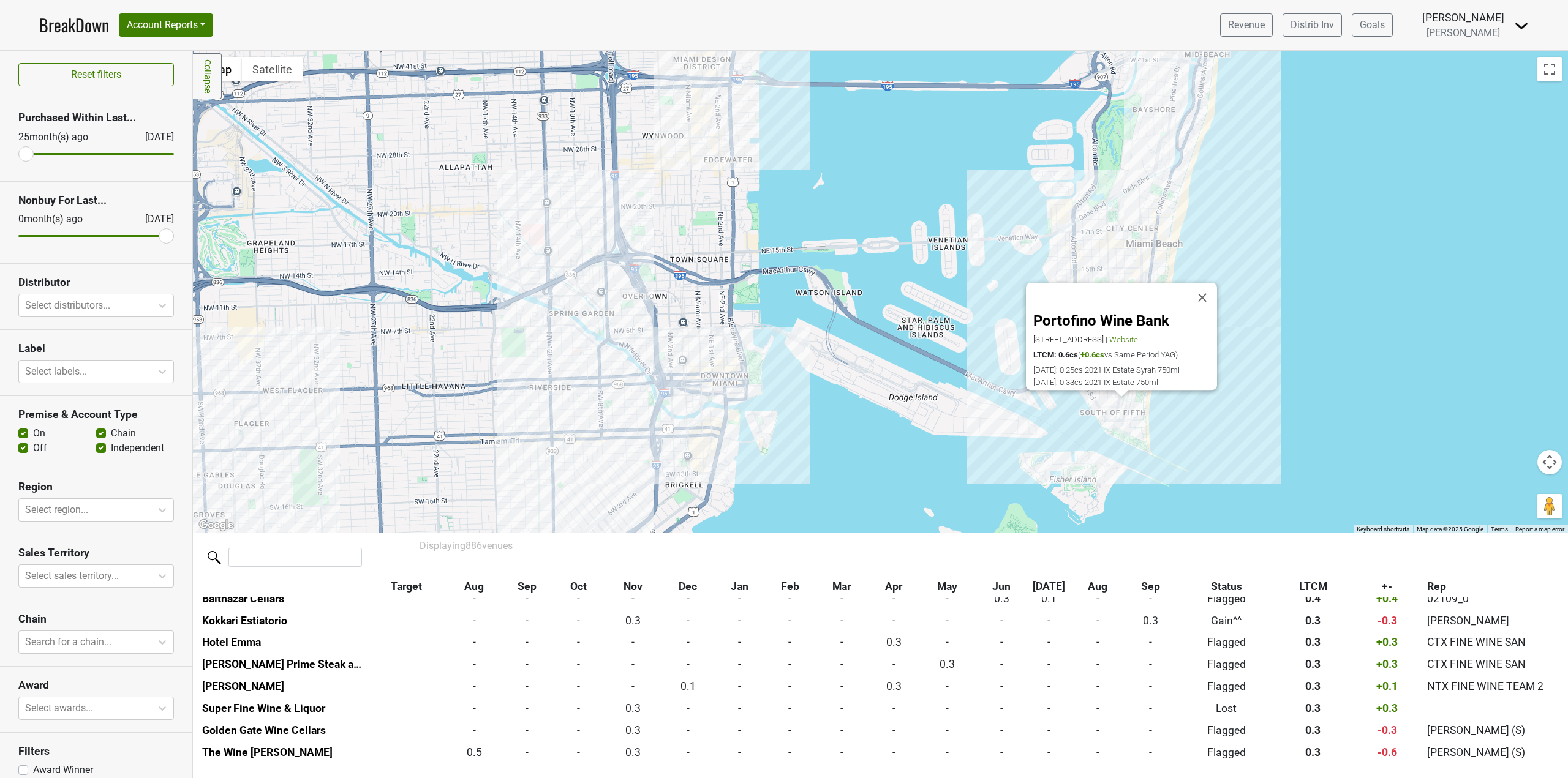
click at [1252, 396] on div "Portofino Wine Bank 500 South Pointe Dr, Ste 110, Miami Beach, FL 33139 | Websi…" at bounding box center [880, 292] width 1375 height 483
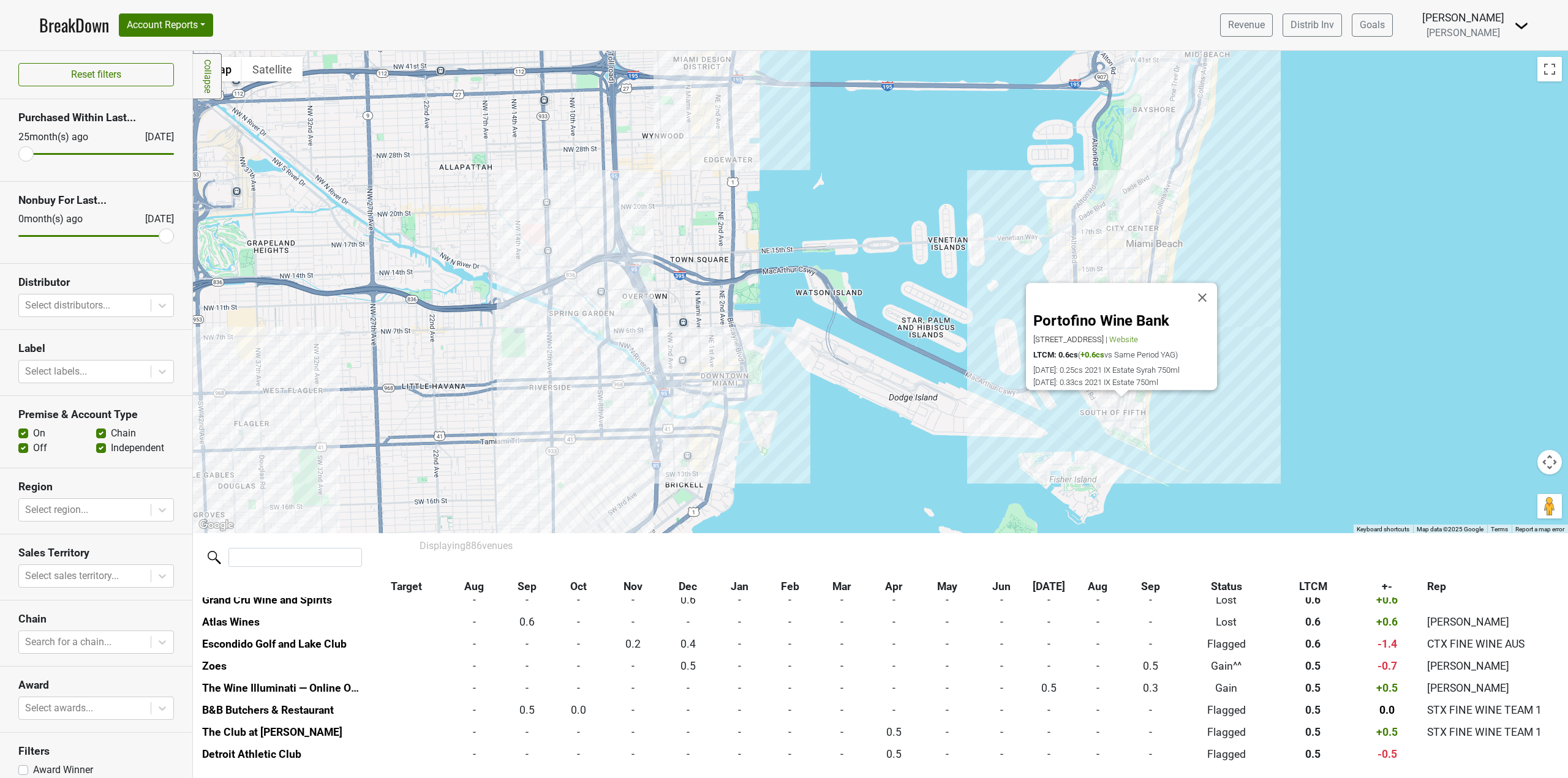
scroll to position [3882, 0]
click at [713, 273] on div "Portofino Wine Bank 500 South Pointe Dr, Ste 110, Miami Beach, FL 33139 | Websi…" at bounding box center [880, 292] width 1375 height 483
click at [1204, 284] on button "Close" at bounding box center [1202, 298] width 29 height 29
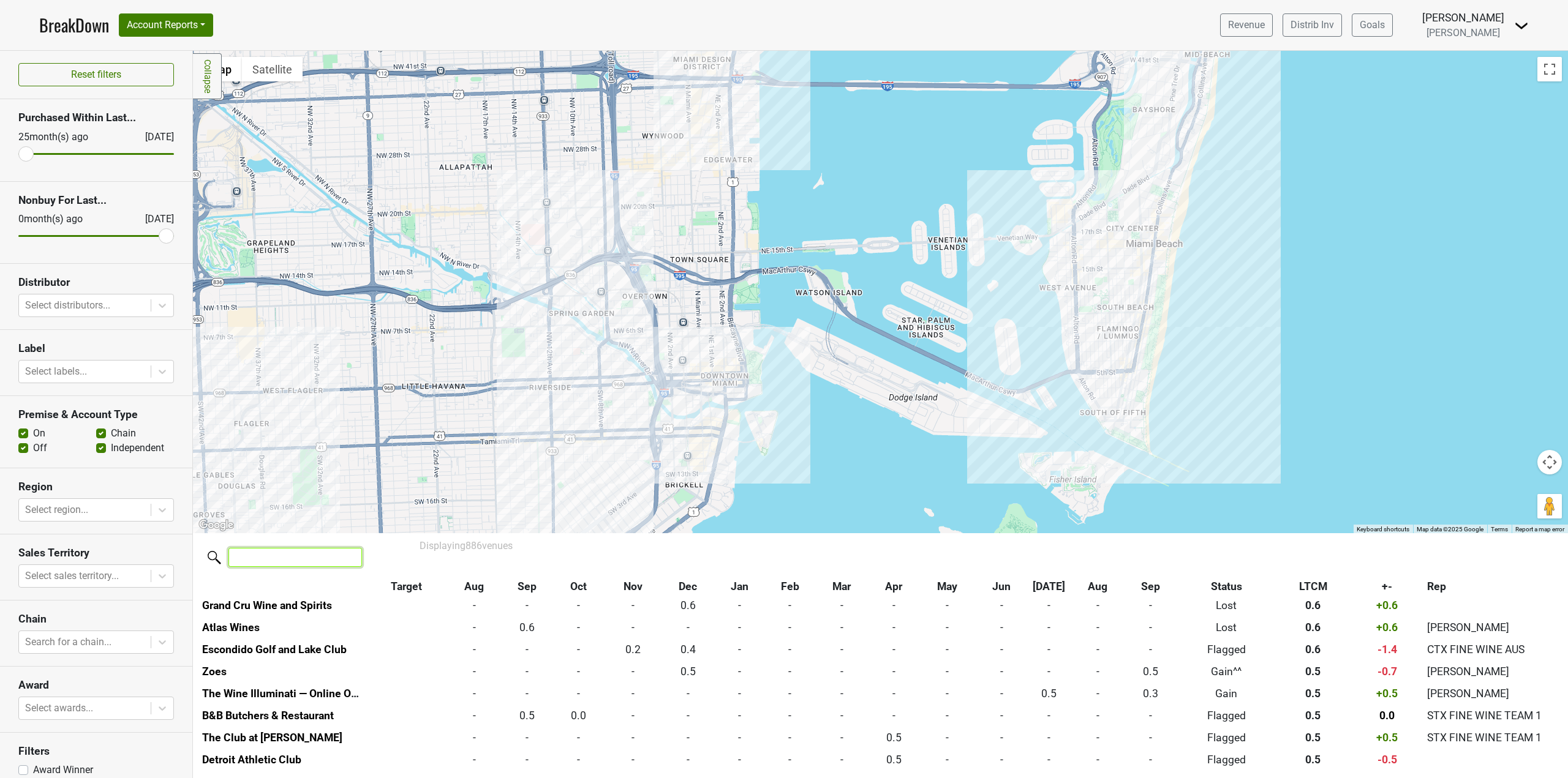
click at [290, 558] on input "search" at bounding box center [295, 557] width 133 height 19
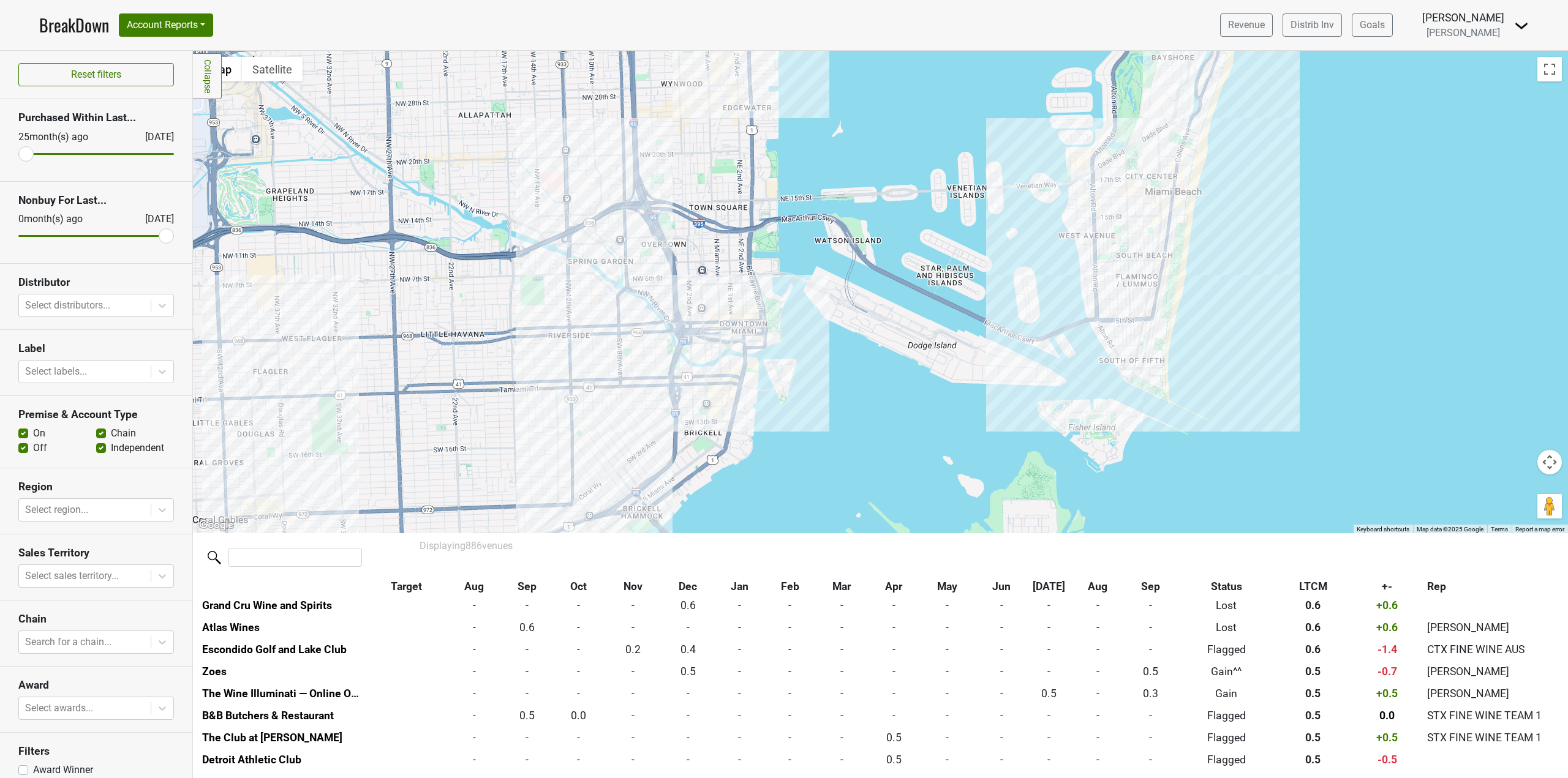
drag, startPoint x: 430, startPoint y: 517, endPoint x: 454, endPoint y: 456, distance: 65.6
click at [454, 456] on div at bounding box center [880, 292] width 1375 height 483
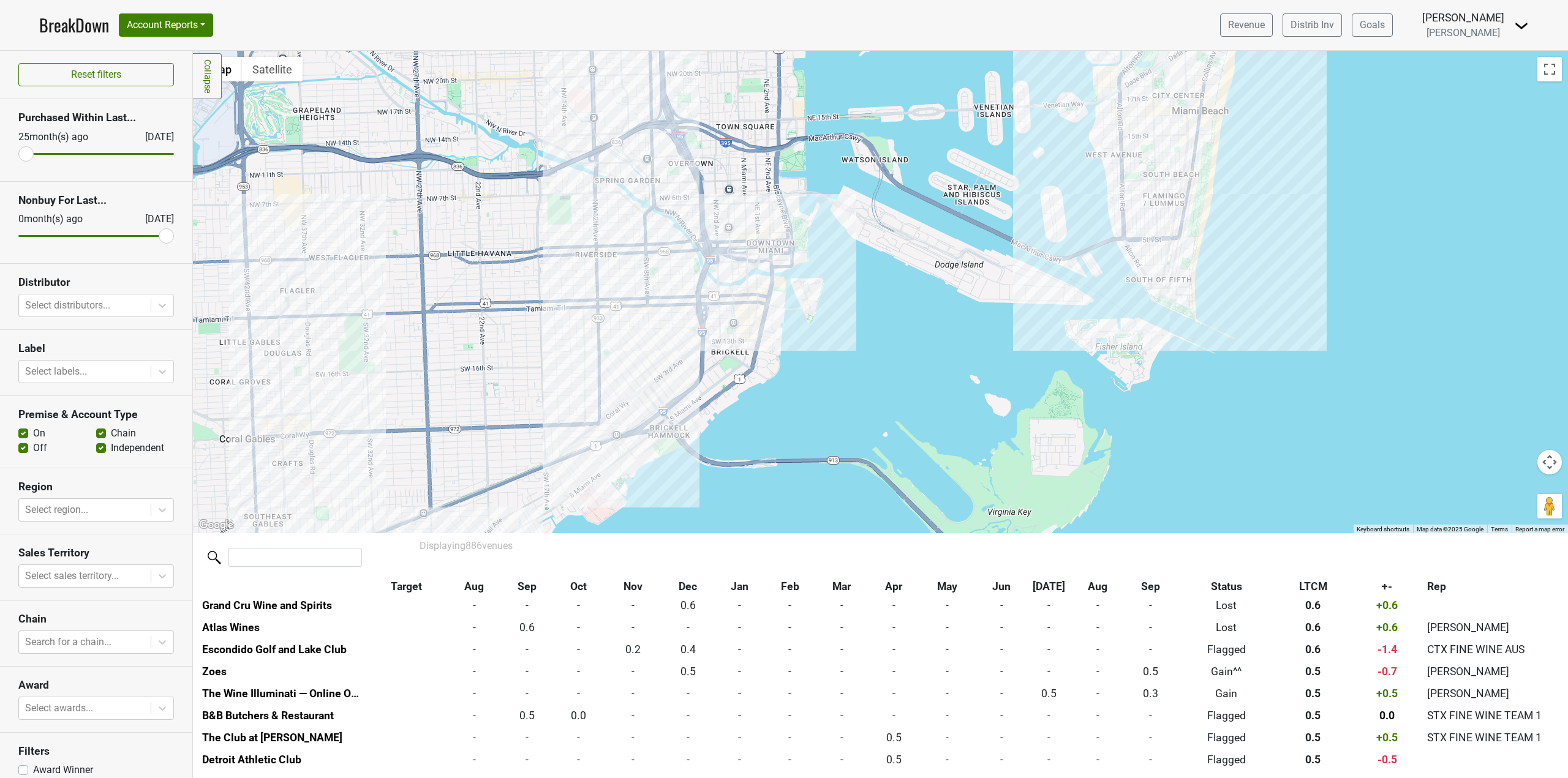
click at [282, 428] on div at bounding box center [880, 292] width 1375 height 483
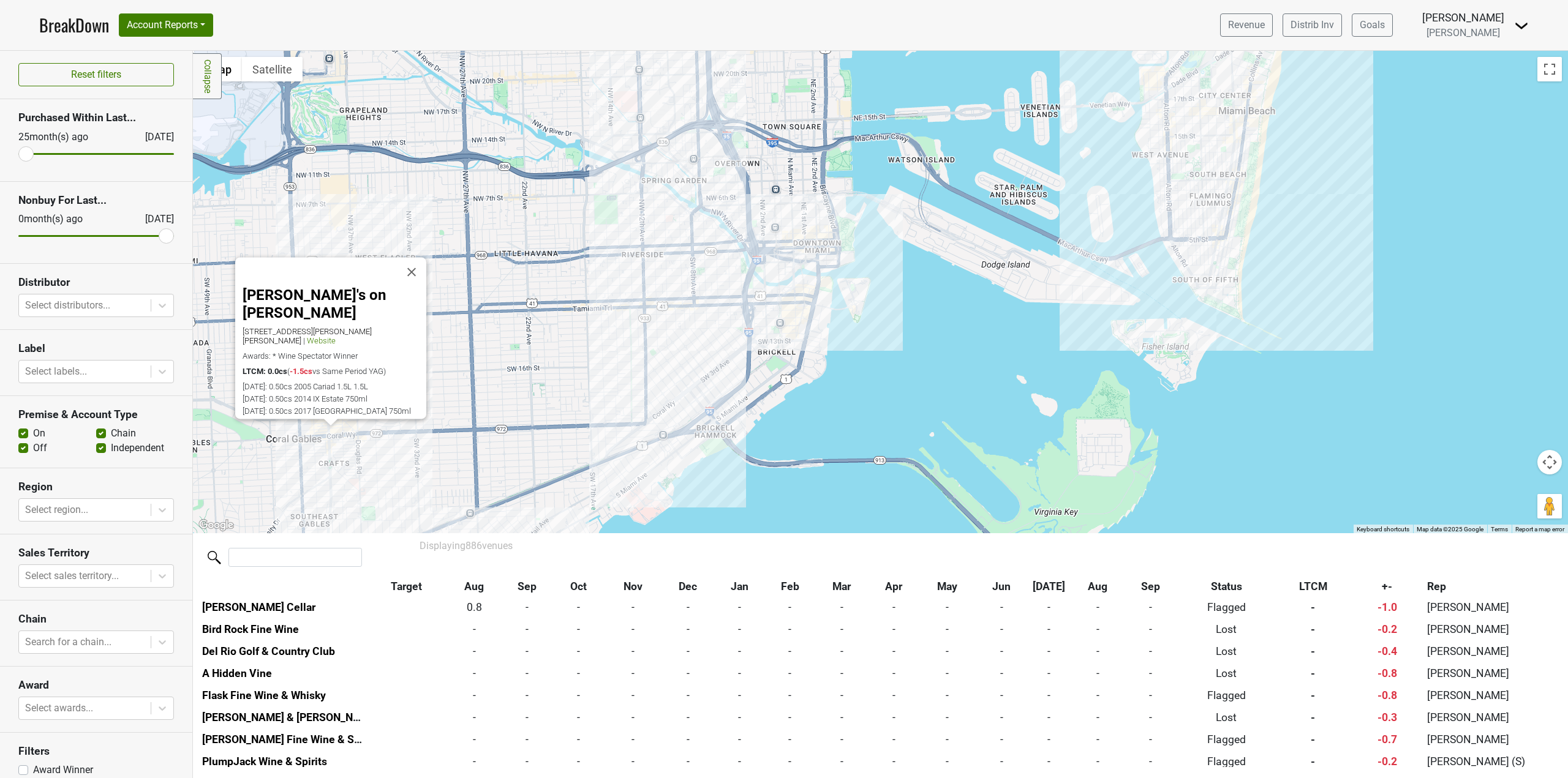
click at [588, 460] on div "Pascal's on Ponce 2611 Ponce De Leon Blvd, Coral Gables, FL 33134 | Website Awa…" at bounding box center [880, 292] width 1375 height 483
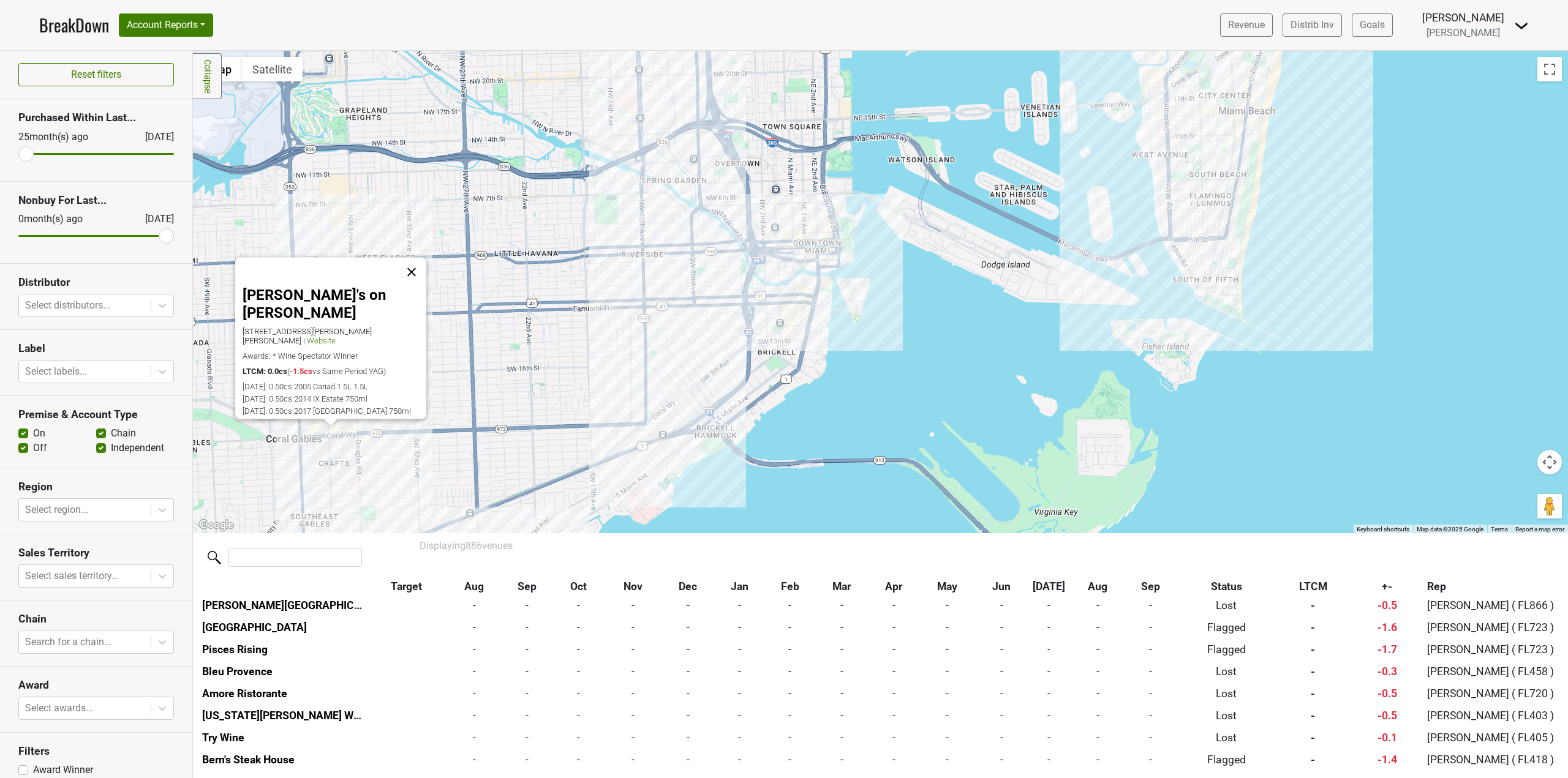
click at [424, 281] on button "Close" at bounding box center [412, 272] width 29 height 29
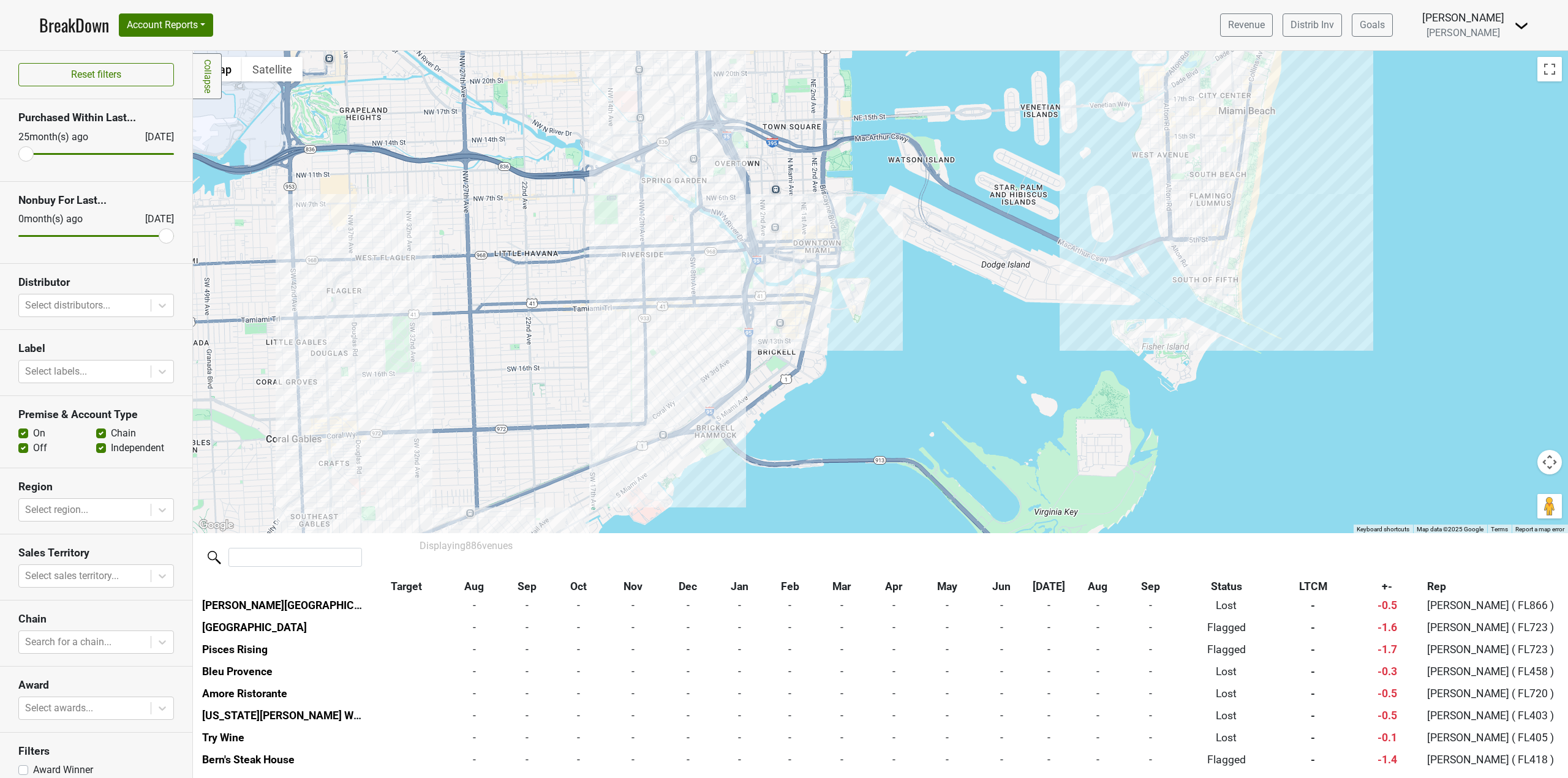
click at [345, 396] on div at bounding box center [880, 292] width 1375 height 483
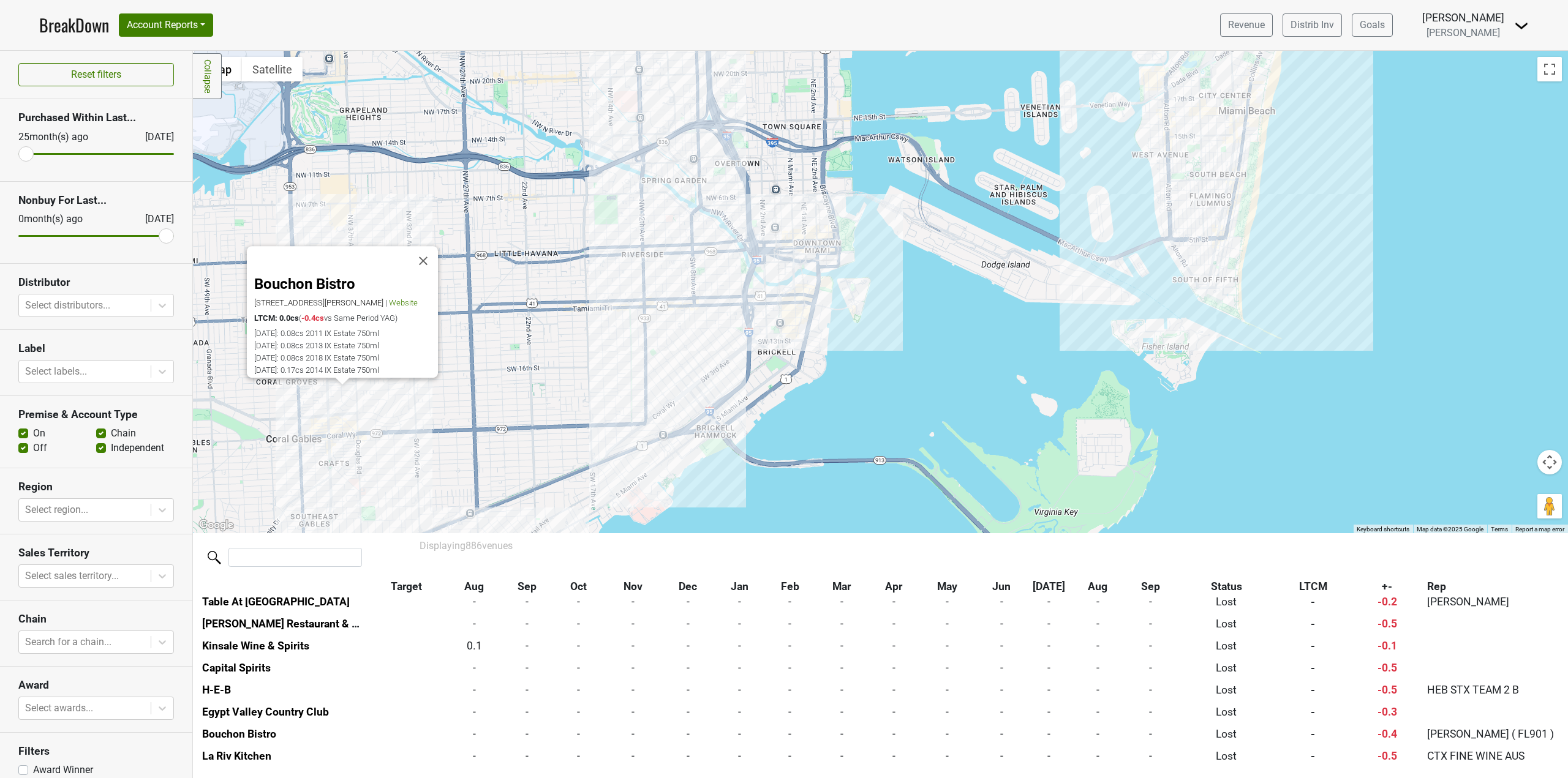
drag, startPoint x: 430, startPoint y: 252, endPoint x: 463, endPoint y: 281, distance: 43.9
click at [430, 252] on button "Close" at bounding box center [423, 261] width 29 height 29
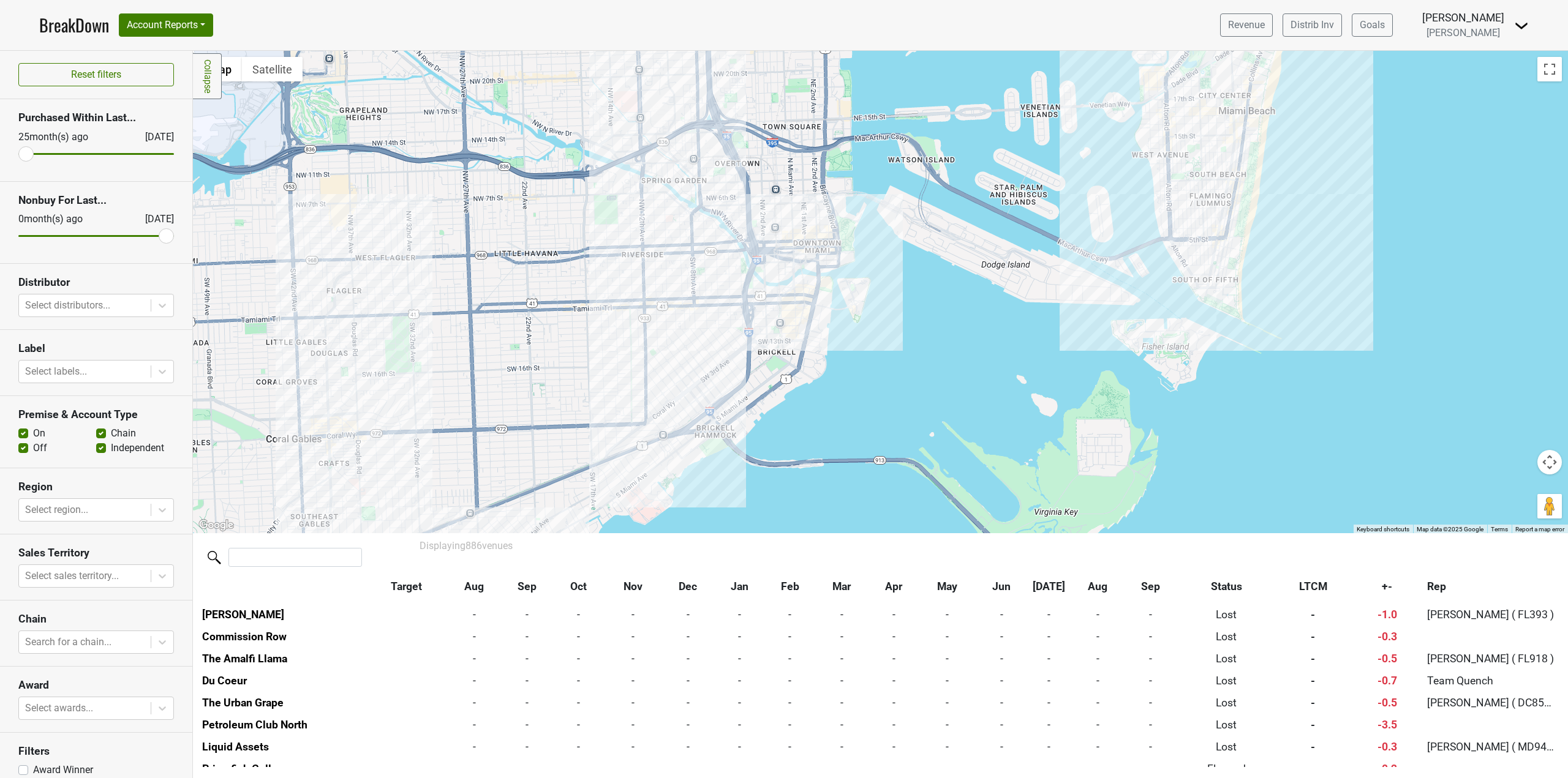
scroll to position [18712, 0]
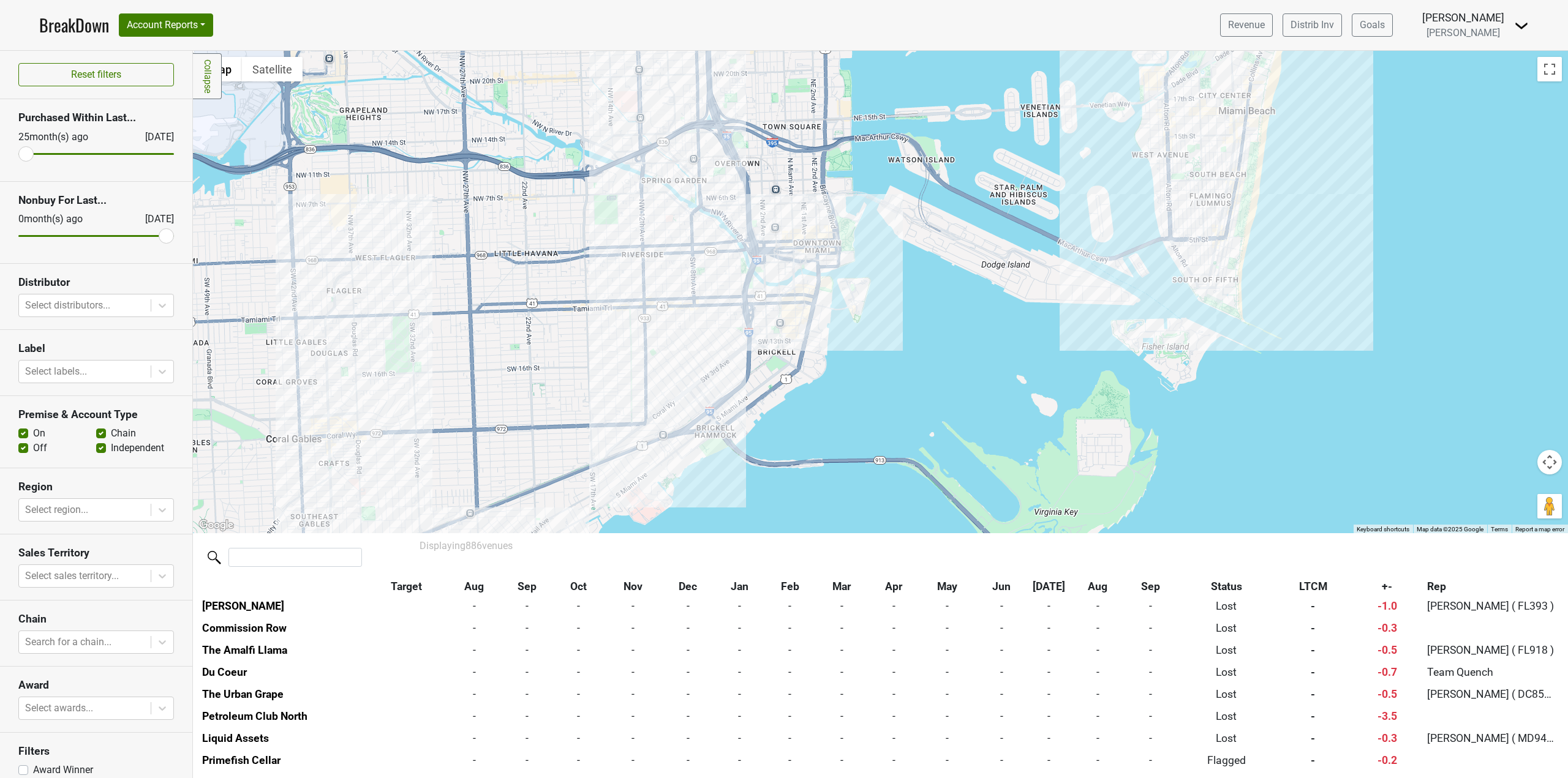
drag, startPoint x: 576, startPoint y: 542, endPoint x: 602, endPoint y: 460, distance: 86.0
click at [602, 461] on div "Filters Collapse ← Move left → Move right ↑ Move up ↓ Move down + Zoom in - Zoo…" at bounding box center [880, 415] width 1375 height 728
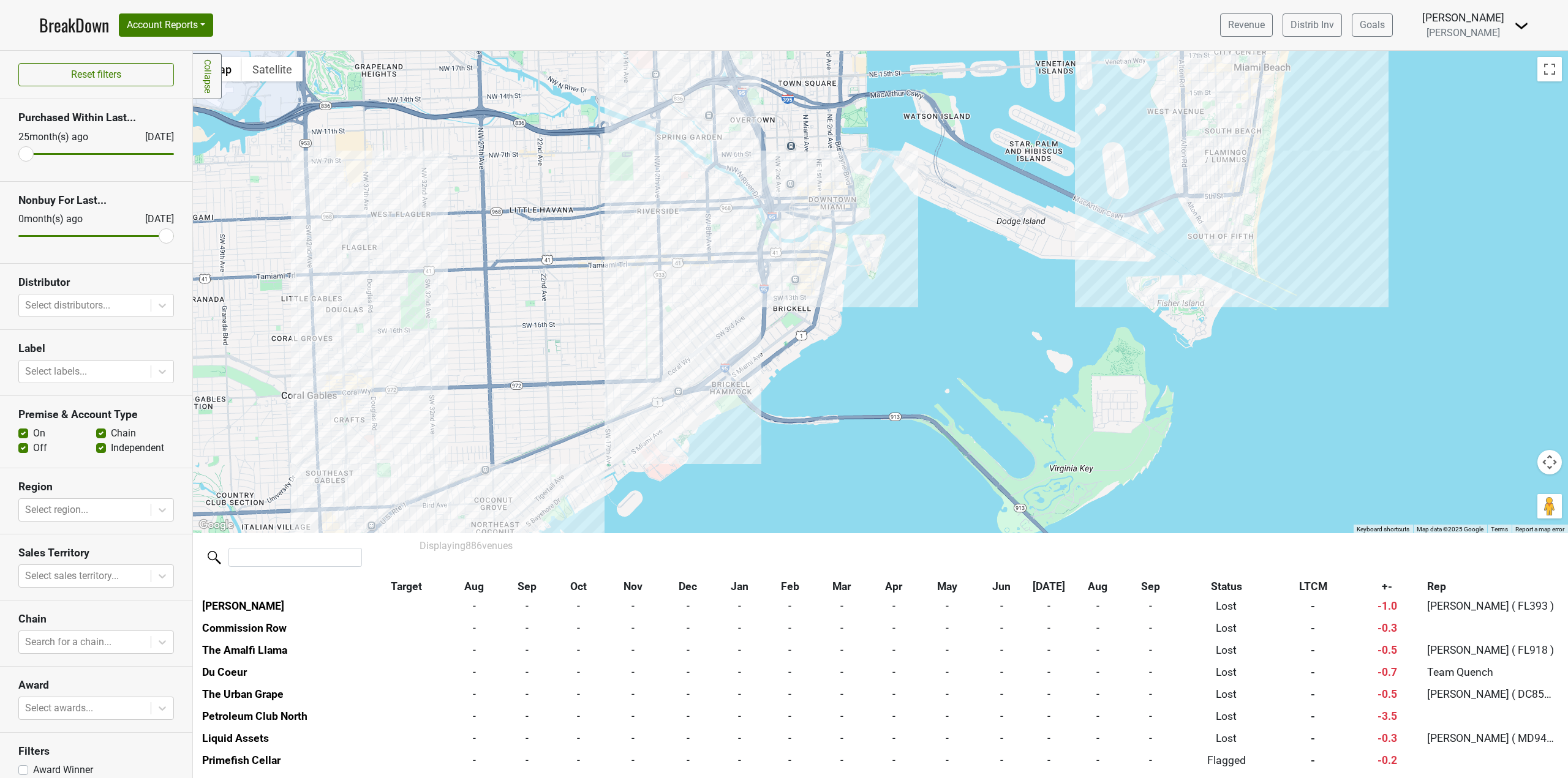
drag, startPoint x: 599, startPoint y: 454, endPoint x: 627, endPoint y: 385, distance: 74.5
click at [623, 392] on div at bounding box center [880, 292] width 1375 height 483
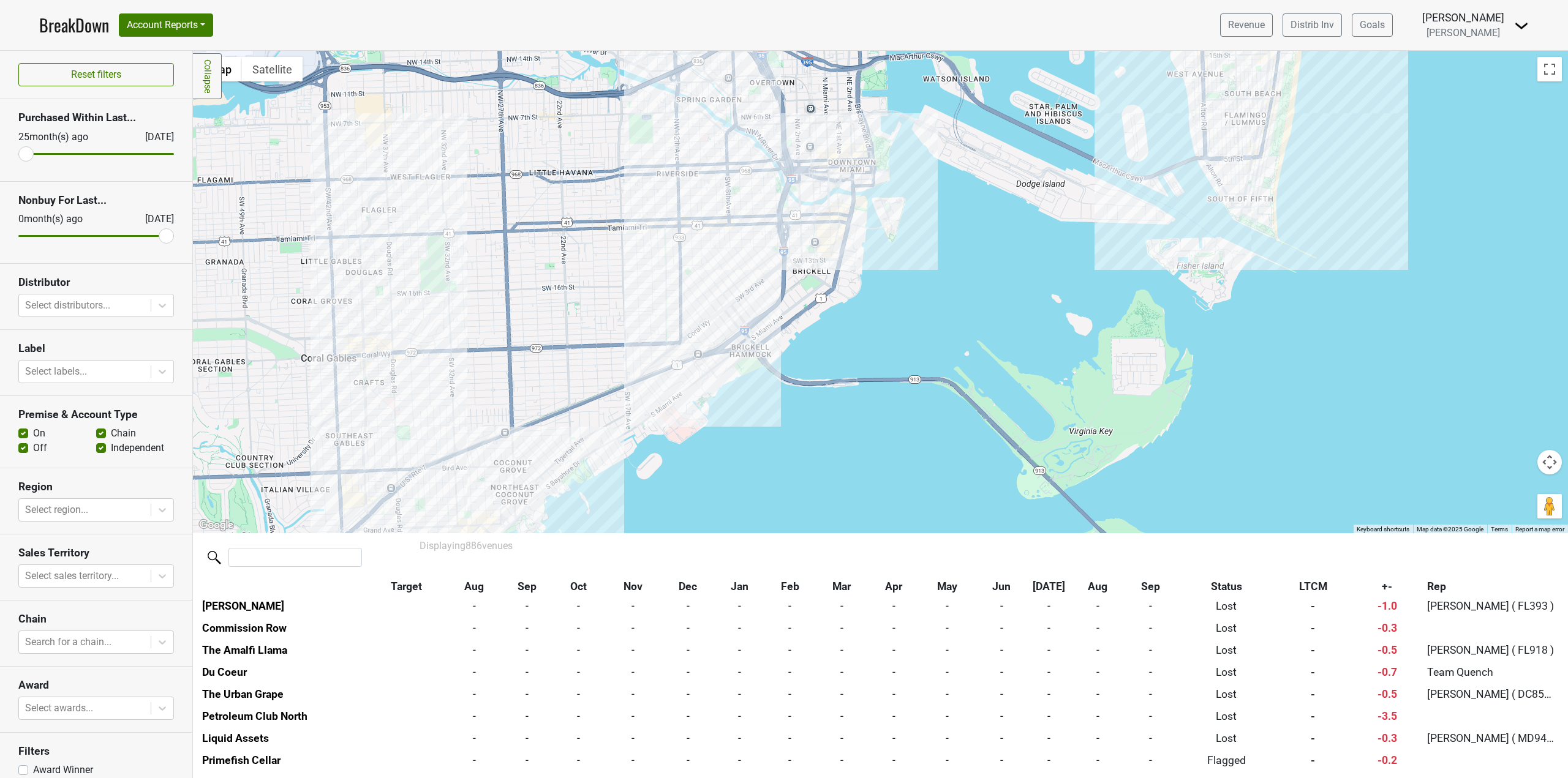
click at [511, 456] on div at bounding box center [880, 292] width 1375 height 483
click at [504, 456] on div at bounding box center [880, 292] width 1375 height 483
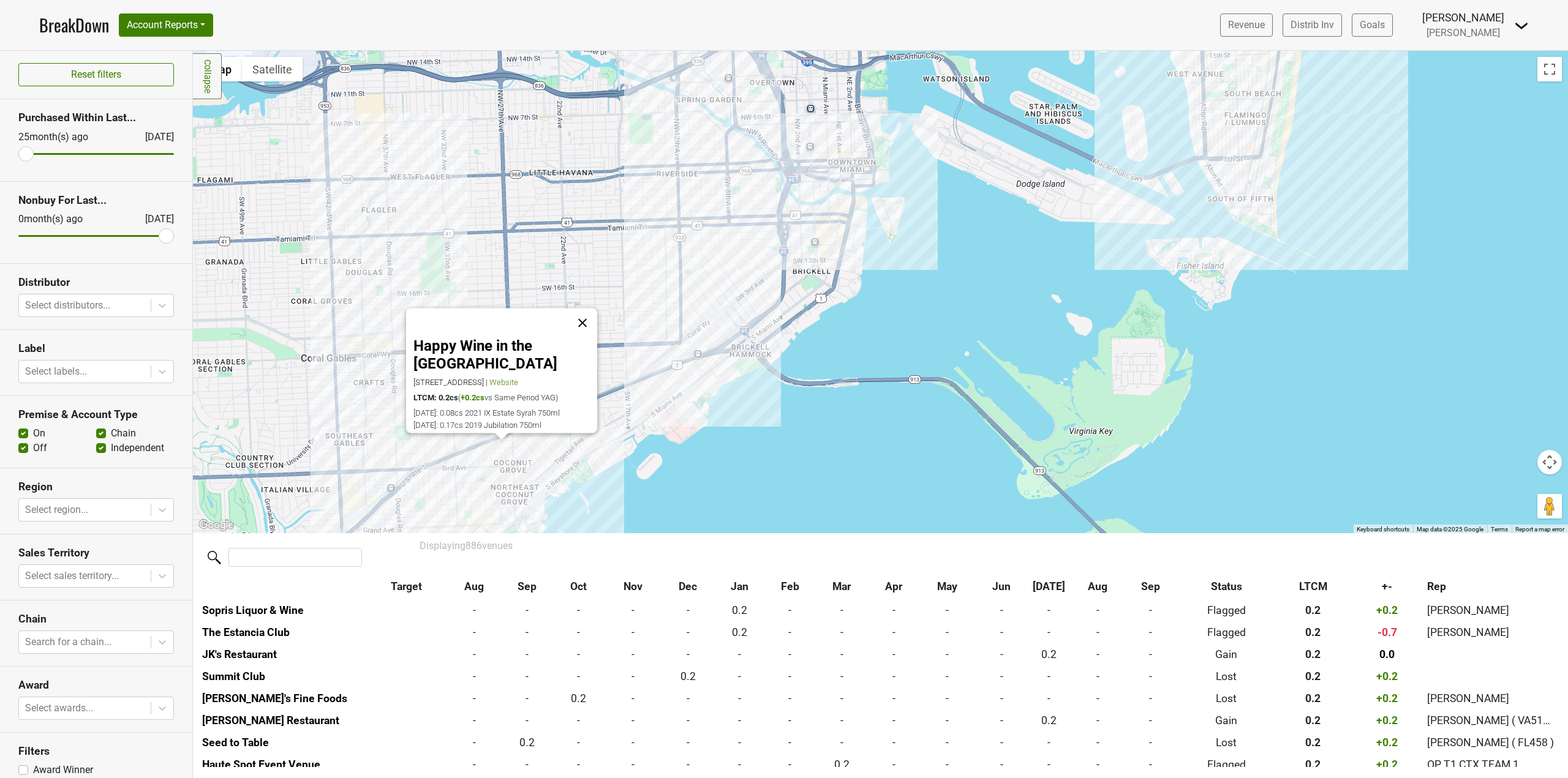
click at [584, 332] on button "Close" at bounding box center [582, 323] width 29 height 29
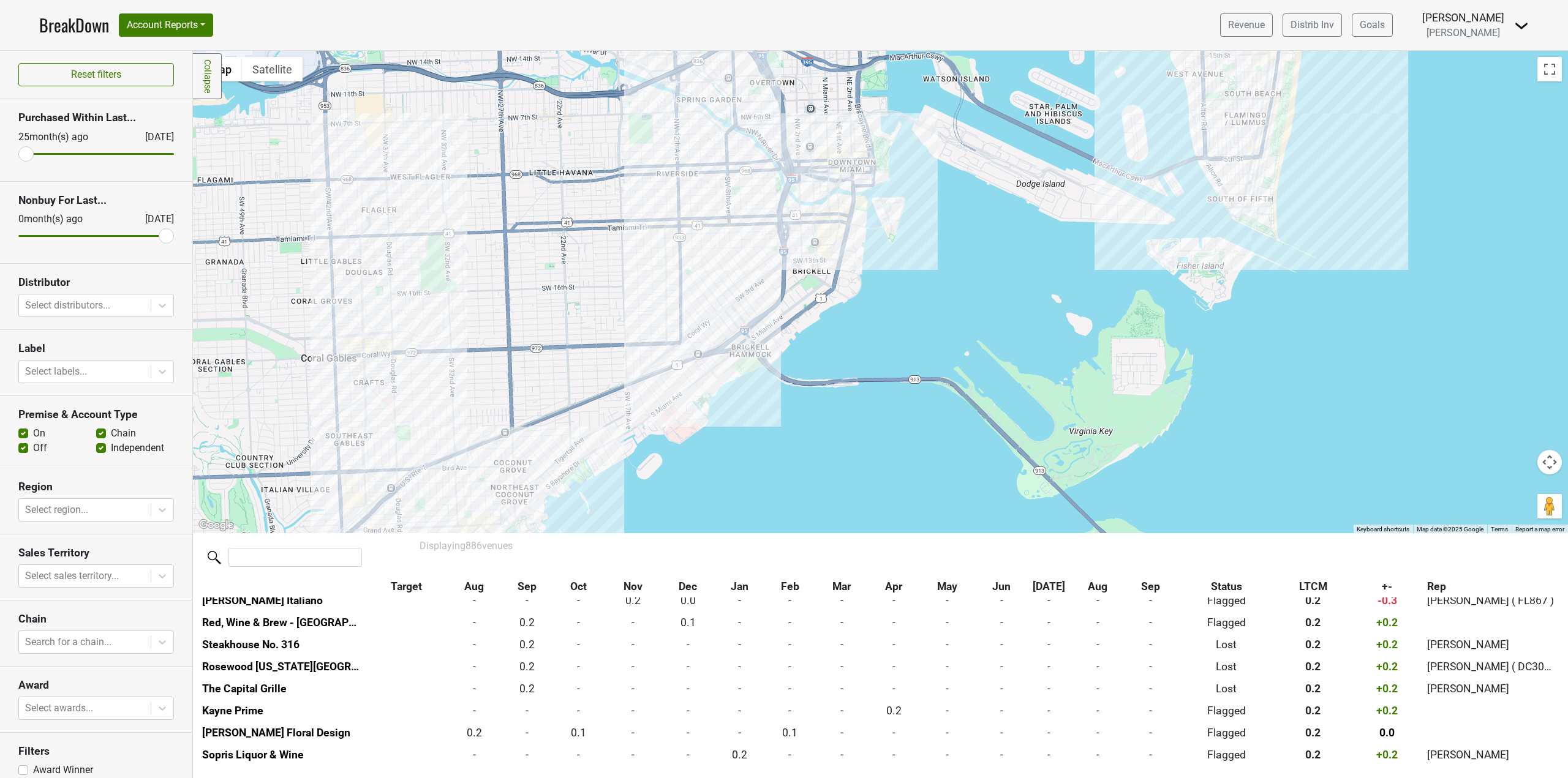
scroll to position [9964, 0]
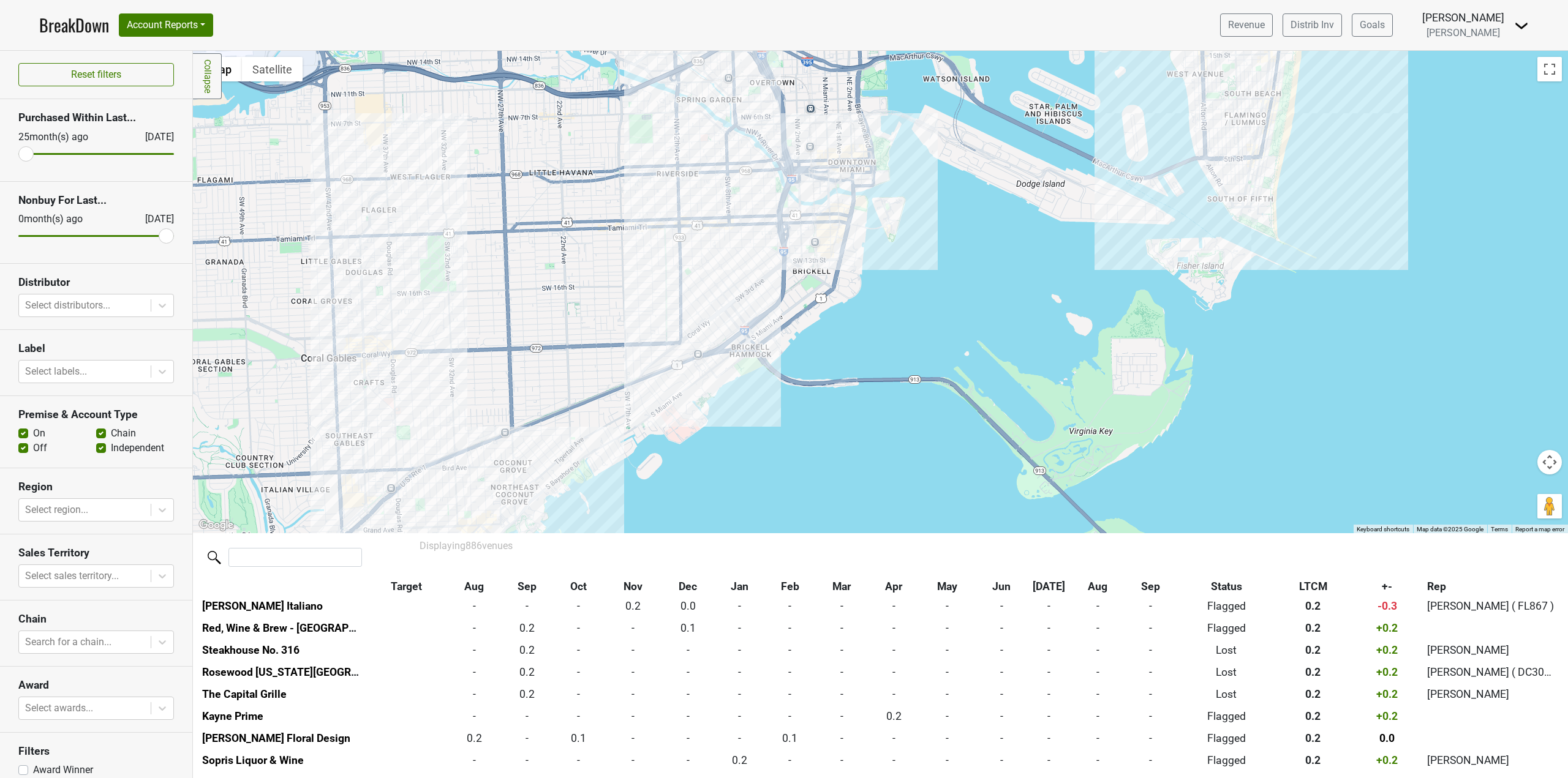
click at [733, 392] on div at bounding box center [880, 292] width 1375 height 483
drag, startPoint x: 265, startPoint y: 557, endPoint x: 265, endPoint y: 570, distance: 13.0
click at [265, 557] on input "search" at bounding box center [295, 557] width 133 height 19
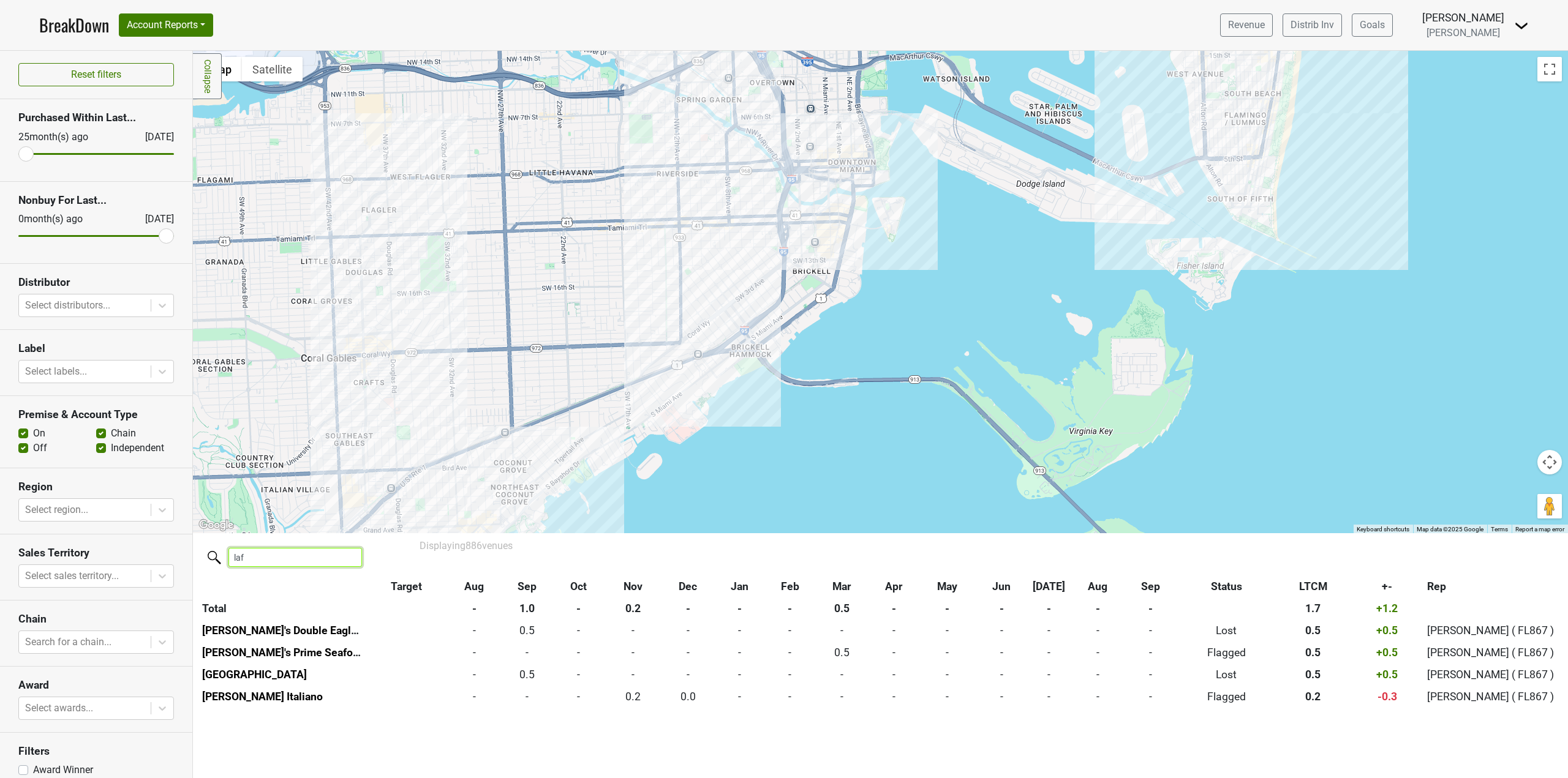
scroll to position [0, 0]
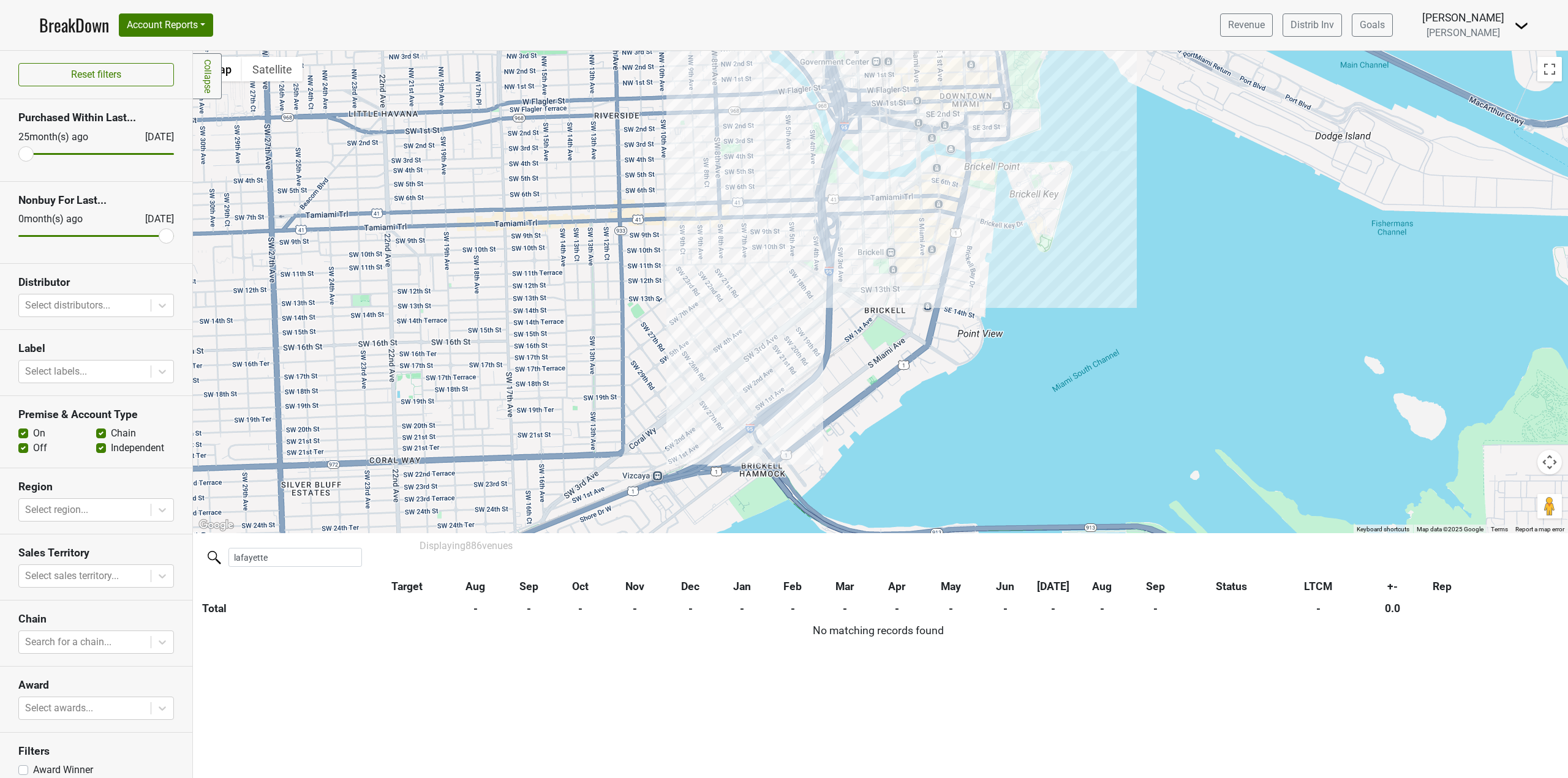
drag, startPoint x: 719, startPoint y: 254, endPoint x: 614, endPoint y: 411, distance: 188.9
click at [622, 402] on div at bounding box center [880, 292] width 1375 height 483
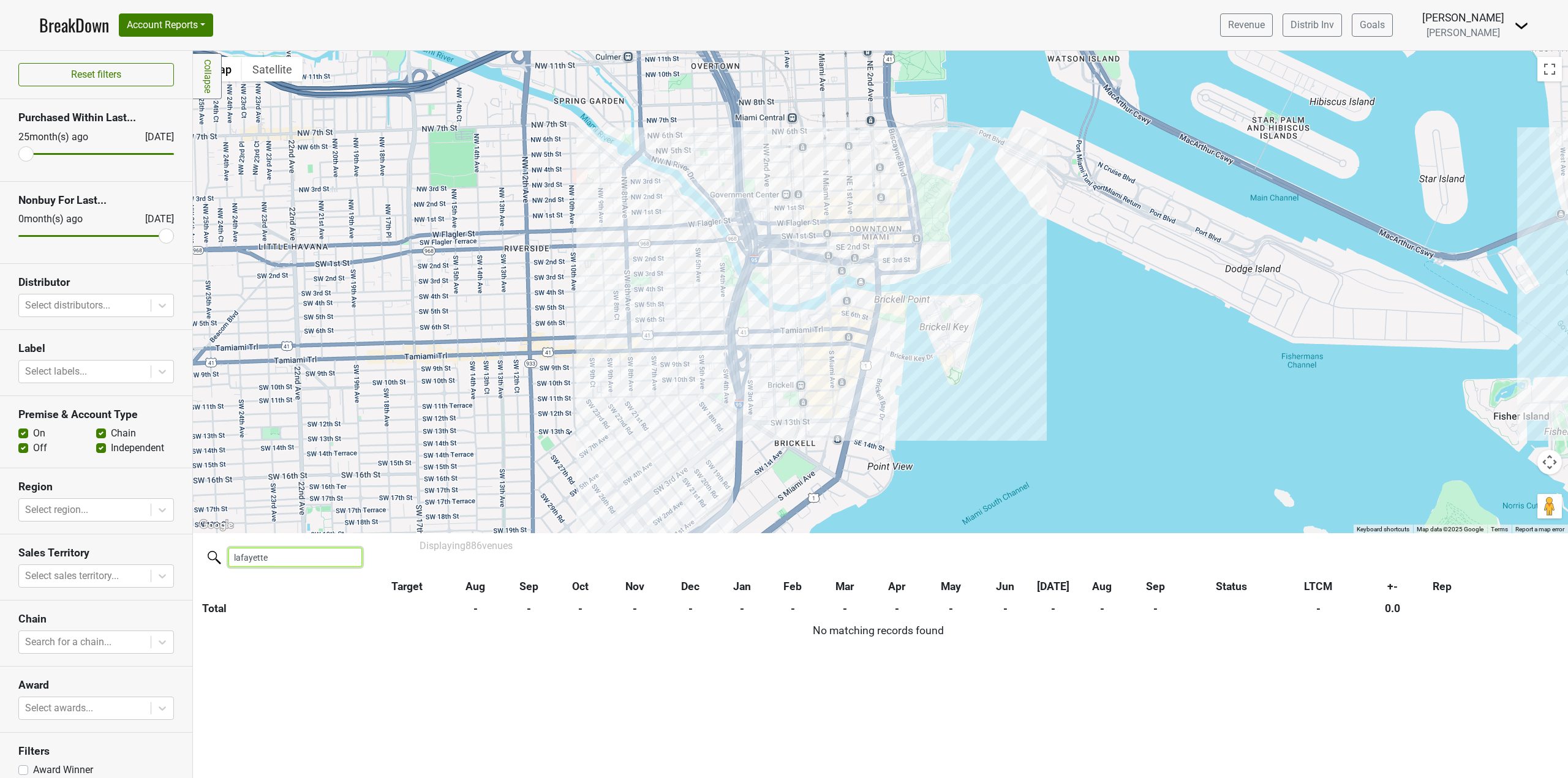
click at [311, 557] on input "lafayette" at bounding box center [295, 557] width 133 height 19
type input "amazon"
click at [154, 21] on button "Account Reports" at bounding box center [166, 25] width 94 height 23
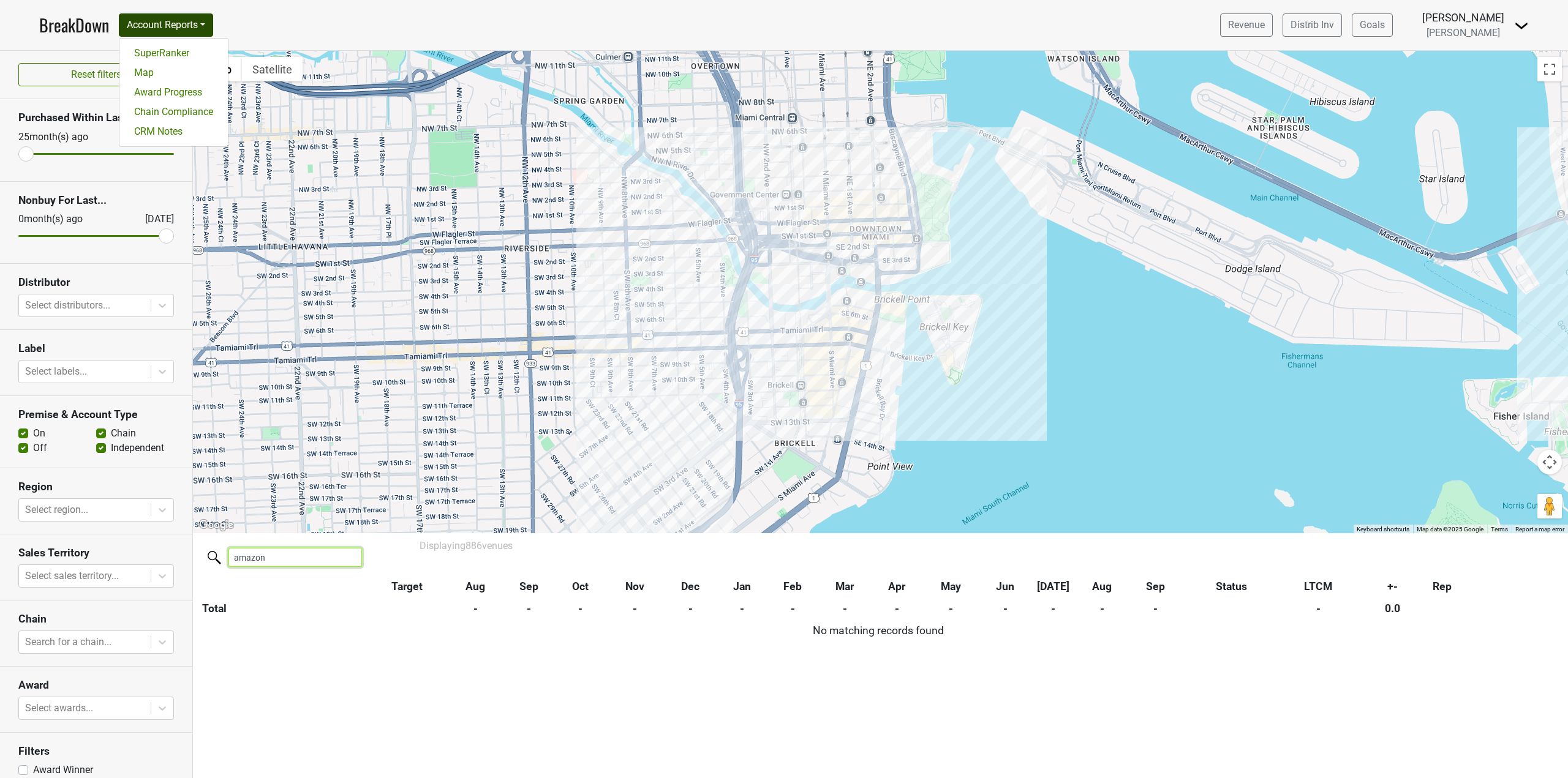
click at [250, 558] on input "amazon" at bounding box center [295, 557] width 133 height 19
click at [168, 15] on button "Account Reports" at bounding box center [166, 25] width 94 height 23
click at [157, 67] on link "Map" at bounding box center [174, 72] width 109 height 19
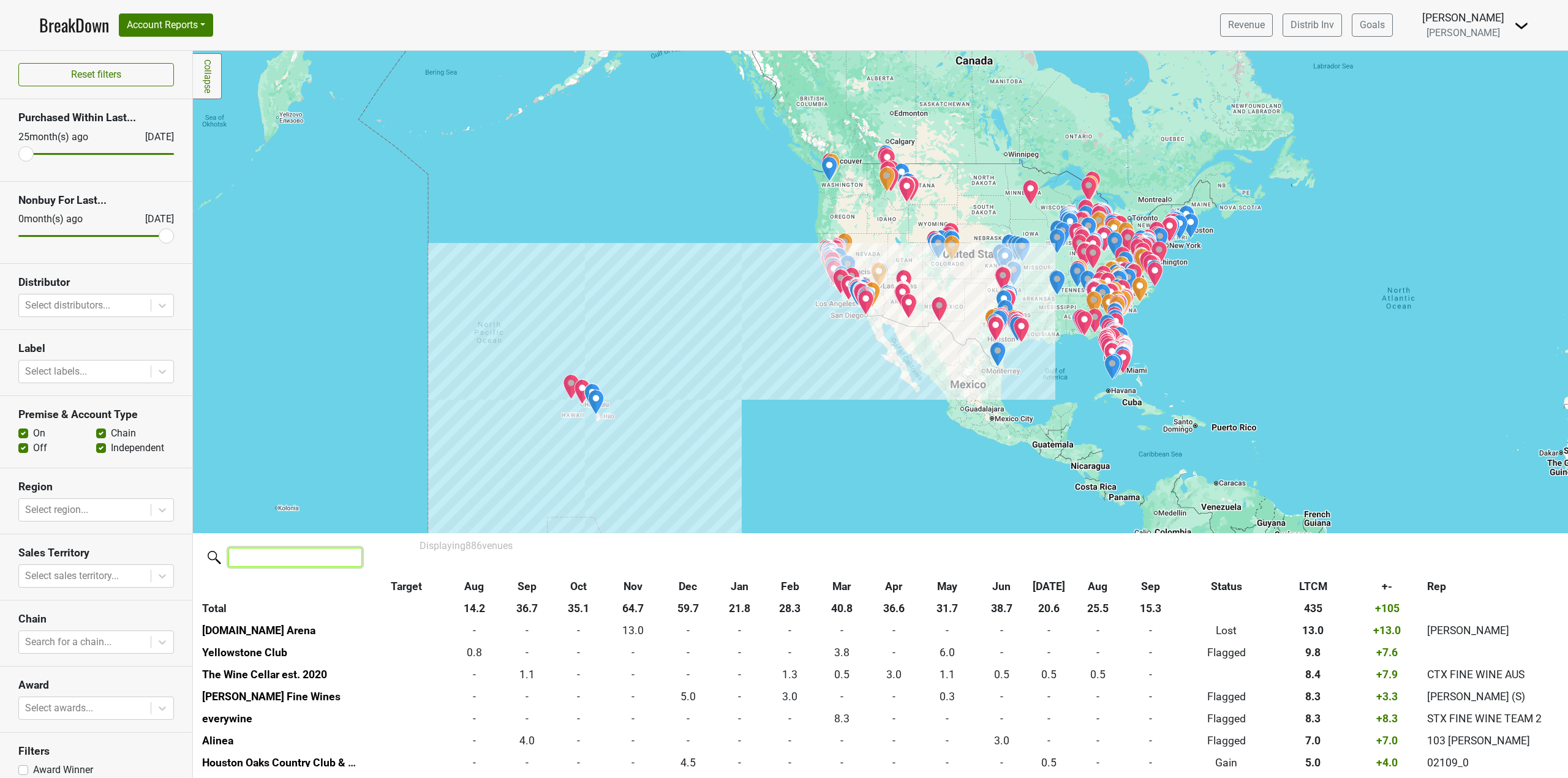
click at [302, 561] on input "search" at bounding box center [295, 557] width 133 height 19
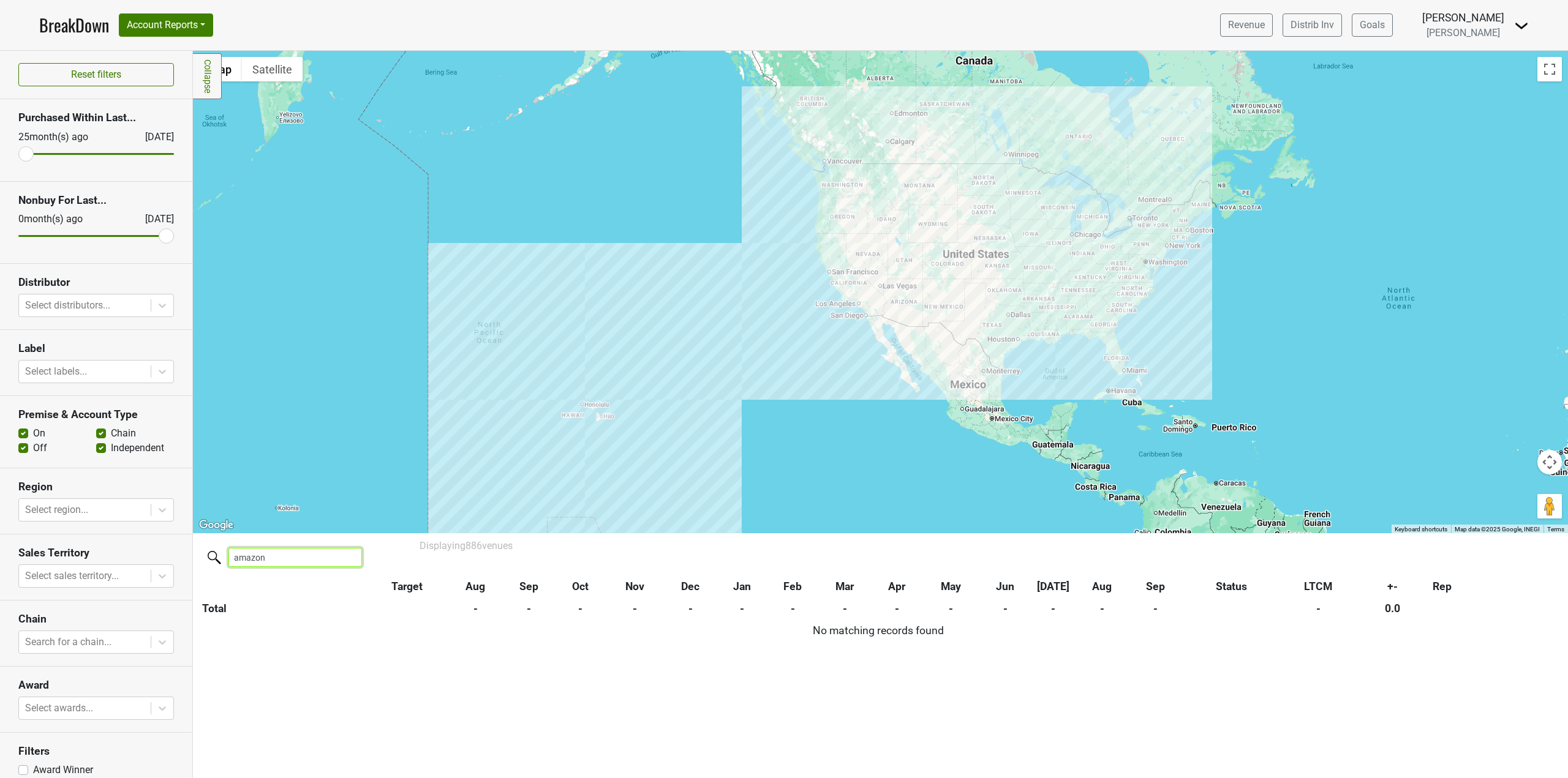
type input "amazon"
click at [359, 25] on nav "BreakDown Account Reports SuperRanker Map Award Progress Chain Compliance CRM N…" at bounding box center [784, 25] width 1509 height 50
click at [611, 15] on nav "BreakDown Account Reports SuperRanker Map Award Progress Chain Compliance CRM N…" at bounding box center [784, 25] width 1509 height 50
click at [174, 20] on button "Account Reports" at bounding box center [166, 25] width 94 height 23
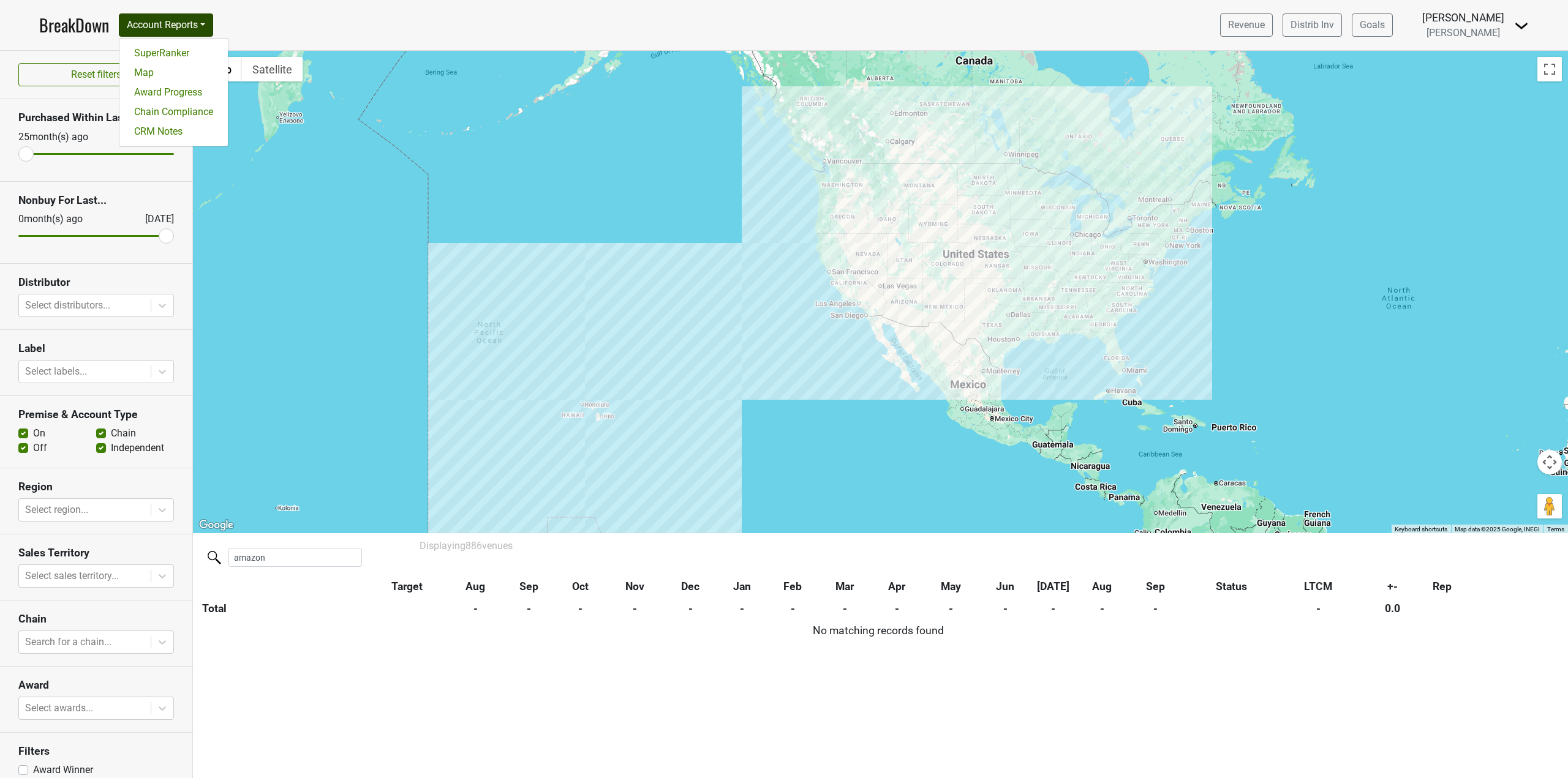
click at [307, 43] on nav "BreakDown Account Reports SuperRanker Map Award Progress Chain Compliance CRM N…" at bounding box center [784, 25] width 1509 height 50
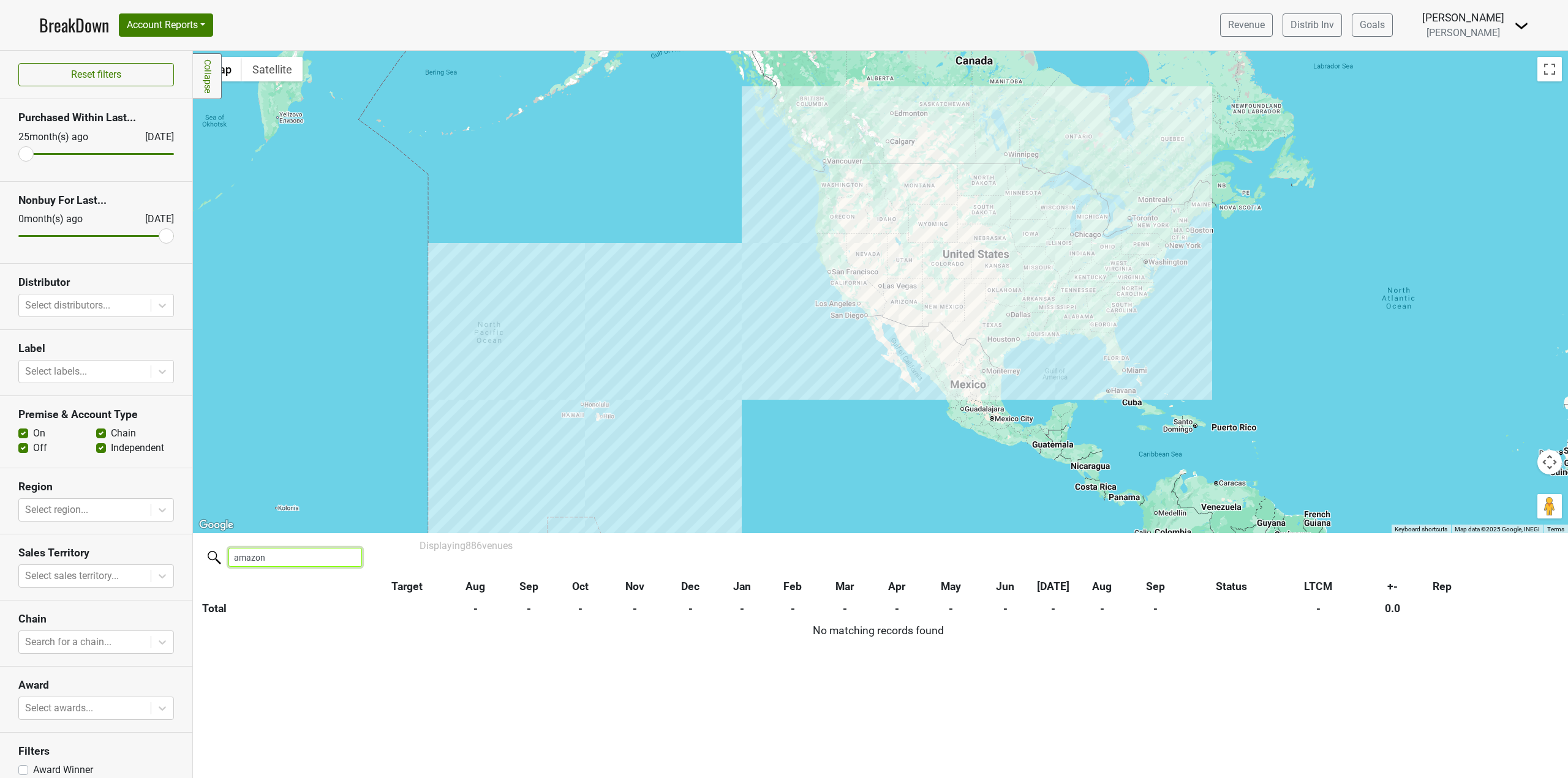
click at [268, 561] on input "amazon" at bounding box center [295, 557] width 133 height 19
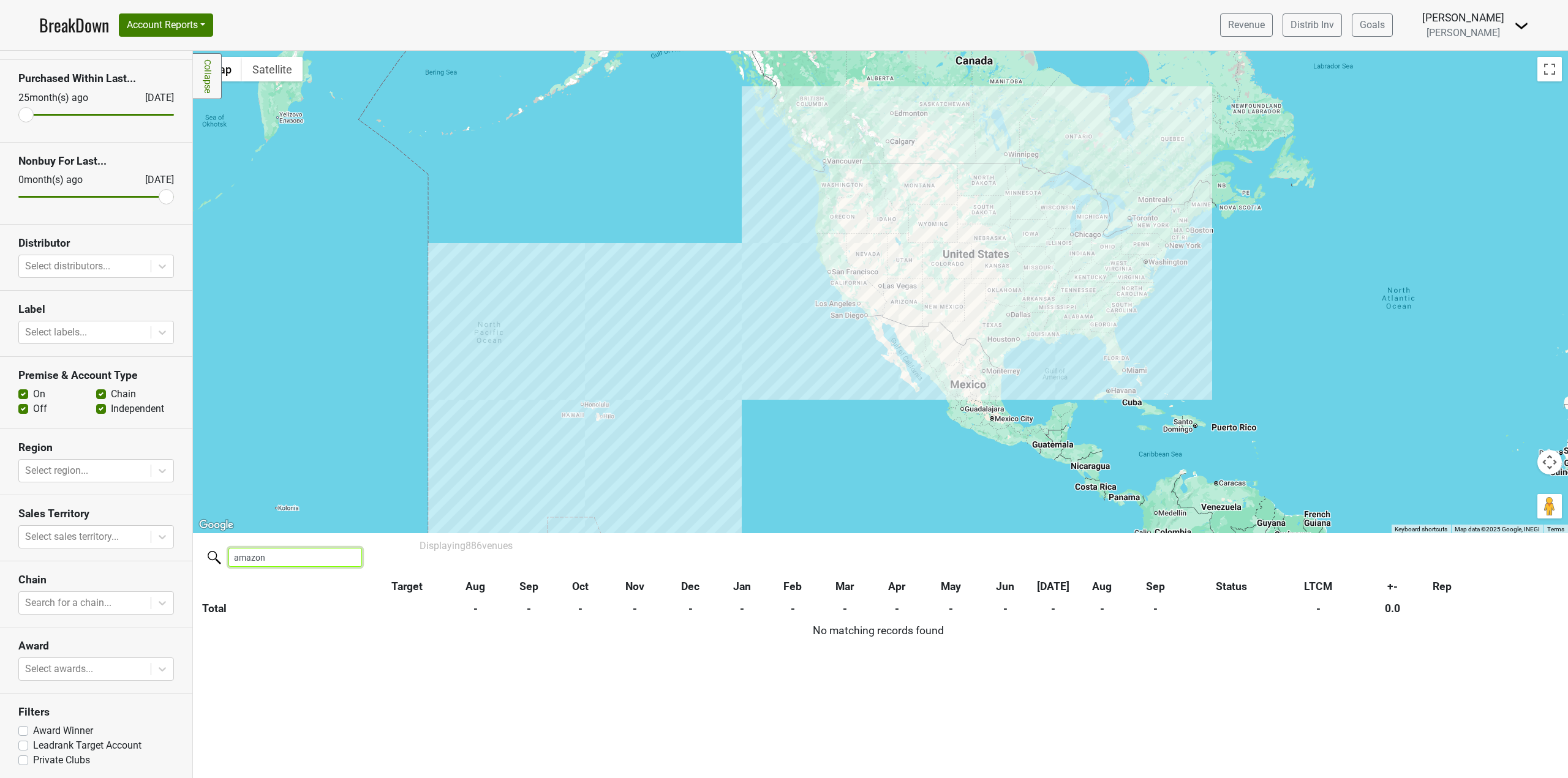
scroll to position [42, 0]
click at [288, 548] on input "amazon" at bounding box center [295, 557] width 133 height 19
click at [82, 24] on link "BreakDown" at bounding box center [74, 25] width 70 height 25
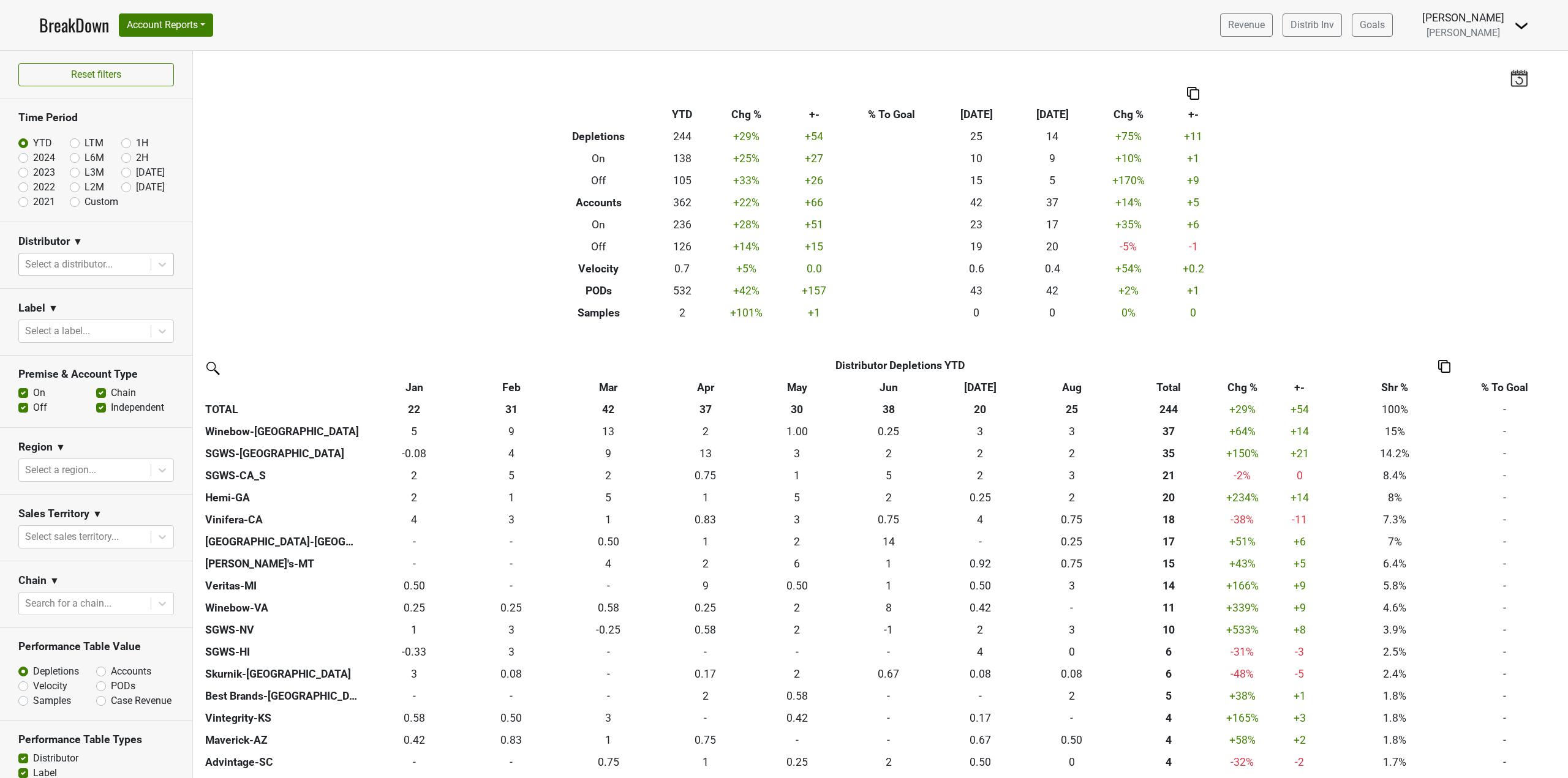
click at [61, 262] on div at bounding box center [85, 264] width 120 height 17
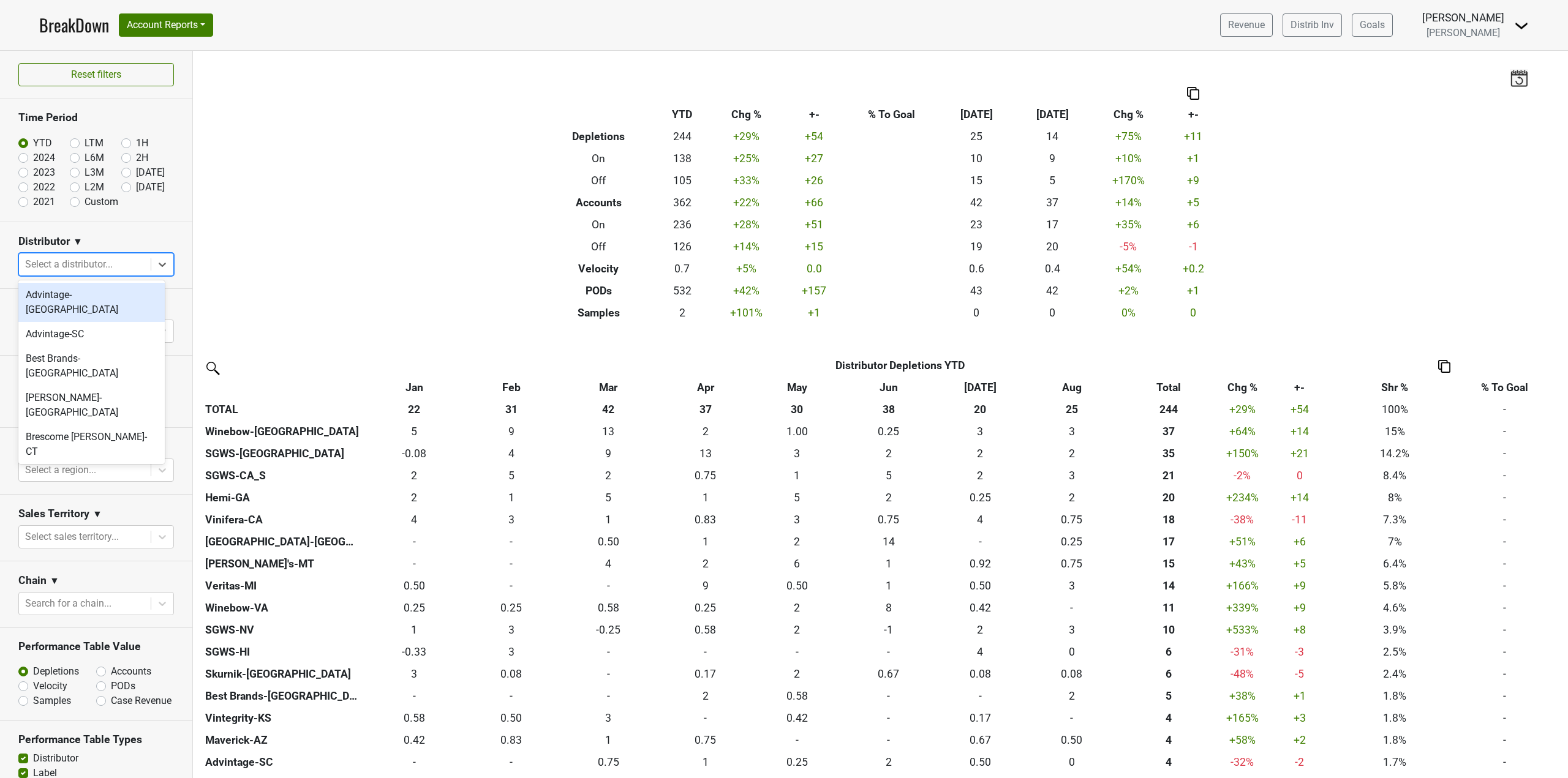
click at [61, 262] on div at bounding box center [85, 264] width 120 height 17
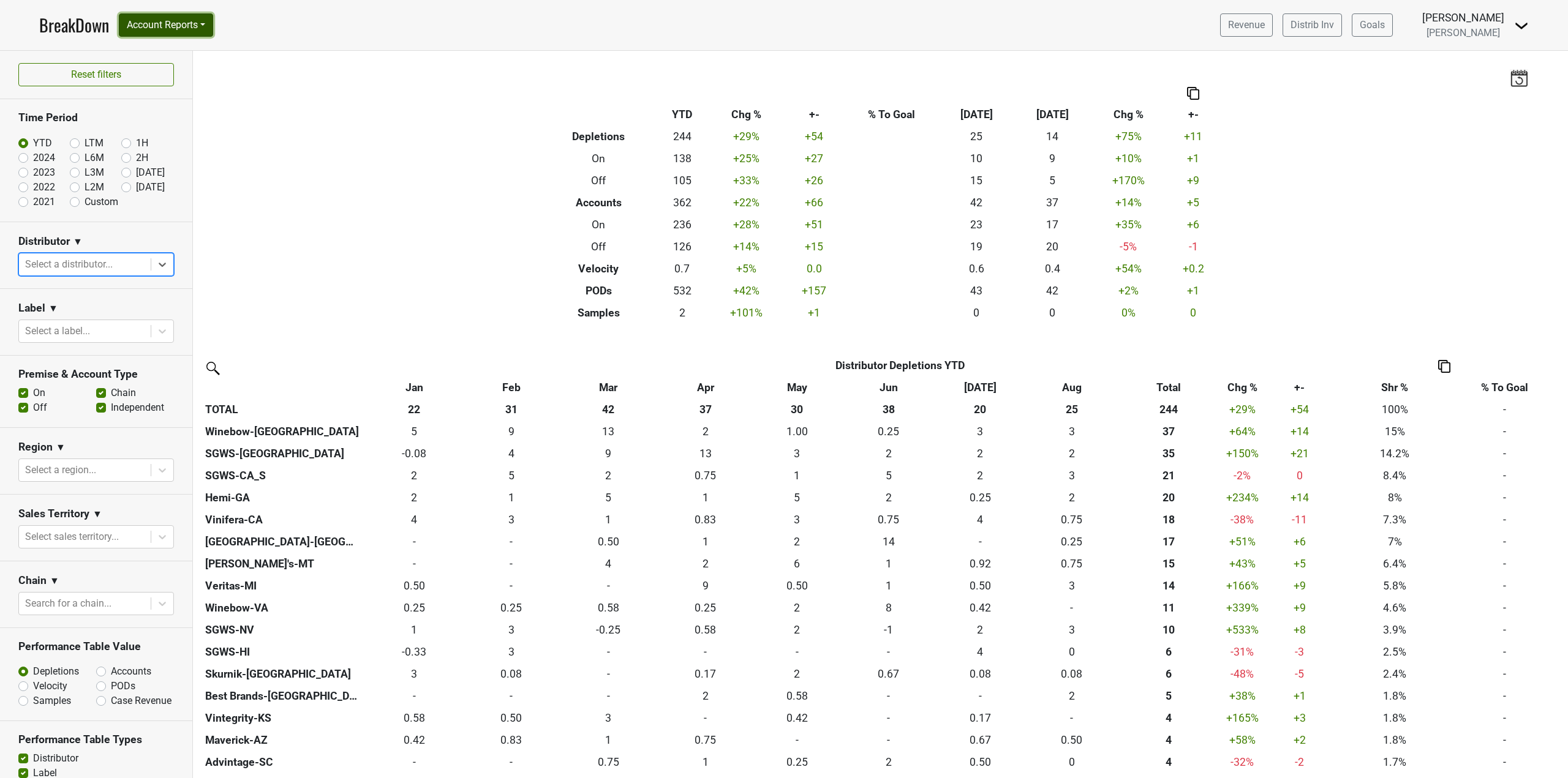
click at [172, 26] on button "Account Reports" at bounding box center [166, 25] width 94 height 23
click at [157, 68] on link "Map" at bounding box center [174, 72] width 109 height 19
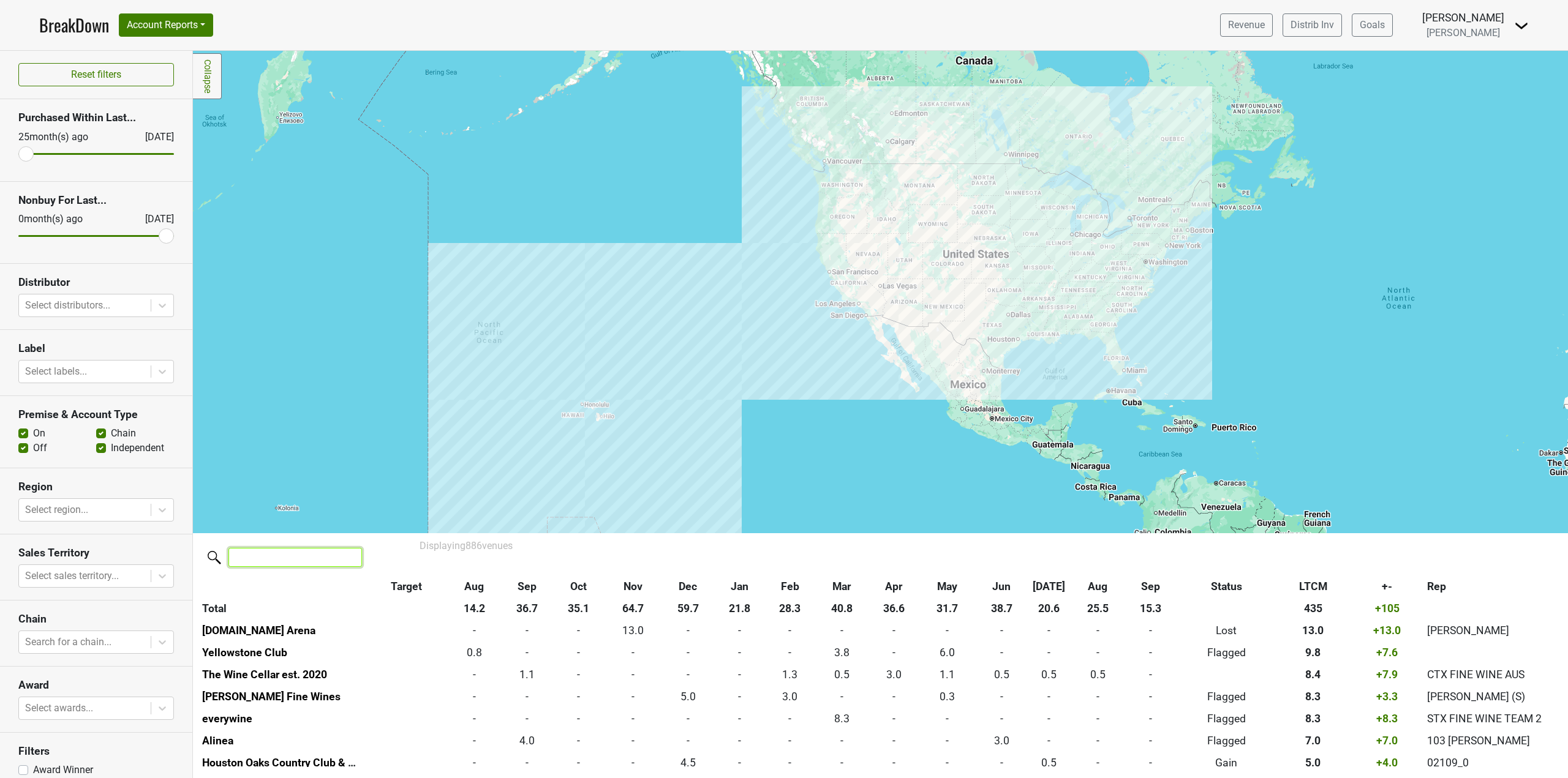
click at [295, 555] on input "search" at bounding box center [295, 557] width 133 height 19
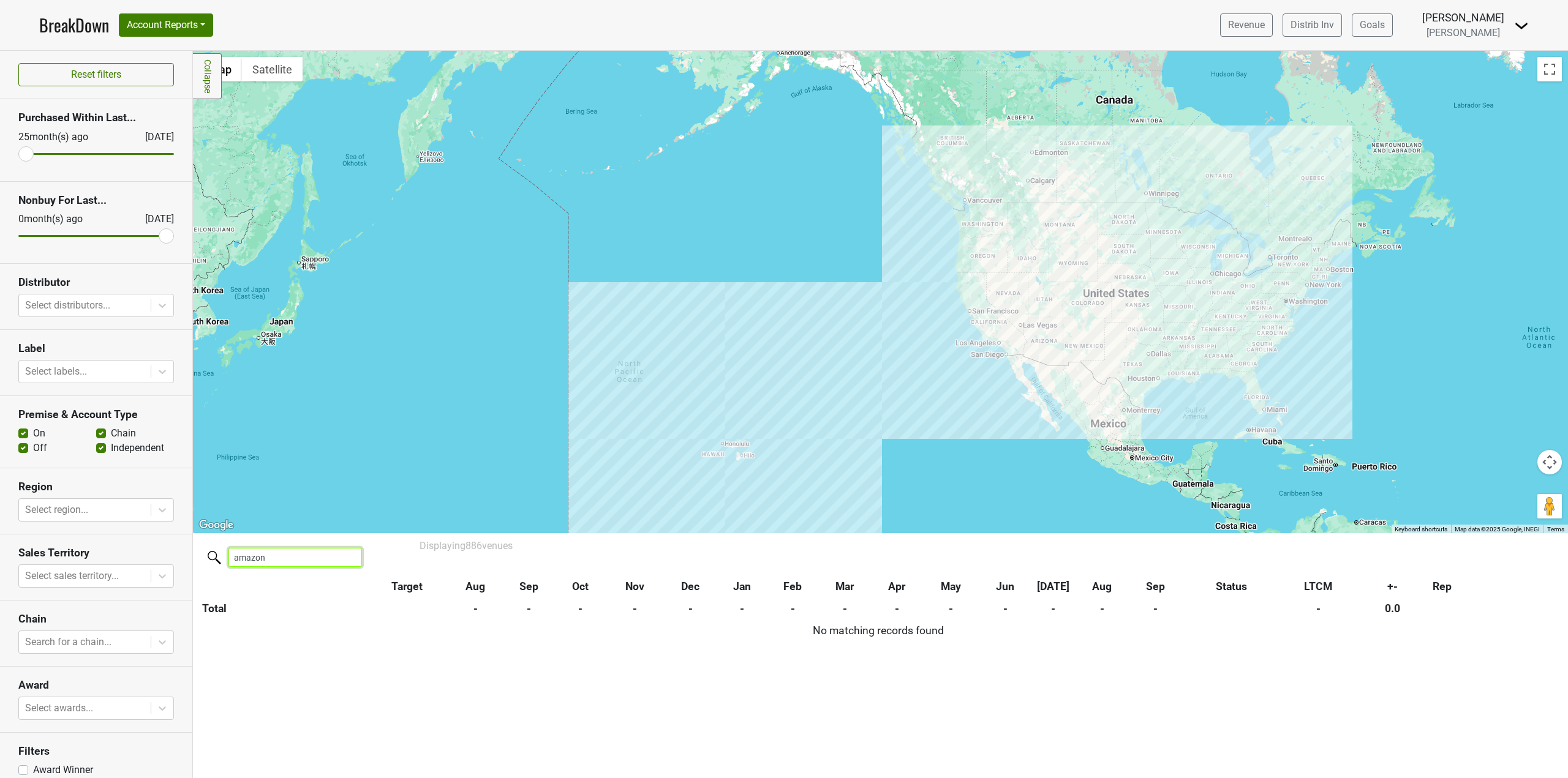
click at [261, 557] on input "amazon" at bounding box center [295, 557] width 133 height 19
click at [285, 558] on input "amazon" at bounding box center [295, 557] width 133 height 19
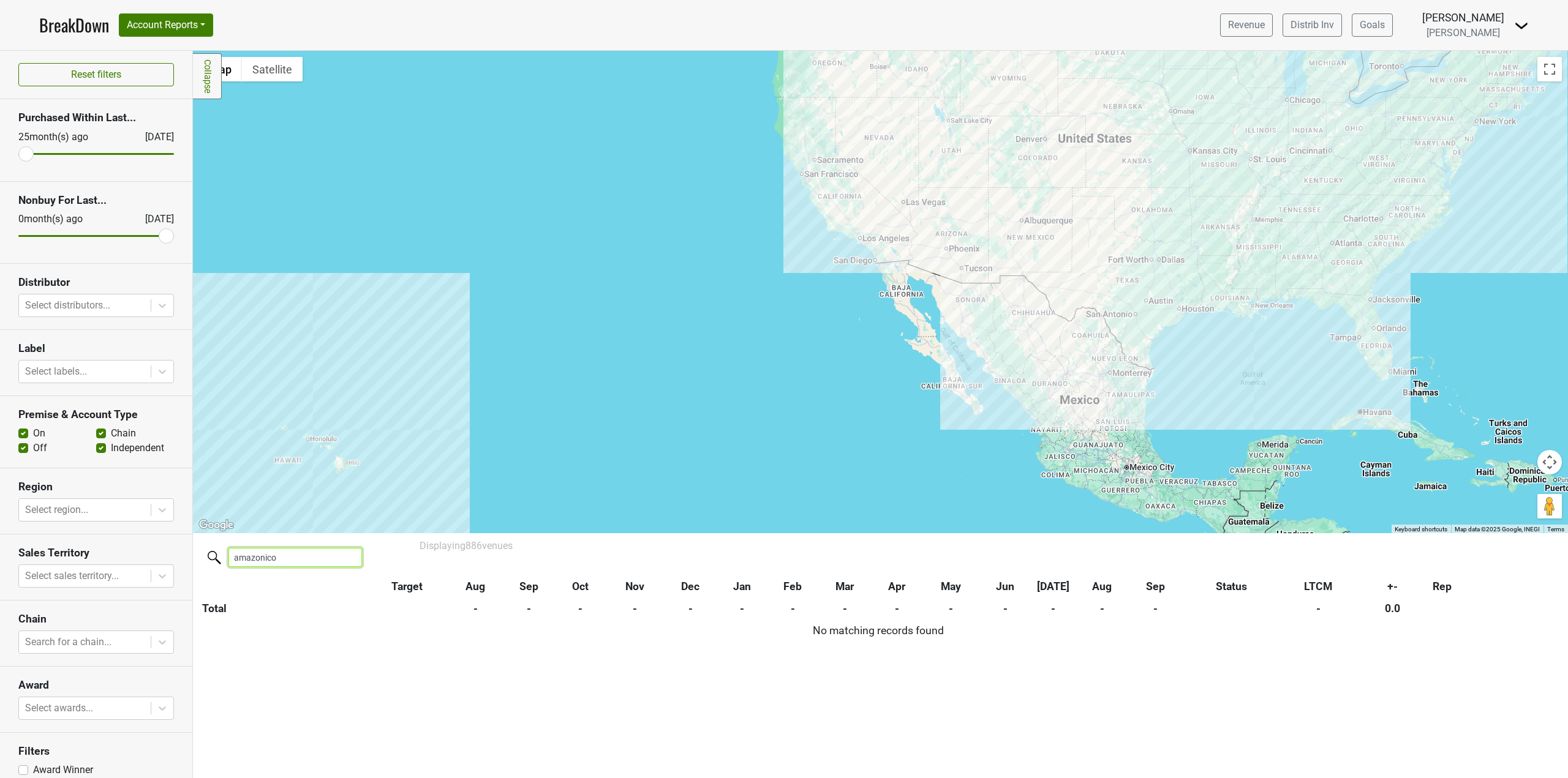
type input "amazonico"
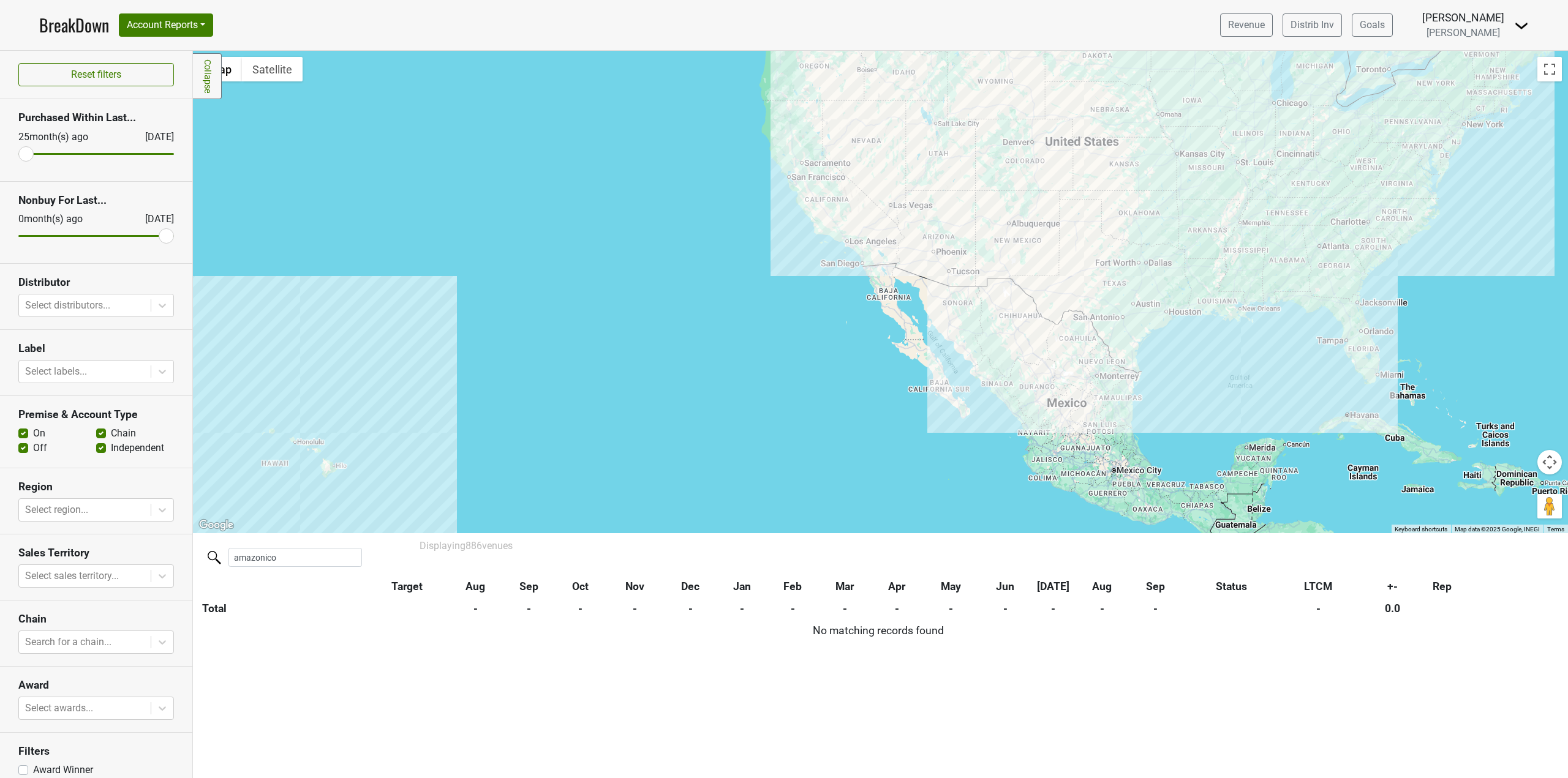
drag, startPoint x: 1535, startPoint y: 411, endPoint x: 1434, endPoint y: 428, distance: 102.4
click at [1434, 428] on div at bounding box center [880, 292] width 1375 height 483
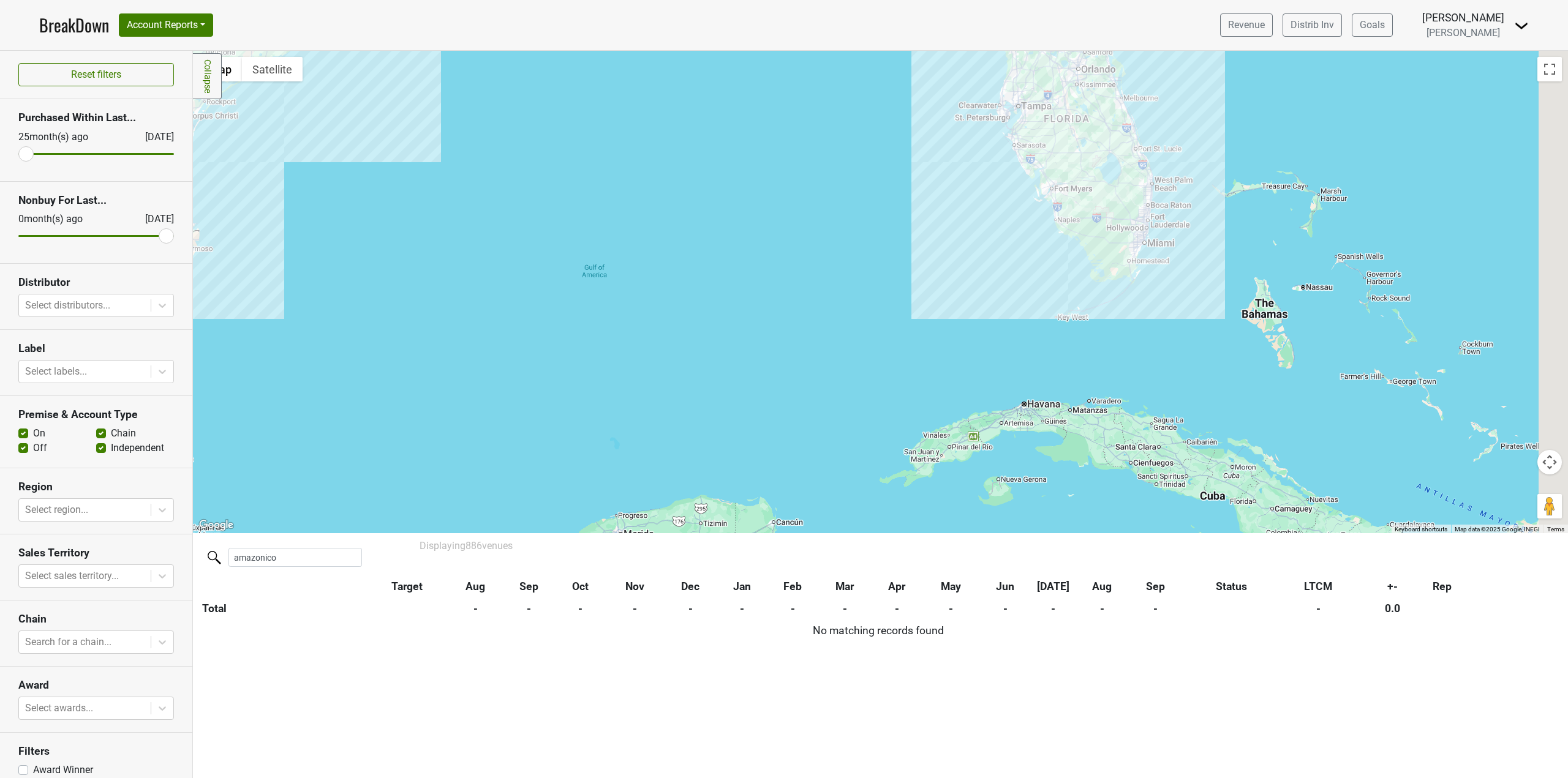
drag, startPoint x: 1266, startPoint y: 239, endPoint x: 1134, endPoint y: 462, distance: 259.1
click at [1136, 458] on div at bounding box center [880, 292] width 1375 height 483
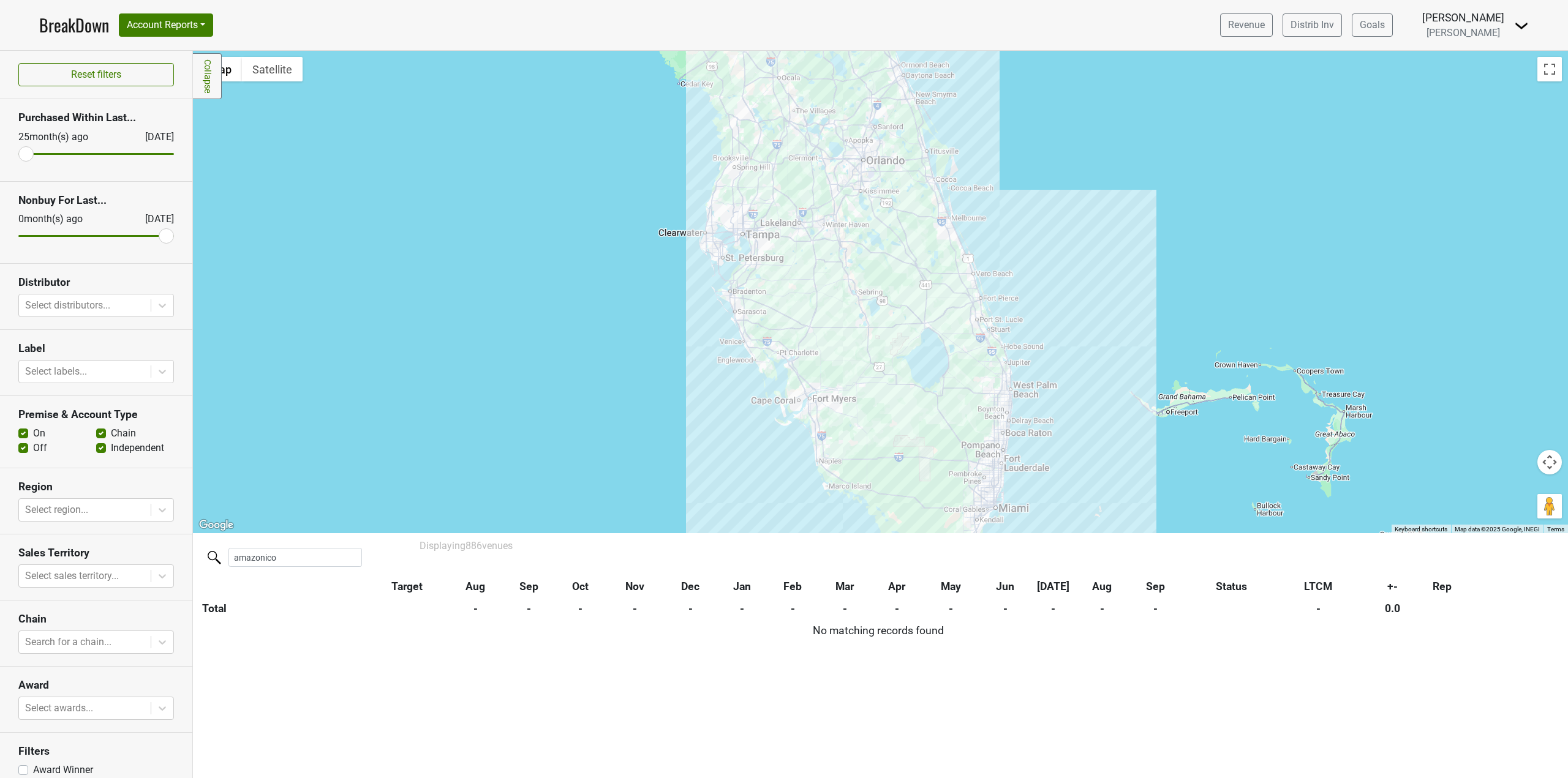
drag, startPoint x: 1030, startPoint y: 487, endPoint x: 1034, endPoint y: 421, distance: 66.1
click at [1034, 421] on div at bounding box center [880, 292] width 1375 height 483
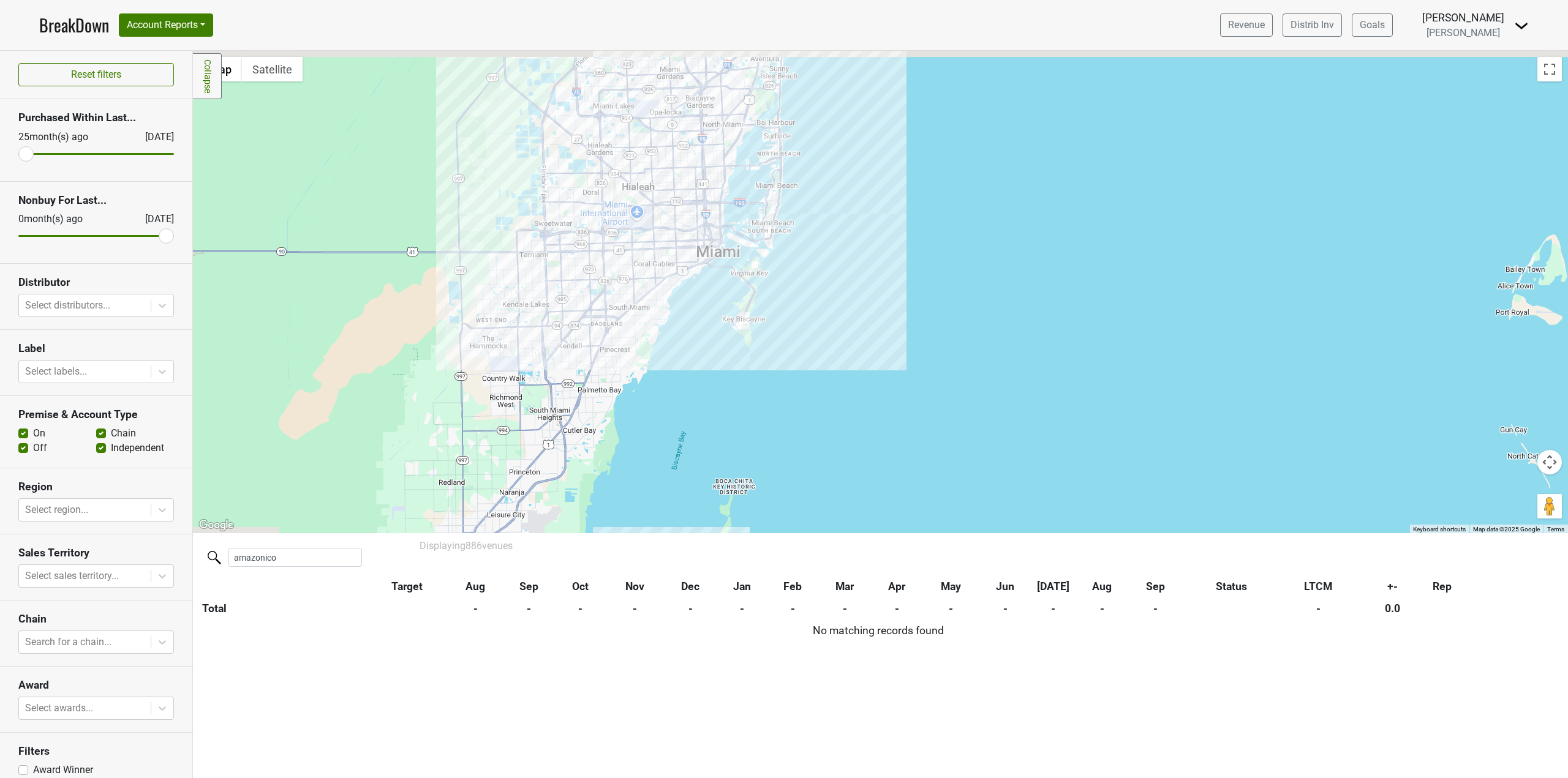
drag, startPoint x: 734, startPoint y: 231, endPoint x: 926, endPoint y: 382, distance: 244.3
click at [926, 382] on div at bounding box center [880, 292] width 1375 height 483
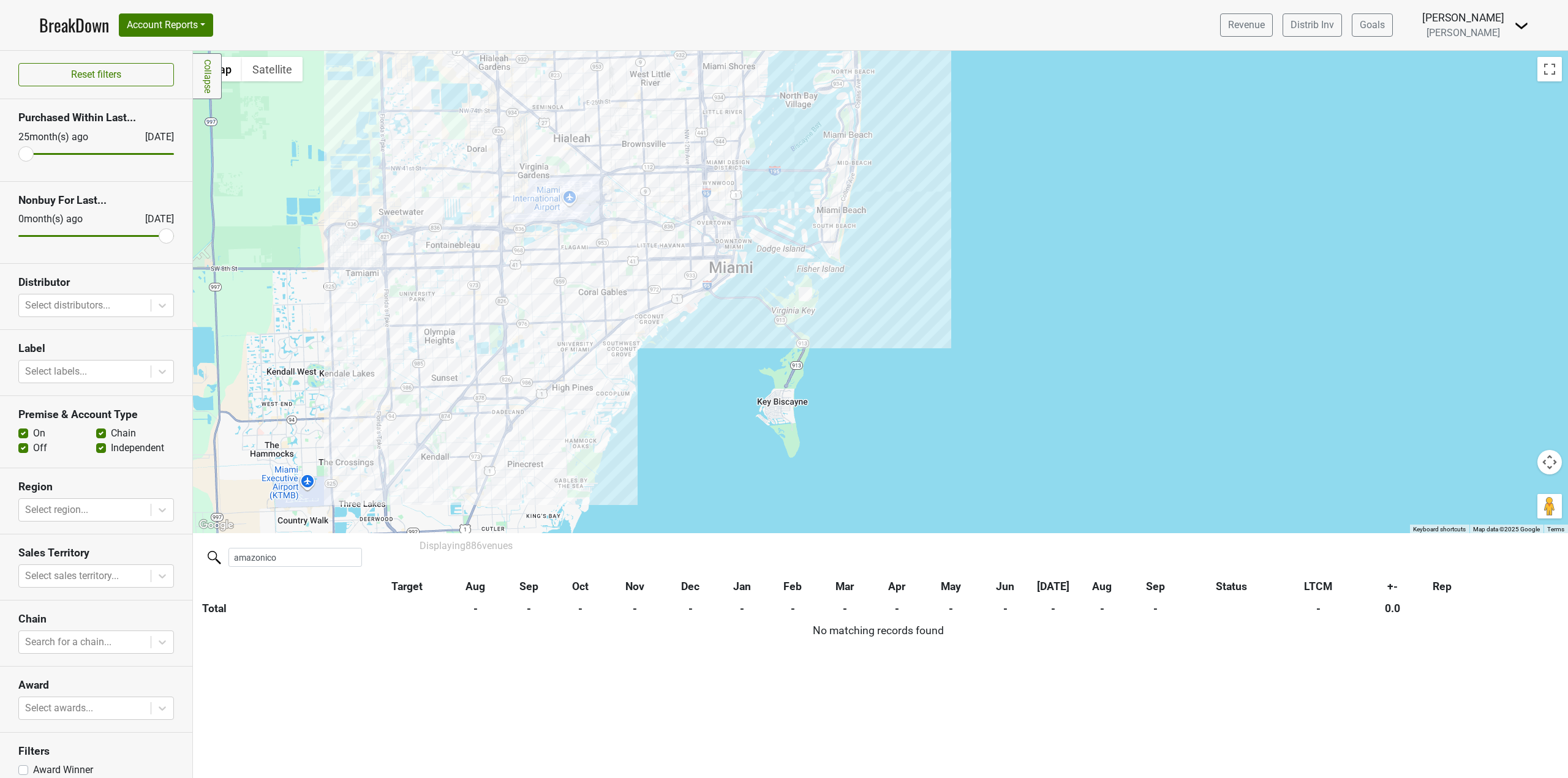
drag, startPoint x: 711, startPoint y: 296, endPoint x: 769, endPoint y: 369, distance: 93.2
click at [769, 369] on div at bounding box center [880, 292] width 1375 height 483
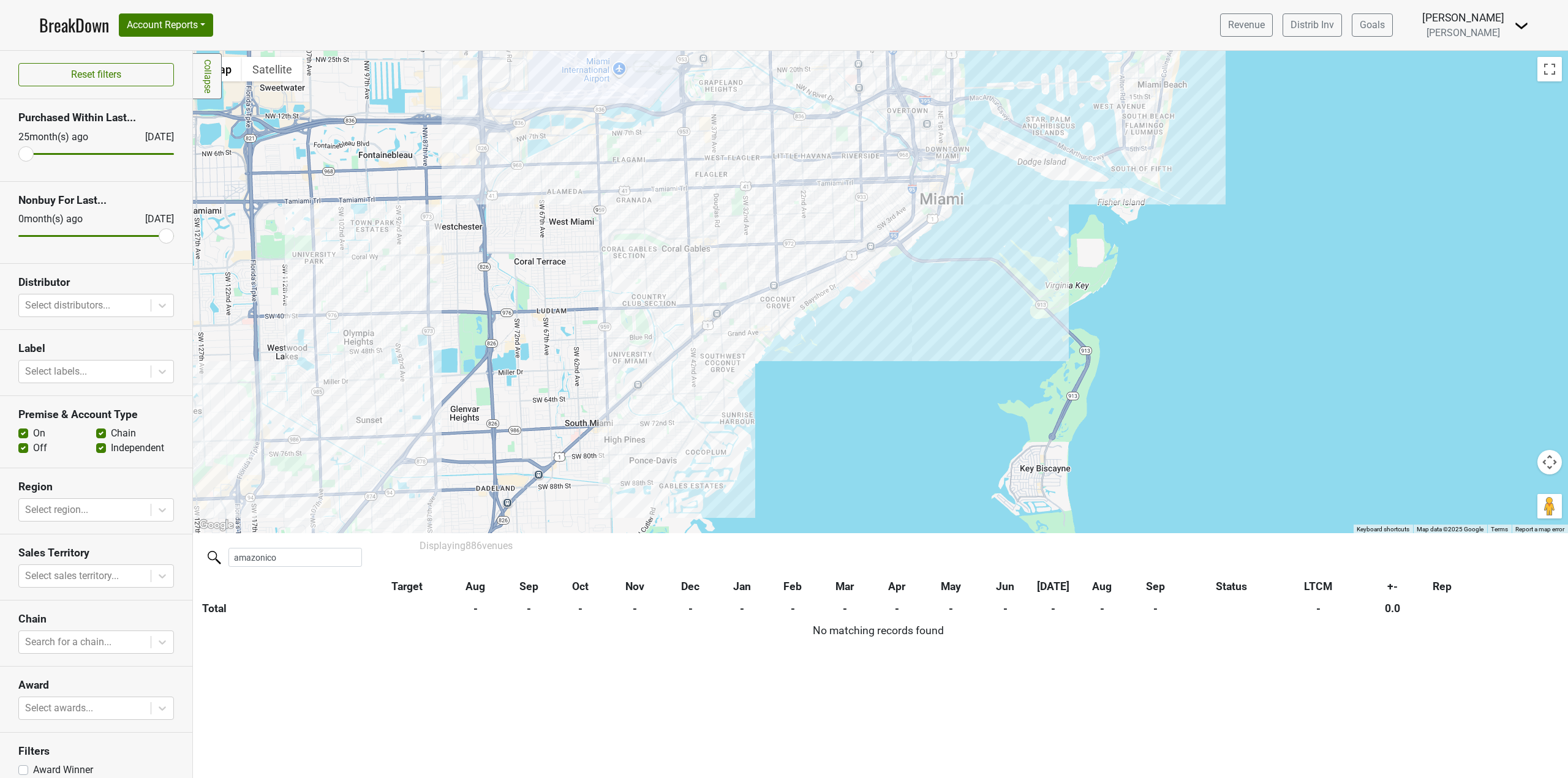
drag, startPoint x: 684, startPoint y: 423, endPoint x: 797, endPoint y: 346, distance: 136.7
click at [797, 346] on div at bounding box center [880, 292] width 1375 height 483
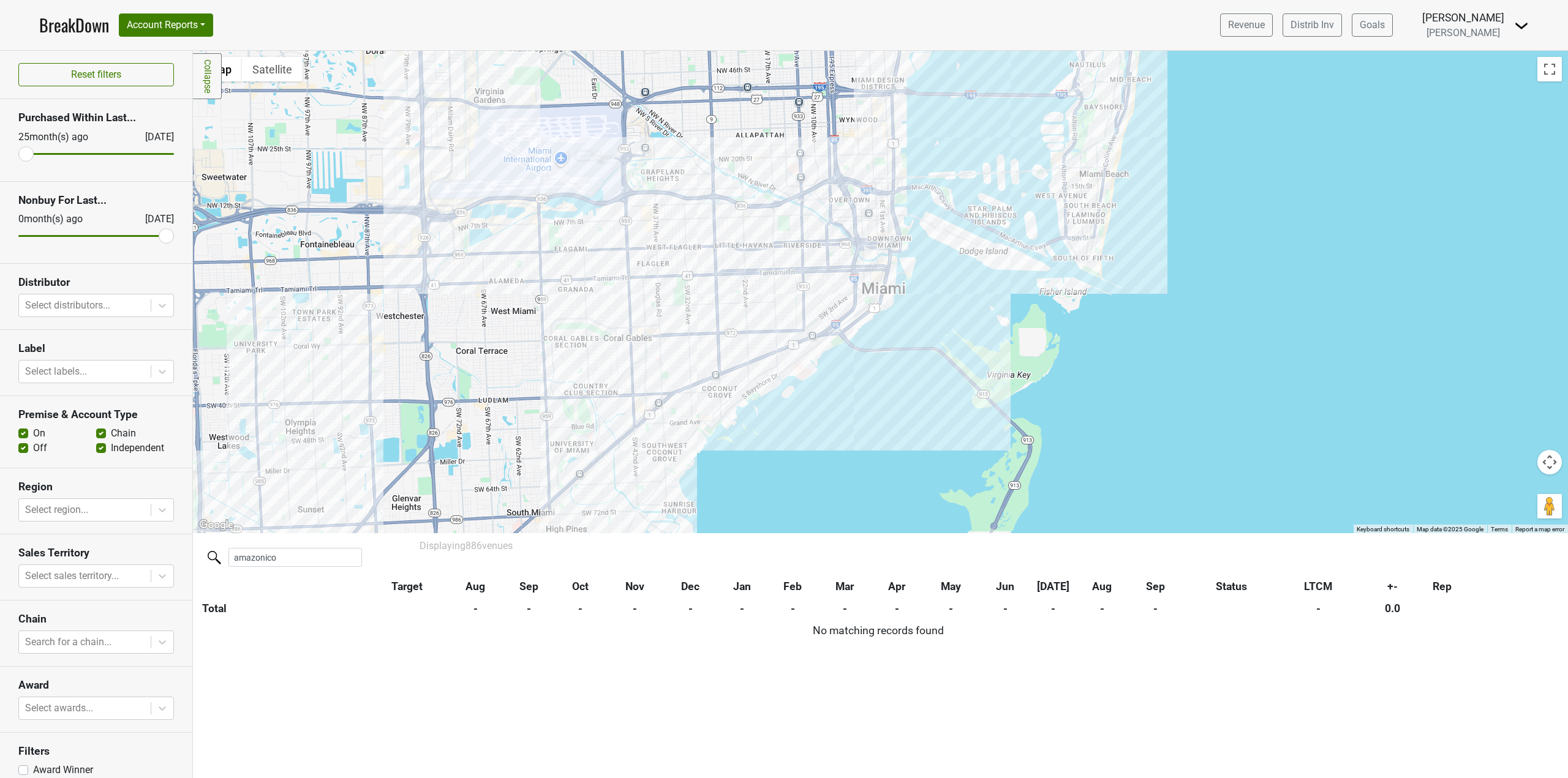
drag, startPoint x: 858, startPoint y: 298, endPoint x: 803, endPoint y: 378, distance: 97.1
click at [803, 378] on div at bounding box center [880, 292] width 1375 height 483
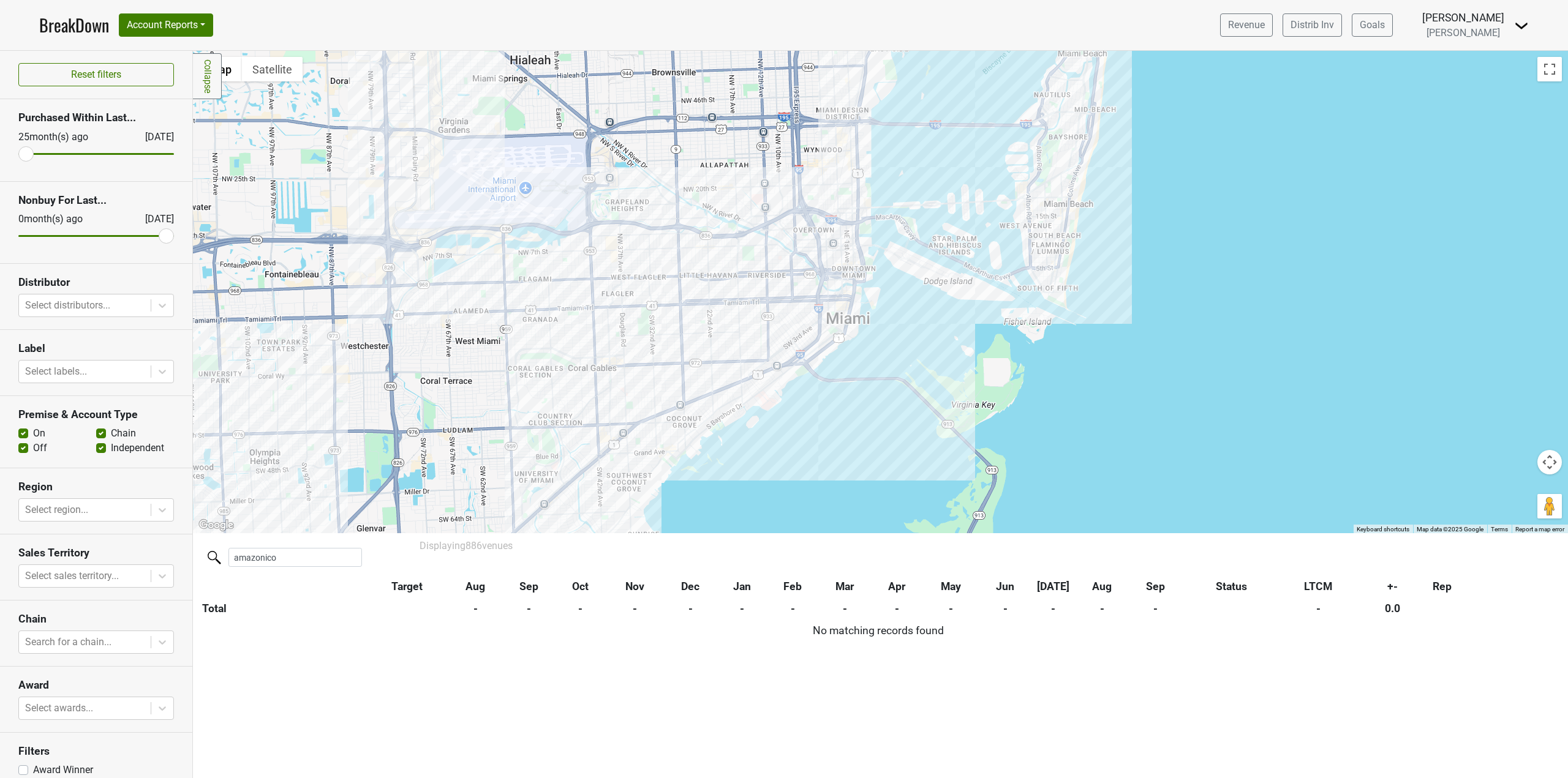
drag, startPoint x: 837, startPoint y: 373, endPoint x: 906, endPoint y: 231, distance: 157.9
click at [892, 252] on div at bounding box center [880, 292] width 1375 height 483
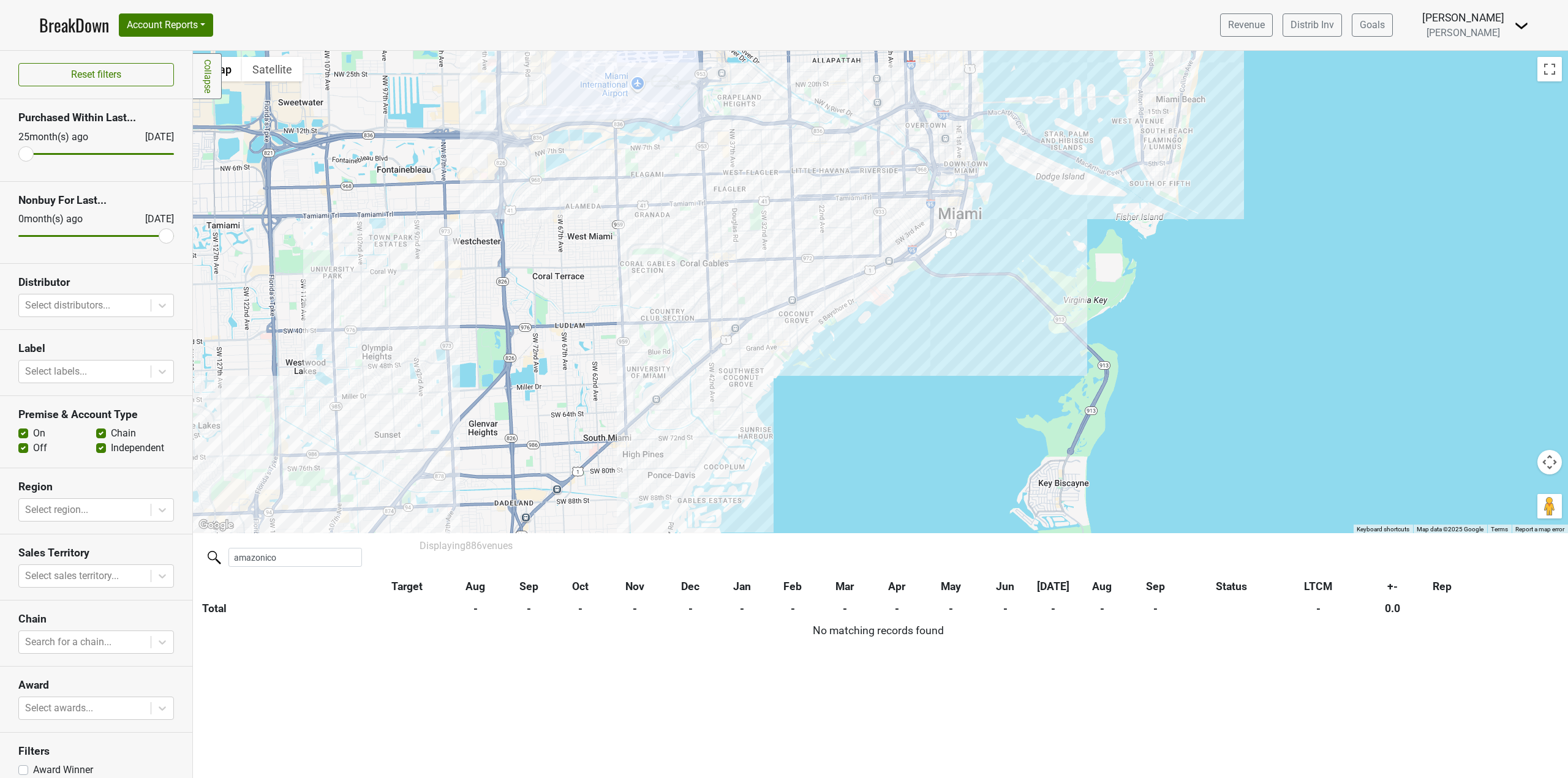
drag, startPoint x: 904, startPoint y: 234, endPoint x: 874, endPoint y: 451, distance: 219.1
click at [874, 451] on div at bounding box center [880, 292] width 1375 height 483
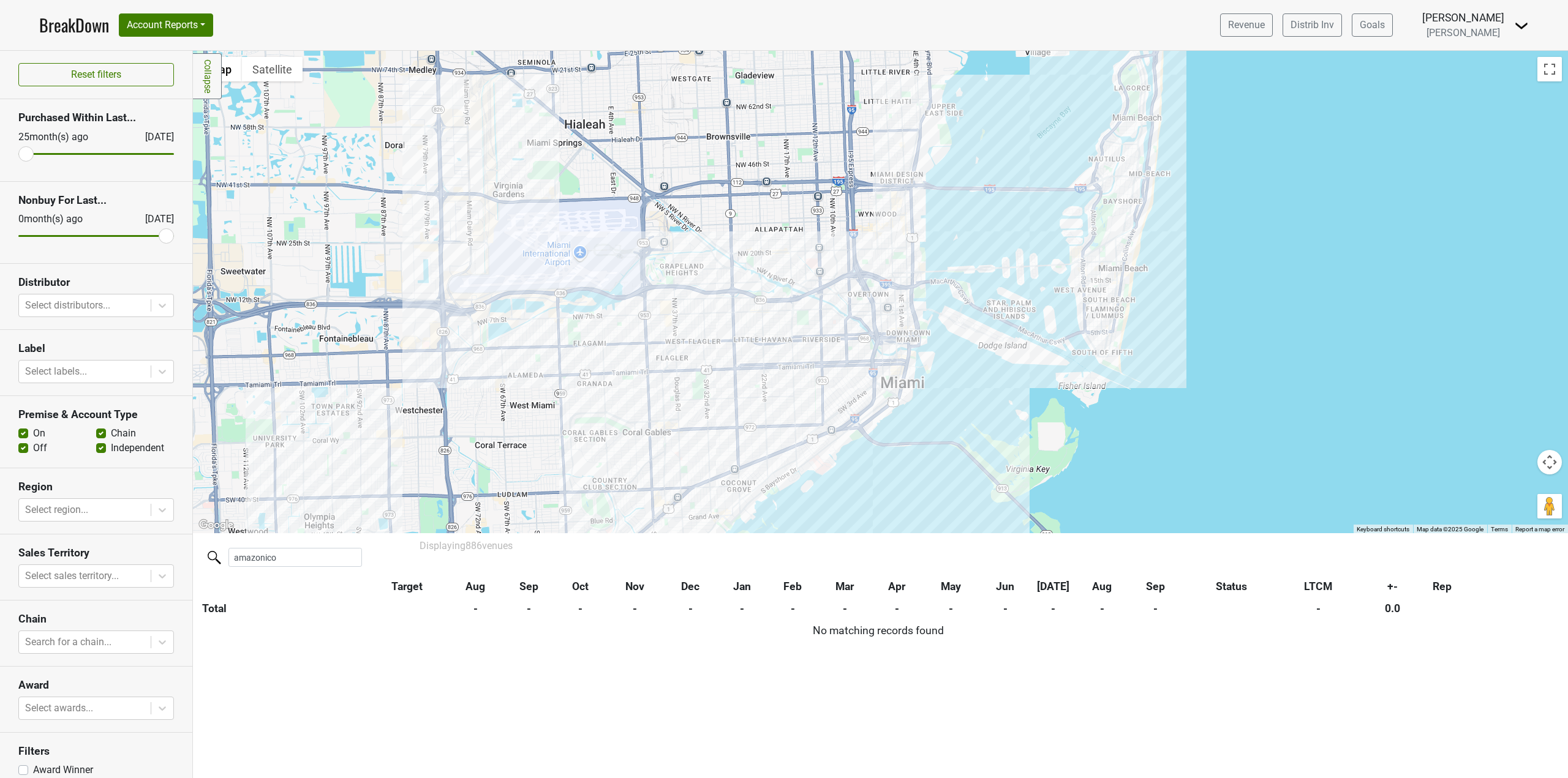
drag, startPoint x: 862, startPoint y: 311, endPoint x: 802, endPoint y: 487, distance: 185.9
click at [802, 487] on div at bounding box center [880, 292] width 1375 height 483
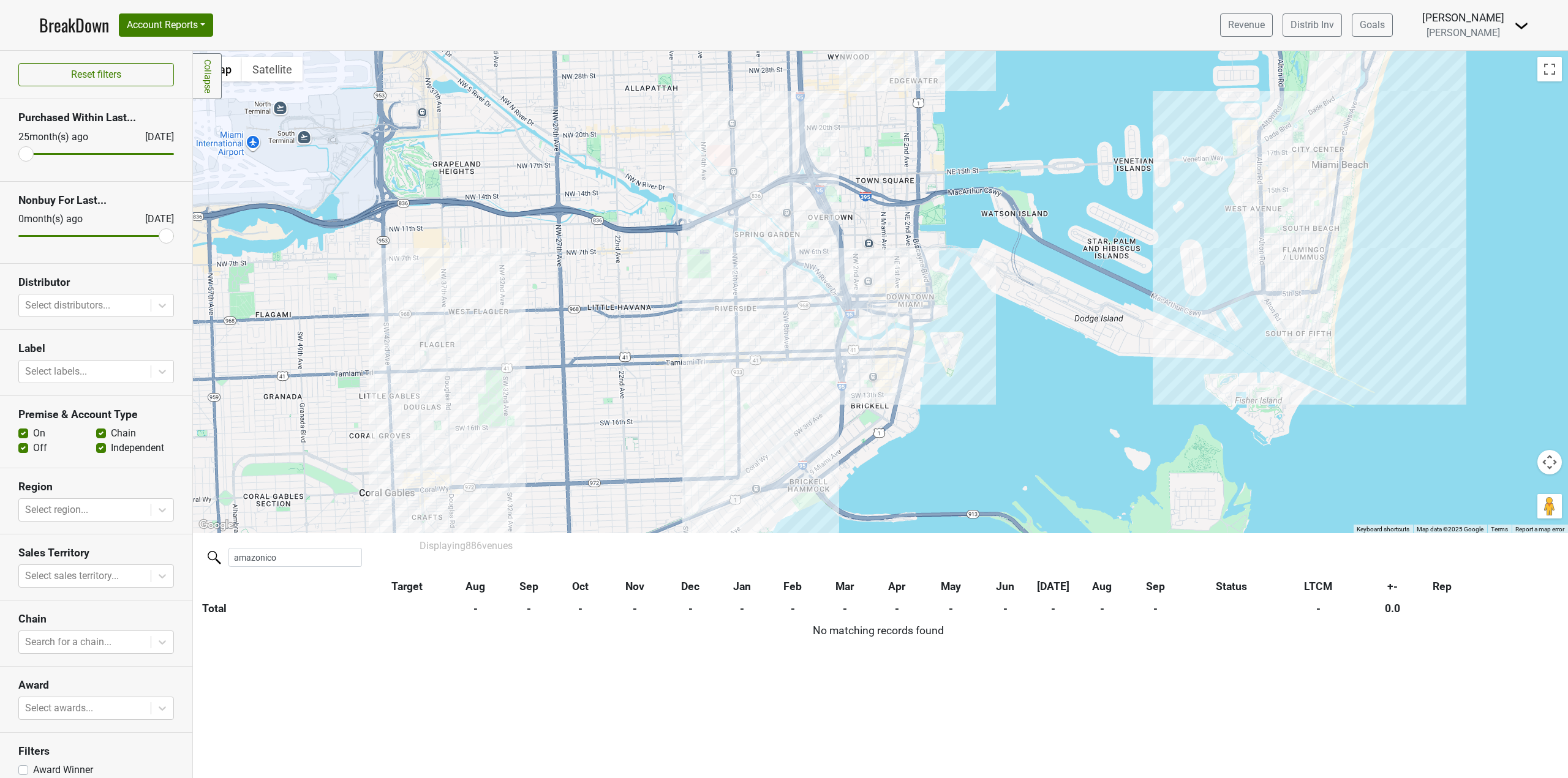
drag, startPoint x: 1075, startPoint y: 327, endPoint x: 1029, endPoint y: 382, distance: 71.7
click at [1029, 382] on div at bounding box center [880, 292] width 1375 height 483
click at [808, 255] on div at bounding box center [880, 292] width 1375 height 483
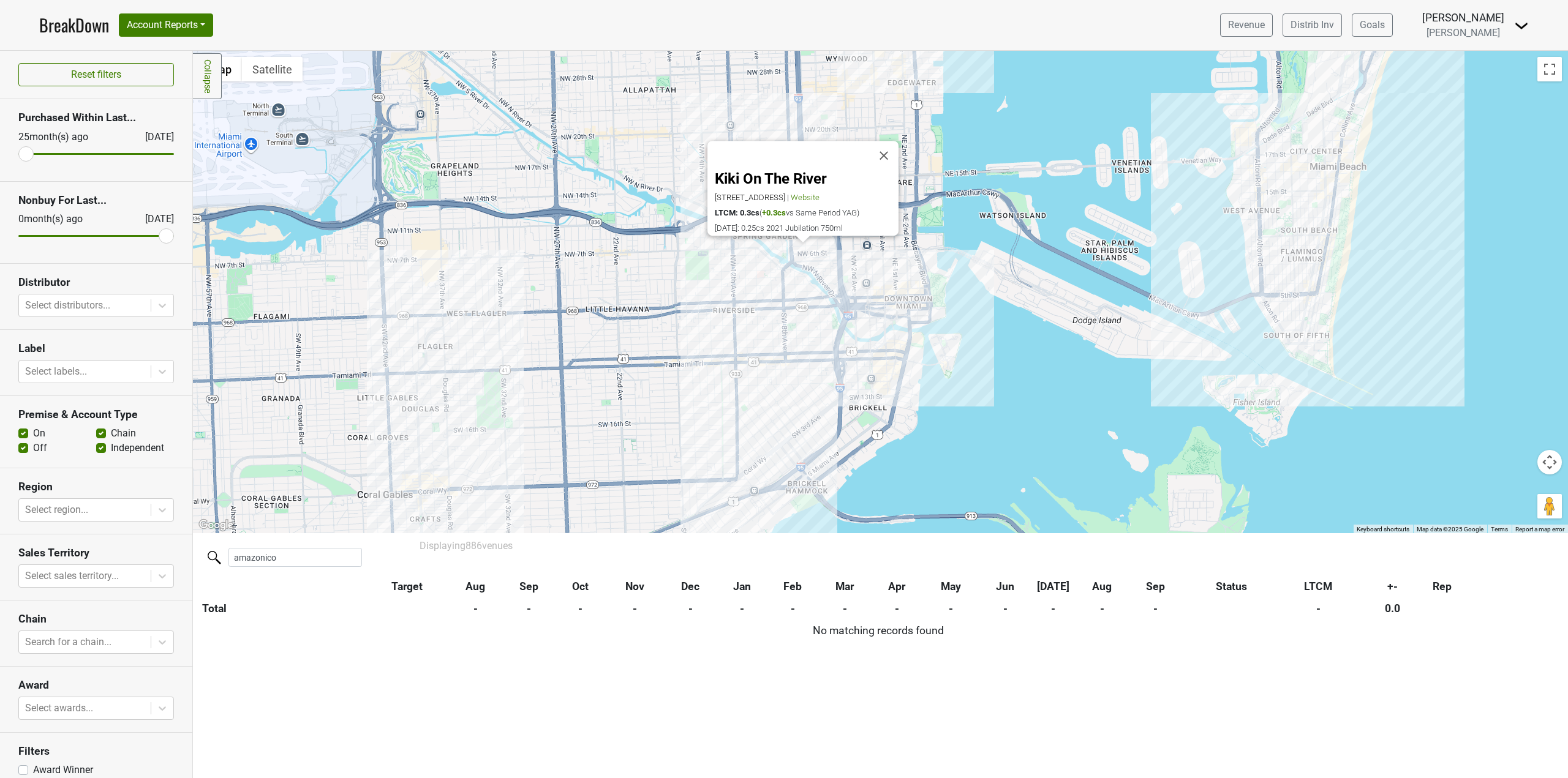
click at [835, 284] on div "Kiki On The River [STREET_ADDRESS] | Website LTCM: 0.3cs ( +0.3cs vs Same Perio…" at bounding box center [880, 292] width 1375 height 483
click at [887, 358] on div "CASA NEOS [STREET_ADDRESS] | Website LTCM: 1.3cs ( +1.3cs vs Same Period YAG) […" at bounding box center [880, 292] width 1375 height 483
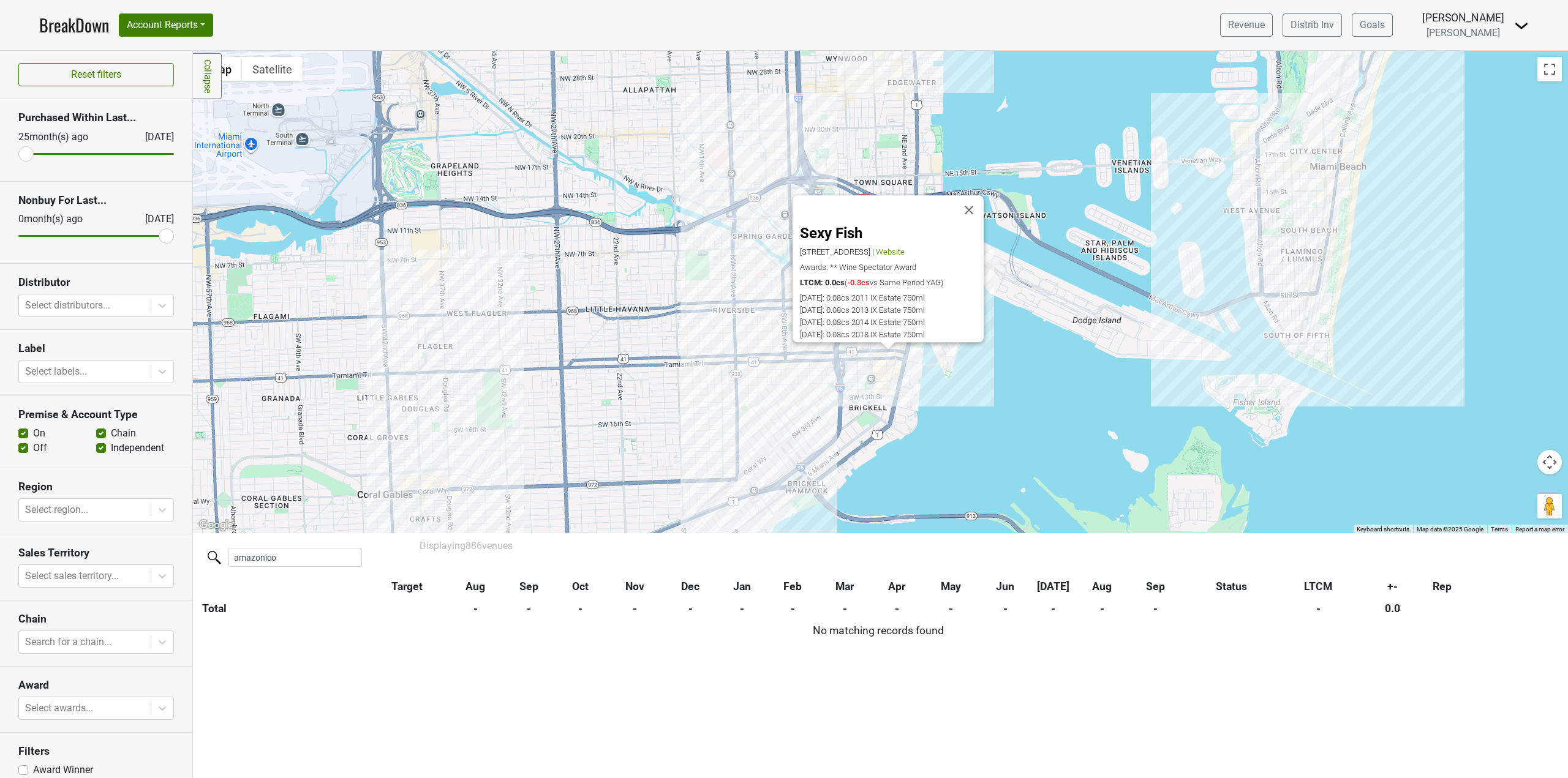
click at [904, 344] on div "Sexy Fish [STREET_ADDRESS] | Website Awards: ** Wine Spectator Award LTCM: 0.0c…" at bounding box center [880, 292] width 1375 height 483
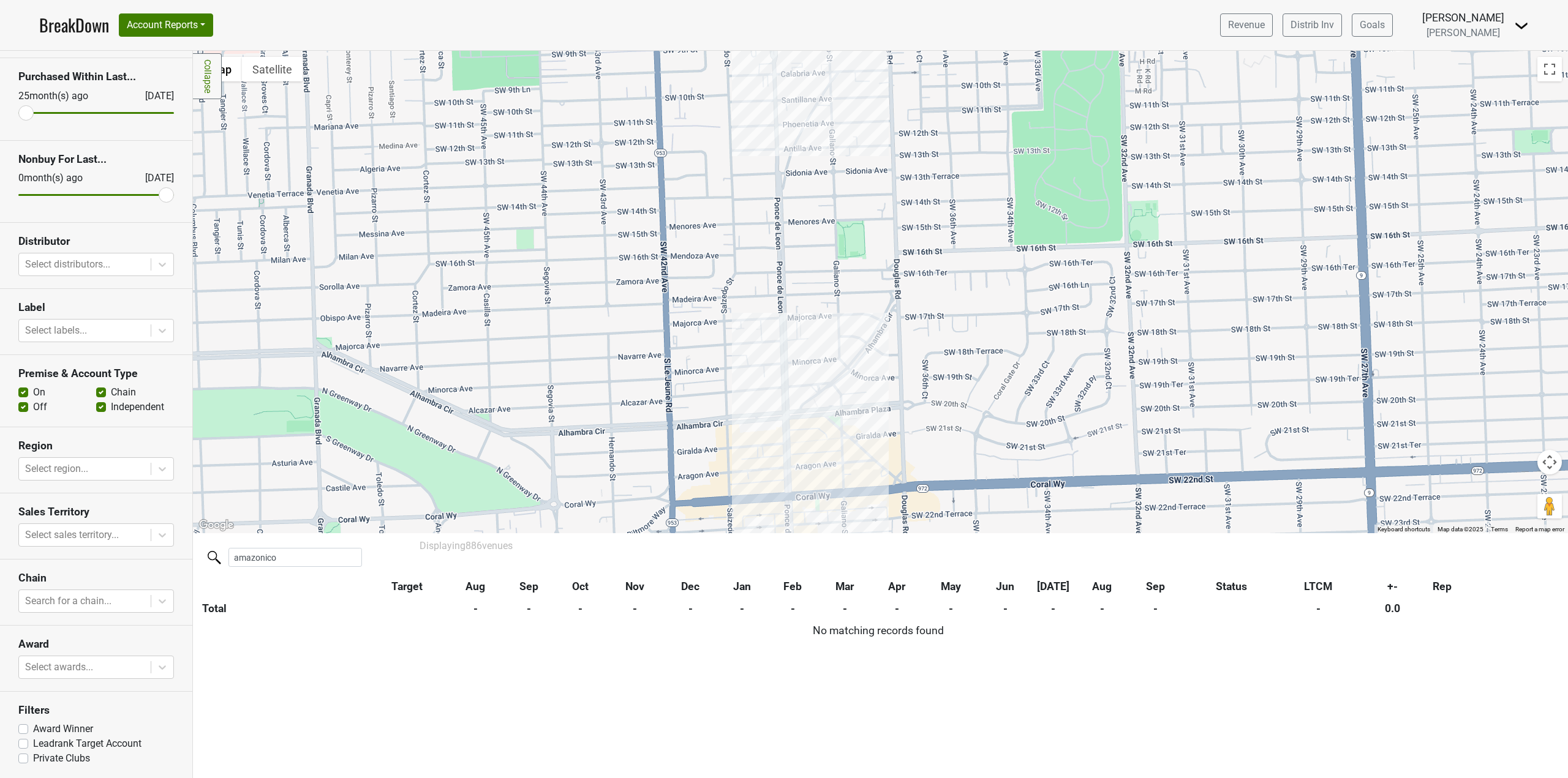
scroll to position [42, 0]
